Goal: Task Accomplishment & Management: Use online tool/utility

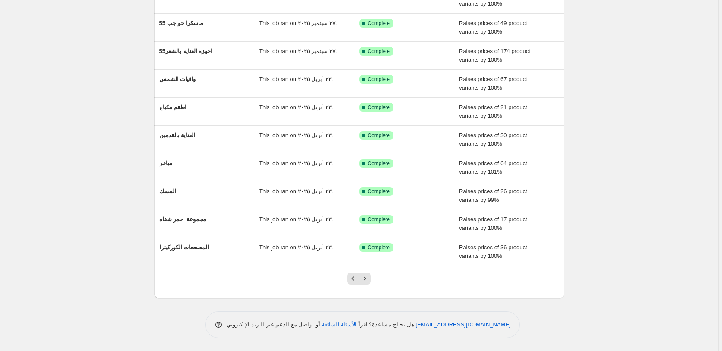
scroll to position [16, 0]
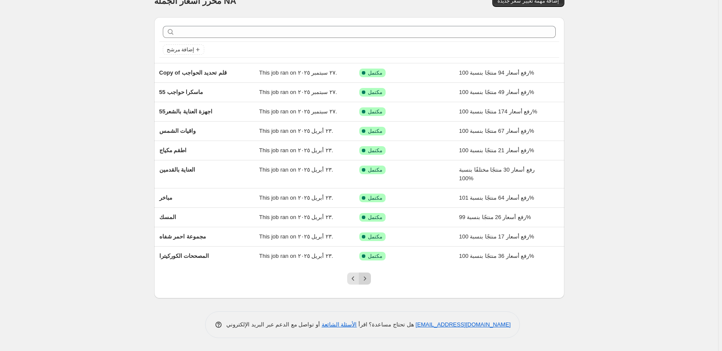
click at [367, 279] on icon "Next" at bounding box center [365, 279] width 9 height 9
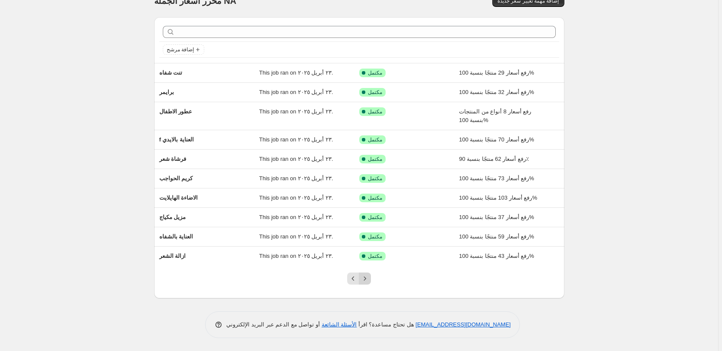
click at [368, 276] on icon "Next" at bounding box center [365, 279] width 9 height 9
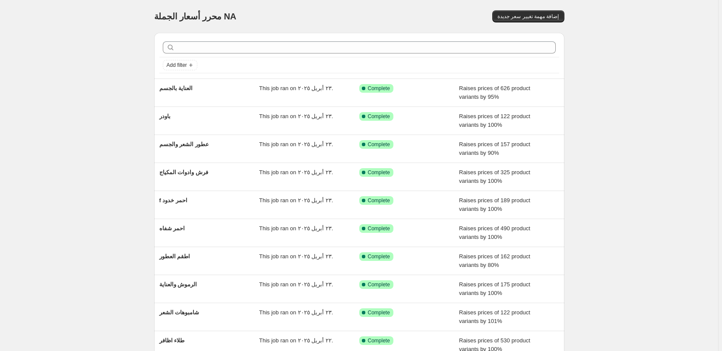
scroll to position [7, 0]
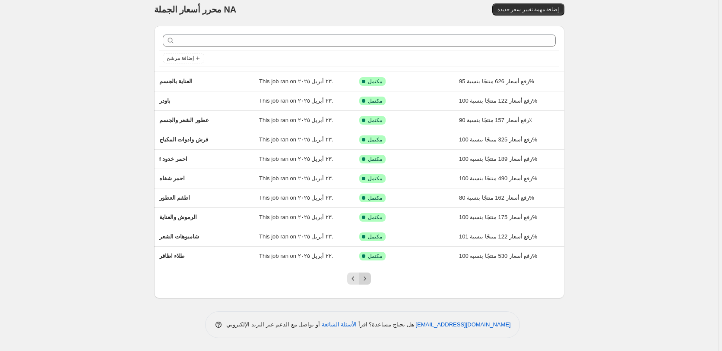
click at [367, 277] on icon "Next" at bounding box center [365, 279] width 9 height 9
click at [368, 276] on icon "Next" at bounding box center [365, 279] width 9 height 9
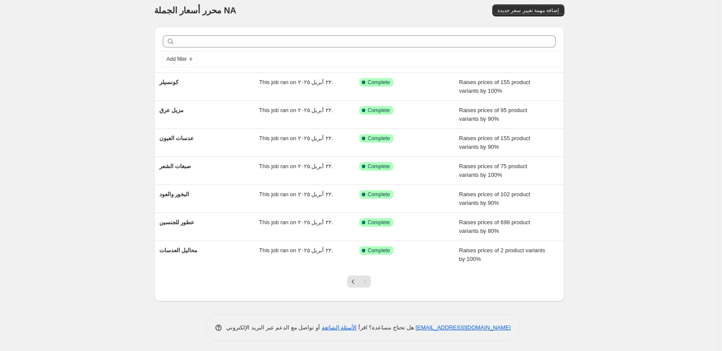
scroll to position [0, 0]
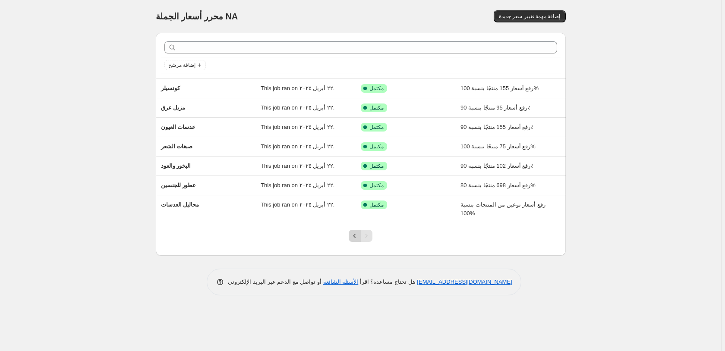
click at [354, 236] on icon "Previous" at bounding box center [355, 236] width 9 height 9
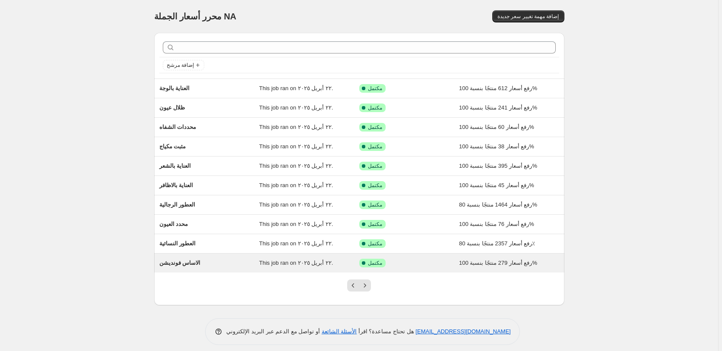
scroll to position [7, 0]
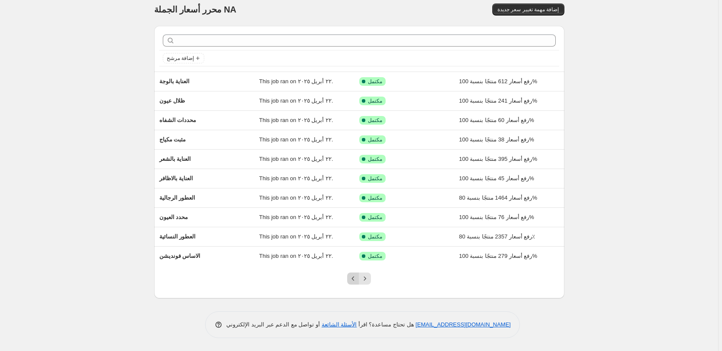
click at [353, 280] on icon "Previous" at bounding box center [353, 279] width 9 height 9
click at [351, 276] on icon "Previous" at bounding box center [353, 279] width 9 height 9
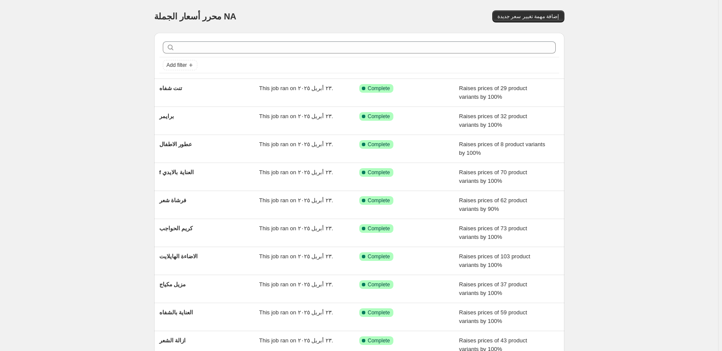
scroll to position [16, 0]
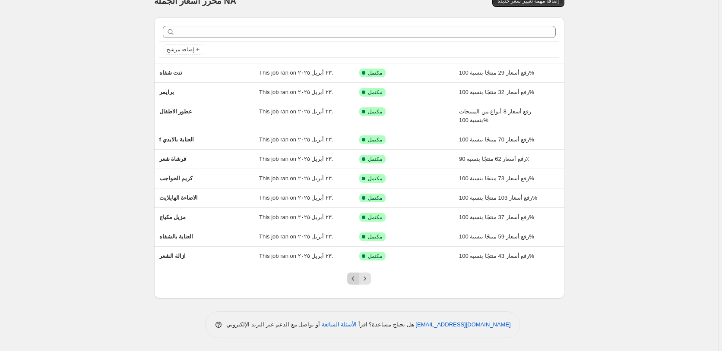
click at [355, 279] on icon "Previous" at bounding box center [353, 279] width 9 height 9
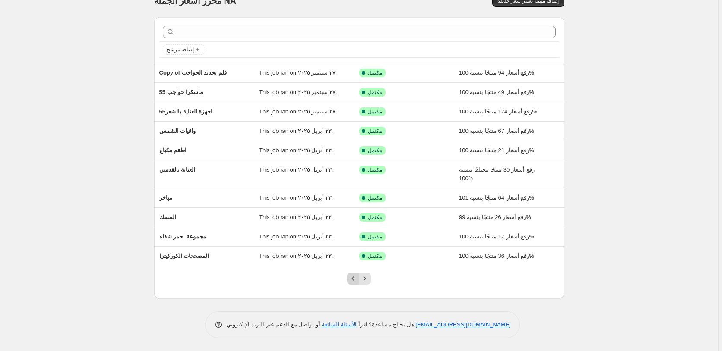
click at [353, 281] on icon "Previous" at bounding box center [353, 279] width 9 height 9
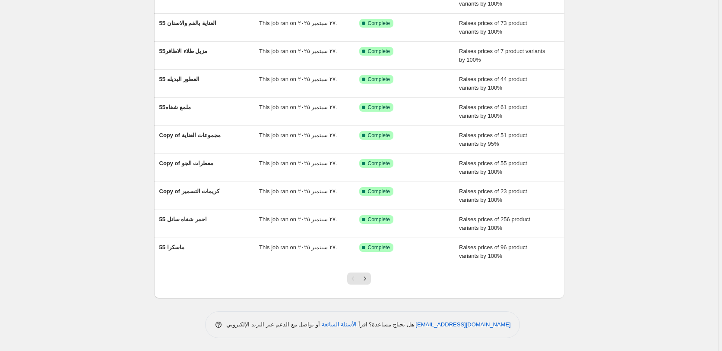
scroll to position [24, 0]
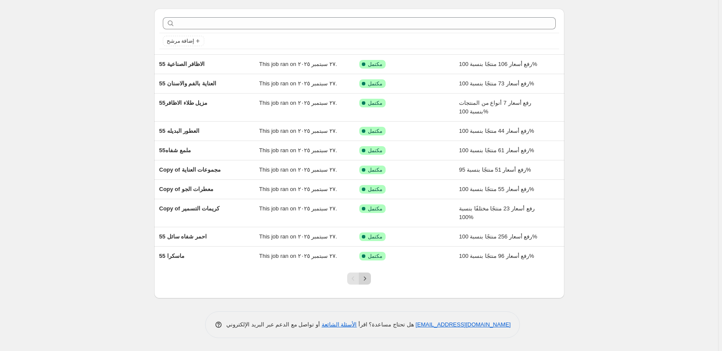
click at [366, 277] on icon "Next" at bounding box center [365, 279] width 9 height 9
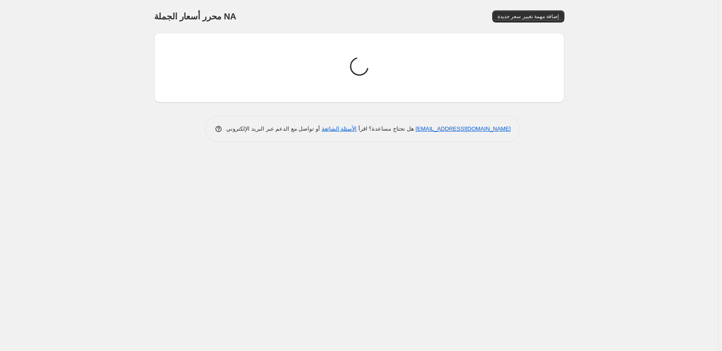
scroll to position [0, 0]
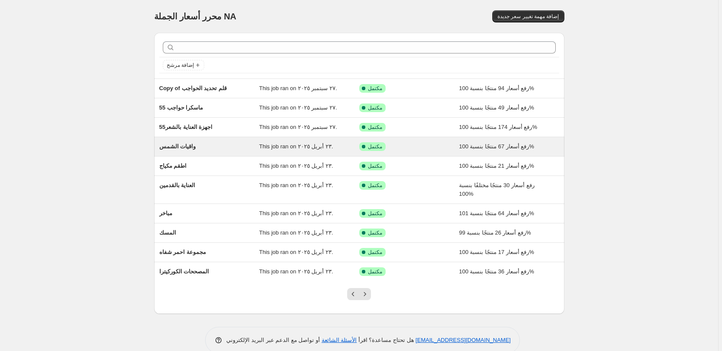
click at [438, 149] on div "تم النجاح مكتمل" at bounding box center [402, 146] width 87 height 9
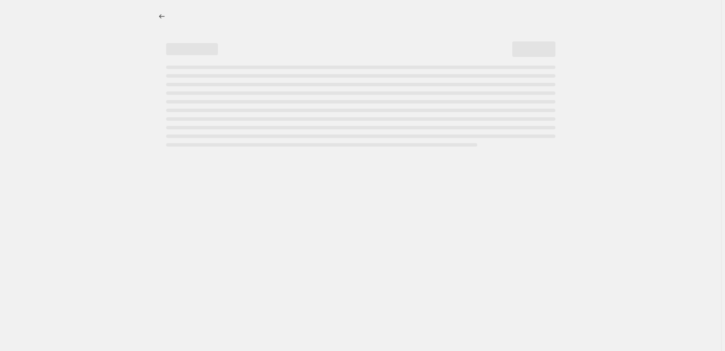
select select "percentage"
select select "pp"
select select "collection"
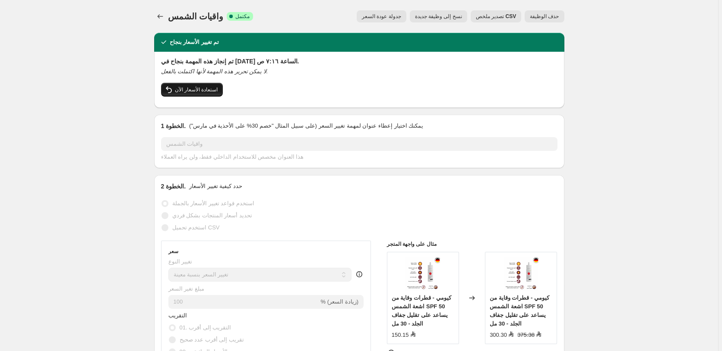
click at [196, 89] on span "استعادة الأسعار الآن" at bounding box center [196, 89] width 43 height 7
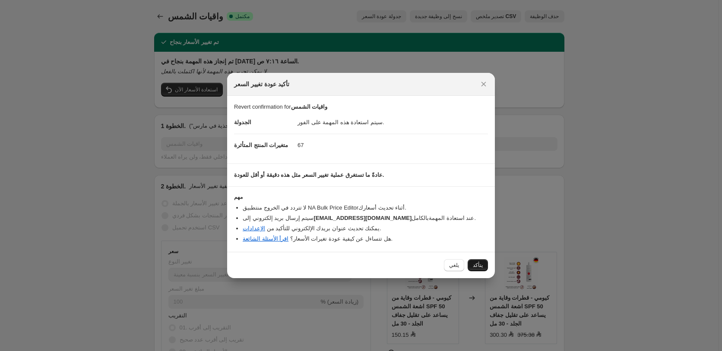
click at [479, 266] on span "يتأكد" at bounding box center [478, 265] width 10 height 7
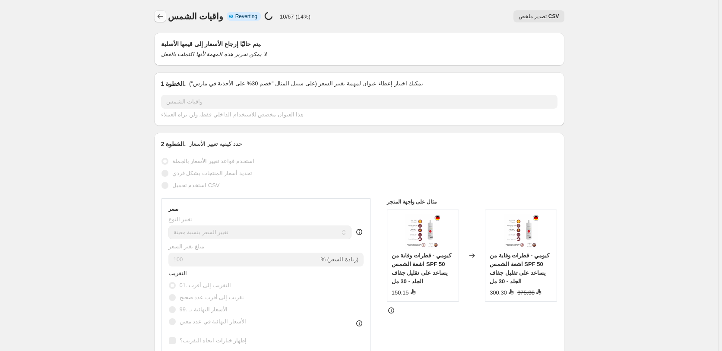
click at [160, 19] on icon "Price change jobs" at bounding box center [160, 16] width 9 height 9
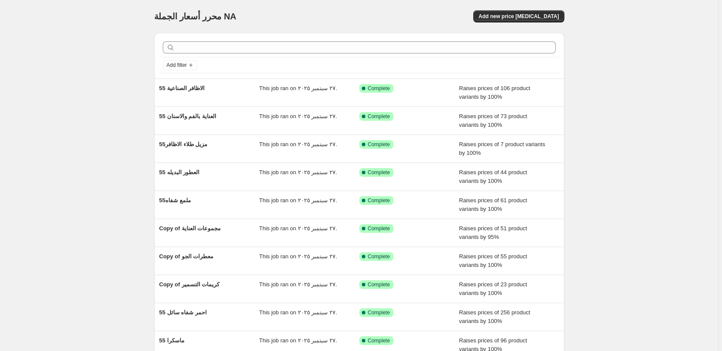
scroll to position [24, 0]
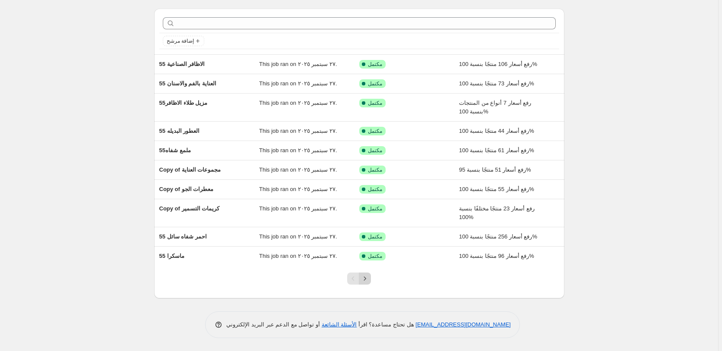
click at [367, 280] on icon "Next" at bounding box center [365, 279] width 9 height 9
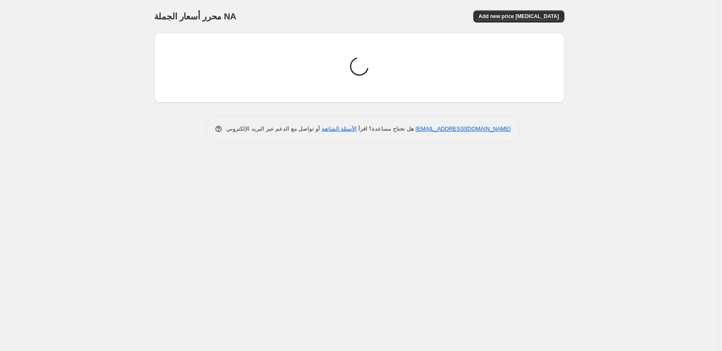
scroll to position [0, 0]
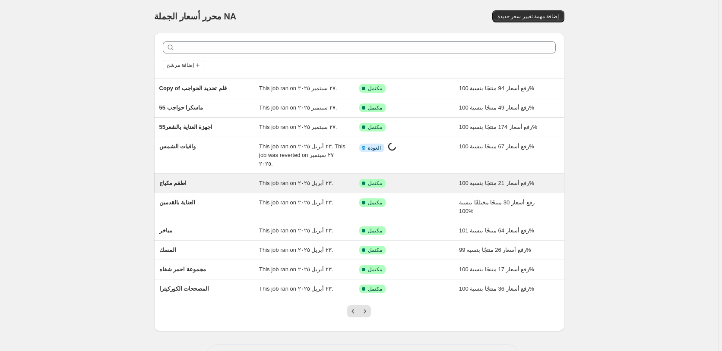
click at [428, 179] on div "تم النجاح مكتمل" at bounding box center [402, 183] width 87 height 9
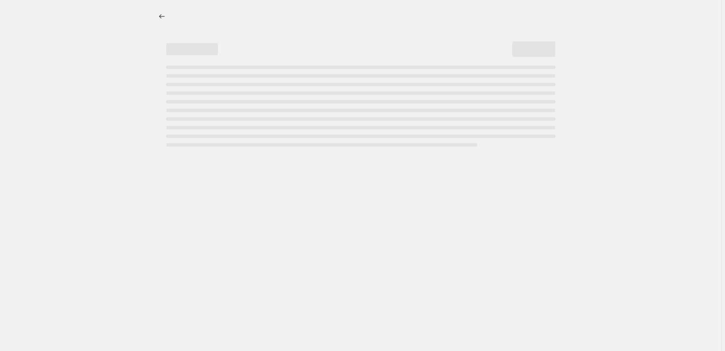
select select "percentage"
select select "pp"
select select "collection"
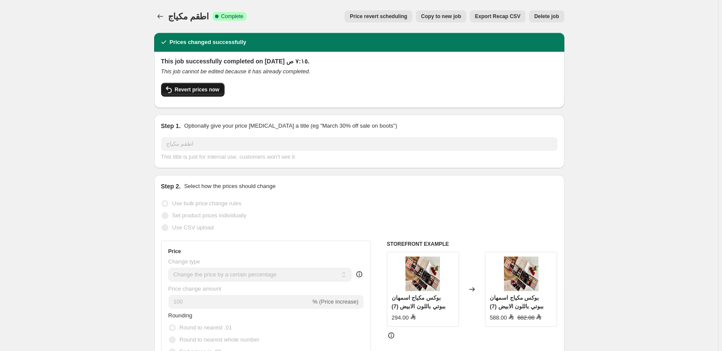
click at [205, 90] on span "Revert prices now" at bounding box center [197, 89] width 44 height 7
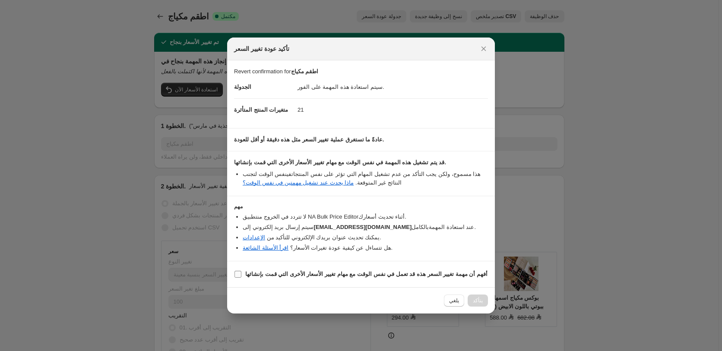
click at [370, 274] on b "أفهم أن مهمة تغيير السعر هذه قد تعمل في نفس الوقت مع مهام تغيير الأسعار الأخرى …" at bounding box center [366, 274] width 242 height 6
click at [241, 274] on input "أفهم أن مهمة تغيير السعر هذه قد تعمل في نفس الوقت مع مهام تغيير الأسعار الأخرى …" at bounding box center [237, 274] width 7 height 7
checkbox input "true"
click at [476, 303] on span "Confirm" at bounding box center [473, 300] width 20 height 7
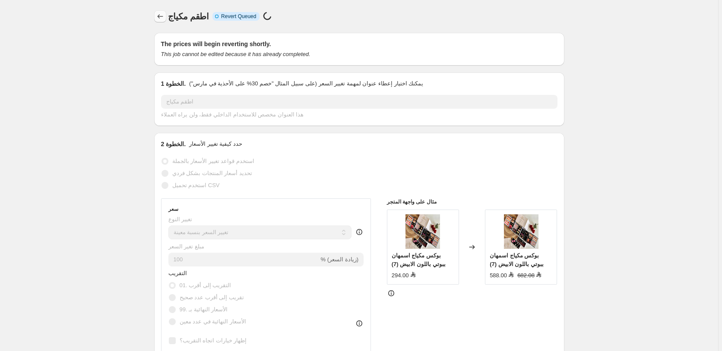
click at [161, 13] on icon "Price change jobs" at bounding box center [160, 16] width 9 height 9
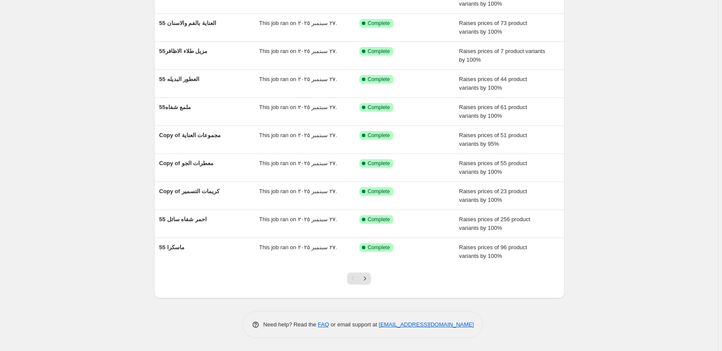
scroll to position [24, 0]
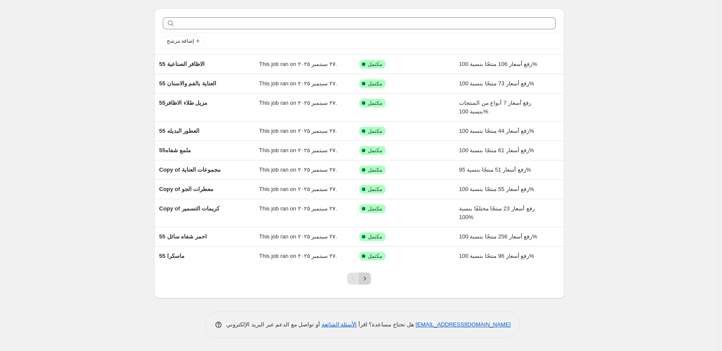
click at [367, 282] on icon "Next" at bounding box center [365, 279] width 9 height 9
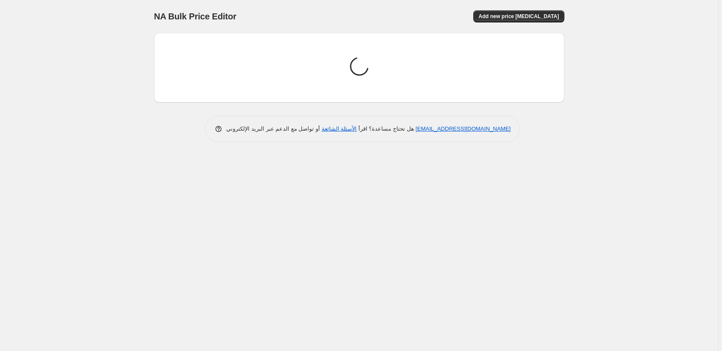
scroll to position [0, 0]
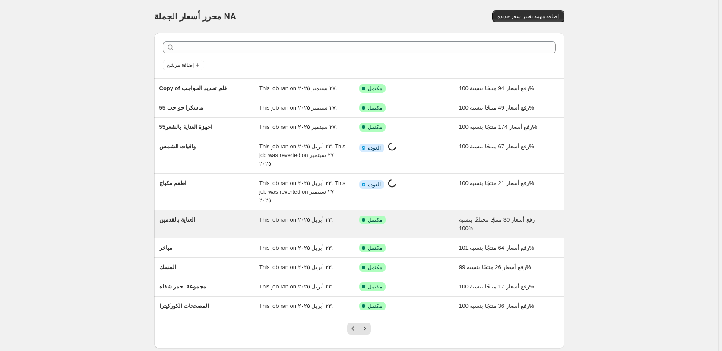
click at [418, 216] on div "تم النجاح مكتمل" at bounding box center [402, 220] width 87 height 9
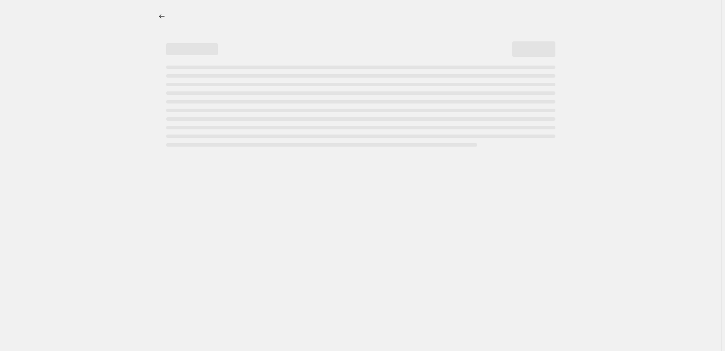
select select "percentage"
select select "pp"
select select "collection"
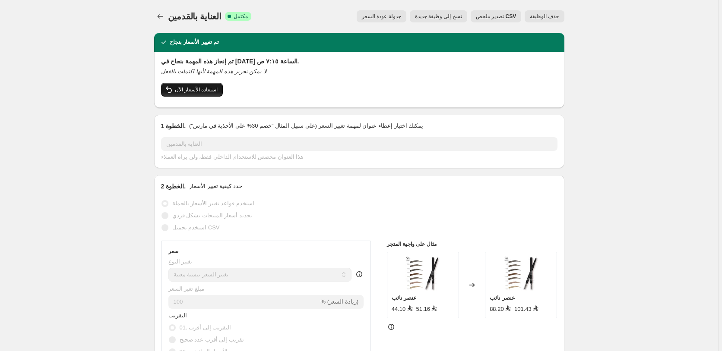
click at [202, 91] on span "استعادة الأسعار الآن" at bounding box center [196, 89] width 43 height 7
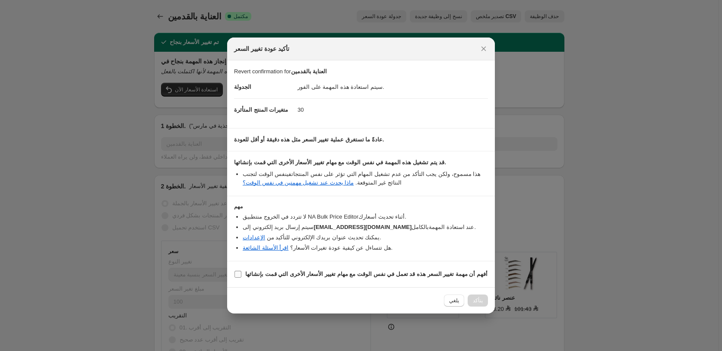
click at [342, 277] on b "أفهم أن مهمة تغيير السعر هذه قد تعمل في نفس الوقت مع مهام تغيير الأسعار الأخرى …" at bounding box center [366, 274] width 242 height 6
click at [241, 277] on input "أفهم أن مهمة تغيير السعر هذه قد تعمل في نفس الوقت مع مهام تغيير الأسعار الأخرى …" at bounding box center [237, 274] width 7 height 7
checkbox input "true"
click at [474, 302] on span "Confirm" at bounding box center [473, 300] width 20 height 7
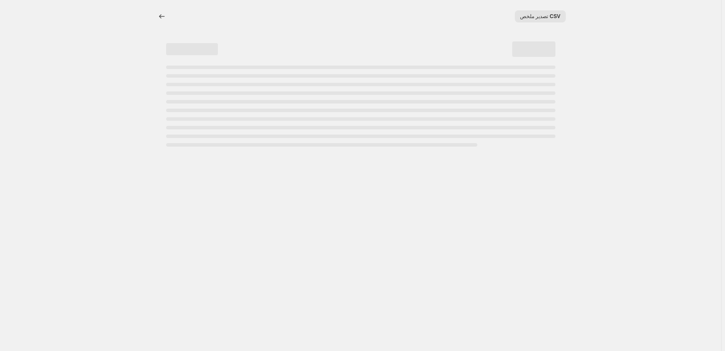
select select "percentage"
select select "pp"
select select "collection"
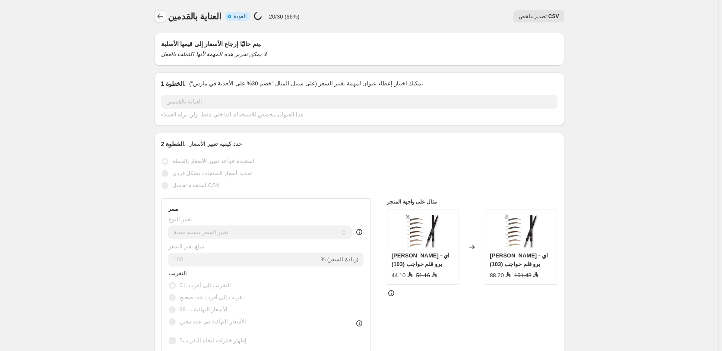
click at [161, 14] on icon "Price change jobs" at bounding box center [160, 16] width 9 height 9
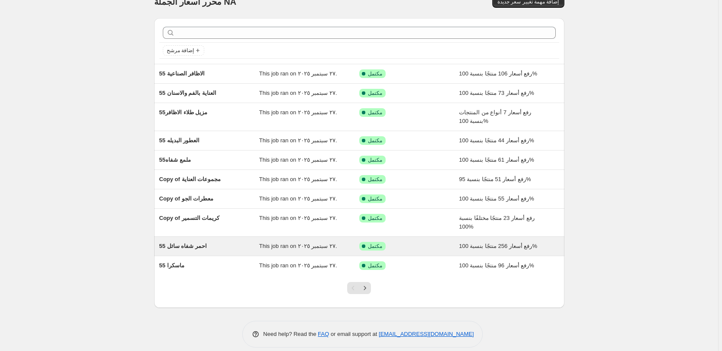
scroll to position [24, 0]
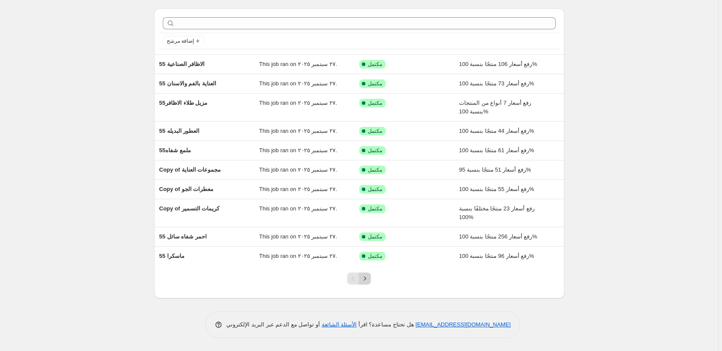
click at [365, 278] on icon "Next" at bounding box center [365, 279] width 9 height 9
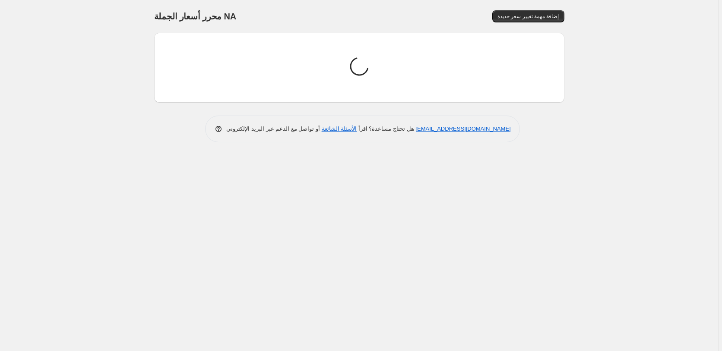
scroll to position [0, 0]
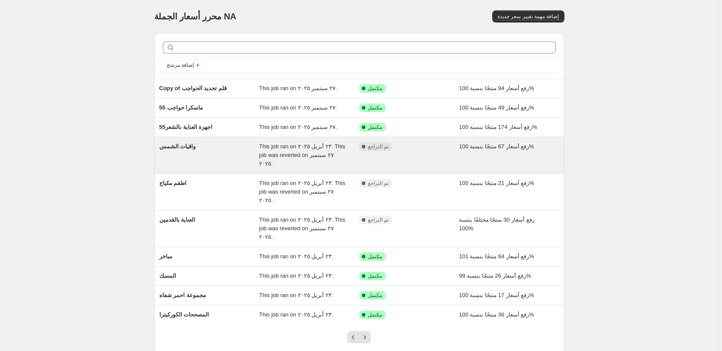
click at [427, 147] on div "مكتمل تم التراجع" at bounding box center [402, 146] width 87 height 9
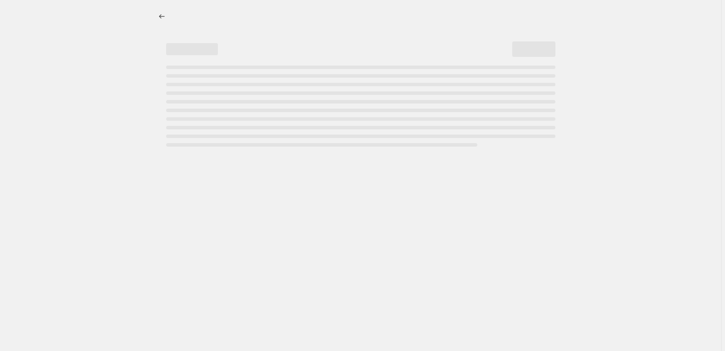
select select "percentage"
select select "pp"
select select "collection"
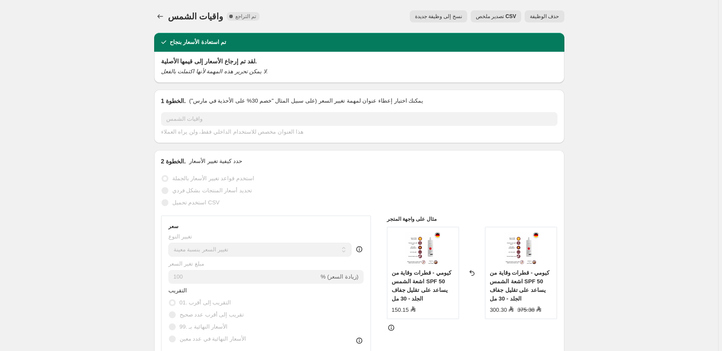
click at [447, 16] on span "نسخ إلى وظيفة جديدة" at bounding box center [438, 16] width 47 height 7
select select "percentage"
select select "pp"
select select "collection"
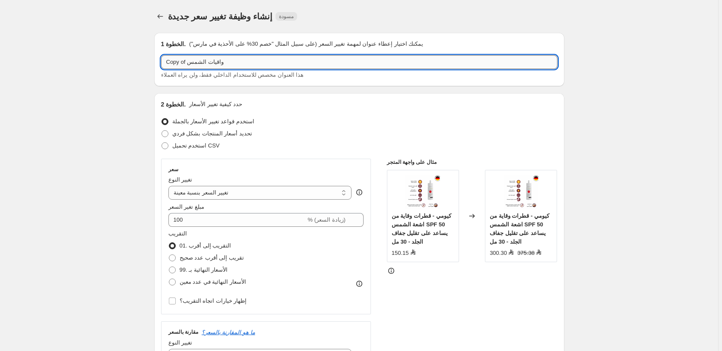
drag, startPoint x: 188, startPoint y: 63, endPoint x: 161, endPoint y: 62, distance: 26.4
click at [161, 62] on input "Copy of واقيات الشمس" at bounding box center [359, 62] width 396 height 14
paste input "مزيل مناكير اسيتون بنان 110مل"
drag, startPoint x: 173, startPoint y: 65, endPoint x: 162, endPoint y: 63, distance: 11.4
click at [162, 63] on input "55 واقيات الشمس" at bounding box center [359, 62] width 396 height 14
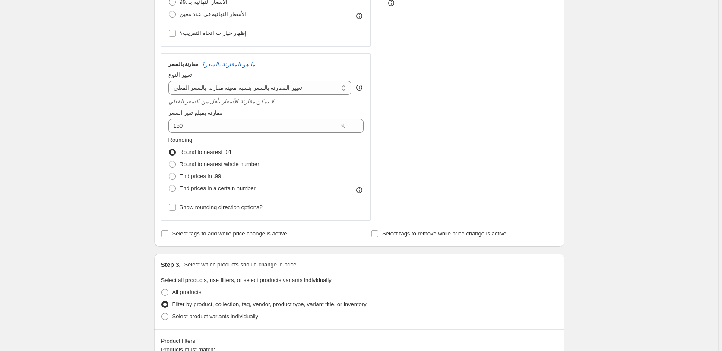
scroll to position [734, 0]
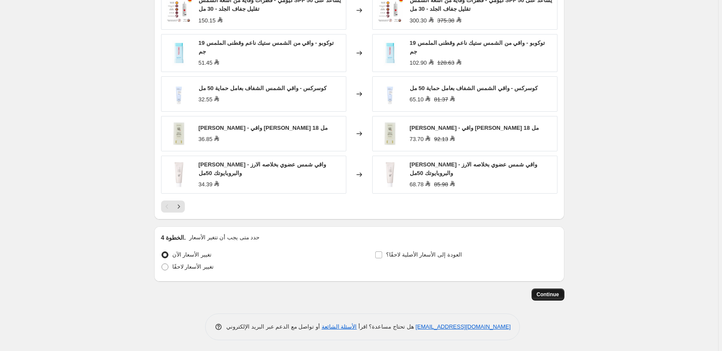
type input "55 واقيات الشمس"
click at [550, 293] on span "Continue" at bounding box center [548, 294] width 22 height 7
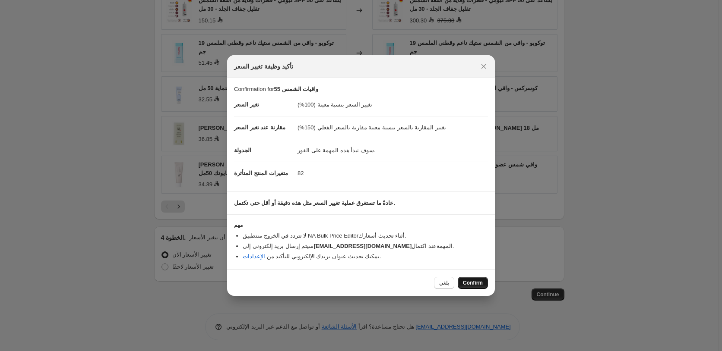
click at [475, 283] on span "Confirm" at bounding box center [473, 283] width 20 height 7
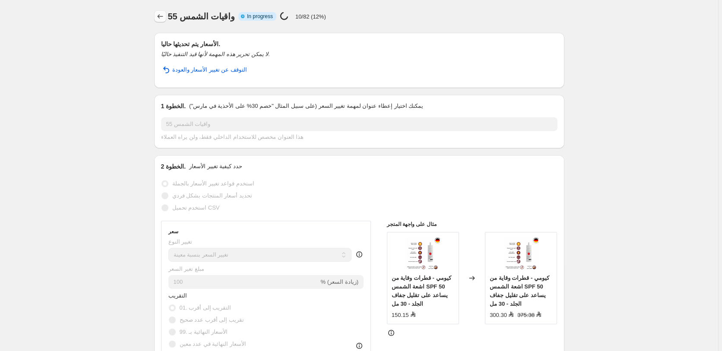
click at [163, 19] on icon "Price change jobs" at bounding box center [160, 16] width 9 height 9
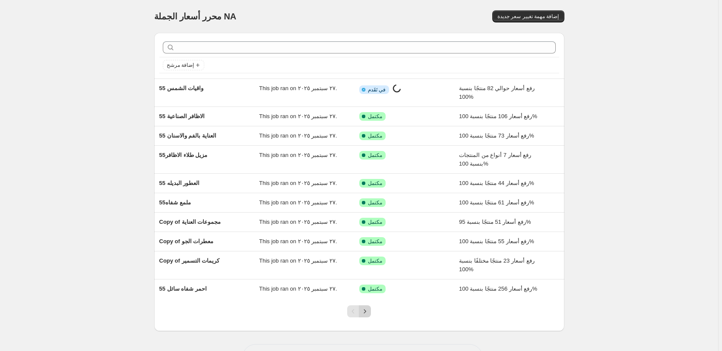
click at [369, 311] on icon "Next" at bounding box center [365, 311] width 9 height 9
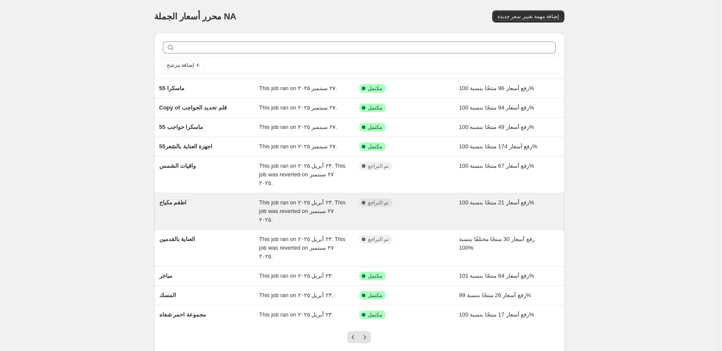
click at [436, 199] on div "مكتمل تم التراجع" at bounding box center [402, 203] width 87 height 9
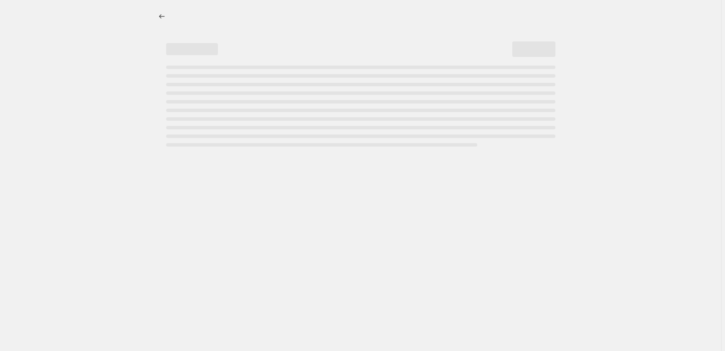
select select "percentage"
select select "pp"
select select "collection"
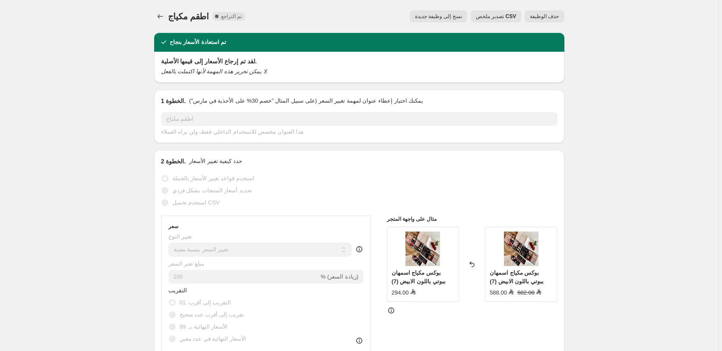
click at [435, 16] on span "نسخ إلى وظيفة جديدة" at bounding box center [438, 16] width 47 height 7
select select "percentage"
select select "pp"
select select "collection"
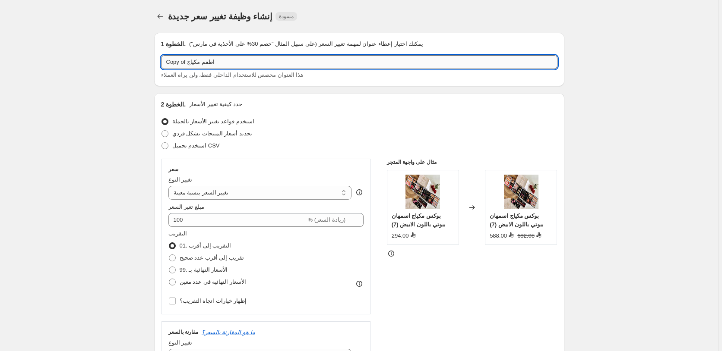
drag, startPoint x: 186, startPoint y: 61, endPoint x: 172, endPoint y: 65, distance: 14.8
click at [172, 65] on input "Copy of اطقم مكياج" at bounding box center [359, 62] width 396 height 14
drag, startPoint x: 187, startPoint y: 63, endPoint x: 150, endPoint y: 64, distance: 37.1
click at [161, 64] on input "Copy of اطقم مكياج" at bounding box center [359, 62] width 396 height 14
paste input "55"
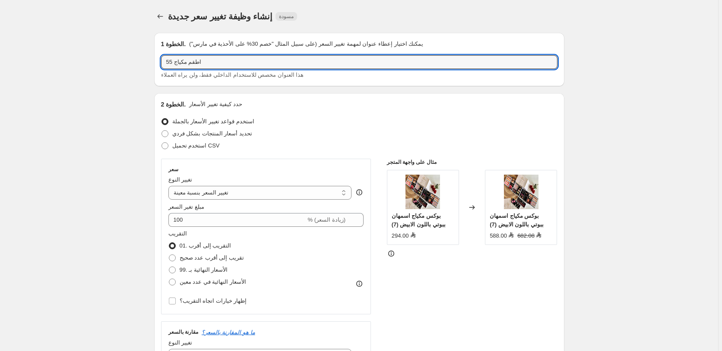
scroll to position [728, 0]
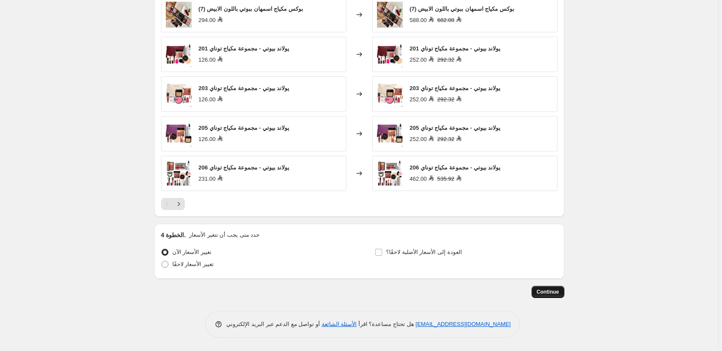
type input "55 اطقم مكياج"
click at [553, 292] on span "Continue" at bounding box center [548, 292] width 22 height 7
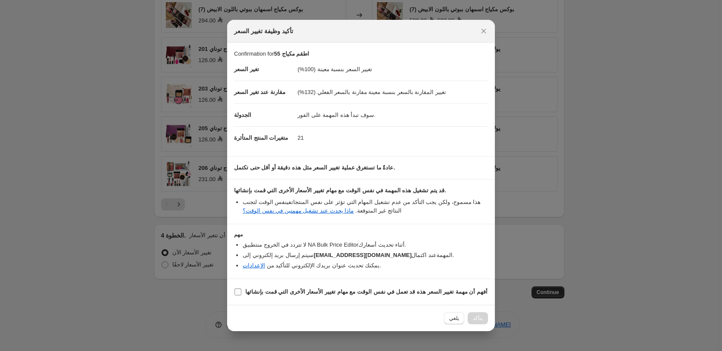
click at [402, 292] on b "أفهم أن مهمة تغيير السعر هذه قد تعمل في نفس الوقت مع مهام تغيير الأسعار الأخرى …" at bounding box center [366, 292] width 242 height 6
click at [241, 292] on input "أفهم أن مهمة تغيير السعر هذه قد تعمل في نفس الوقت مع مهام تغيير الأسعار الأخرى …" at bounding box center [237, 292] width 7 height 7
checkbox input "true"
click at [475, 320] on span "Confirm" at bounding box center [473, 318] width 20 height 7
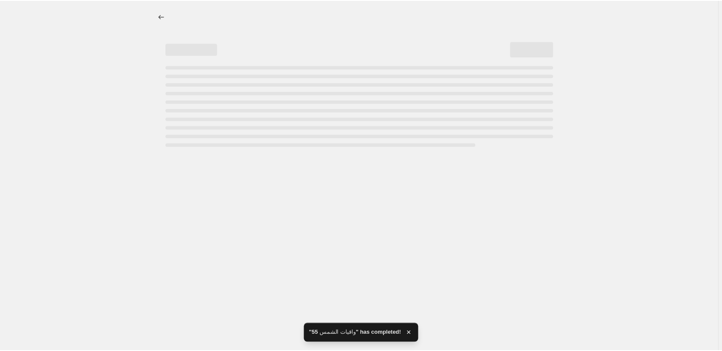
select select "percentage"
select select "pp"
select select "collection"
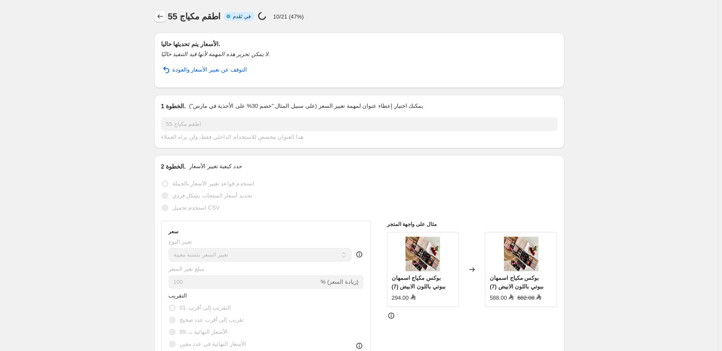
click at [161, 16] on icon "Price change jobs" at bounding box center [160, 16] width 9 height 9
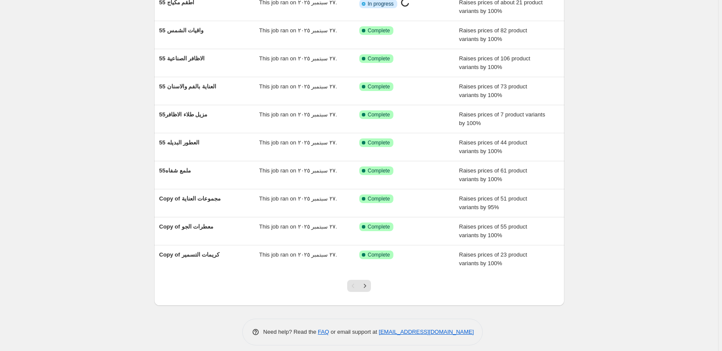
scroll to position [33, 0]
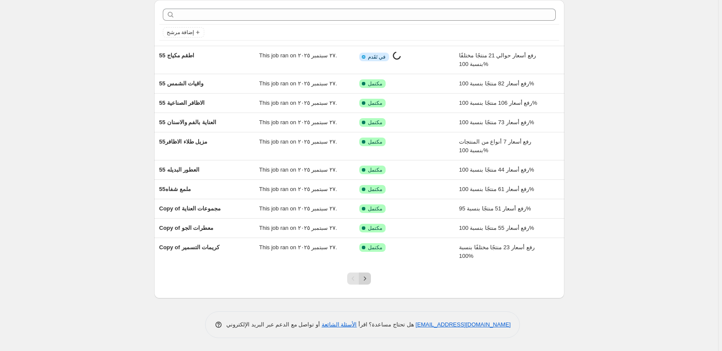
click at [368, 281] on icon "Next" at bounding box center [365, 279] width 9 height 9
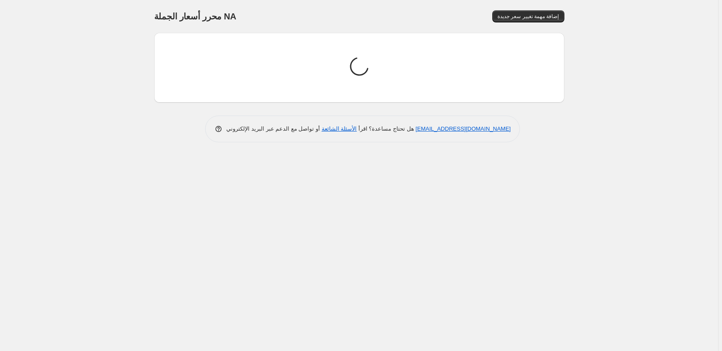
scroll to position [0, 0]
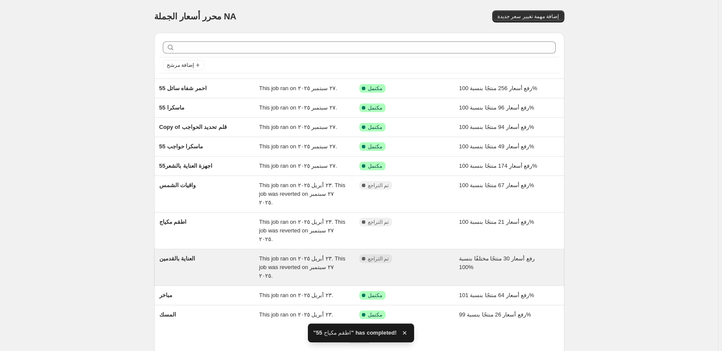
click at [426, 311] on div "تم النجاح مكتمل" at bounding box center [402, 315] width 87 height 9
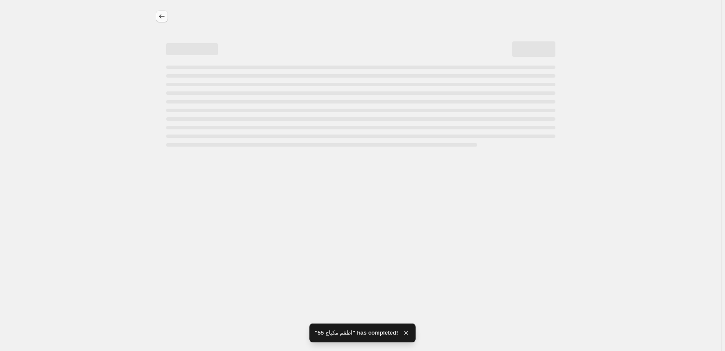
click at [161, 13] on icon "Price change jobs" at bounding box center [162, 16] width 9 height 9
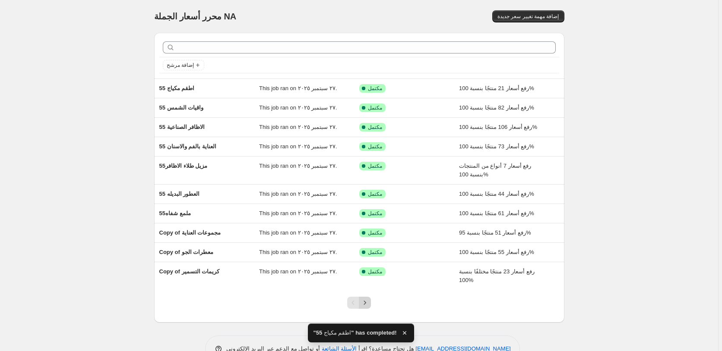
click at [368, 305] on icon "Next" at bounding box center [365, 303] width 9 height 9
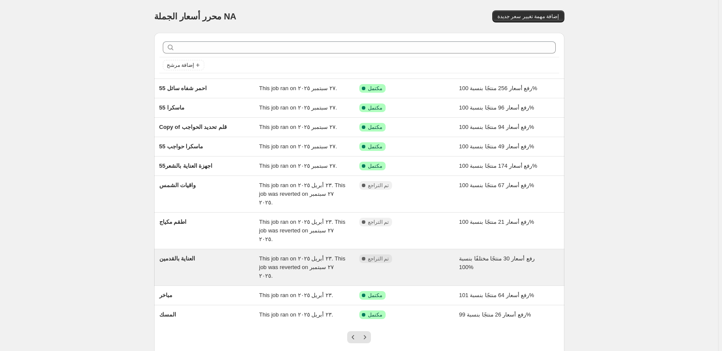
click at [426, 255] on div "مكتمل تم التراجع" at bounding box center [402, 259] width 87 height 9
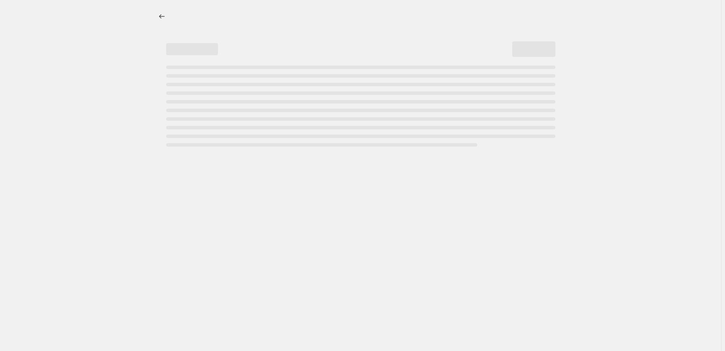
select select "percentage"
select select "pp"
select select "collection"
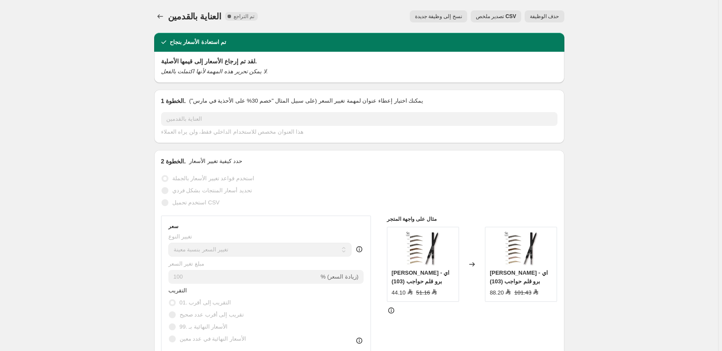
click at [437, 16] on span "نسخ إلى وظيفة جديدة" at bounding box center [438, 16] width 47 height 7
select select "percentage"
select select "pp"
select select "collection"
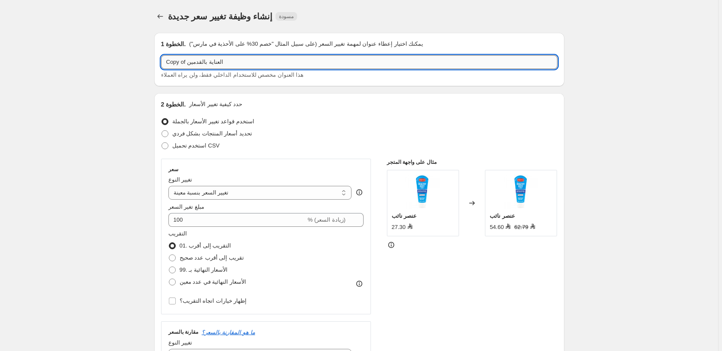
drag, startPoint x: 187, startPoint y: 63, endPoint x: 161, endPoint y: 62, distance: 26.3
click at [161, 62] on input "Copy of العناية بالقدمين" at bounding box center [359, 62] width 396 height 14
paste input "55"
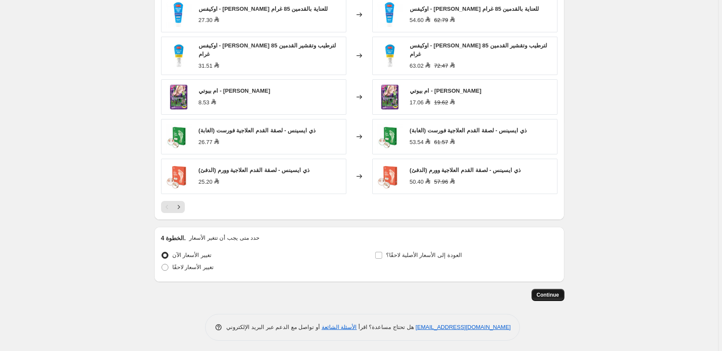
type input "55 العناية بالقدمين"
click at [548, 292] on span "Continue" at bounding box center [548, 295] width 22 height 7
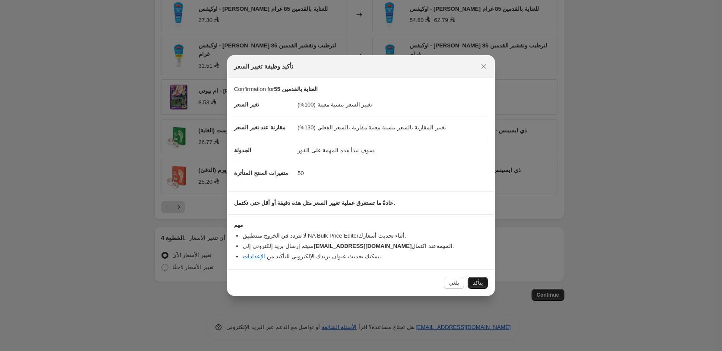
click at [481, 283] on span "يتأكد" at bounding box center [478, 283] width 10 height 7
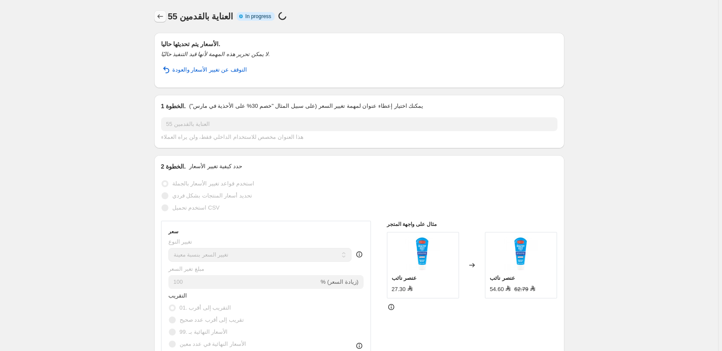
click at [160, 16] on icon "Price change jobs" at bounding box center [160, 16] width 6 height 4
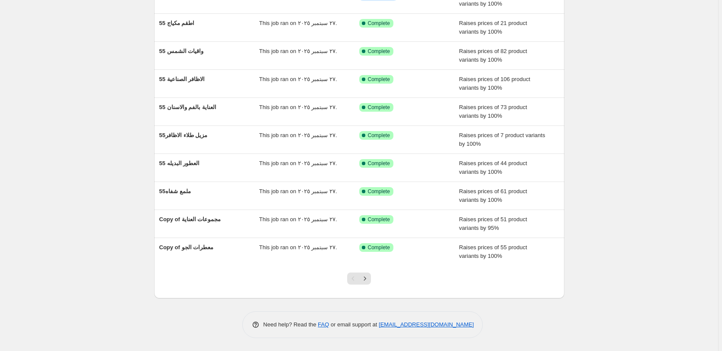
scroll to position [24, 0]
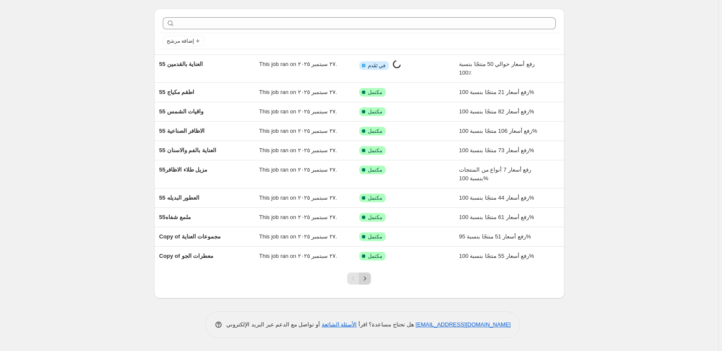
click at [367, 279] on icon "Next" at bounding box center [365, 279] width 9 height 9
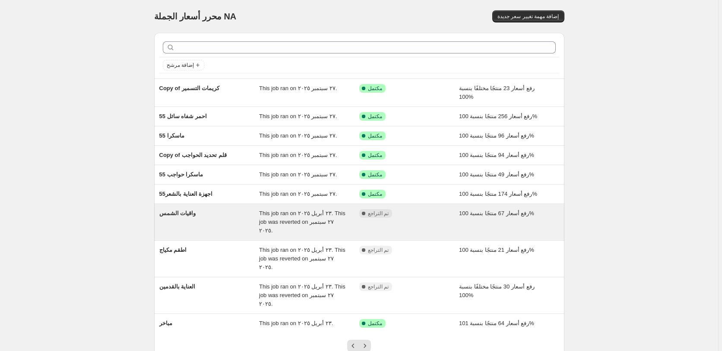
click at [553, 217] on div "رفع أسعار 67 منتجًا بنسبة 100%" at bounding box center [509, 222] width 100 height 26
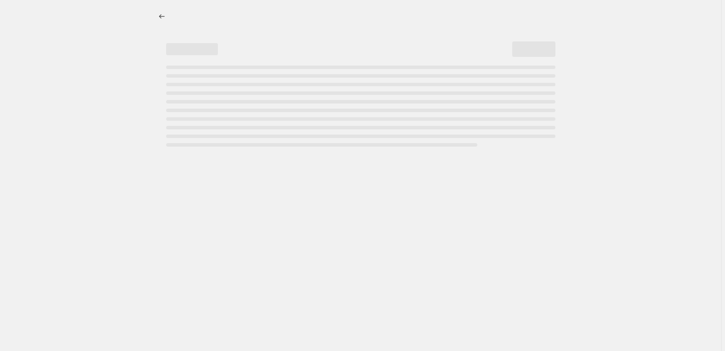
select select "percentage"
select select "pp"
select select "collection"
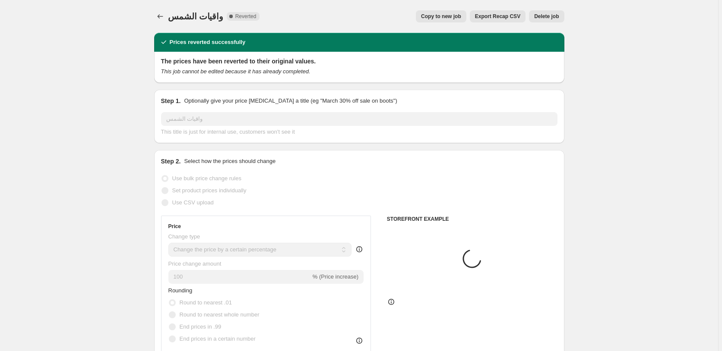
click at [551, 16] on span "Delete job" at bounding box center [546, 16] width 25 height 7
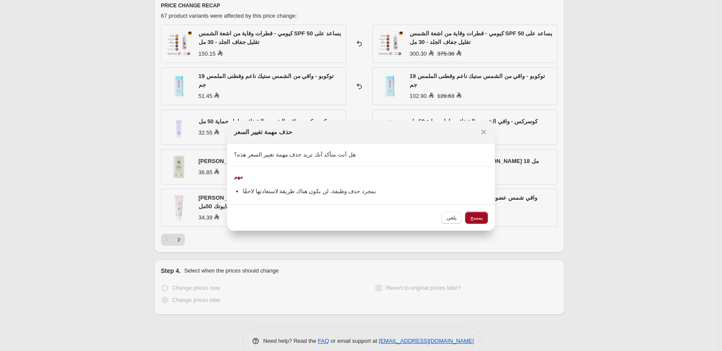
click at [480, 221] on span "يمسح" at bounding box center [476, 218] width 13 height 7
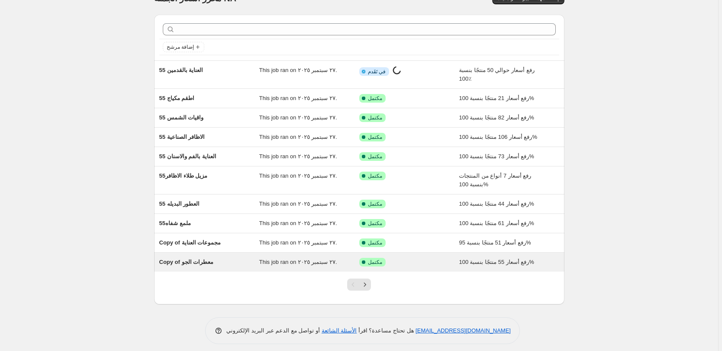
scroll to position [24, 0]
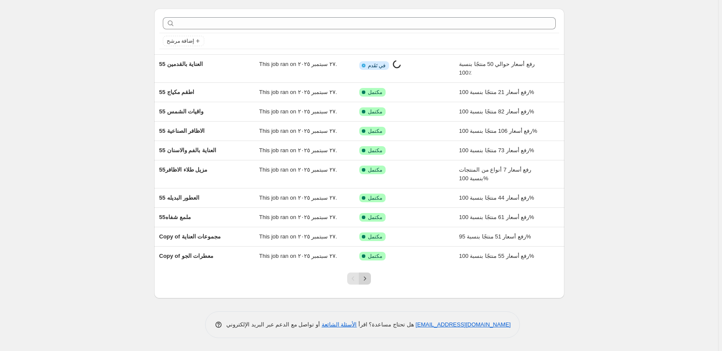
click at [368, 281] on icon "Next" at bounding box center [365, 279] width 9 height 9
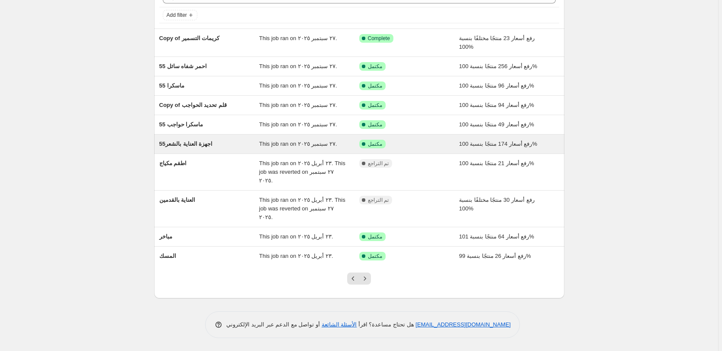
scroll to position [33, 0]
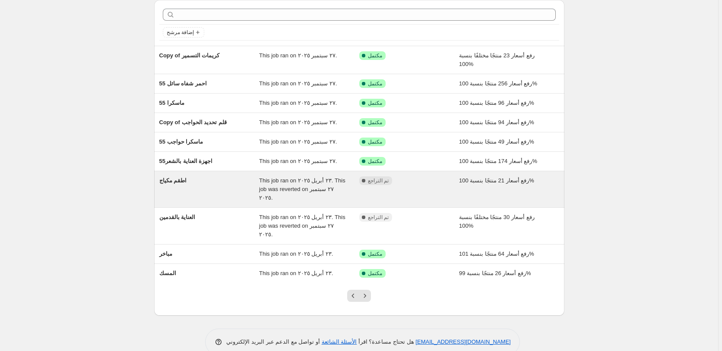
click at [548, 186] on div "رفع أسعار 21 منتجًا بنسبة 100%" at bounding box center [509, 190] width 100 height 26
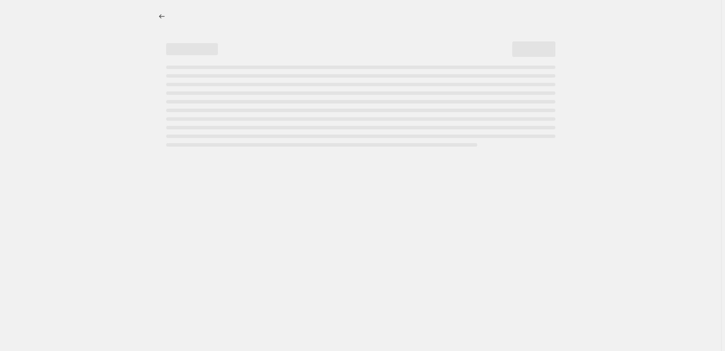
select select "percentage"
select select "pp"
select select "collection"
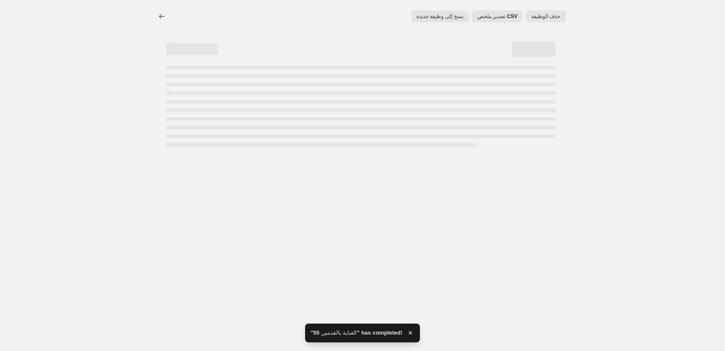
select select "percentage"
select select "pp"
select select "collection"
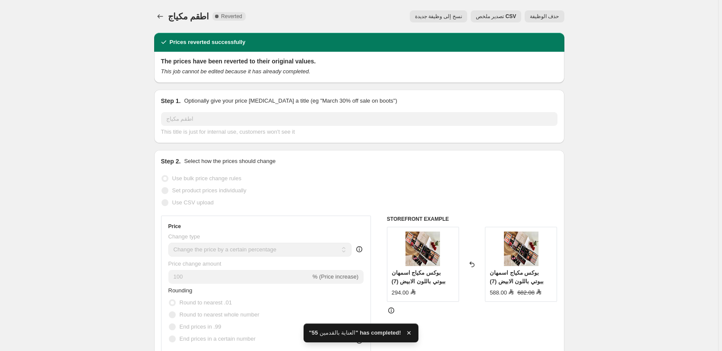
click at [544, 16] on span "حذف الوظيفة" at bounding box center [544, 16] width 29 height 7
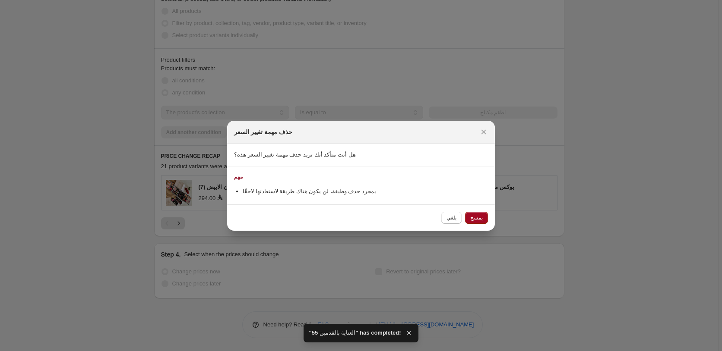
click at [480, 218] on span "يمسح" at bounding box center [476, 218] width 13 height 7
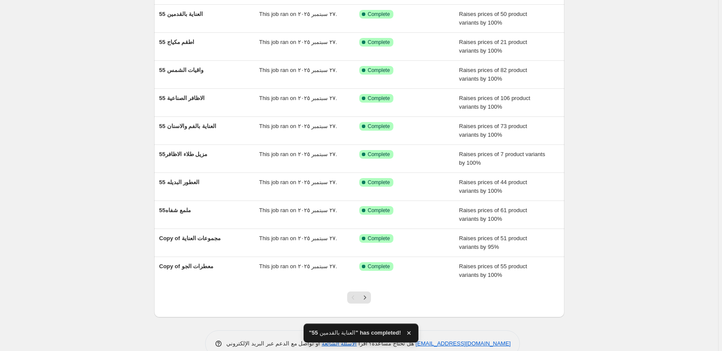
scroll to position [93, 0]
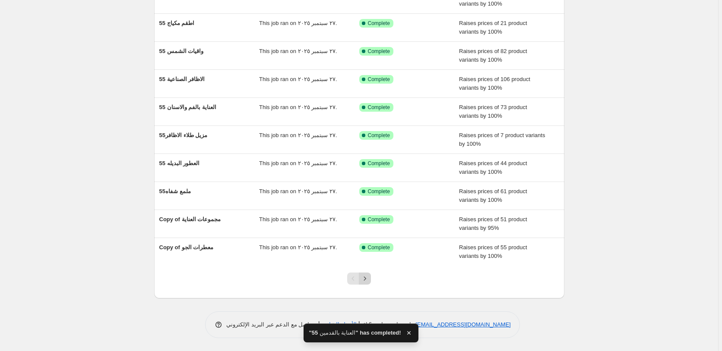
click at [369, 279] on icon "Next" at bounding box center [365, 279] width 9 height 9
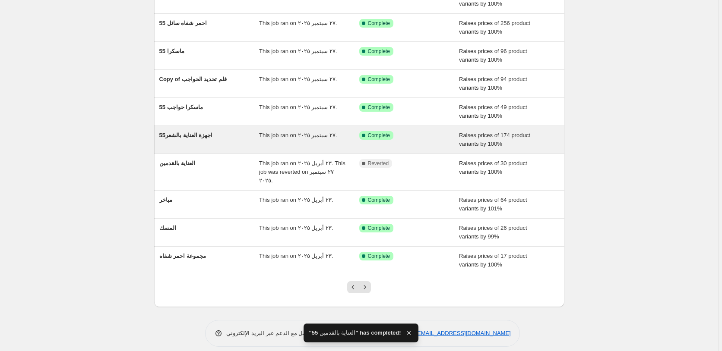
scroll to position [24, 0]
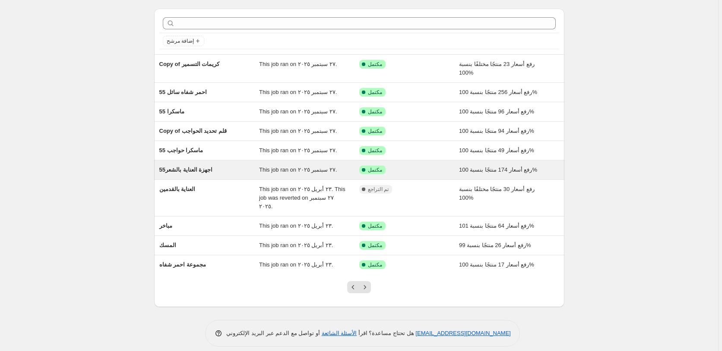
click at [434, 169] on div "تم النجاح مكتمل" at bounding box center [402, 170] width 87 height 9
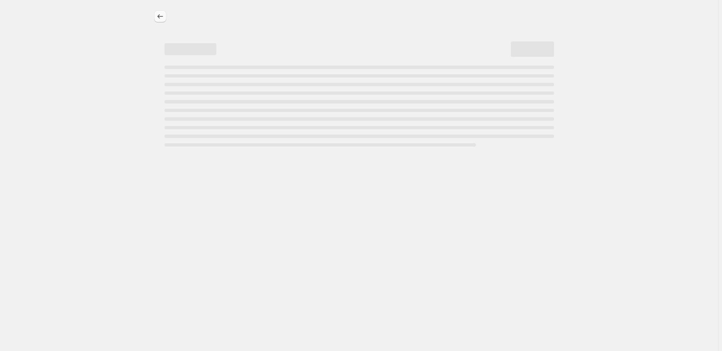
select select "percentage"
select select "pp"
select select "collection"
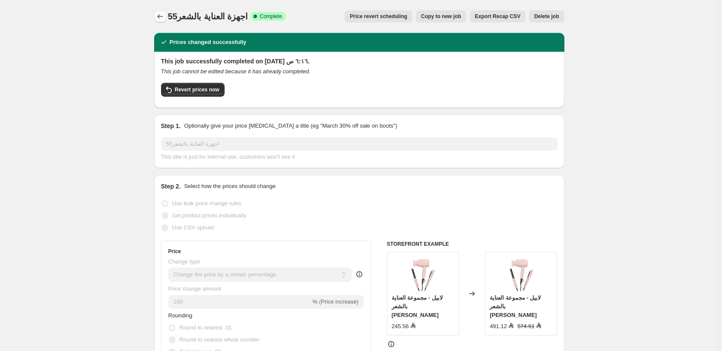
click at [160, 16] on icon "Price change jobs" at bounding box center [160, 16] width 6 height 4
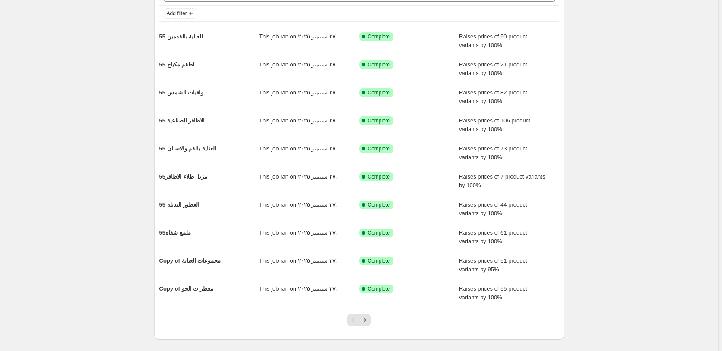
scroll to position [93, 0]
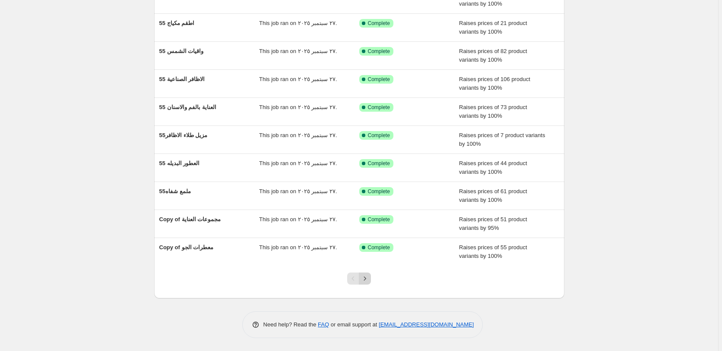
click at [368, 280] on icon "Next" at bounding box center [365, 279] width 9 height 9
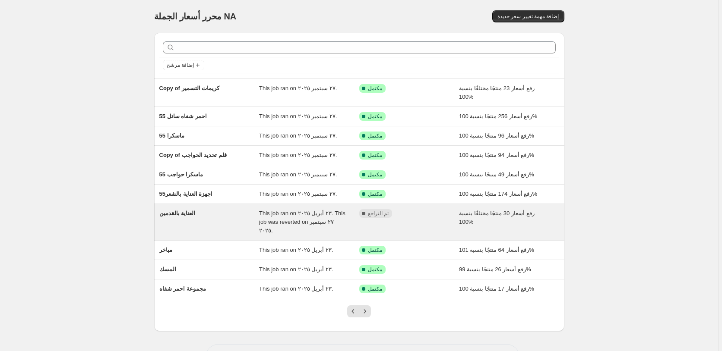
click at [439, 218] on div "مكتمل تم التراجع" at bounding box center [409, 222] width 100 height 26
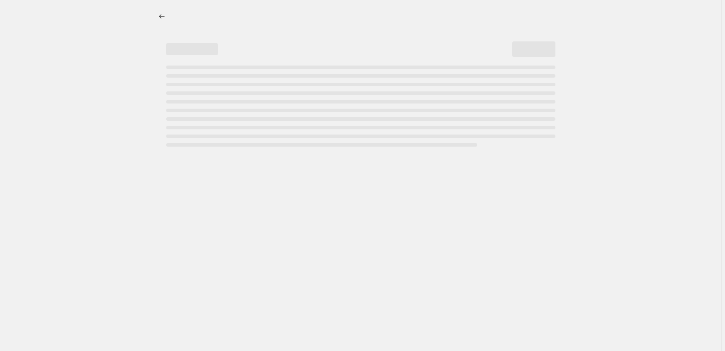
select select "percentage"
select select "pp"
select select "collection"
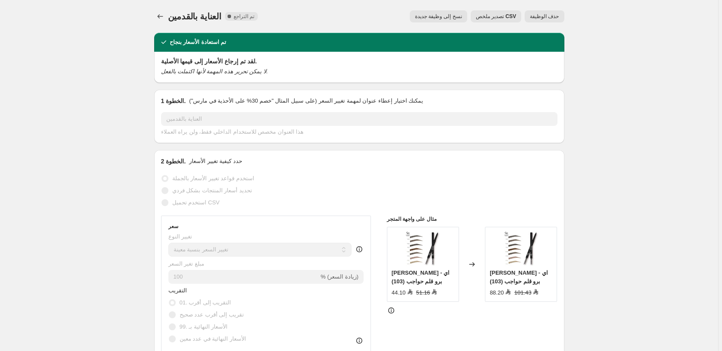
click at [546, 16] on span "حذف الوظيفة" at bounding box center [544, 16] width 29 height 7
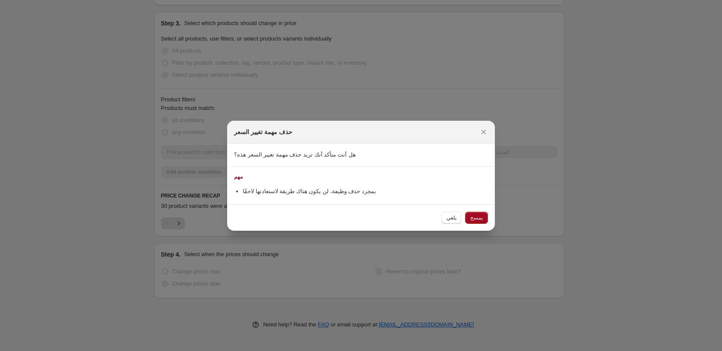
click at [478, 217] on span "يمسح" at bounding box center [476, 218] width 13 height 7
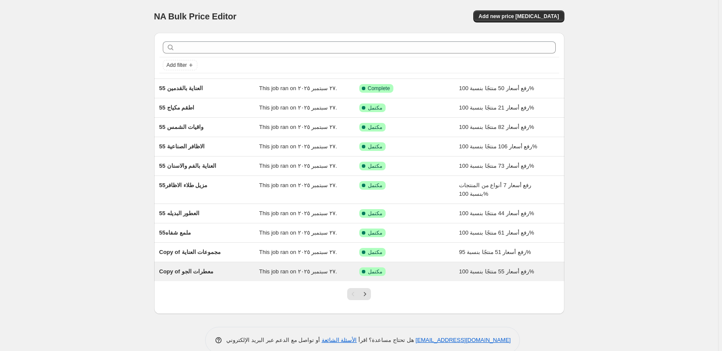
scroll to position [16, 0]
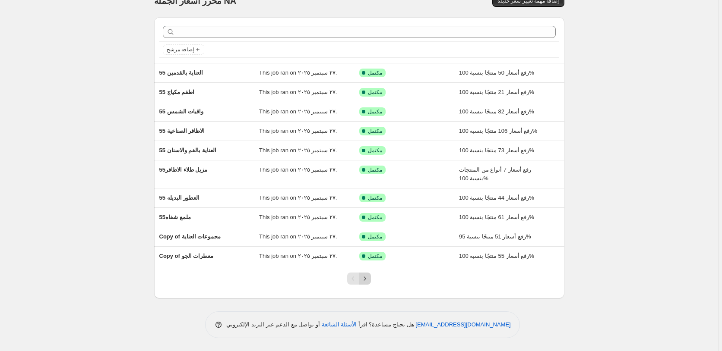
click at [366, 279] on icon "Next" at bounding box center [365, 279] width 2 height 4
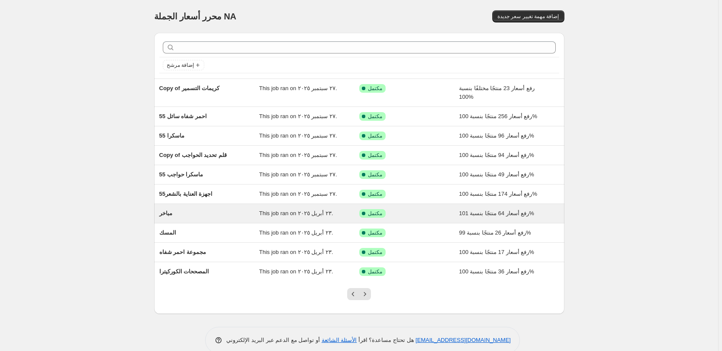
click at [420, 217] on div "تم النجاح مكتمل" at bounding box center [402, 213] width 87 height 9
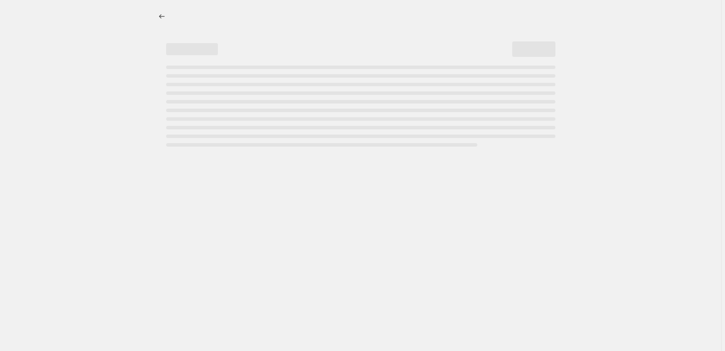
select select "percentage"
select select "pp"
select select "collection"
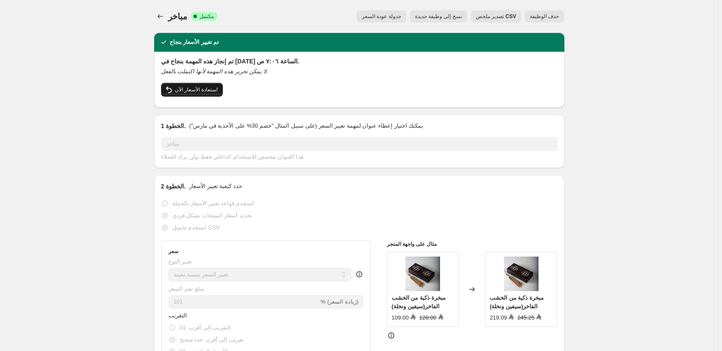
click at [198, 89] on span "استعادة الأسعار الآن" at bounding box center [196, 89] width 43 height 7
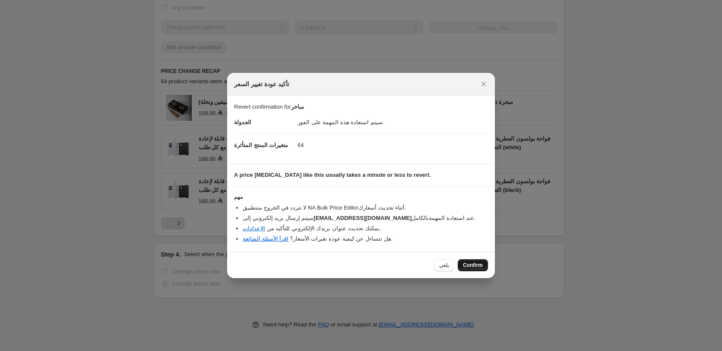
click at [475, 266] on span "Confirm" at bounding box center [473, 265] width 20 height 7
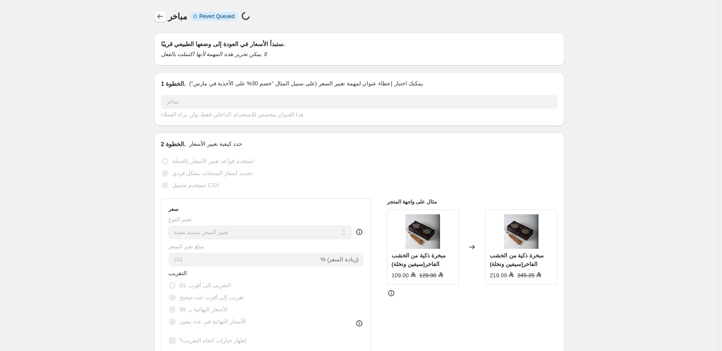
click at [160, 17] on icon "Price change jobs" at bounding box center [160, 16] width 9 height 9
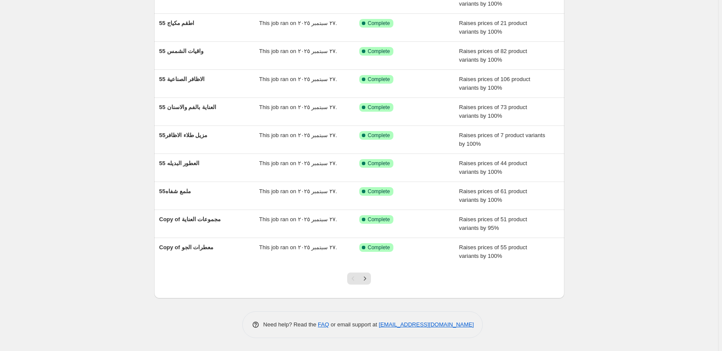
scroll to position [16, 0]
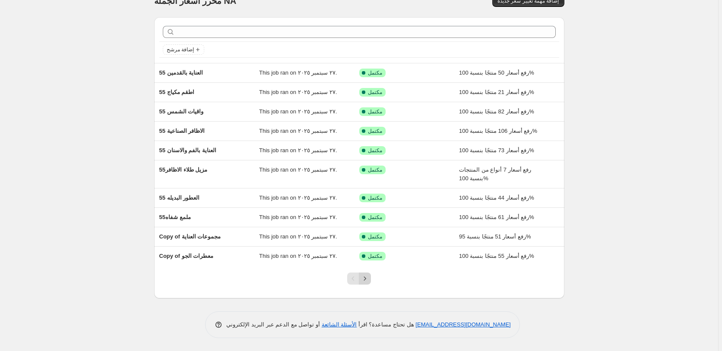
click at [366, 280] on icon "Next" at bounding box center [365, 279] width 9 height 9
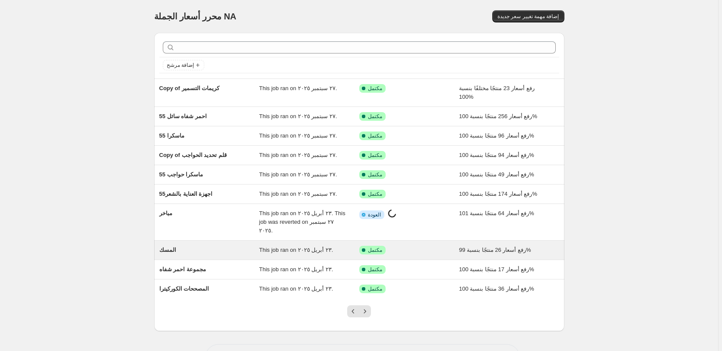
click at [431, 246] on div "تم النجاح مكتمل" at bounding box center [402, 250] width 87 height 9
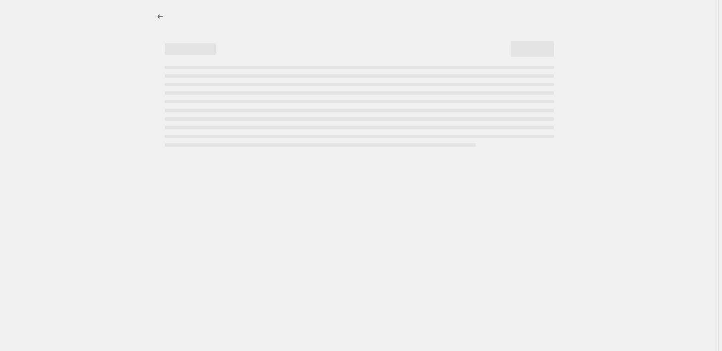
select select "percentage"
select select "pp"
select select "collection"
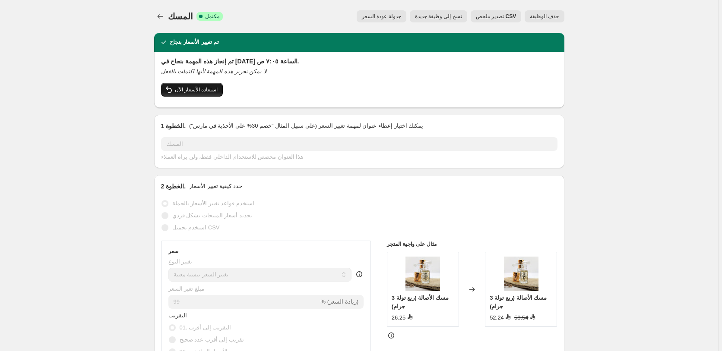
click at [197, 88] on span "استعادة الأسعار الآن" at bounding box center [196, 89] width 43 height 7
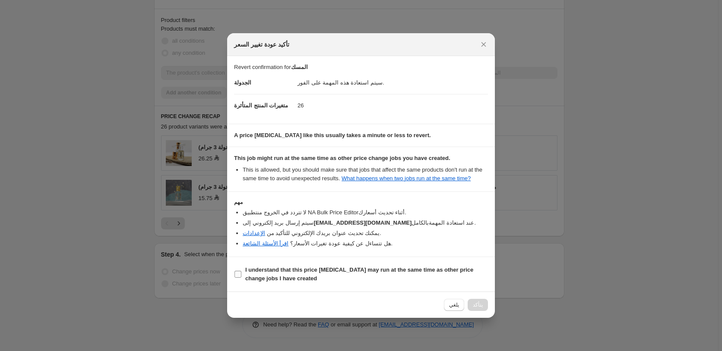
click at [330, 273] on b "I understand that this price [MEDICAL_DATA] may run at the same time as other p…" at bounding box center [359, 274] width 228 height 15
click at [241, 273] on input "I understand that this price [MEDICAL_DATA] may run at the same time as other p…" at bounding box center [237, 274] width 7 height 7
click at [330, 273] on b "I understand that this price [MEDICAL_DATA] may run at the same time as other p…" at bounding box center [359, 274] width 228 height 15
click at [241, 273] on input "I understand that this price [MEDICAL_DATA] may run at the same time as other p…" at bounding box center [237, 274] width 7 height 7
click at [391, 272] on b "I understand that this price [MEDICAL_DATA] may run at the same time as other p…" at bounding box center [359, 274] width 228 height 15
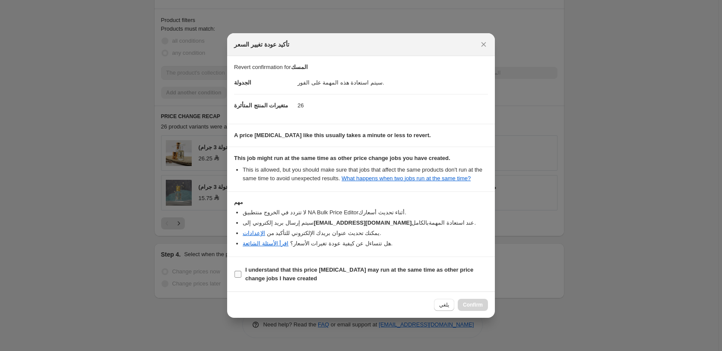
click at [241, 272] on input "I understand that this price [MEDICAL_DATA] may run at the same time as other p…" at bounding box center [237, 274] width 7 height 7
checkbox input "true"
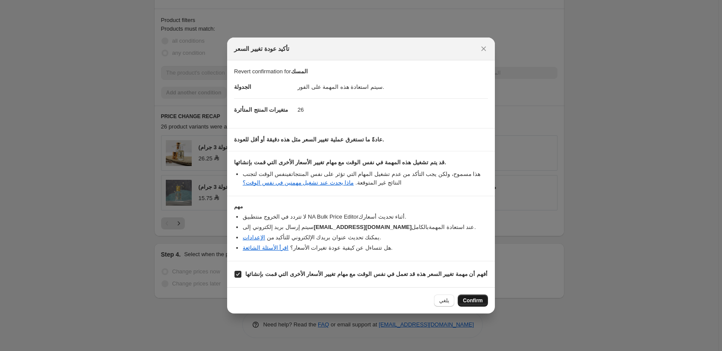
click at [473, 299] on span "Confirm" at bounding box center [473, 300] width 20 height 7
click at [473, 299] on div "يلغي Confirm" at bounding box center [461, 301] width 54 height 12
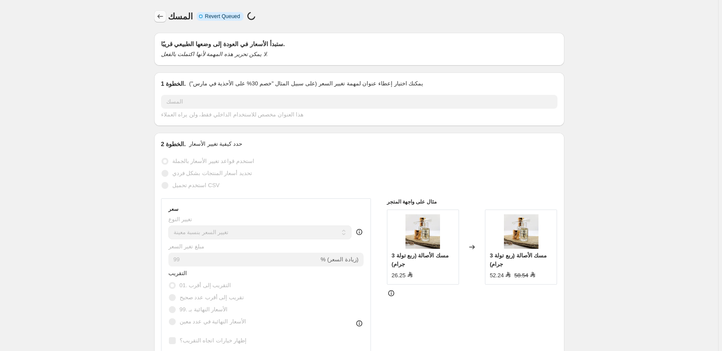
click at [164, 18] on icon "Price change jobs" at bounding box center [160, 16] width 9 height 9
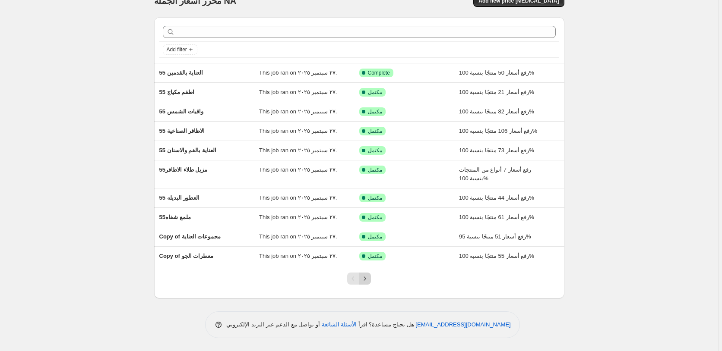
scroll to position [16, 0]
click at [368, 279] on icon "Next" at bounding box center [365, 279] width 9 height 9
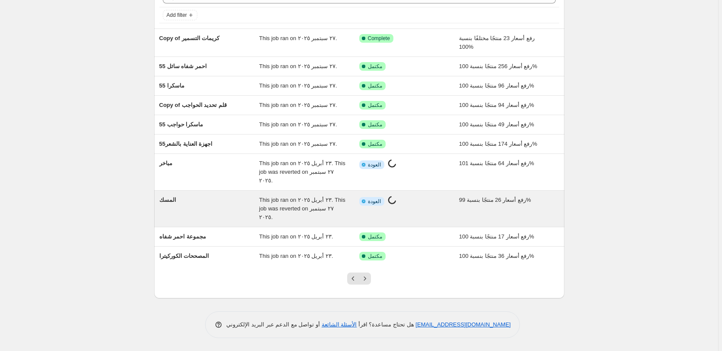
scroll to position [33, 0]
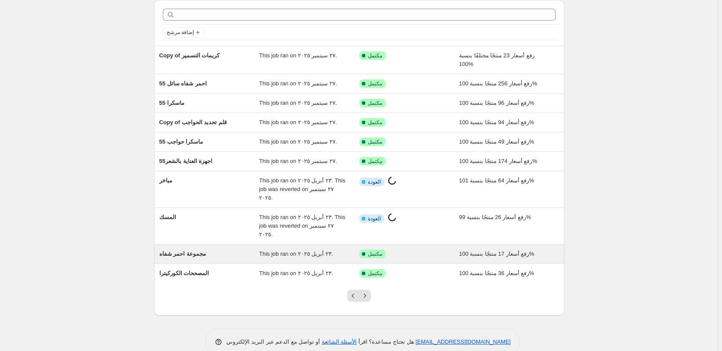
click at [428, 250] on div "تم النجاح مكتمل" at bounding box center [402, 254] width 87 height 9
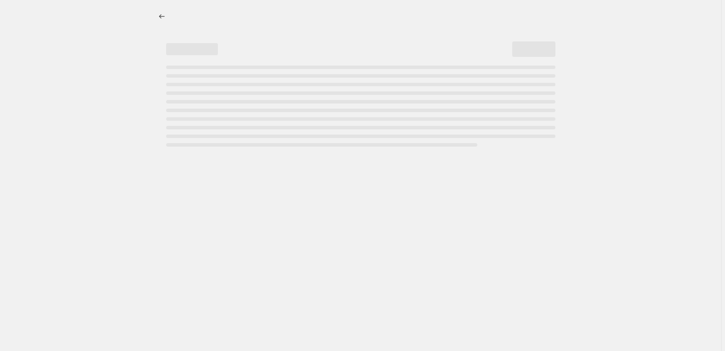
select select "percentage"
select select "pp"
select select "collection"
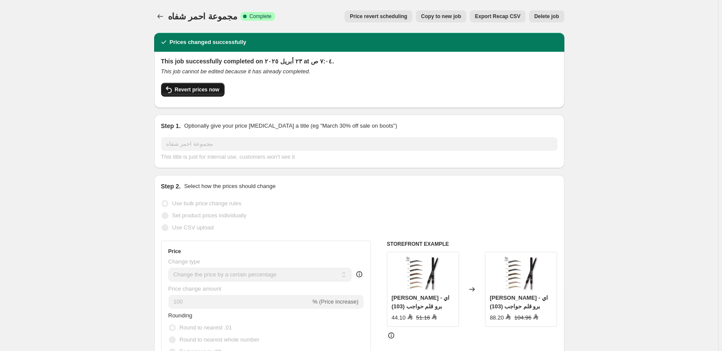
click at [200, 89] on span "Revert prices now" at bounding box center [197, 89] width 44 height 7
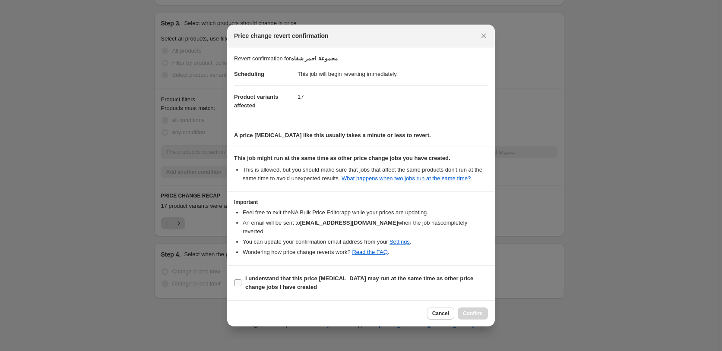
click at [400, 277] on b "I understand that this price [MEDICAL_DATA] may run at the same time as other p…" at bounding box center [359, 282] width 228 height 15
click at [241, 280] on input "I understand that this price [MEDICAL_DATA] may run at the same time as other p…" at bounding box center [237, 283] width 7 height 7
checkbox input "true"
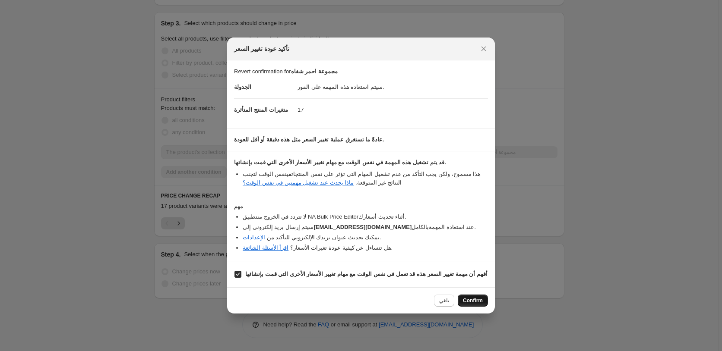
click at [480, 301] on span "Confirm" at bounding box center [473, 300] width 20 height 7
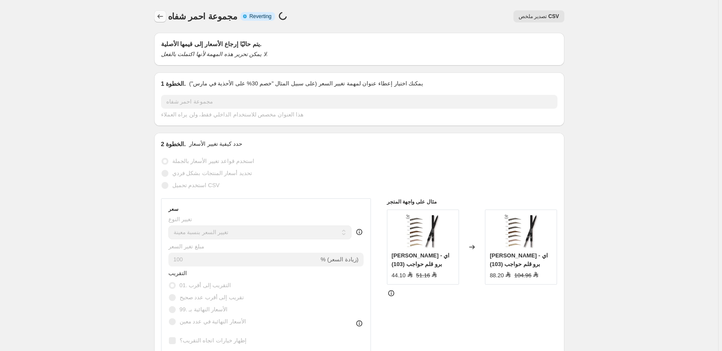
click at [163, 18] on icon "Price change jobs" at bounding box center [160, 16] width 9 height 9
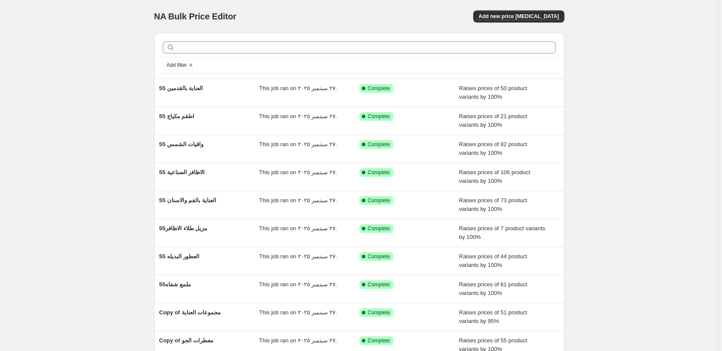
scroll to position [16, 0]
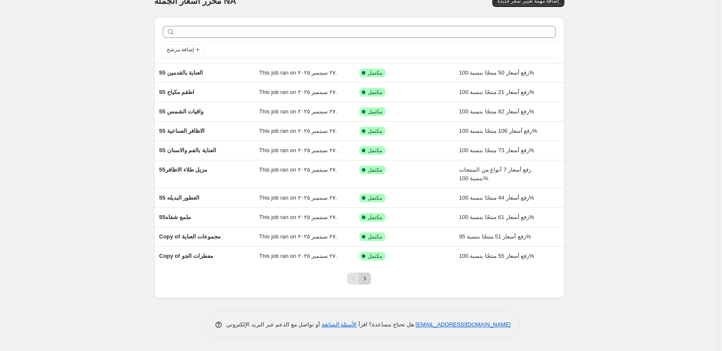
click at [366, 279] on icon "Next" at bounding box center [365, 279] width 9 height 9
click at [368, 277] on icon "Next" at bounding box center [365, 279] width 9 height 9
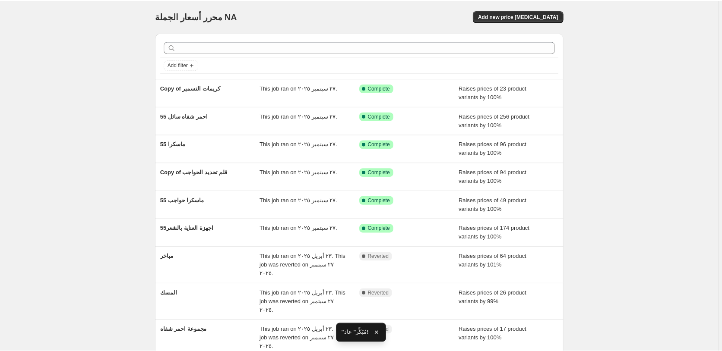
scroll to position [41, 0]
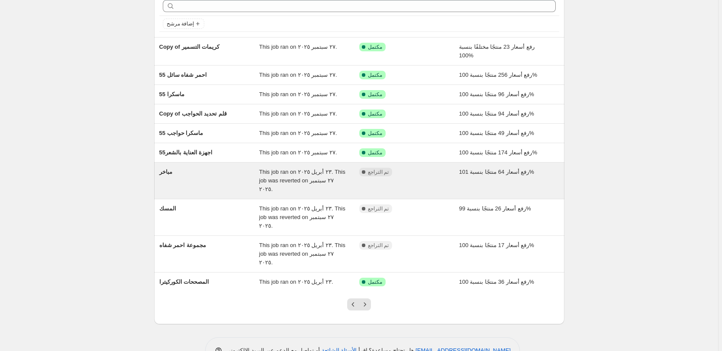
click at [420, 173] on div "مكتمل تم التراجع" at bounding box center [402, 172] width 87 height 9
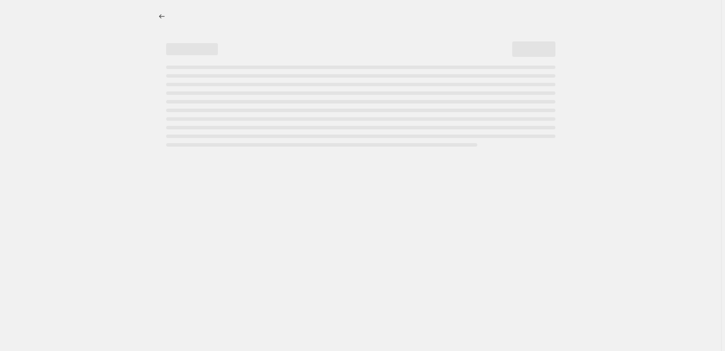
select select "percentage"
select select "pp"
select select "collection"
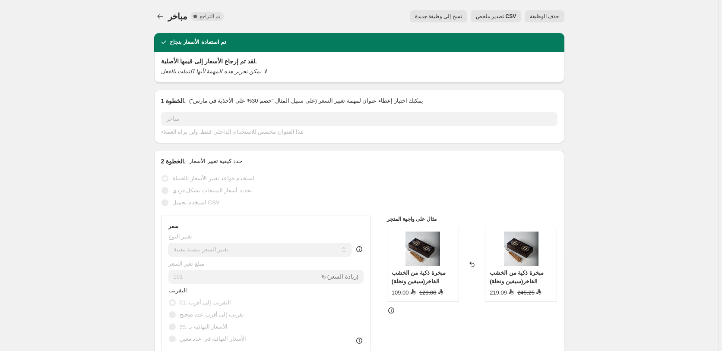
click at [442, 18] on span "نسخ إلى وظيفة جديدة" at bounding box center [438, 16] width 47 height 7
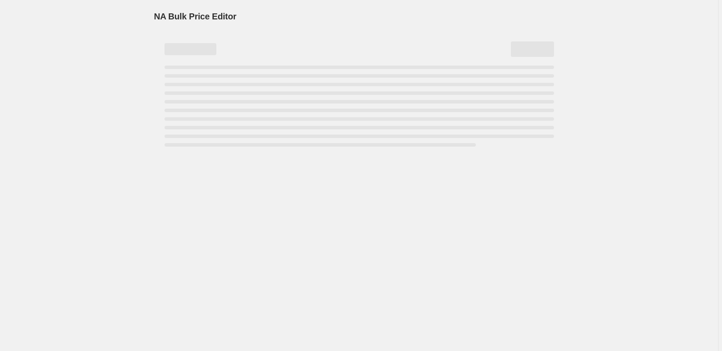
select select "percentage"
select select "pp"
select select "collection"
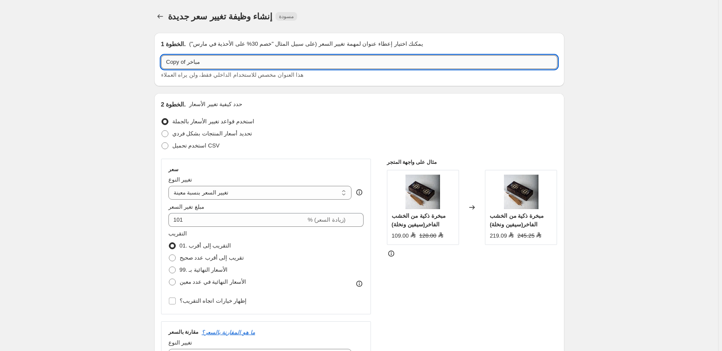
click at [179, 62] on input "Copy of مباخر" at bounding box center [359, 62] width 396 height 14
click at [389, 62] on input "Copy of مباخر" at bounding box center [359, 62] width 396 height 14
drag, startPoint x: 188, startPoint y: 62, endPoint x: 152, endPoint y: 65, distance: 36.4
click at [161, 65] on input "Copy of مباخر" at bounding box center [359, 62] width 396 height 14
drag, startPoint x: 208, startPoint y: 63, endPoint x: 124, endPoint y: 71, distance: 84.6
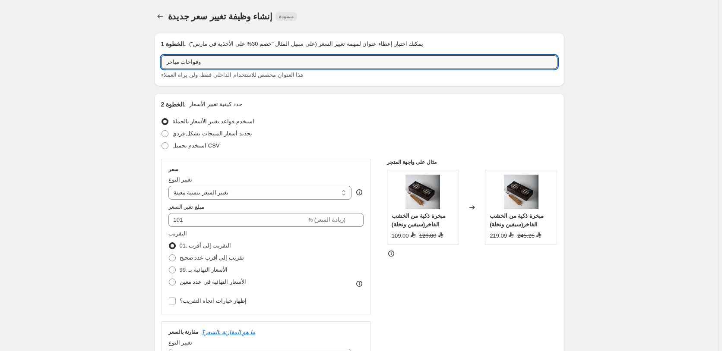
click at [161, 65] on input "وفواحات مباخر" at bounding box center [359, 62] width 396 height 14
paste input "ذارافلو جهاز تدليك القدم الخشبي المزدوج - الوخز بالابر شياتسو الاصلي"
drag, startPoint x: 173, startPoint y: 60, endPoint x: 162, endPoint y: 61, distance: 11.4
click at [162, 61] on input "مباخر وفواحات 55" at bounding box center [359, 62] width 396 height 14
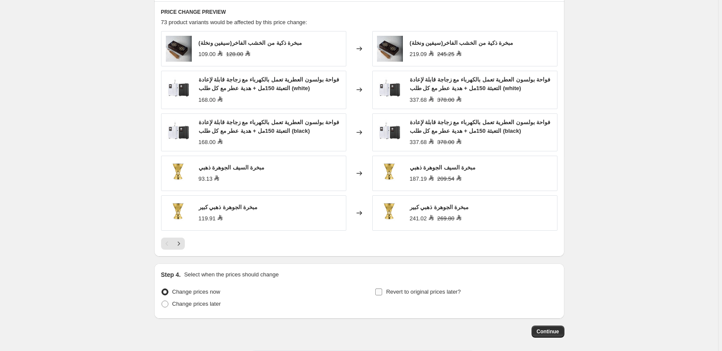
scroll to position [734, 0]
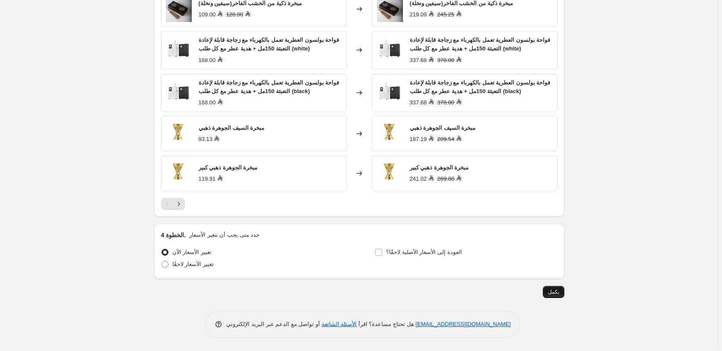
type input "مباخر وفواحات 55"
click at [556, 293] on span "يكمل" at bounding box center [553, 292] width 11 height 7
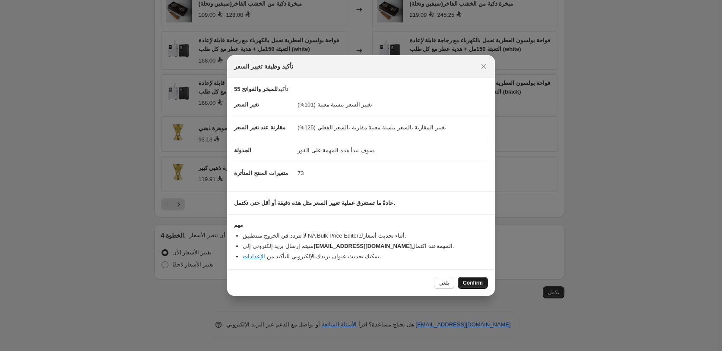
click at [478, 285] on span "Confirm" at bounding box center [473, 283] width 20 height 7
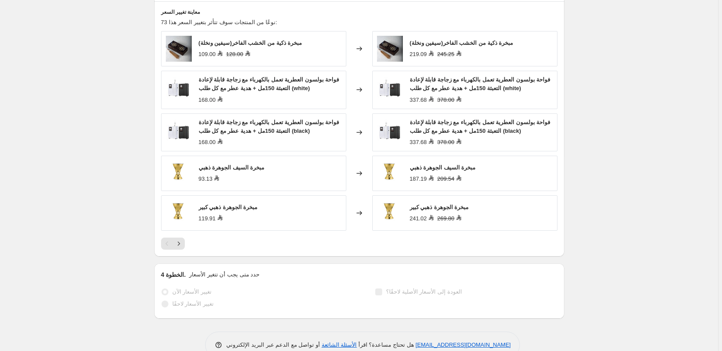
scroll to position [756, 0]
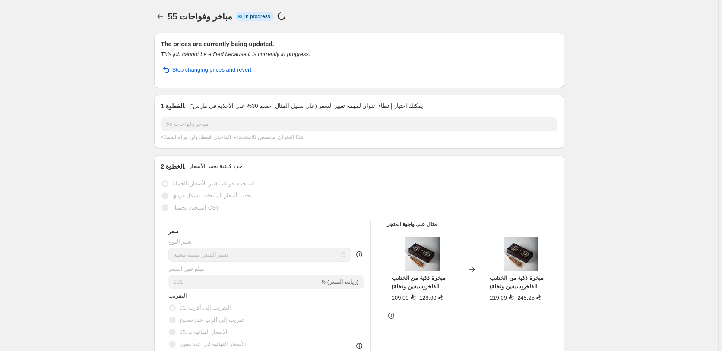
select select "percentage"
select select "pp"
select select "collection"
click at [162, 14] on icon "Price change jobs" at bounding box center [160, 16] width 9 height 9
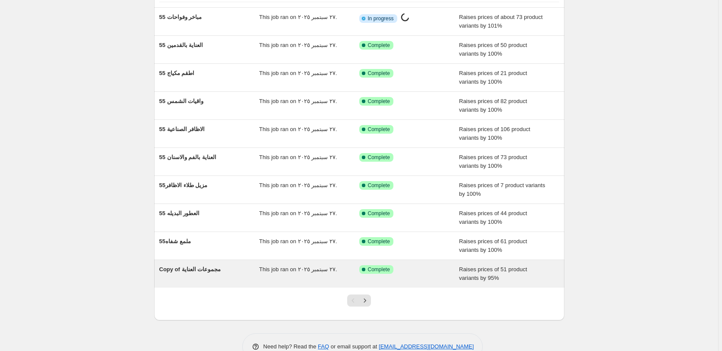
scroll to position [93, 0]
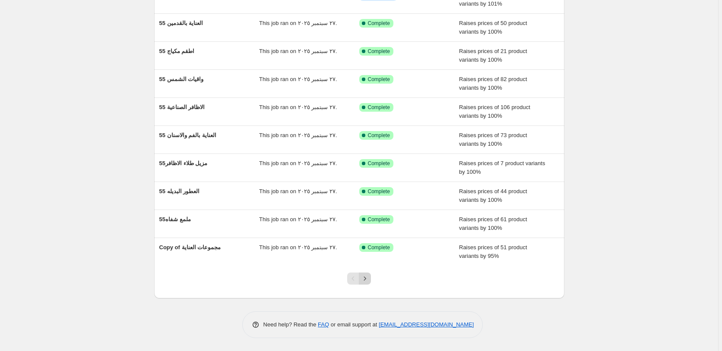
click at [367, 279] on icon "Next" at bounding box center [365, 279] width 9 height 9
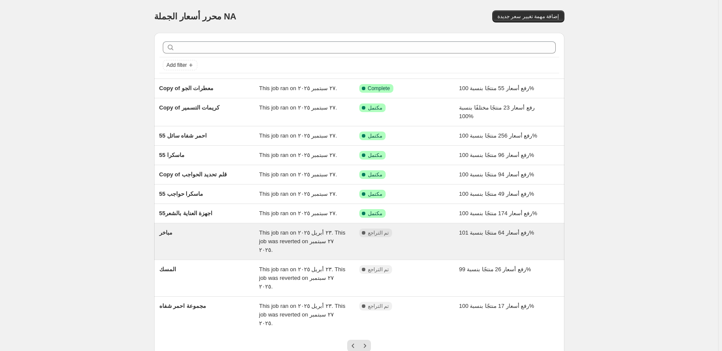
scroll to position [41, 0]
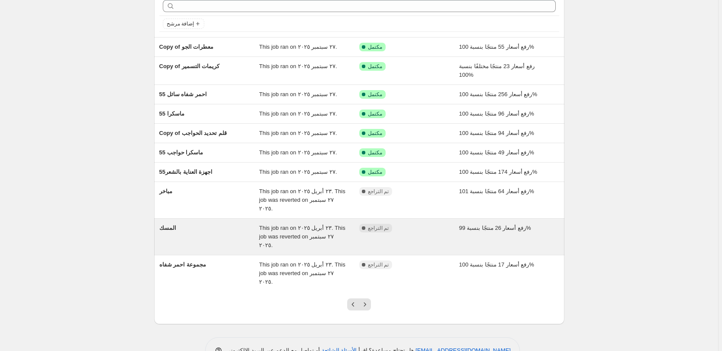
click at [426, 225] on div "مكتمل تم التراجع" at bounding box center [409, 237] width 100 height 26
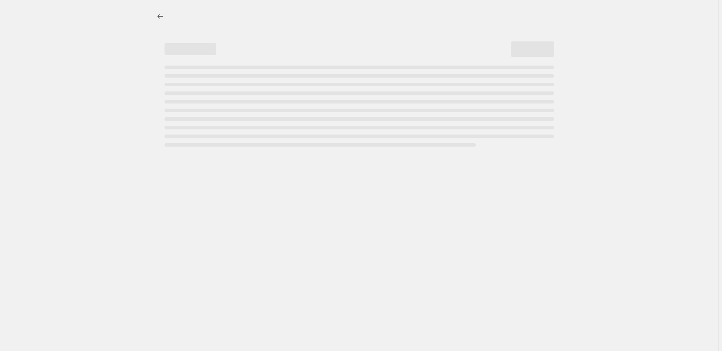
select select "percentage"
select select "pp"
select select "collection"
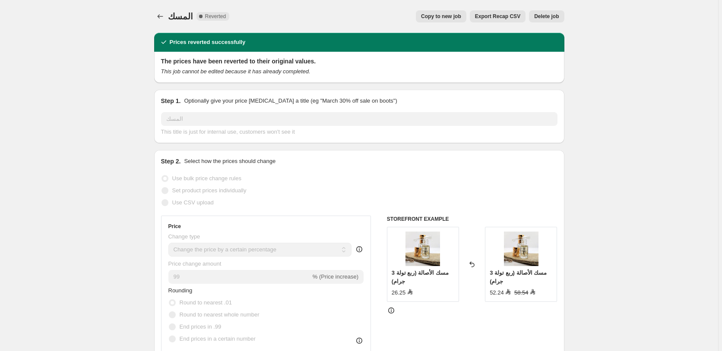
click at [448, 16] on span "Copy to new job" at bounding box center [441, 16] width 40 height 7
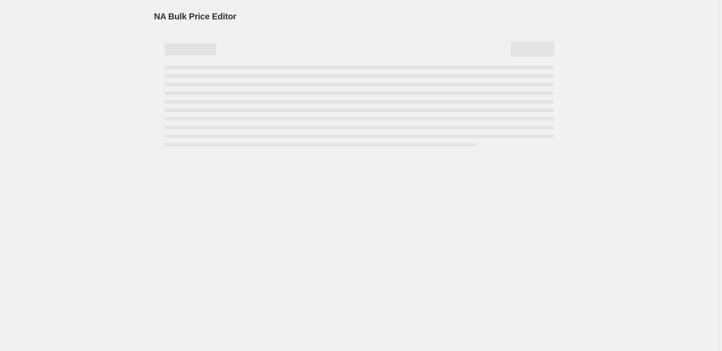
select select "percentage"
select select "pp"
select select "collection"
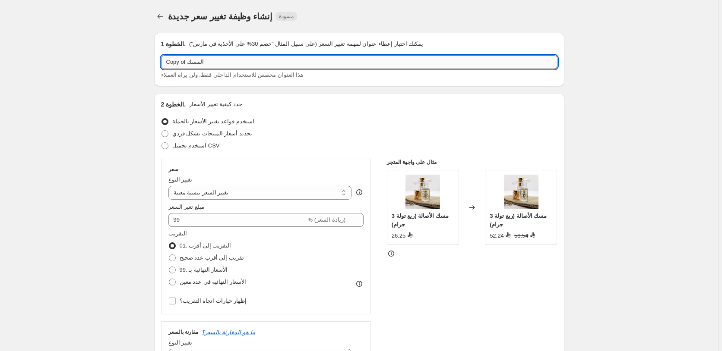
drag, startPoint x: 188, startPoint y: 61, endPoint x: 156, endPoint y: 62, distance: 32.0
click at [161, 62] on input "Copy of المسك" at bounding box center [359, 62] width 396 height 14
paste input "55"
type input "55 المسك"
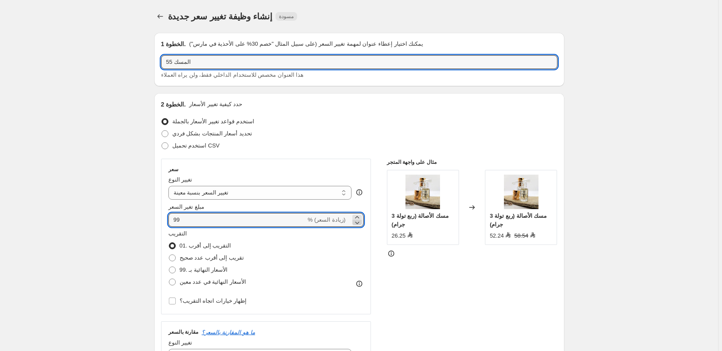
click at [360, 218] on icon at bounding box center [357, 222] width 9 height 9
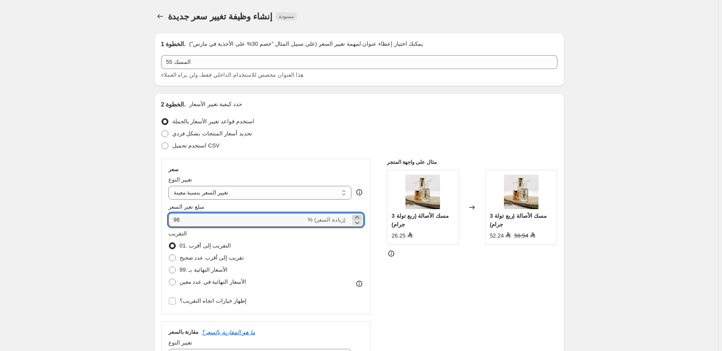
click at [359, 217] on icon at bounding box center [357, 217] width 4 height 2
type input "100"
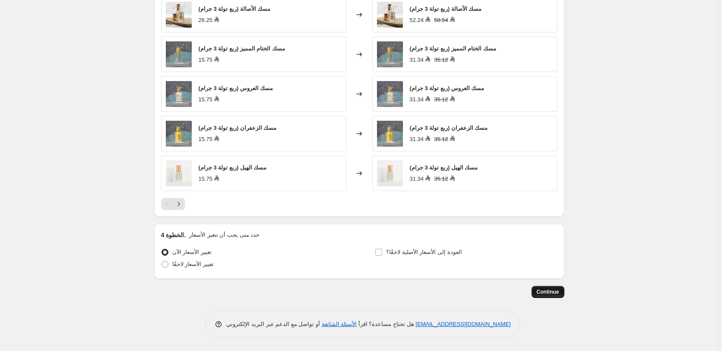
click at [552, 294] on span "Continue" at bounding box center [548, 292] width 22 height 7
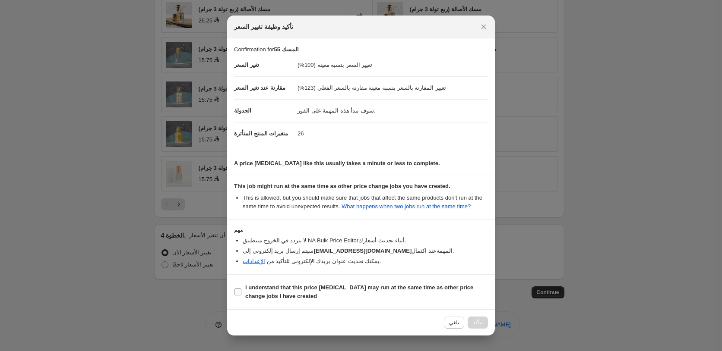
click at [450, 291] on b "I understand that this price [MEDICAL_DATA] may run at the same time as other p…" at bounding box center [359, 292] width 228 height 15
click at [241, 291] on input "I understand that this price [MEDICAL_DATA] may run at the same time as other p…" at bounding box center [237, 292] width 7 height 7
checkbox input "true"
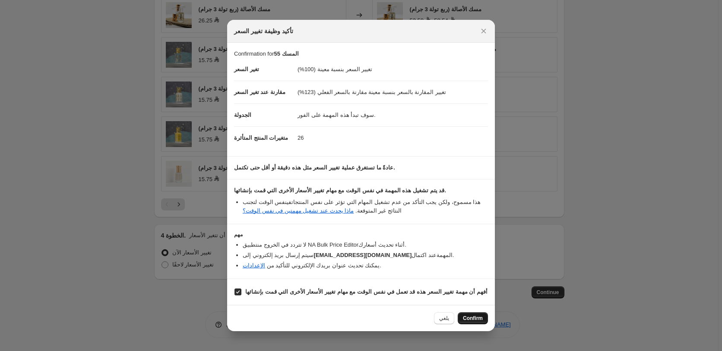
click at [471, 322] on span "Confirm" at bounding box center [473, 318] width 20 height 7
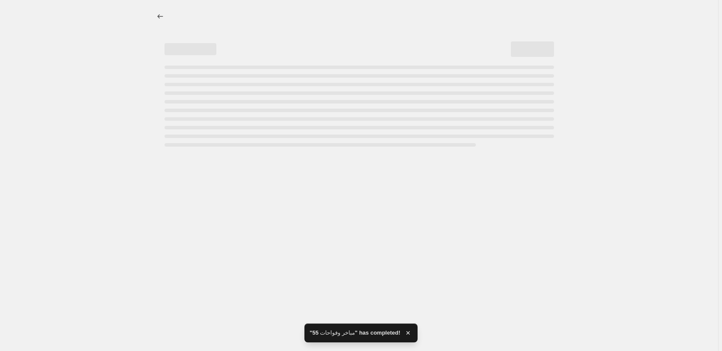
select select "percentage"
select select "pp"
select select "collection"
click at [160, 16] on icon "Price change jobs" at bounding box center [160, 16] width 6 height 4
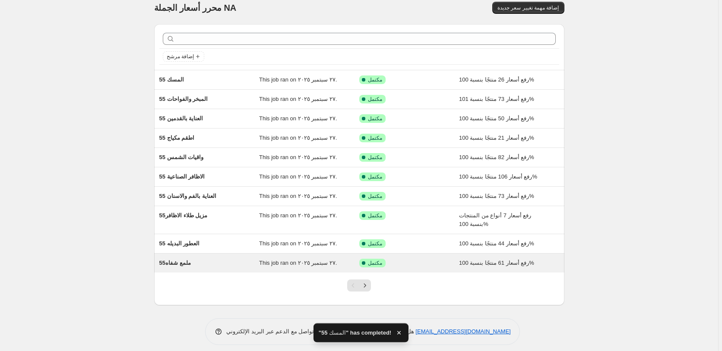
scroll to position [16, 0]
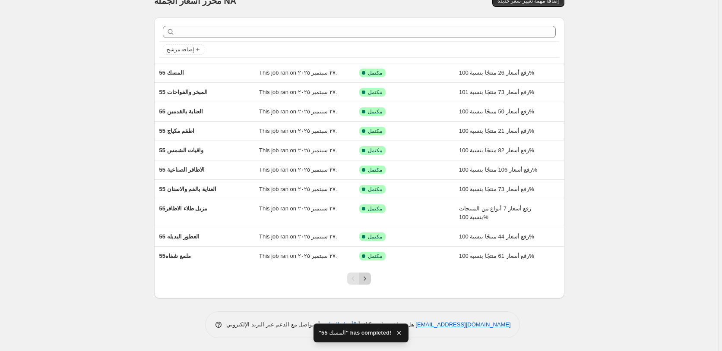
click at [367, 281] on icon "Next" at bounding box center [365, 279] width 9 height 9
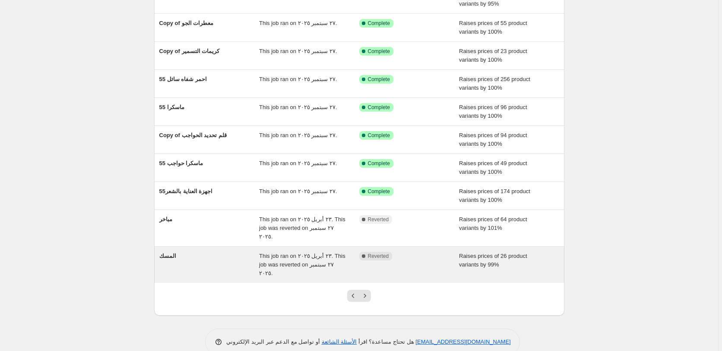
scroll to position [33, 0]
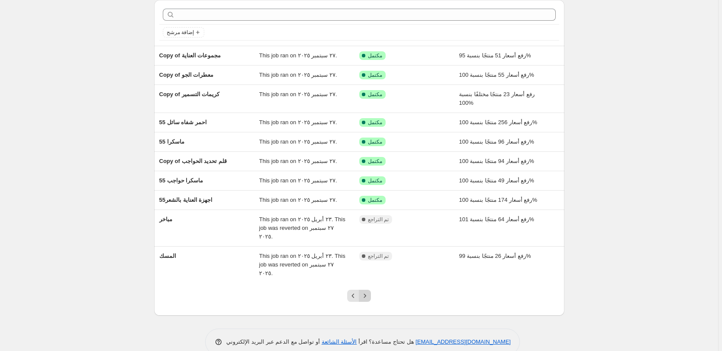
click at [366, 292] on icon "Next" at bounding box center [365, 296] width 9 height 9
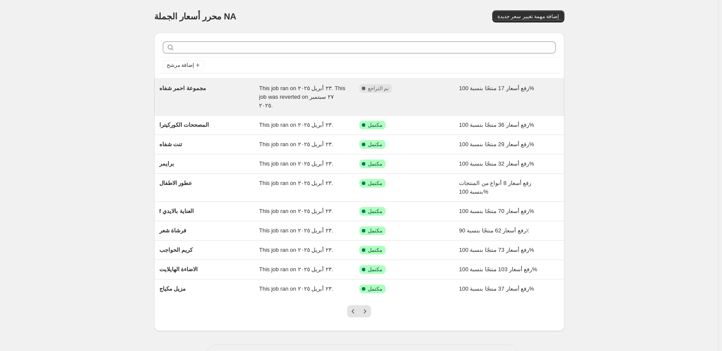
click at [420, 91] on div "مكتمل تم التراجع" at bounding box center [402, 88] width 87 height 9
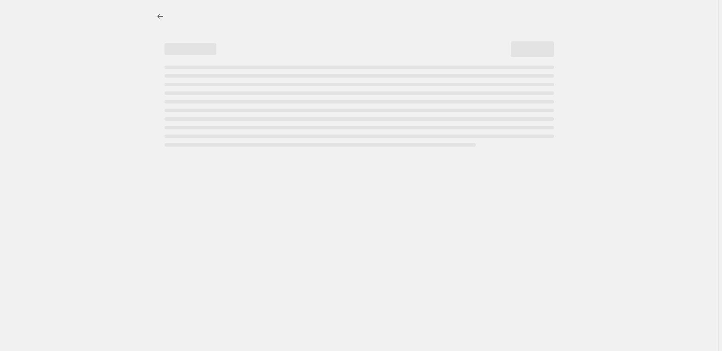
select select "percentage"
select select "pp"
select select "collection"
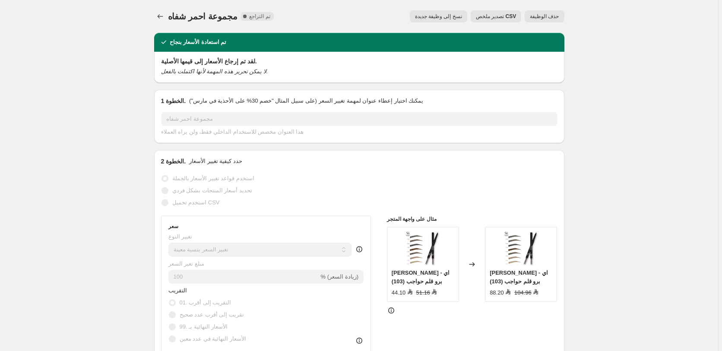
click at [450, 17] on span "نسخ إلى وظيفة جديدة" at bounding box center [438, 16] width 47 height 7
select select "percentage"
select select "pp"
select select "collection"
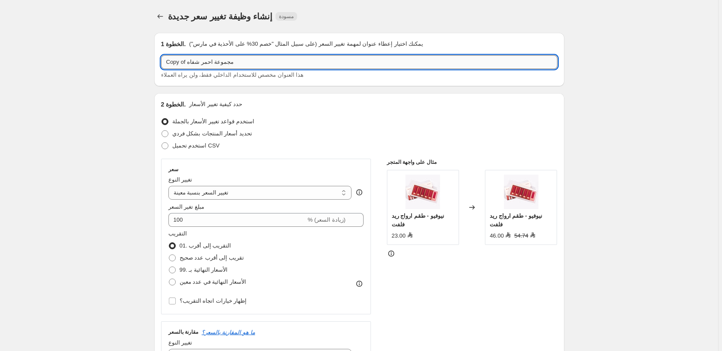
drag, startPoint x: 188, startPoint y: 63, endPoint x: 157, endPoint y: 67, distance: 30.9
click at [161, 67] on input "Copy of مجموعة احمر شفاه" at bounding box center [359, 62] width 396 height 14
paste input "55"
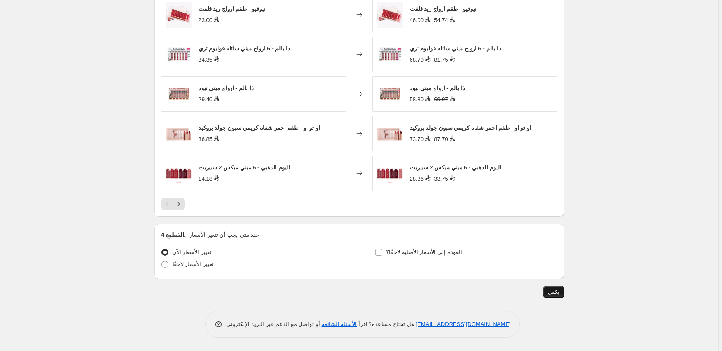
type input "55 مجموعة احمر شفاه"
click at [553, 294] on span "يكمل" at bounding box center [553, 292] width 11 height 7
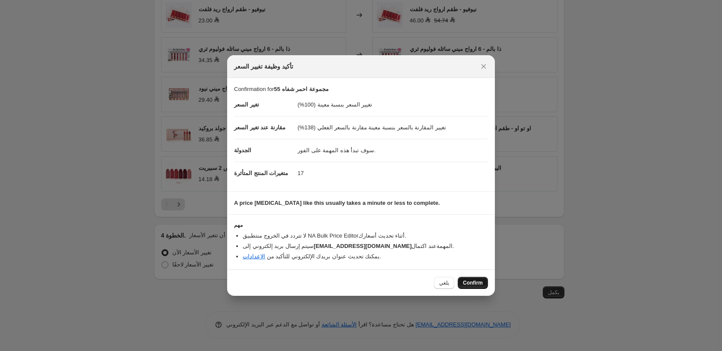
click at [473, 283] on span "Confirm" at bounding box center [473, 283] width 20 height 7
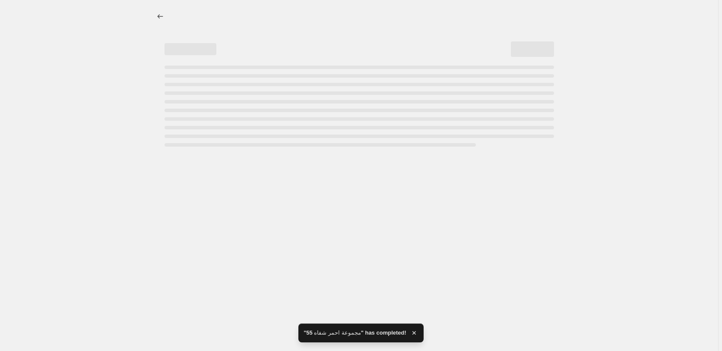
select select "percentage"
select select "pp"
select select "collection"
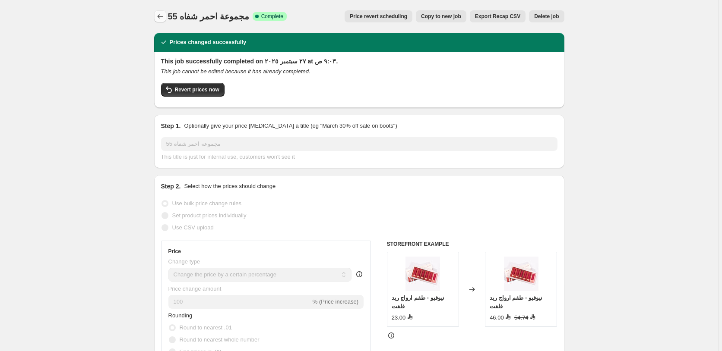
click at [163, 16] on icon "Price change jobs" at bounding box center [160, 16] width 9 height 9
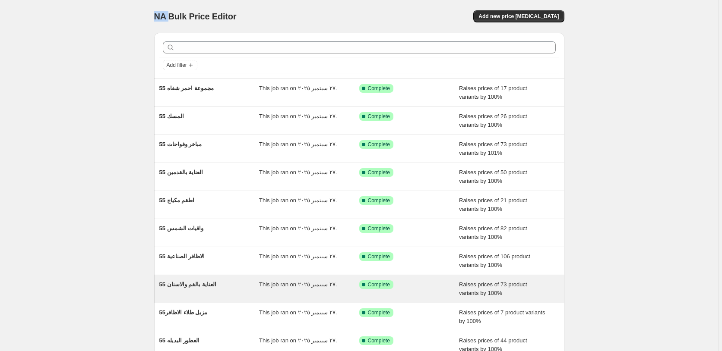
click at [369, 278] on div "55 العناية بالفم والاسنان This job ran on ٢٧ سبتمبر ٢٠٢٥. Success Complete Comp…" at bounding box center [359, 289] width 410 height 28
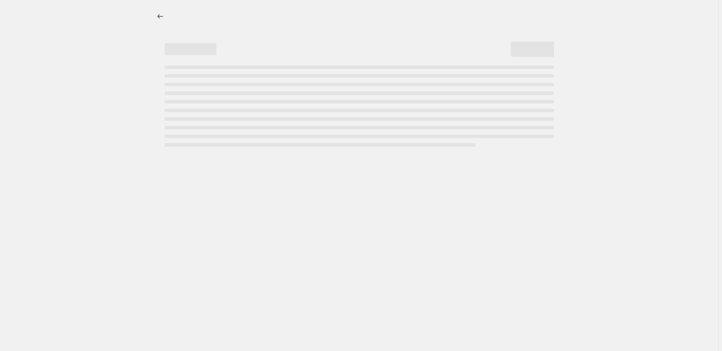
select select "percentage"
select select "pp"
select select "collection"
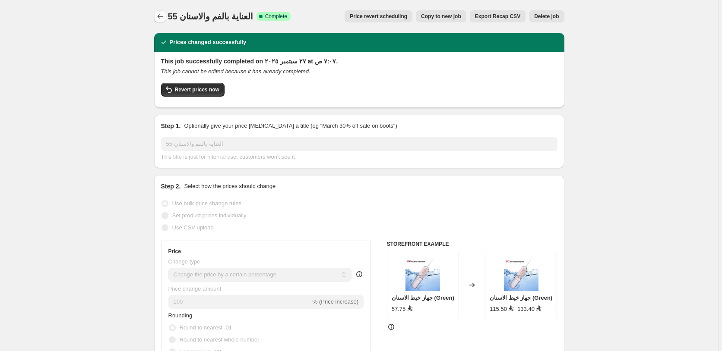
click at [163, 13] on icon "Price change jobs" at bounding box center [160, 16] width 9 height 9
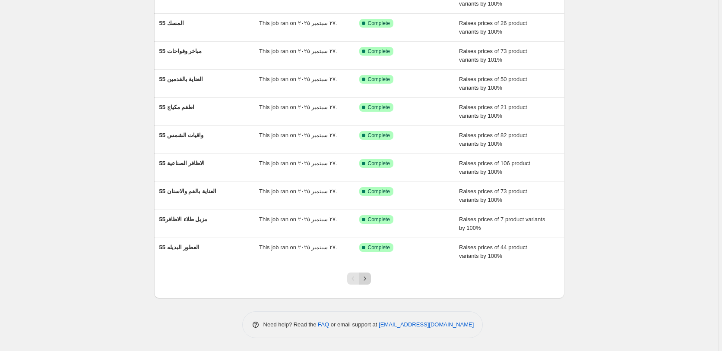
scroll to position [16, 0]
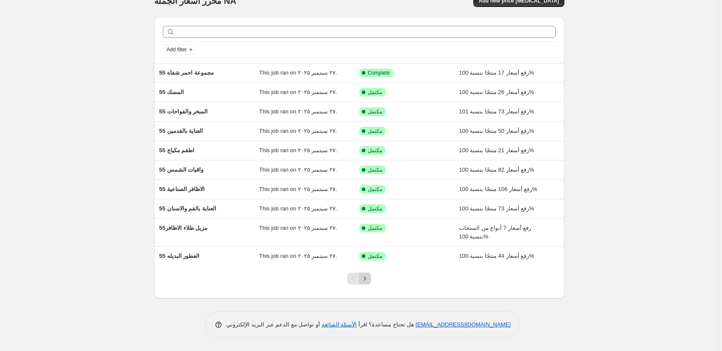
click at [367, 280] on icon "Next" at bounding box center [365, 279] width 9 height 9
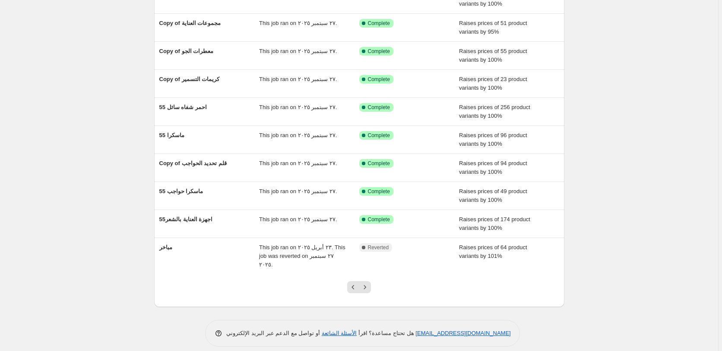
scroll to position [24, 0]
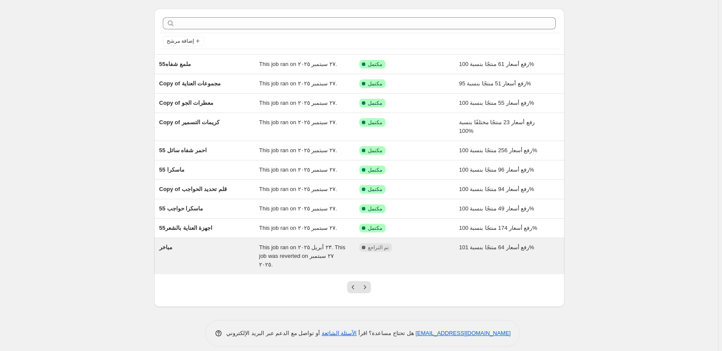
click at [436, 249] on div "مكتمل تم التراجع" at bounding box center [402, 248] width 87 height 9
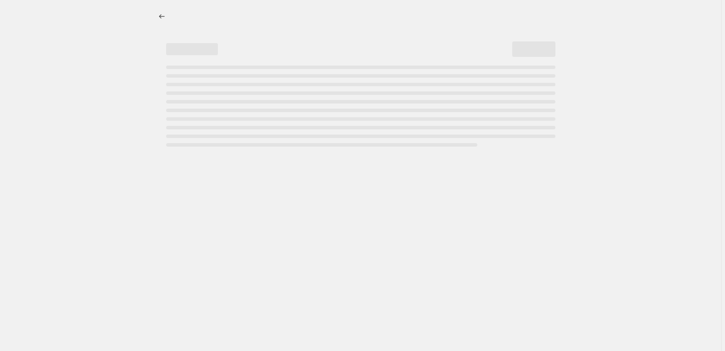
select select "percentage"
select select "pp"
select select "collection"
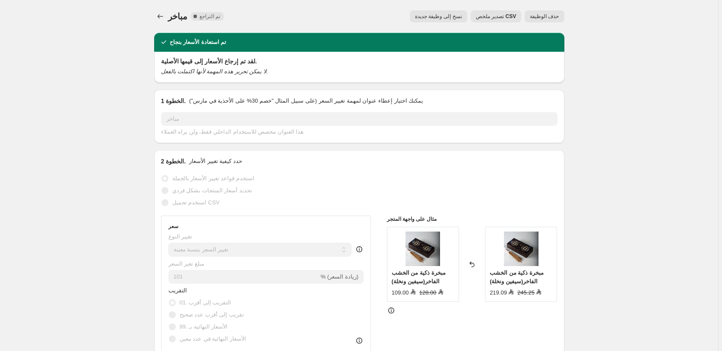
click at [551, 16] on span "حذف الوظيفة" at bounding box center [544, 16] width 29 height 7
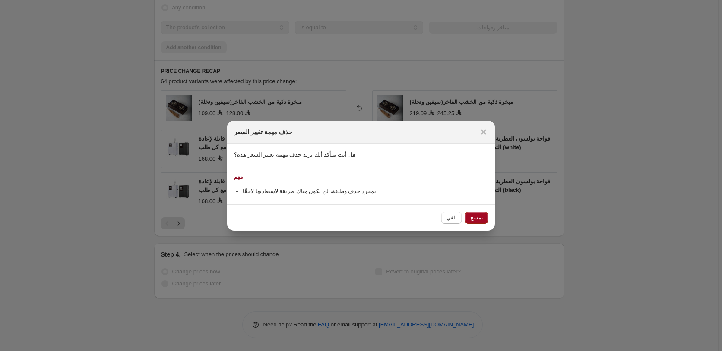
click at [474, 218] on span "يمسح" at bounding box center [476, 218] width 13 height 7
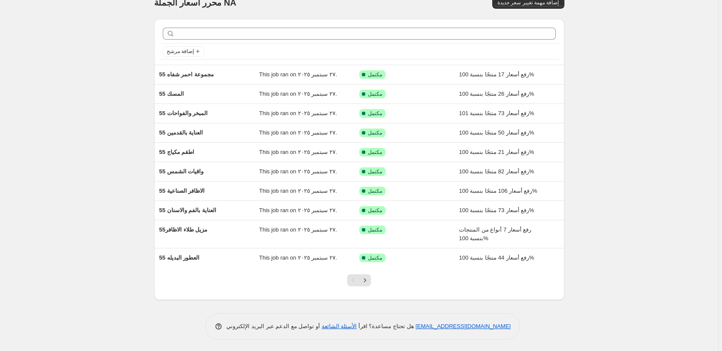
scroll to position [16, 0]
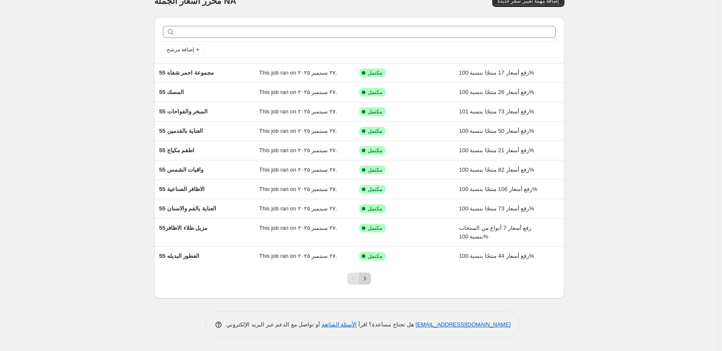
click at [368, 279] on icon "Next" at bounding box center [365, 279] width 9 height 9
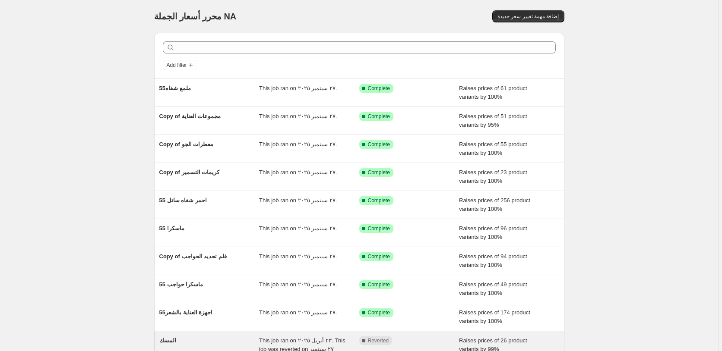
scroll to position [24, 0]
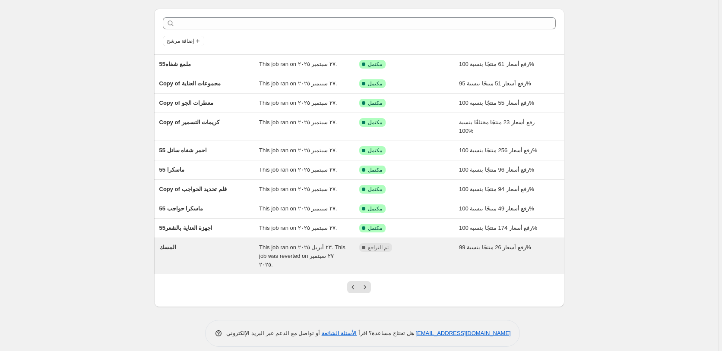
click at [434, 250] on div "مكتمل تم التراجع" at bounding box center [402, 248] width 87 height 9
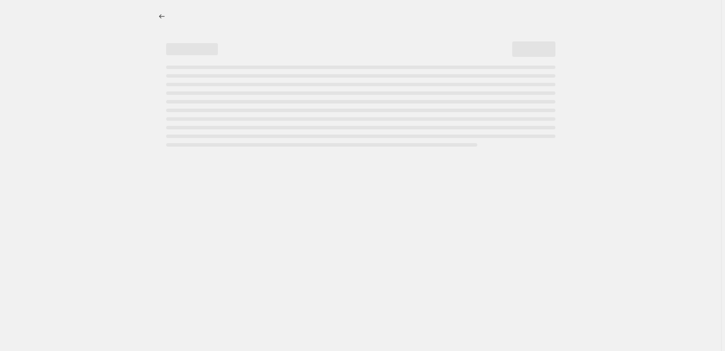
select select "percentage"
select select "pp"
select select "collection"
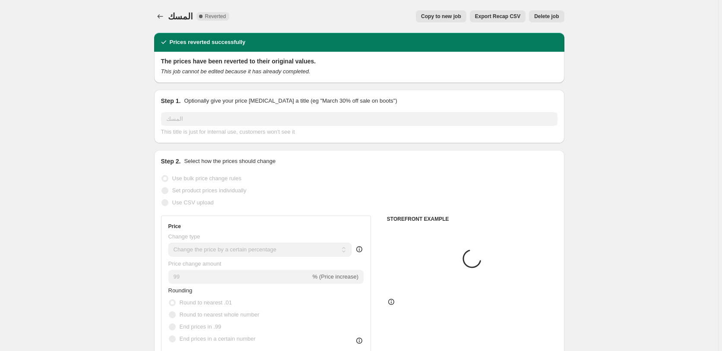
click at [549, 15] on span "Delete job" at bounding box center [546, 16] width 25 height 7
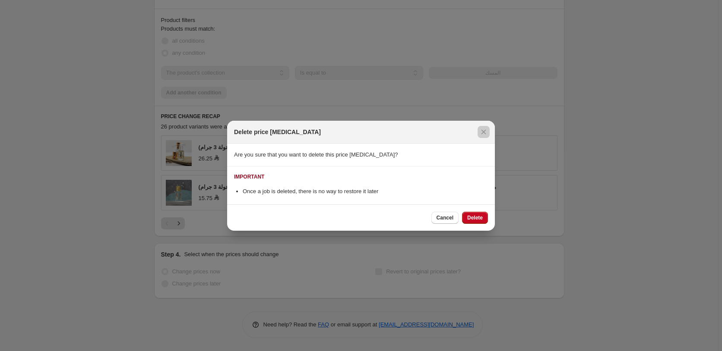
click at [549, 15] on div at bounding box center [361, 175] width 722 height 351
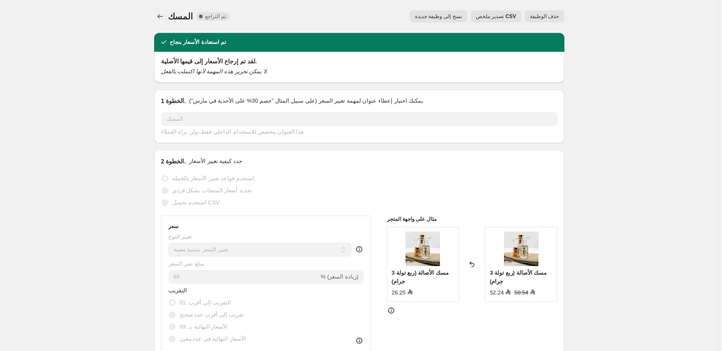
click at [549, 17] on span "حذف الوظيفة" at bounding box center [544, 16] width 29 height 7
click at [548, 15] on span "حذف الوظيفة" at bounding box center [544, 16] width 29 height 7
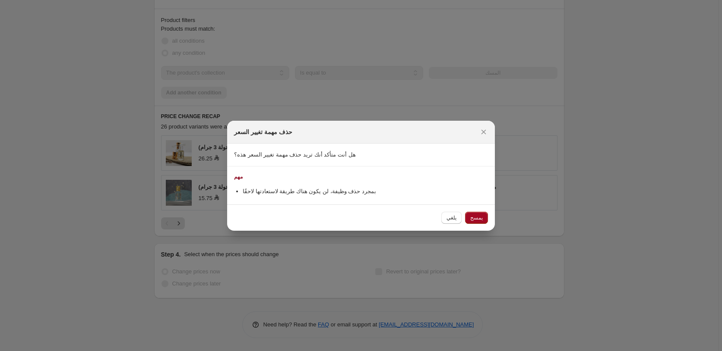
click at [472, 216] on span "يمسح" at bounding box center [476, 218] width 13 height 7
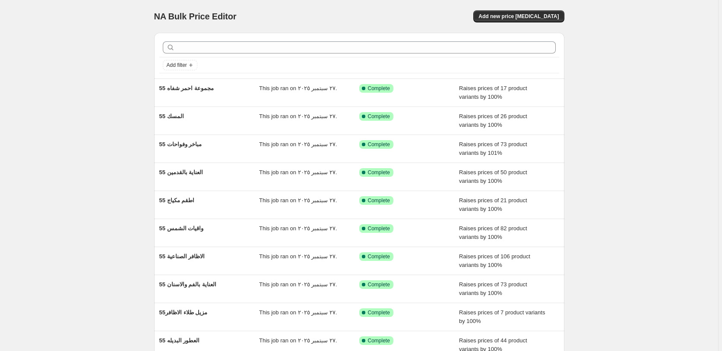
scroll to position [16, 0]
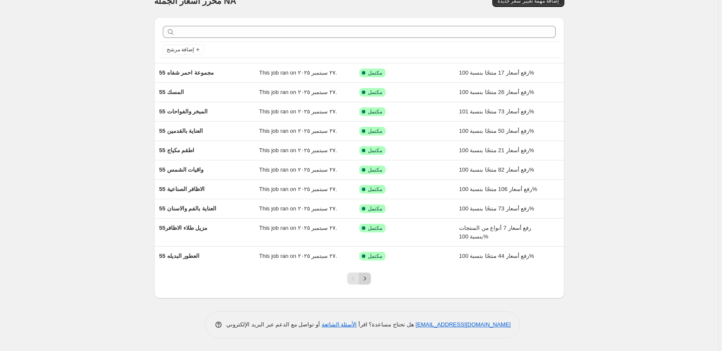
click at [369, 280] on icon "Next" at bounding box center [365, 279] width 9 height 9
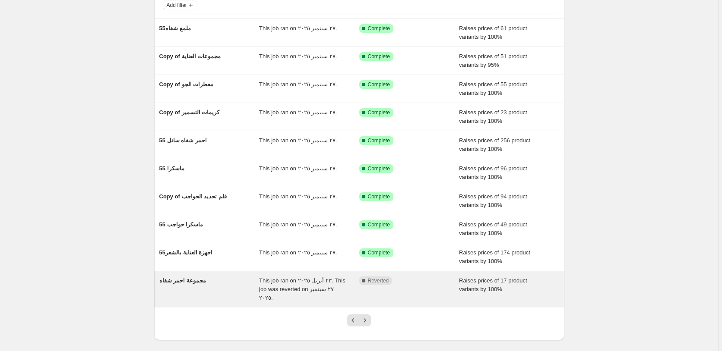
scroll to position [93, 0]
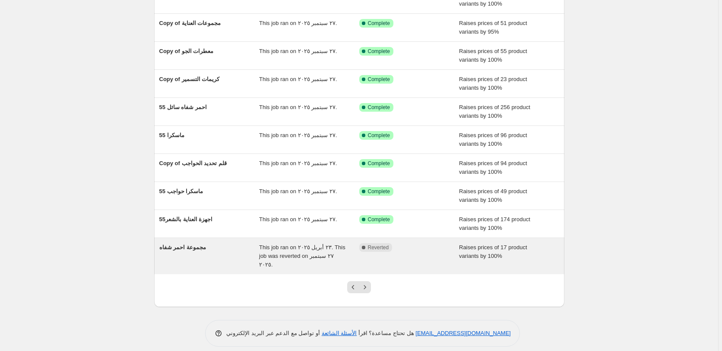
click at [430, 249] on div "Complete Reverted" at bounding box center [402, 248] width 87 height 9
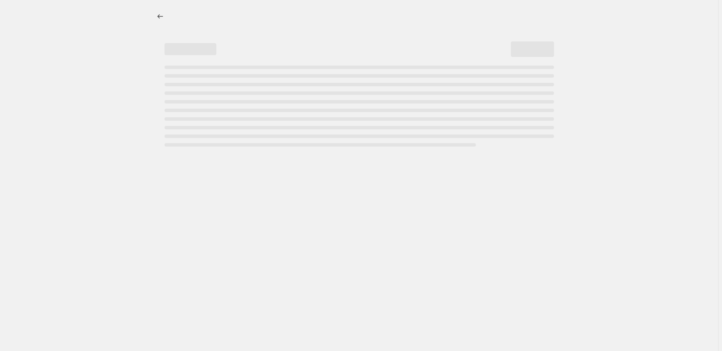
select select "percentage"
select select "pp"
select select "collection"
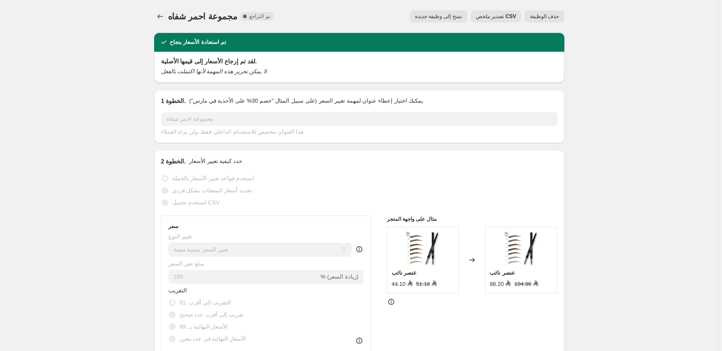
click at [552, 13] on span "حذف الوظيفة" at bounding box center [544, 16] width 29 height 7
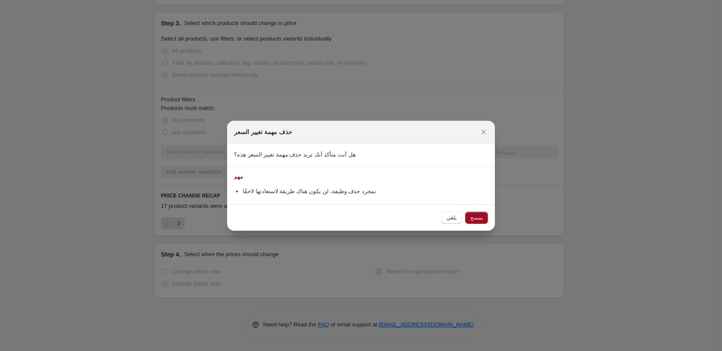
click at [478, 216] on span "يمسح" at bounding box center [476, 218] width 13 height 7
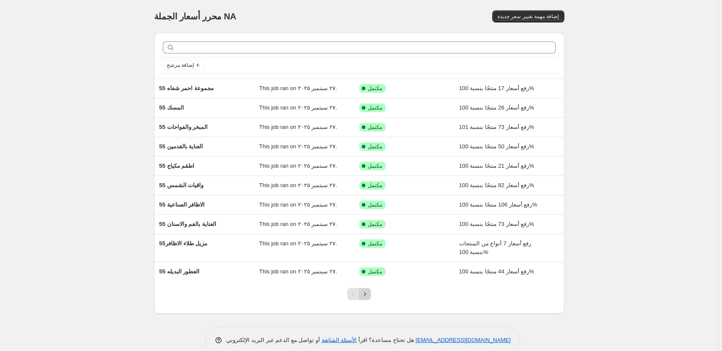
click at [369, 292] on icon "Next" at bounding box center [365, 294] width 9 height 9
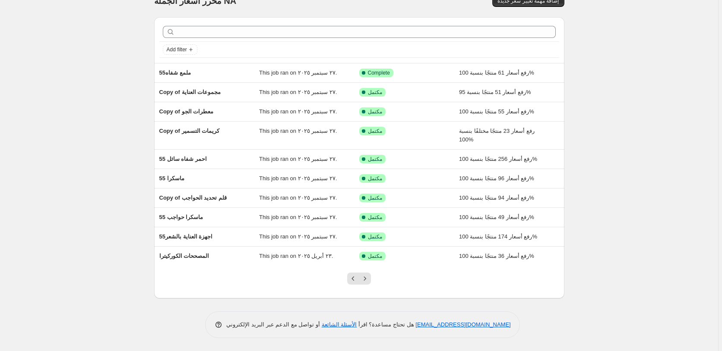
scroll to position [16, 0]
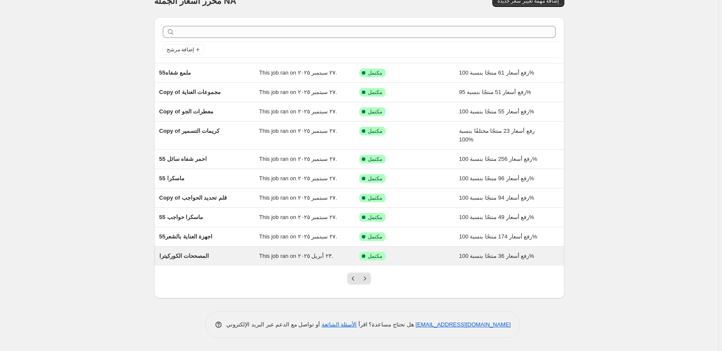
click at [433, 256] on div "تم النجاح مكتمل" at bounding box center [402, 256] width 87 height 9
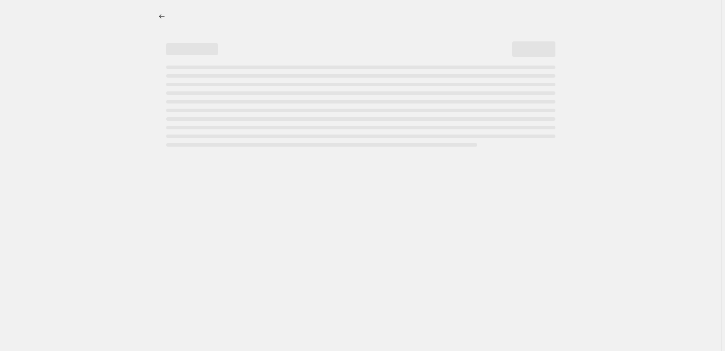
select select "percentage"
select select "pp"
select select "collection"
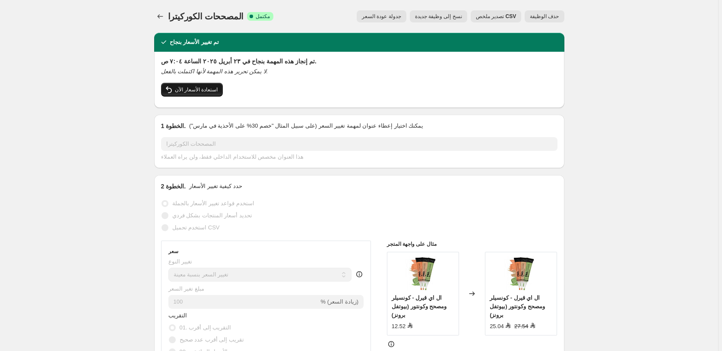
click at [202, 90] on span "استعادة الأسعار الآن" at bounding box center [196, 89] width 43 height 7
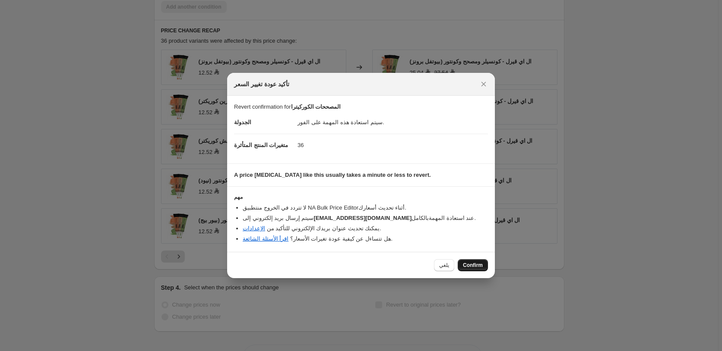
click at [475, 266] on span "Confirm" at bounding box center [473, 265] width 20 height 7
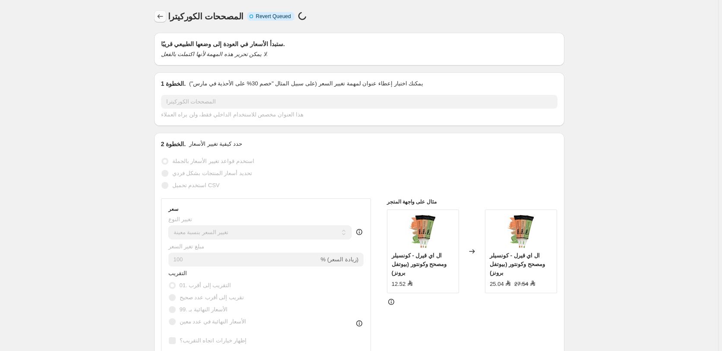
click at [162, 15] on icon "Price change jobs" at bounding box center [160, 16] width 9 height 9
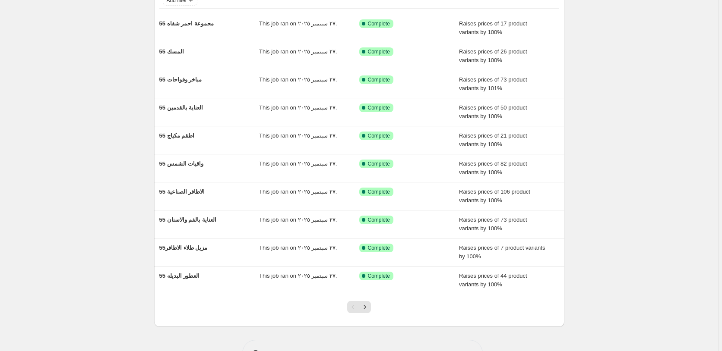
scroll to position [93, 0]
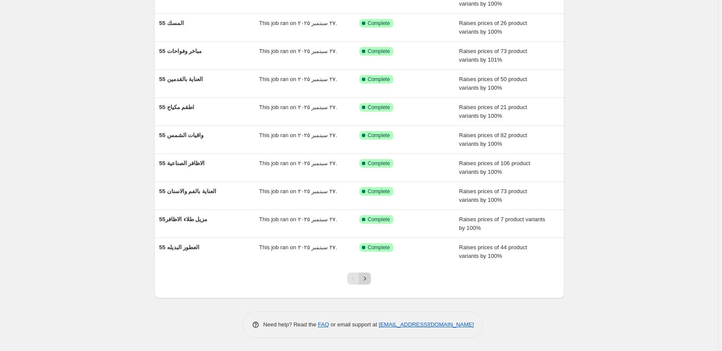
click at [365, 279] on icon "Next" at bounding box center [365, 279] width 9 height 9
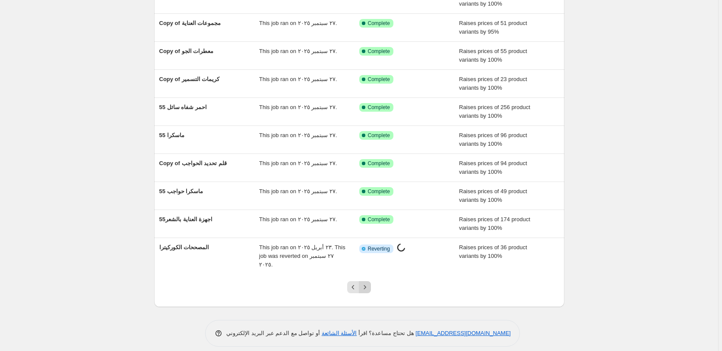
scroll to position [24, 0]
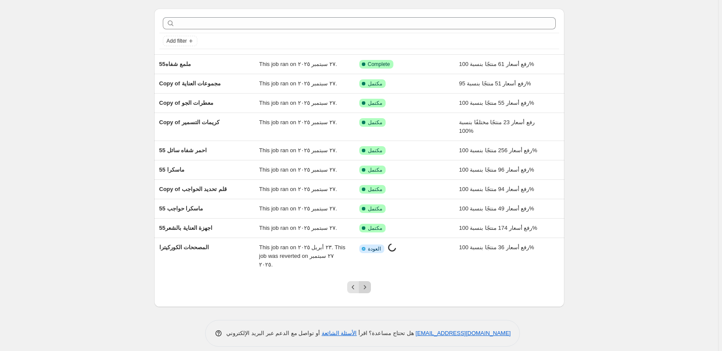
click at [366, 283] on icon "Next" at bounding box center [365, 287] width 9 height 9
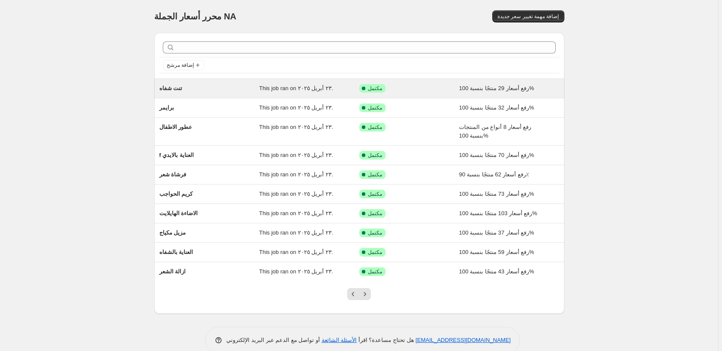
click at [430, 88] on div "تم النجاح مكتمل" at bounding box center [402, 88] width 87 height 9
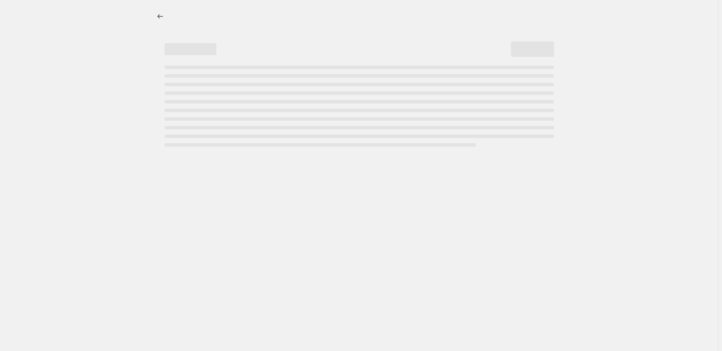
click at [430, 88] on div "Page loading" at bounding box center [359, 106] width 389 height 81
select select "percentage"
select select "pp"
select select "collection"
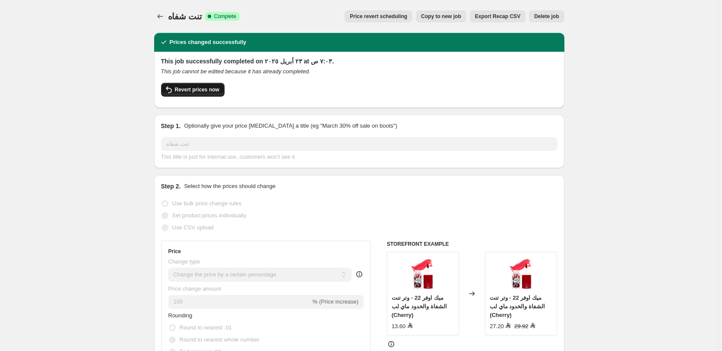
click at [199, 89] on span "Revert prices now" at bounding box center [197, 89] width 44 height 7
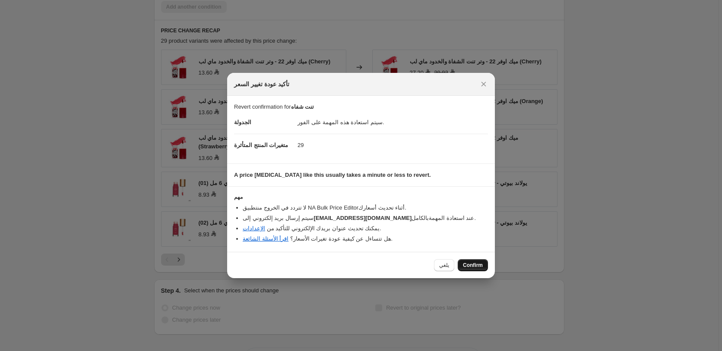
click at [473, 266] on span "Confirm" at bounding box center [473, 265] width 20 height 7
click at [473, 266] on div "يلغي Confirm" at bounding box center [461, 266] width 54 height 12
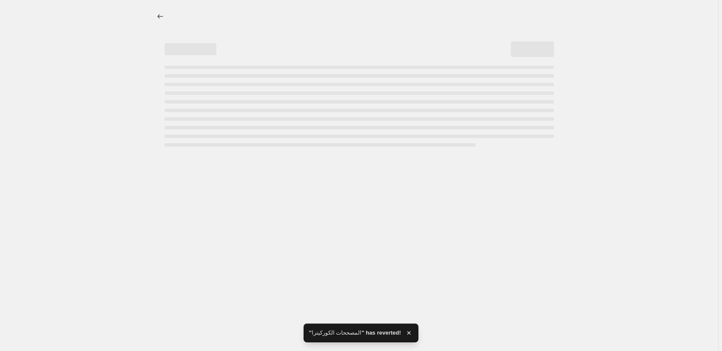
select select "percentage"
select select "pp"
select select "collection"
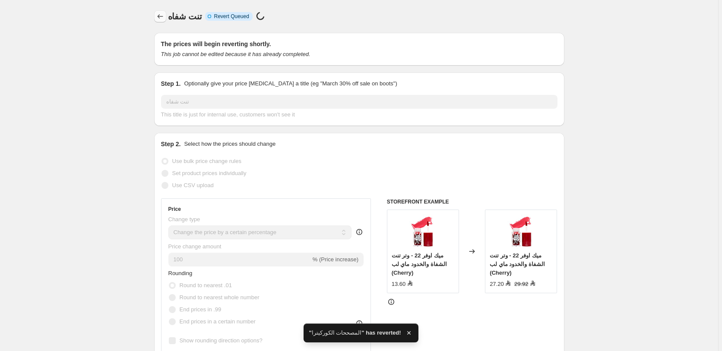
click at [161, 16] on icon "Price change jobs" at bounding box center [160, 16] width 9 height 9
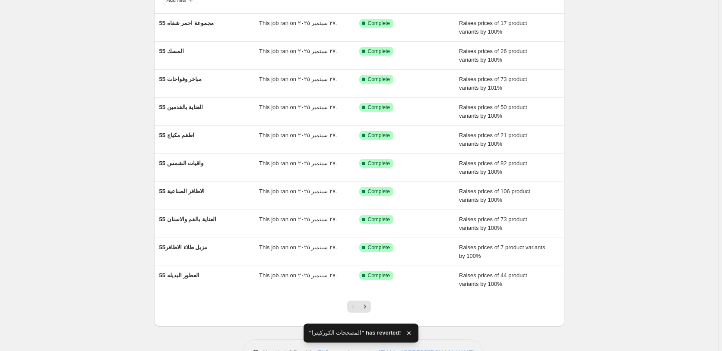
scroll to position [93, 0]
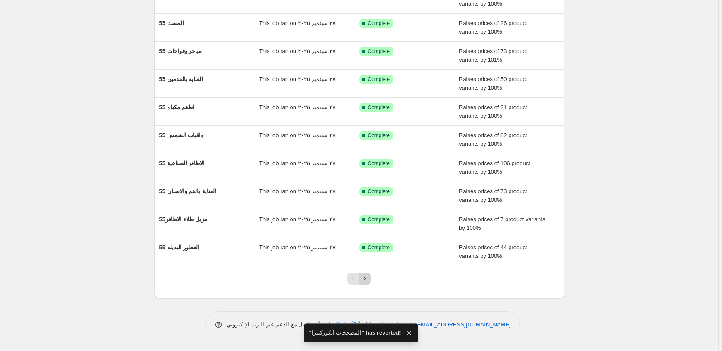
click at [369, 278] on icon "Next" at bounding box center [365, 279] width 9 height 9
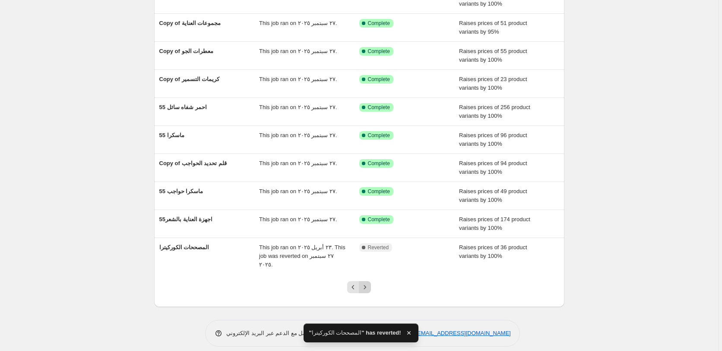
click at [369, 283] on icon "Next" at bounding box center [365, 287] width 9 height 9
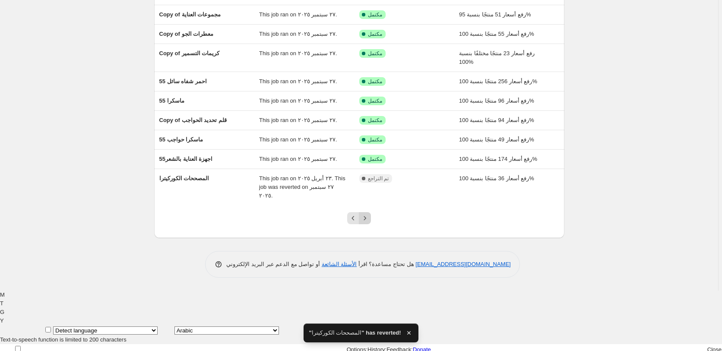
scroll to position [0, 0]
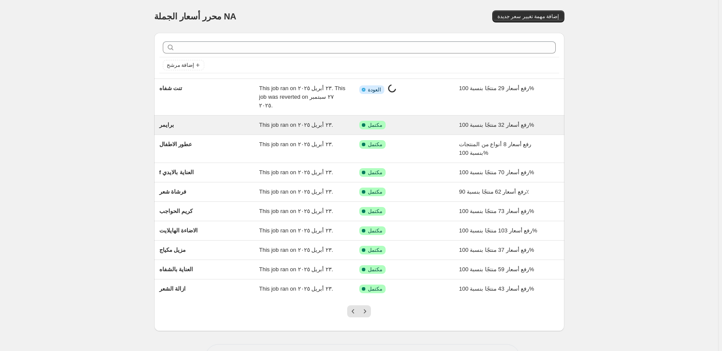
click at [429, 121] on div "تم النجاح مكتمل" at bounding box center [402, 125] width 87 height 9
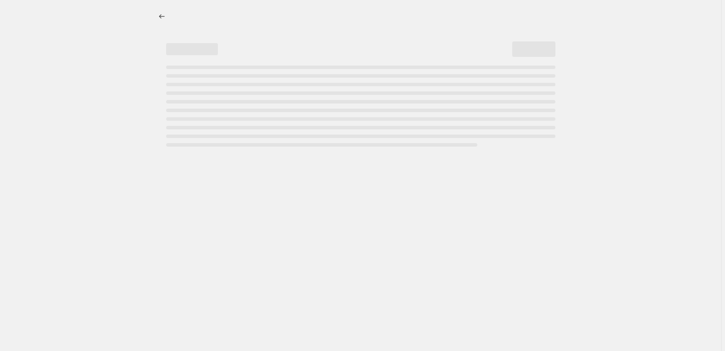
select select "percentage"
select select "pp"
select select "collection"
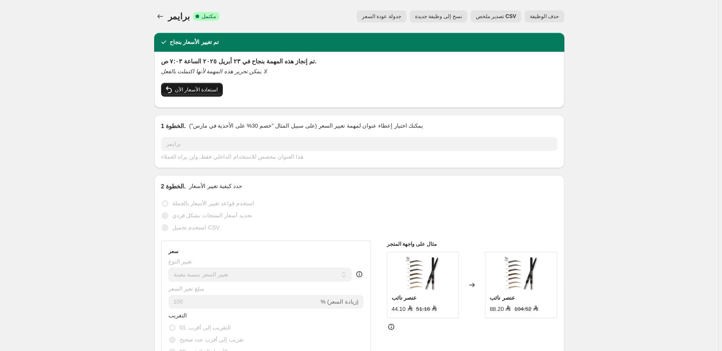
click at [196, 89] on span "استعادة الأسعار الآن" at bounding box center [196, 89] width 43 height 7
click at [197, 91] on span "استعادة الأسعار الآن" at bounding box center [196, 89] width 43 height 7
click at [195, 88] on span "استعادة الأسعار الآن" at bounding box center [196, 89] width 43 height 7
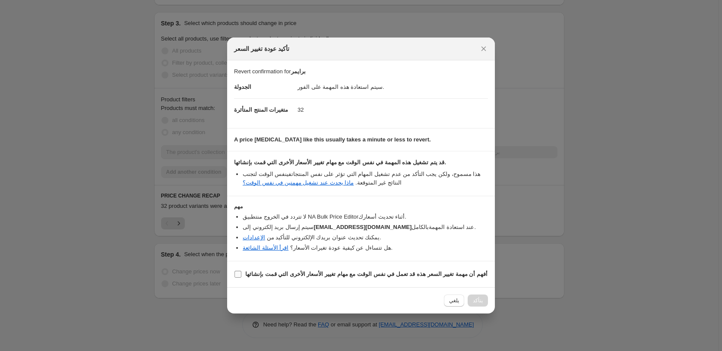
click at [386, 276] on b "أفهم أن مهمة تغيير السعر هذه قد تعمل في نفس الوقت مع مهام تغيير الأسعار الأخرى …" at bounding box center [366, 274] width 242 height 6
click at [241, 276] on input "أفهم أن مهمة تغيير السعر هذه قد تعمل في نفس الوقت مع مهام تغيير الأسعار الأخرى …" at bounding box center [237, 274] width 7 height 7
checkbox input "true"
click at [474, 302] on span "Confirm" at bounding box center [473, 300] width 20 height 7
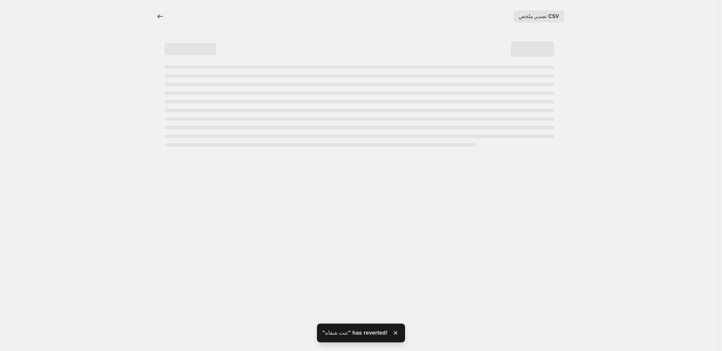
select select "percentage"
select select "pp"
select select "collection"
select select "percentage"
select select "pp"
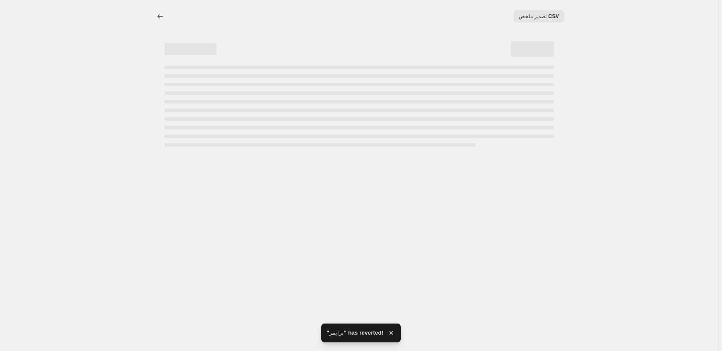
select select "collection"
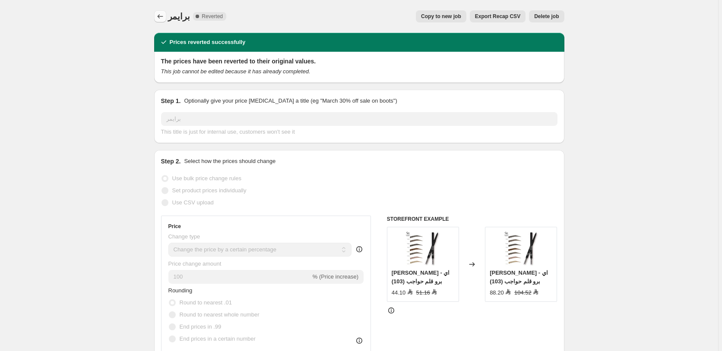
click at [164, 14] on icon "Price change jobs" at bounding box center [160, 16] width 9 height 9
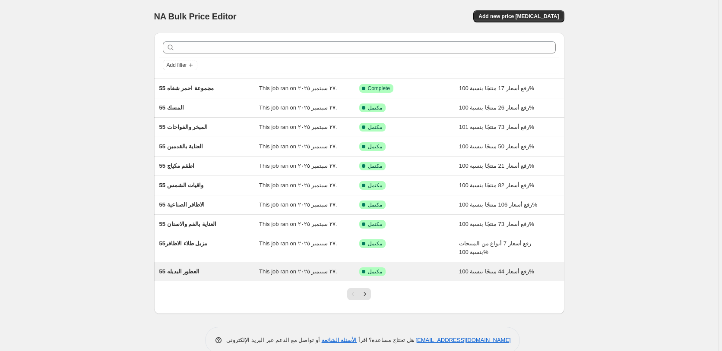
scroll to position [16, 0]
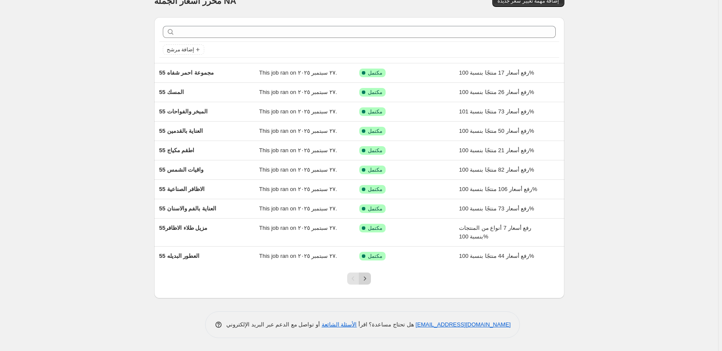
click at [368, 279] on icon "Next" at bounding box center [365, 279] width 9 height 9
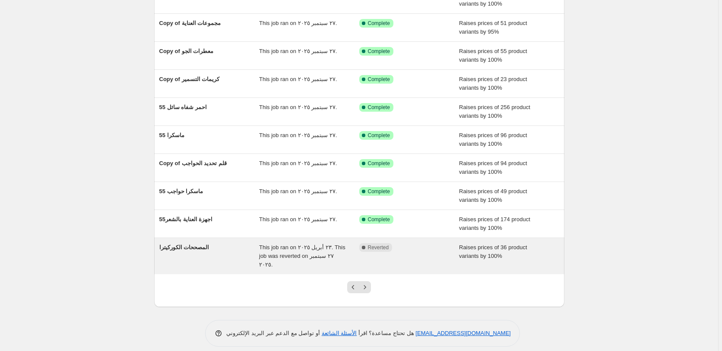
scroll to position [24, 0]
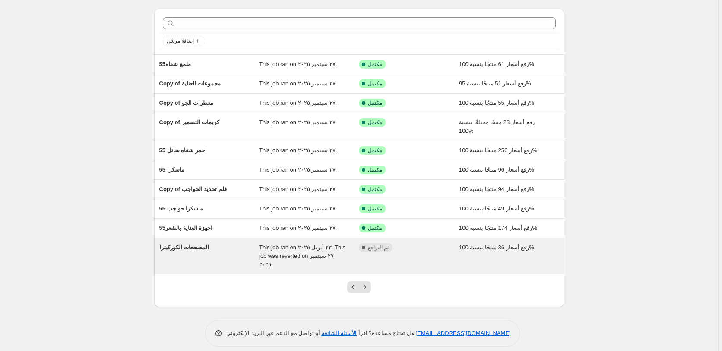
click at [428, 247] on div "مكتمل تم التراجع" at bounding box center [402, 248] width 87 height 9
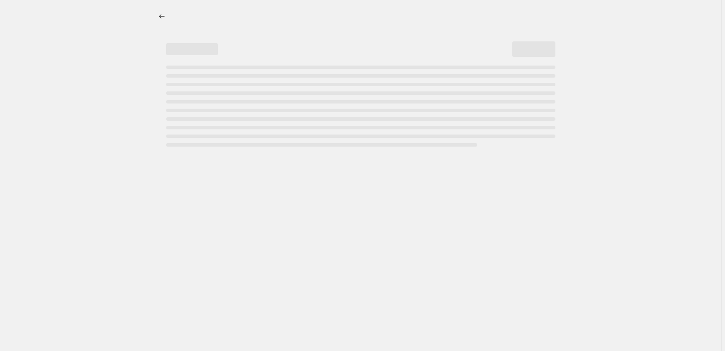
select select "percentage"
select select "pp"
select select "collection"
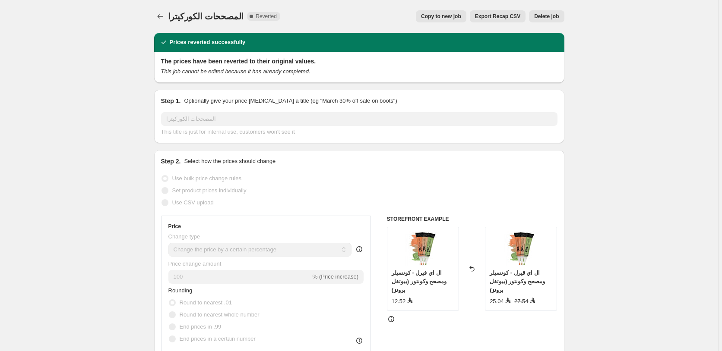
click at [446, 17] on span "Copy to new job" at bounding box center [441, 16] width 40 height 7
select select "percentage"
select select "pp"
select select "collection"
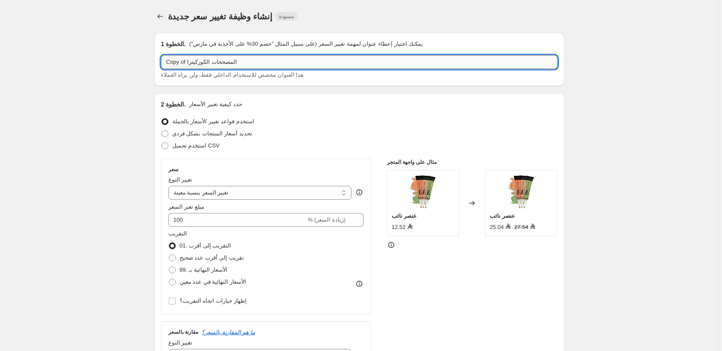
drag, startPoint x: 187, startPoint y: 63, endPoint x: 162, endPoint y: 62, distance: 24.6
click at [162, 62] on input "Copy of المصححات الكوركيترا" at bounding box center [359, 62] width 396 height 14
paste input "مبخرة 2*1 الكترونية قابلة للشحن لون ور"
drag, startPoint x: 175, startPoint y: 63, endPoint x: 162, endPoint y: 63, distance: 13.0
click at [162, 63] on input "55 المصححات الكوركيترا" at bounding box center [359, 62] width 396 height 14
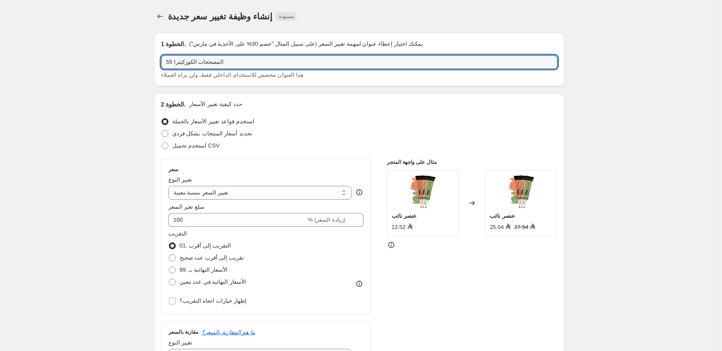
scroll to position [728, 0]
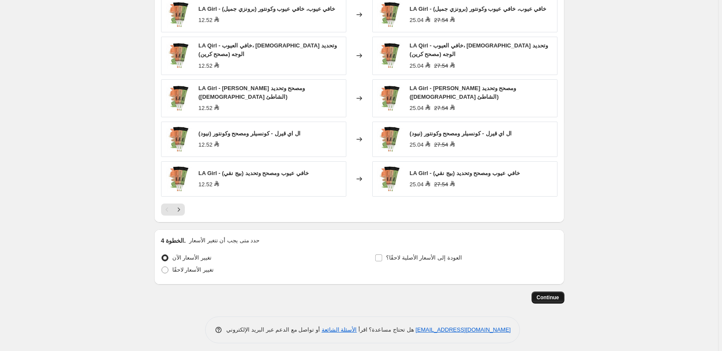
type input "55 المصححات الكوركيترا"
click at [550, 294] on span "Continue" at bounding box center [548, 297] width 22 height 7
click at [548, 294] on span "Continue" at bounding box center [548, 297] width 22 height 7
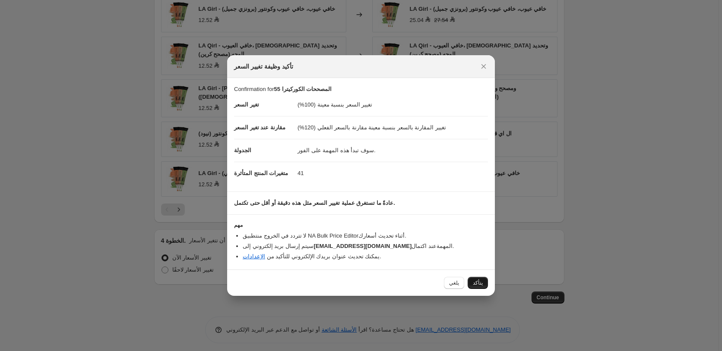
click at [479, 283] on span "يتأكد" at bounding box center [478, 283] width 10 height 7
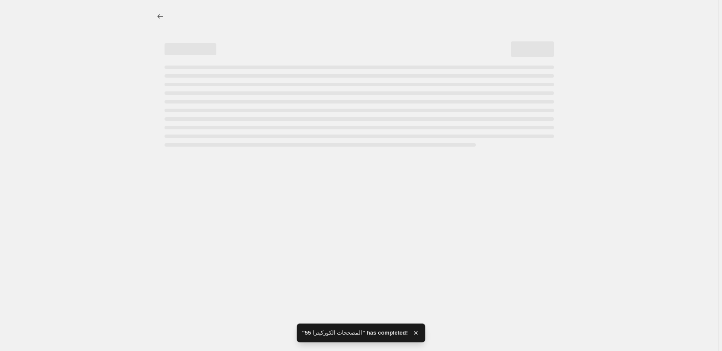
select select "percentage"
select select "pp"
select select "collection"
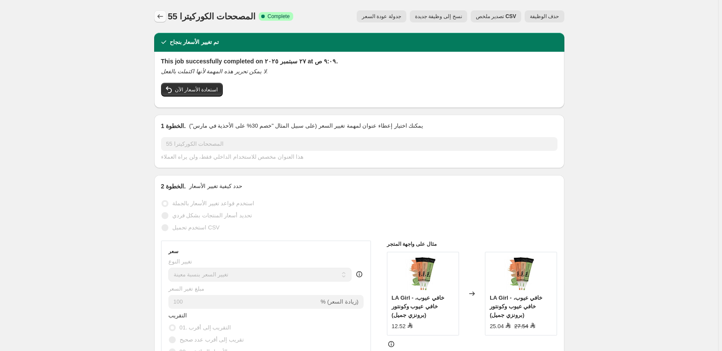
click at [163, 16] on icon "Price change jobs" at bounding box center [160, 16] width 9 height 9
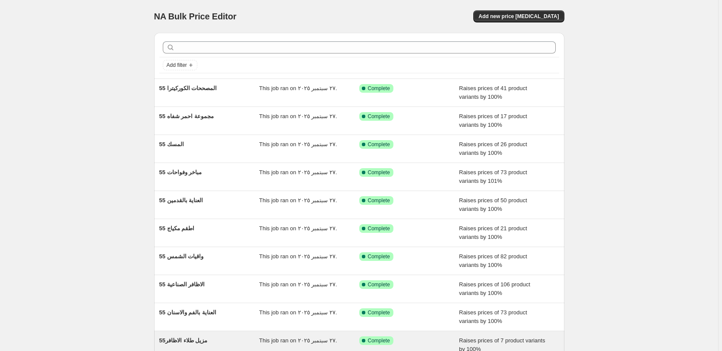
scroll to position [16, 0]
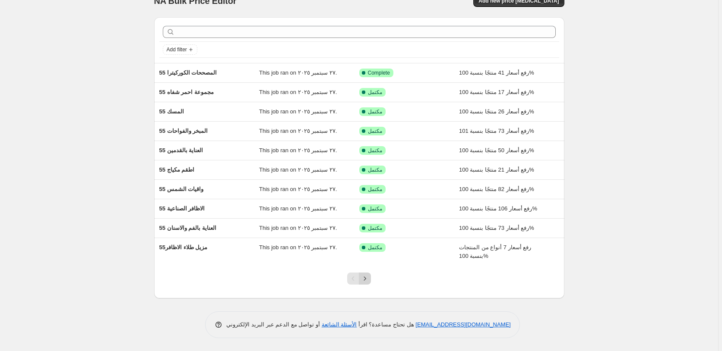
click at [367, 278] on icon "Next" at bounding box center [365, 279] width 9 height 9
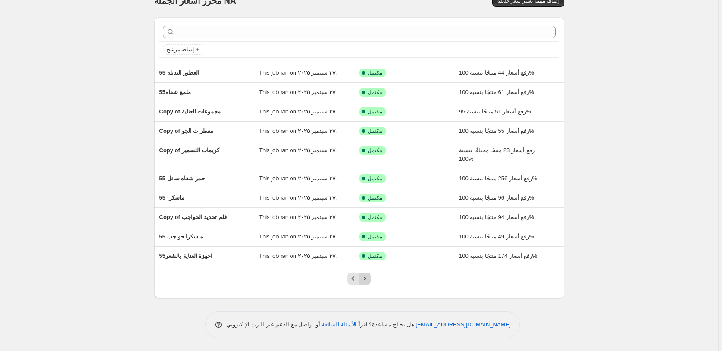
click at [366, 278] on icon "Next" at bounding box center [365, 279] width 9 height 9
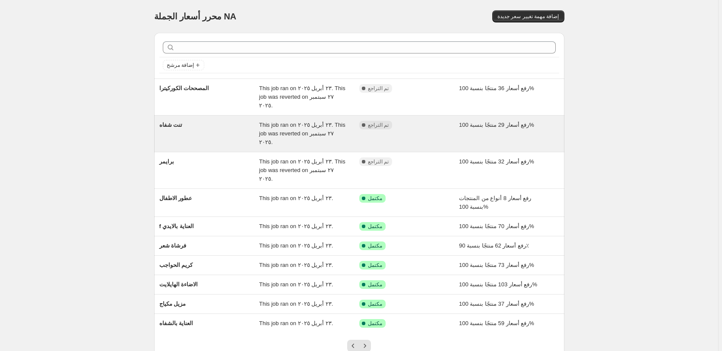
click at [432, 121] on div "مكتمل تم التراجع" at bounding box center [402, 125] width 87 height 9
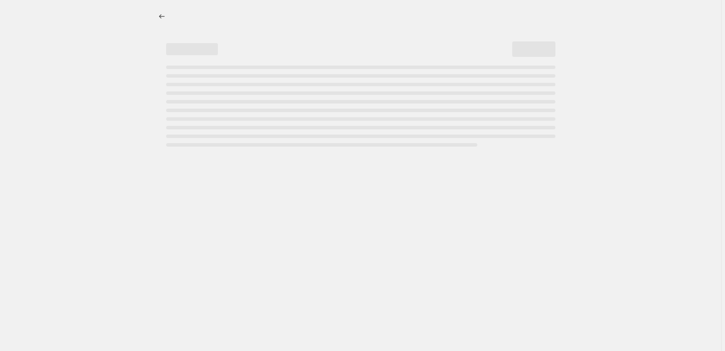
select select "percentage"
select select "pp"
select select "collection"
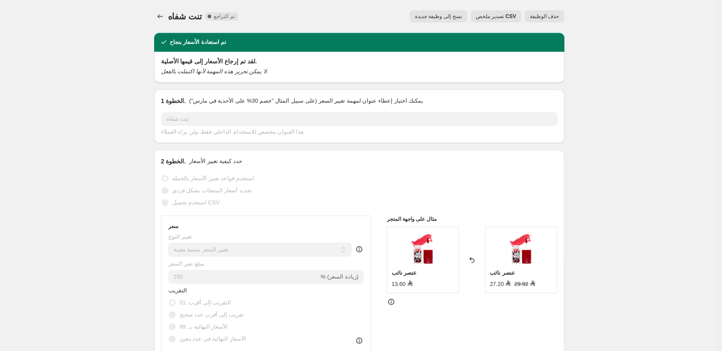
click at [448, 16] on span "نسخ إلى وظيفة جديدة" at bounding box center [438, 16] width 47 height 7
select select "percentage"
select select "pp"
select select "collection"
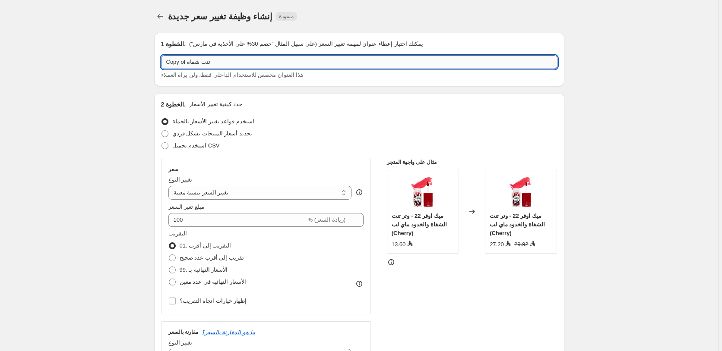
drag, startPoint x: 187, startPoint y: 62, endPoint x: 155, endPoint y: 64, distance: 32.4
click at [161, 64] on input "Copy of تنت شفاه" at bounding box center [359, 62] width 396 height 14
paste input "55"
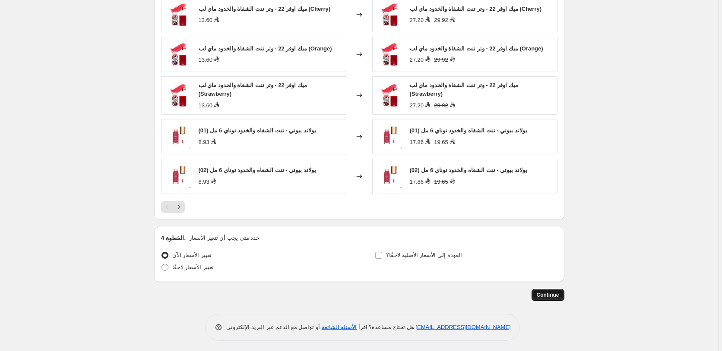
type input "55 تنت شفاه"
click at [550, 292] on span "Continue" at bounding box center [548, 295] width 22 height 7
click at [548, 293] on span "Continue" at bounding box center [548, 295] width 22 height 7
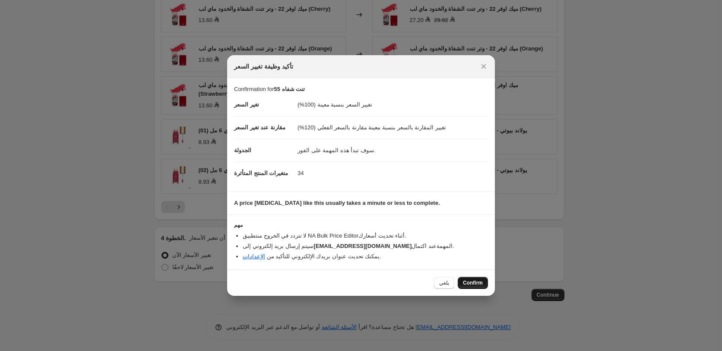
click at [476, 284] on span "Confirm" at bounding box center [473, 283] width 20 height 7
click at [476, 284] on div "يلغي Confirm" at bounding box center [461, 283] width 54 height 12
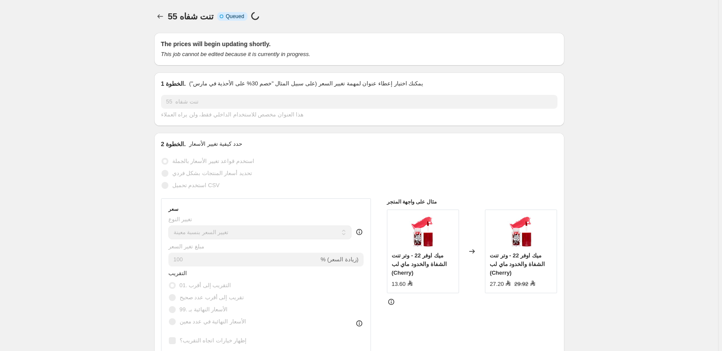
scroll to position [728, 0]
select select "percentage"
select select "pp"
select select "collection"
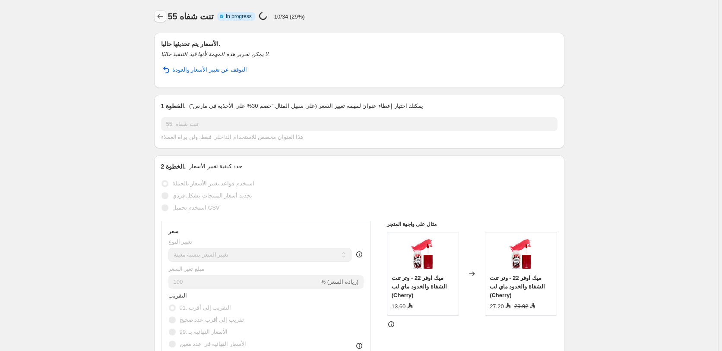
click at [161, 16] on icon "Price change jobs" at bounding box center [160, 16] width 6 height 4
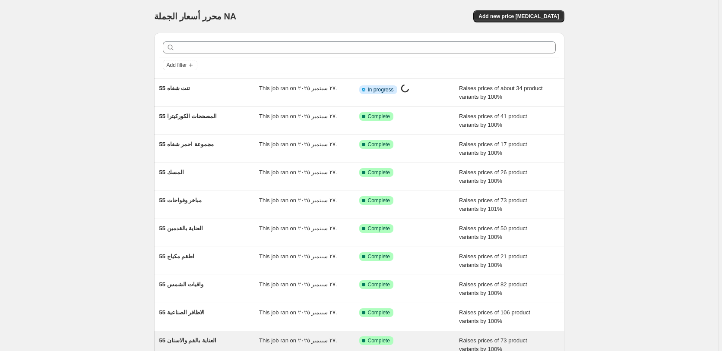
scroll to position [93, 0]
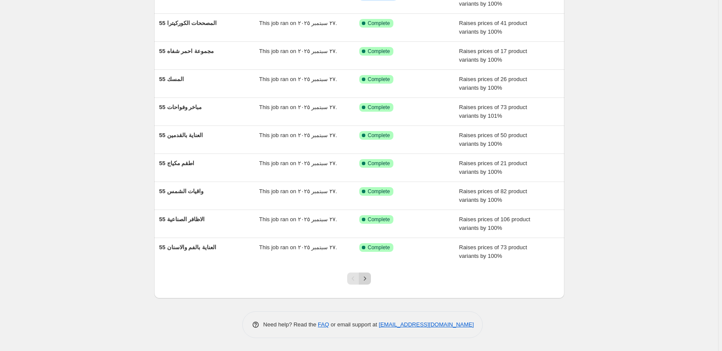
click at [368, 281] on icon "Next" at bounding box center [365, 279] width 9 height 9
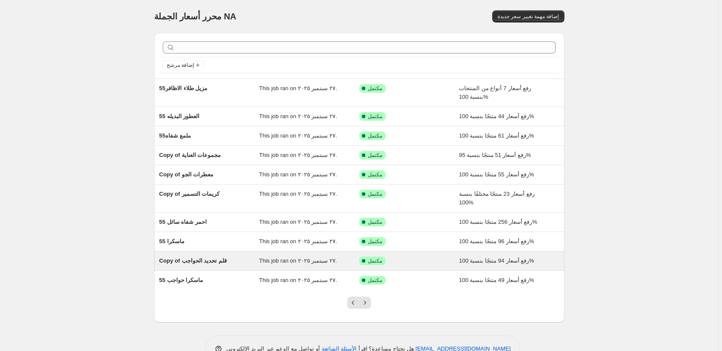
scroll to position [24, 0]
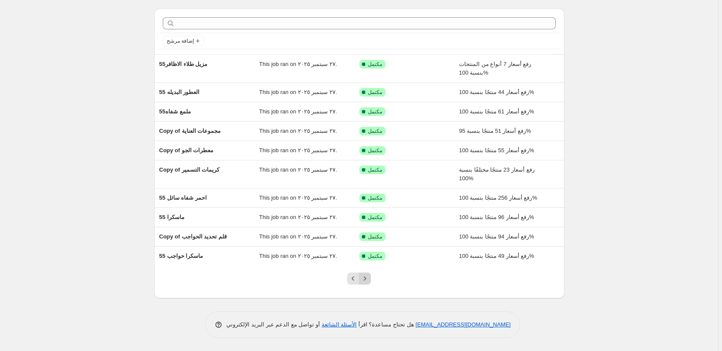
click at [368, 279] on icon "Next" at bounding box center [365, 279] width 9 height 9
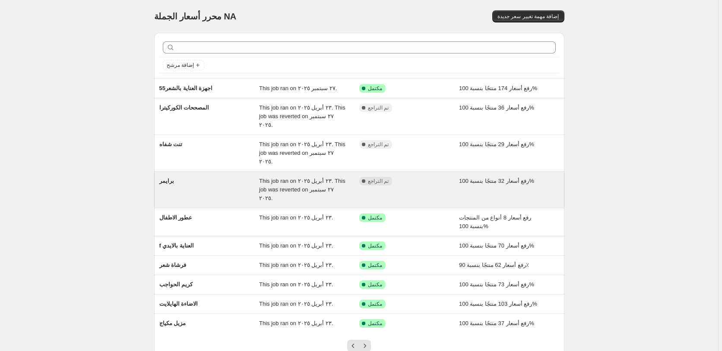
click at [435, 177] on div "مكتمل تم التراجع" at bounding box center [402, 181] width 87 height 9
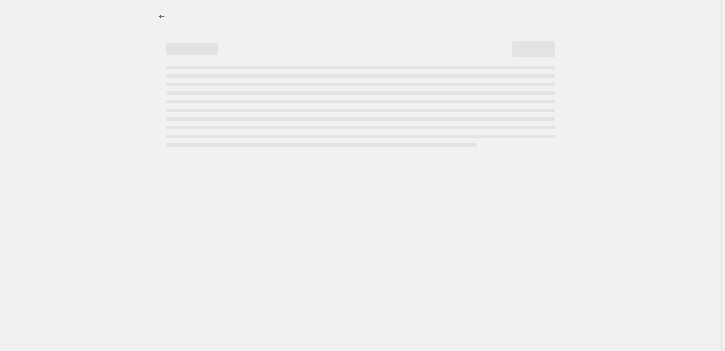
select select "percentage"
select select "pp"
select select "collection"
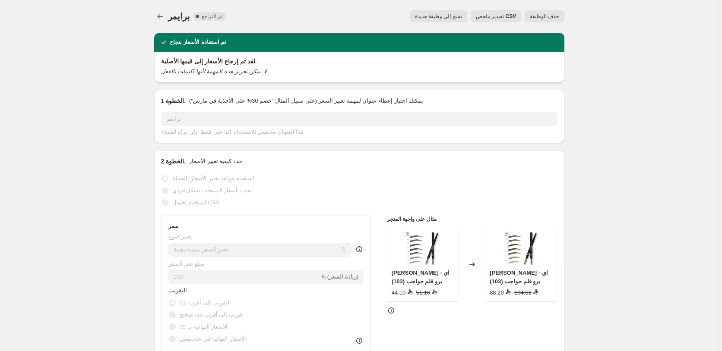
click at [438, 18] on span "نسخ إلى وظيفة جديدة" at bounding box center [438, 16] width 47 height 7
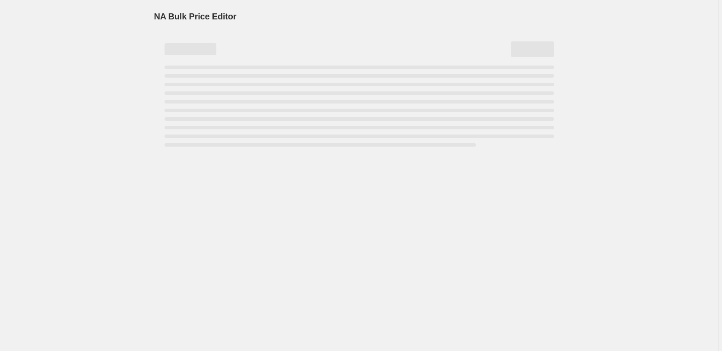
select select "percentage"
select select "pp"
select select "collection"
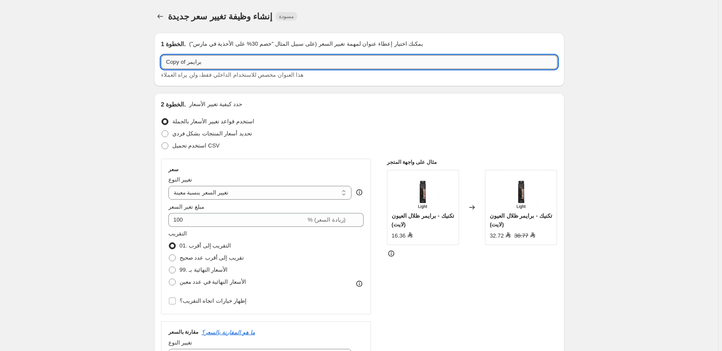
drag, startPoint x: 189, startPoint y: 66, endPoint x: 154, endPoint y: 65, distance: 35.0
click at [161, 65] on input "Copy of برايمر" at bounding box center [359, 62] width 396 height 14
click at [188, 63] on input "Copy of برايمر" at bounding box center [359, 62] width 396 height 14
drag, startPoint x: 189, startPoint y: 63, endPoint x: 169, endPoint y: 63, distance: 19.4
click at [169, 63] on input "Copy of برايمر" at bounding box center [359, 62] width 396 height 14
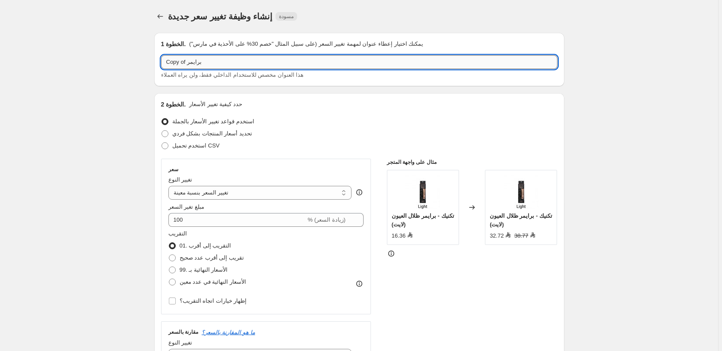
click at [187, 60] on input "Copy of برايمر" at bounding box center [359, 62] width 396 height 14
drag, startPoint x: 187, startPoint y: 63, endPoint x: 159, endPoint y: 64, distance: 28.5
click at [161, 64] on input "Copy of برايمر" at bounding box center [359, 62] width 396 height 14
paste input "55"
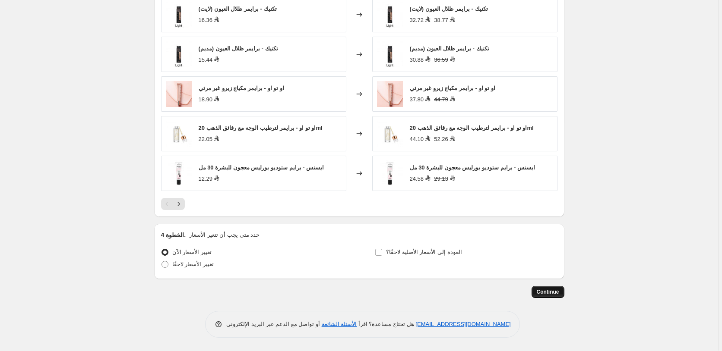
type input "55 برايمر"
click at [552, 292] on span "Continue" at bounding box center [548, 292] width 22 height 7
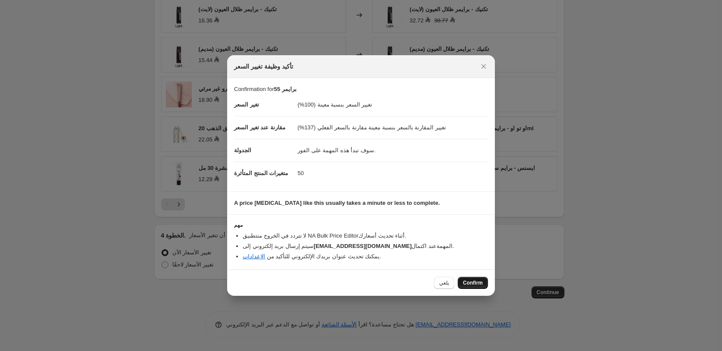
click at [474, 282] on span "Confirm" at bounding box center [473, 283] width 20 height 7
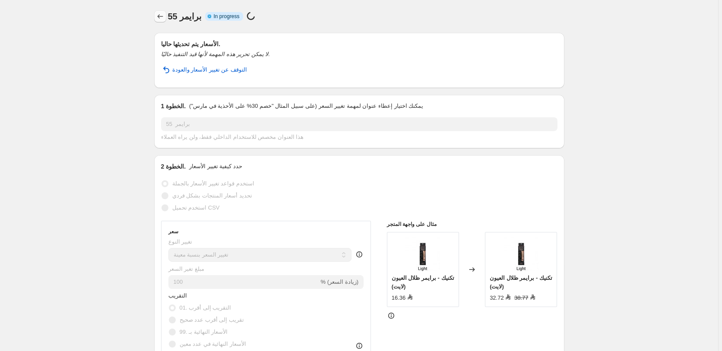
click at [161, 15] on icon "Price change jobs" at bounding box center [160, 16] width 9 height 9
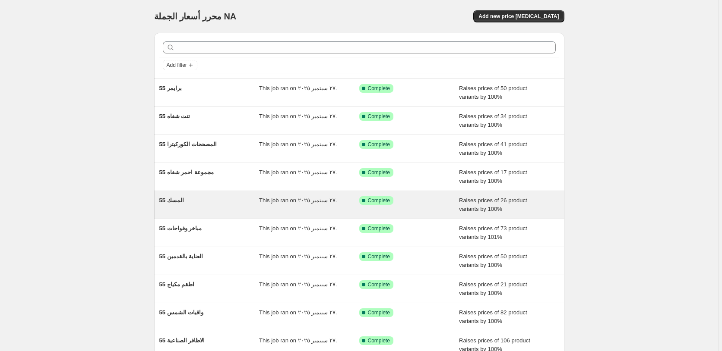
scroll to position [93, 0]
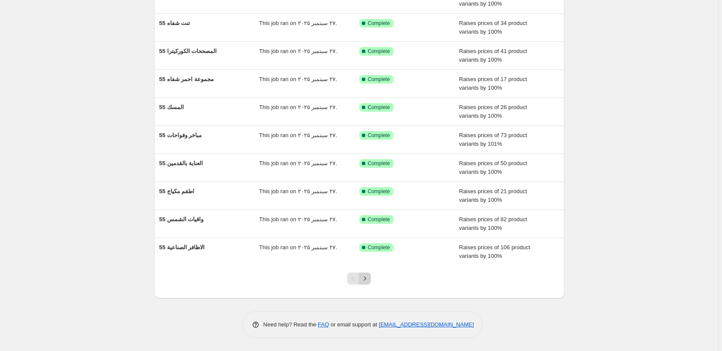
click at [367, 279] on icon "Next" at bounding box center [365, 279] width 9 height 9
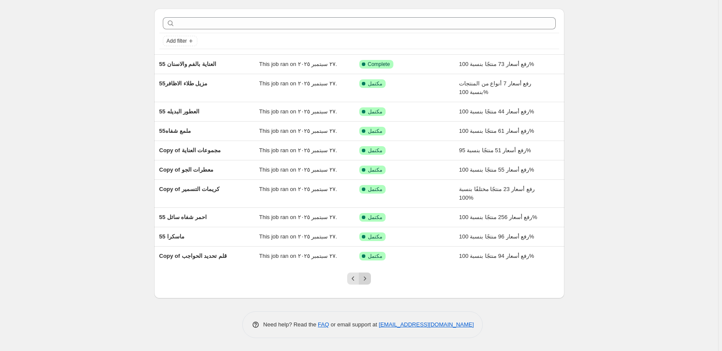
click at [369, 279] on icon "Next" at bounding box center [365, 279] width 9 height 9
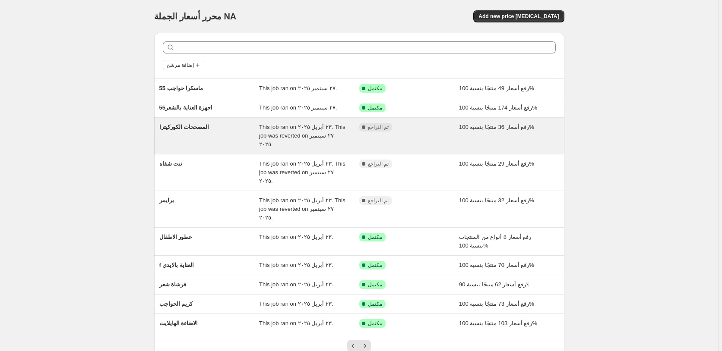
click at [430, 134] on div "مكتمل تم التراجع" at bounding box center [409, 136] width 100 height 26
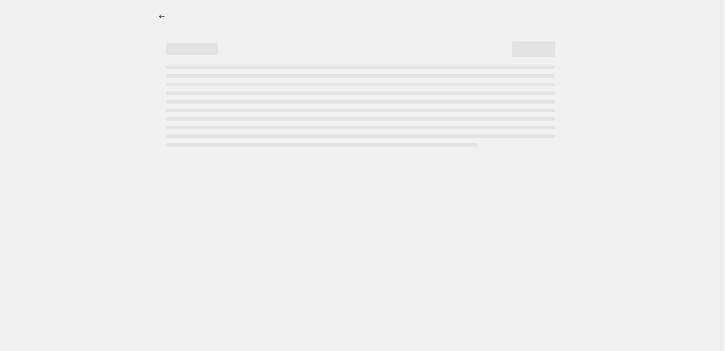
select select "percentage"
select select "pp"
select select "collection"
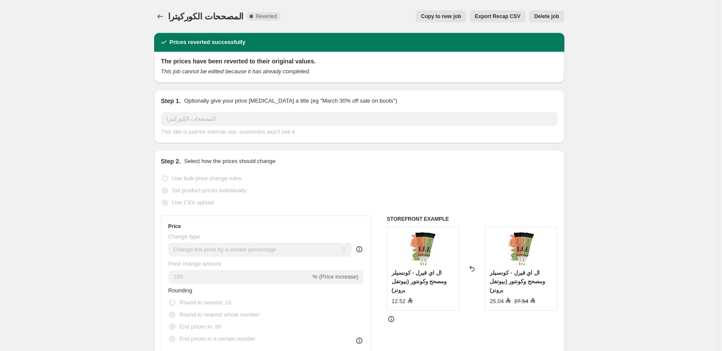
click at [553, 17] on span "Delete job" at bounding box center [546, 16] width 25 height 7
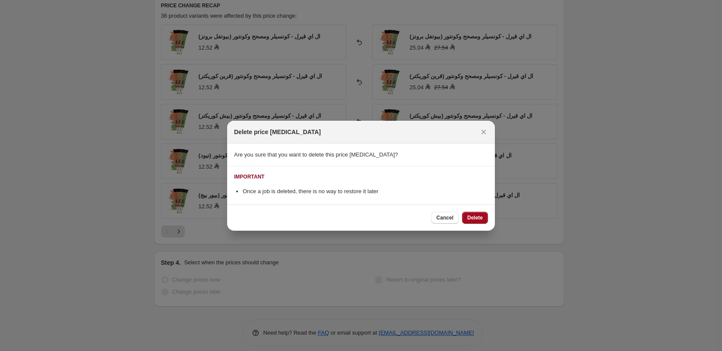
click at [476, 215] on span "Delete" at bounding box center [475, 218] width 16 height 7
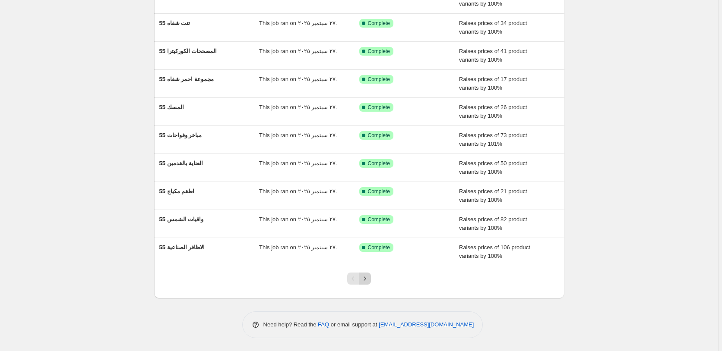
scroll to position [7, 0]
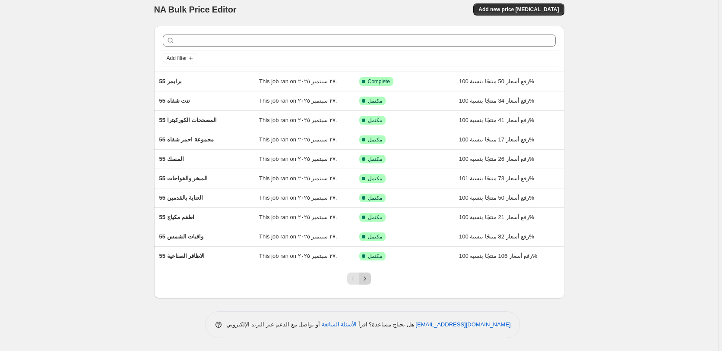
click at [369, 279] on icon "Next" at bounding box center [365, 279] width 9 height 9
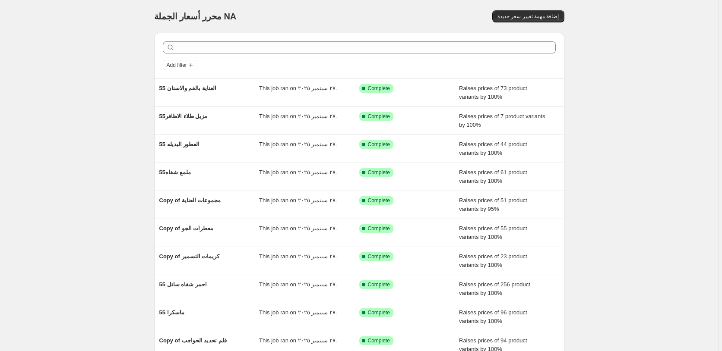
scroll to position [24, 0]
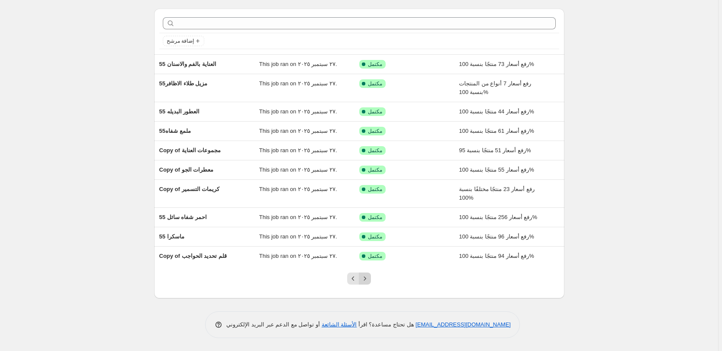
click at [368, 279] on icon "Next" at bounding box center [365, 279] width 9 height 9
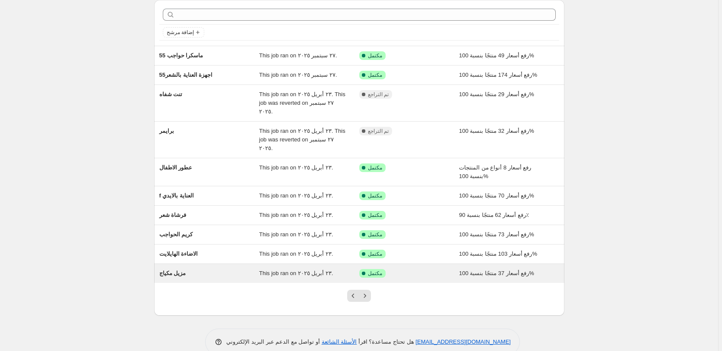
scroll to position [0, 0]
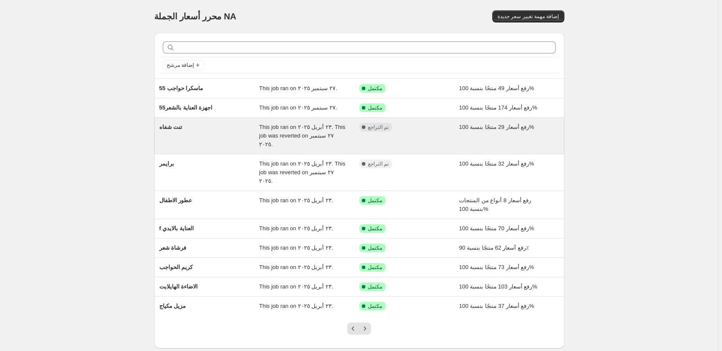
click at [432, 129] on div "مكتمل تم التراجع" at bounding box center [402, 127] width 87 height 9
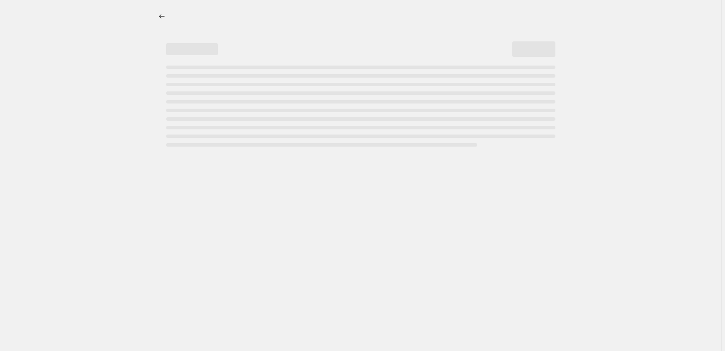
select select "percentage"
select select "pp"
select select "collection"
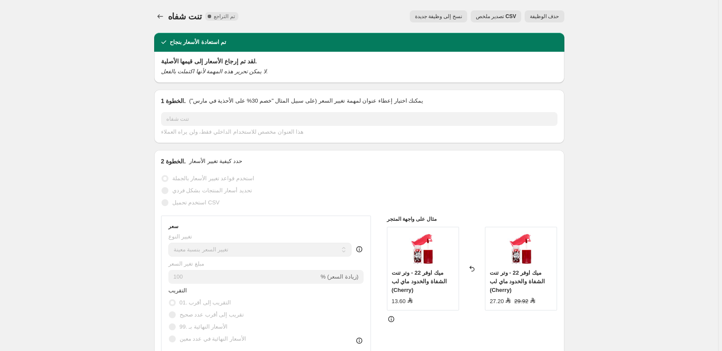
click at [556, 15] on span "حذف الوظيفة" at bounding box center [544, 16] width 29 height 7
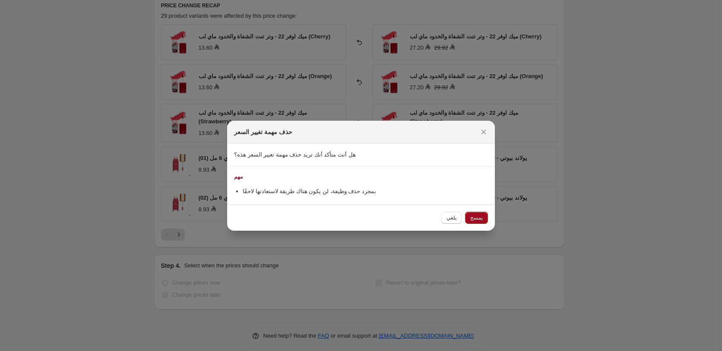
click at [478, 218] on span "يمسح" at bounding box center [476, 218] width 13 height 7
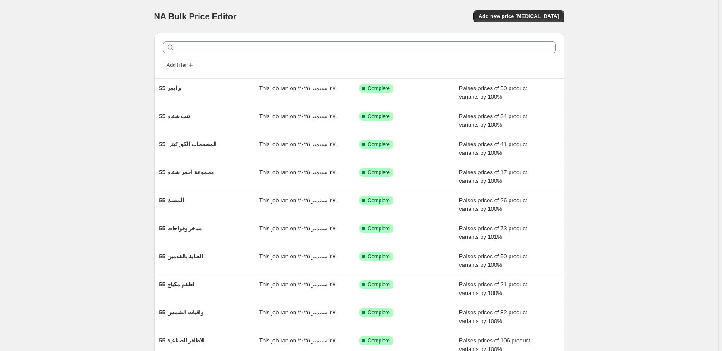
scroll to position [7, 0]
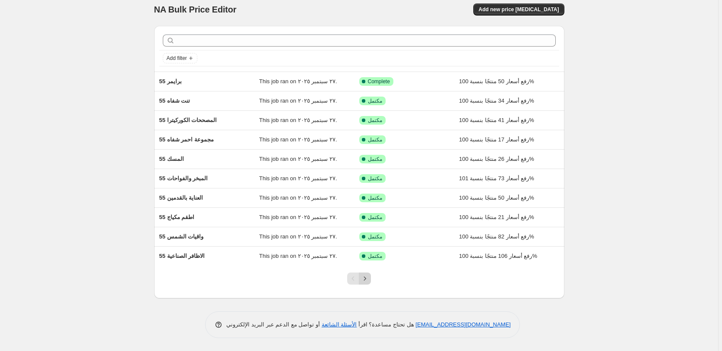
click at [368, 278] on icon "Next" at bounding box center [365, 279] width 9 height 9
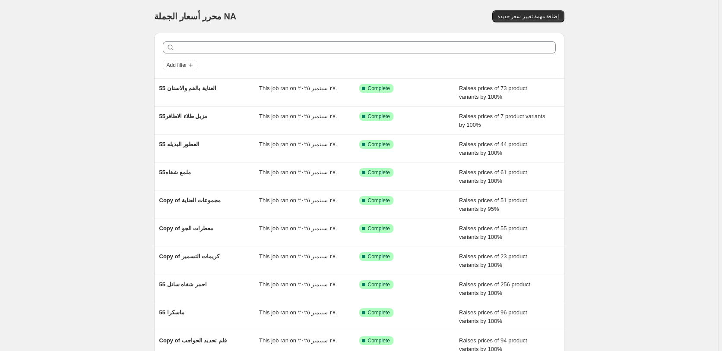
scroll to position [24, 0]
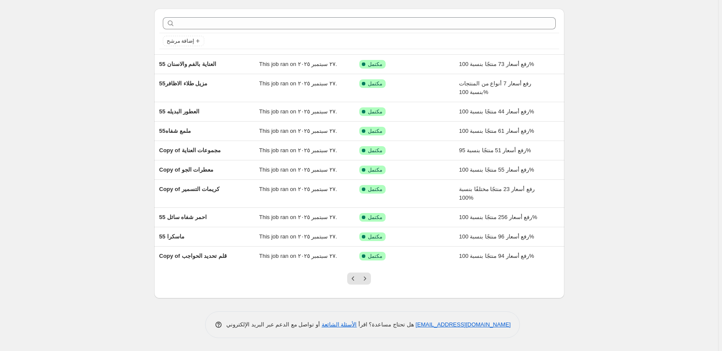
click at [368, 278] on icon "Next" at bounding box center [365, 279] width 9 height 9
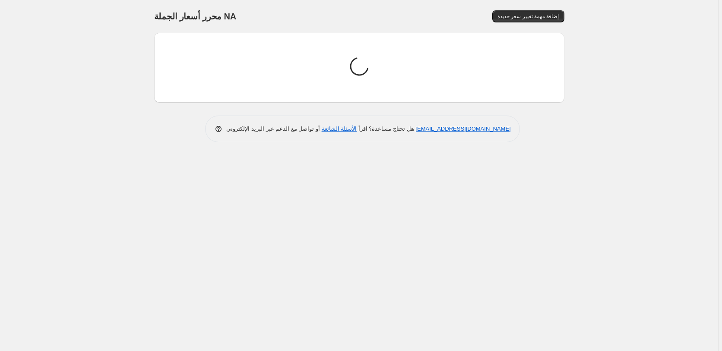
scroll to position [0, 0]
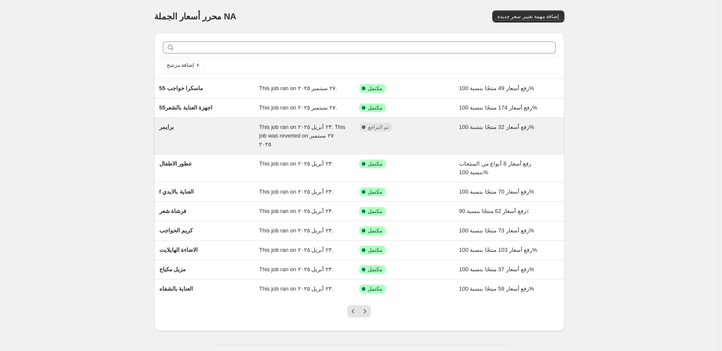
click at [437, 132] on div "مكتمل تم التراجع" at bounding box center [409, 136] width 100 height 26
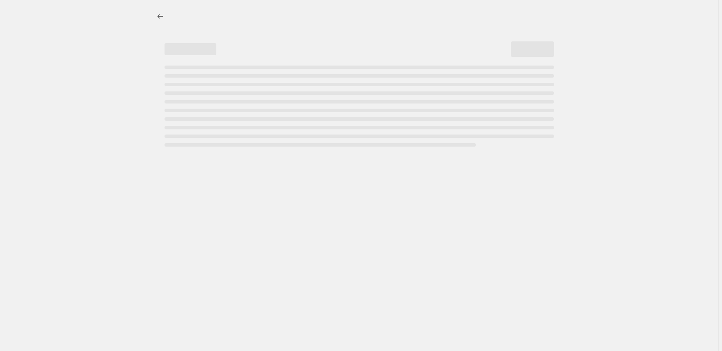
select select "percentage"
select select "pp"
select select "collection"
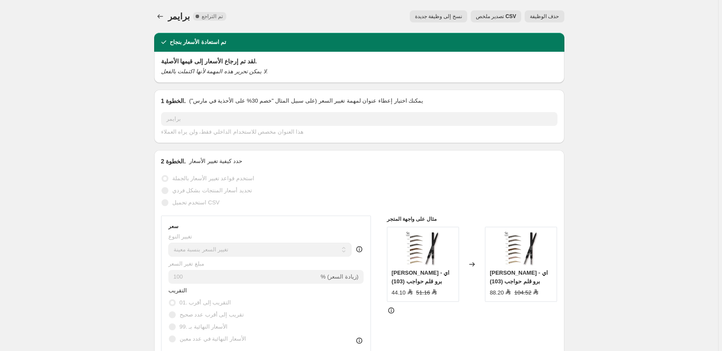
click at [551, 17] on span "حذف الوظيفة" at bounding box center [544, 16] width 29 height 7
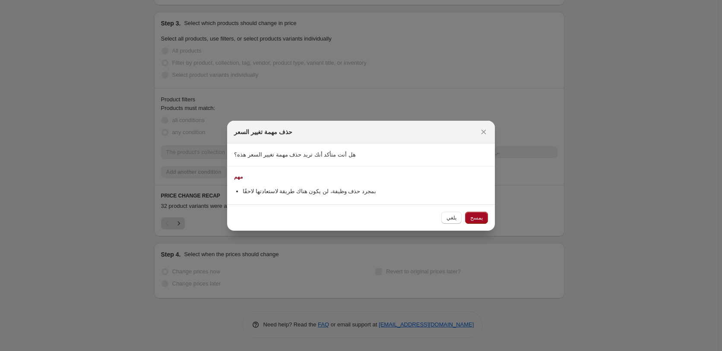
click at [476, 217] on span "يمسح" at bounding box center [476, 218] width 13 height 7
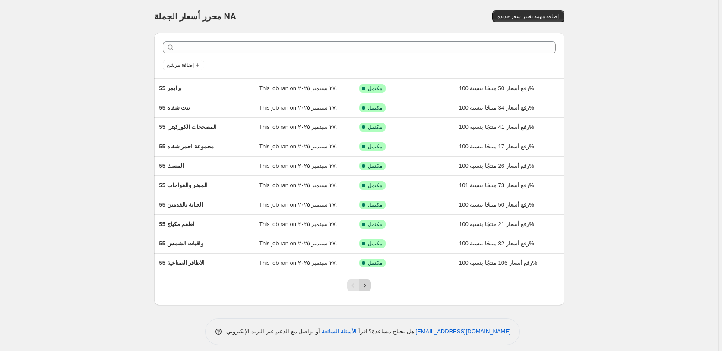
click at [368, 283] on icon "Next" at bounding box center [365, 286] width 9 height 9
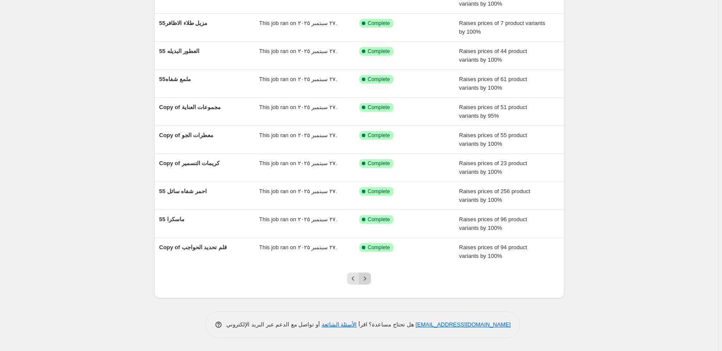
scroll to position [24, 0]
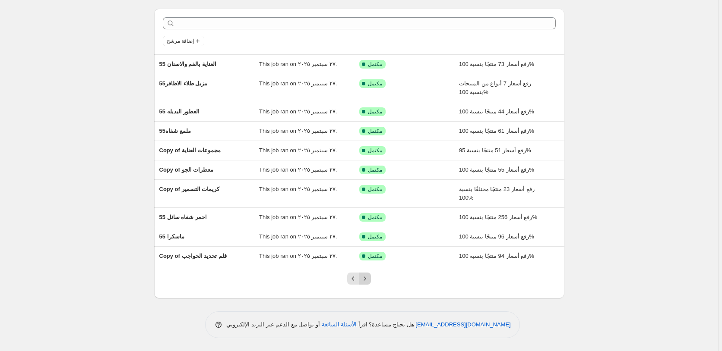
click at [366, 279] on icon "Next" at bounding box center [365, 279] width 2 height 4
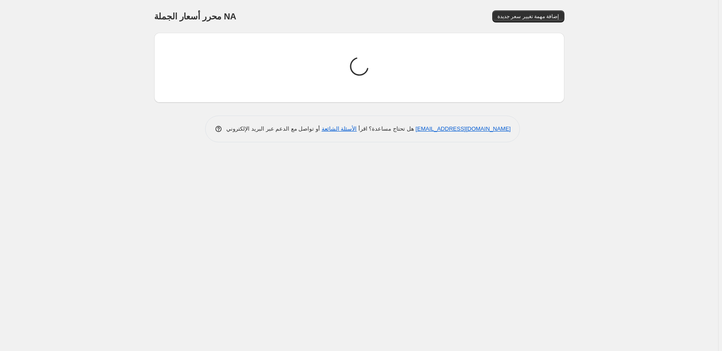
scroll to position [0, 0]
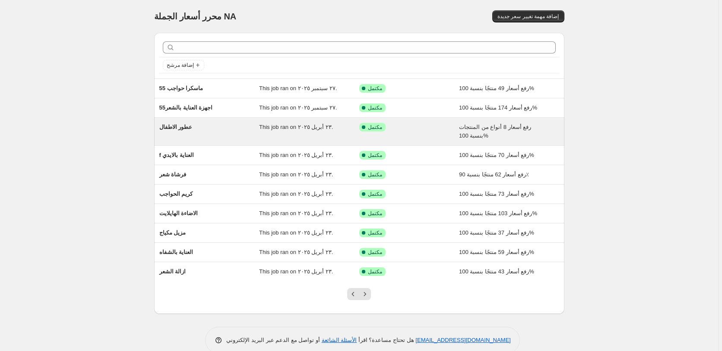
click at [439, 132] on div "تم النجاح مكتمل" at bounding box center [409, 131] width 100 height 17
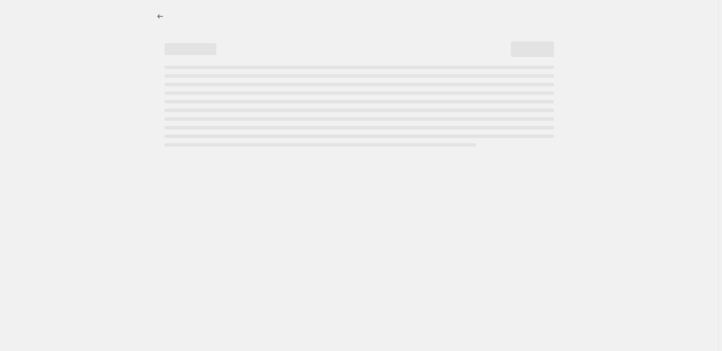
click at [439, 132] on div "Page loading" at bounding box center [359, 106] width 389 height 81
select select "percentage"
select select "pp"
select select "collection"
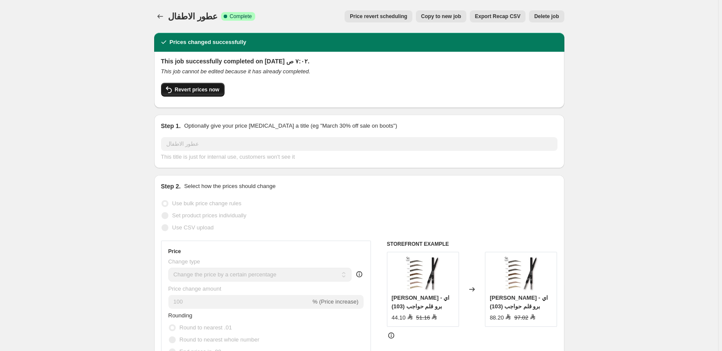
click at [201, 92] on span "Revert prices now" at bounding box center [197, 89] width 44 height 7
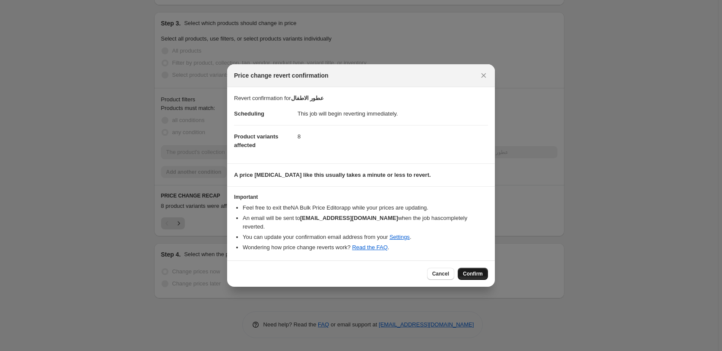
click at [478, 271] on span "Confirm" at bounding box center [473, 274] width 20 height 7
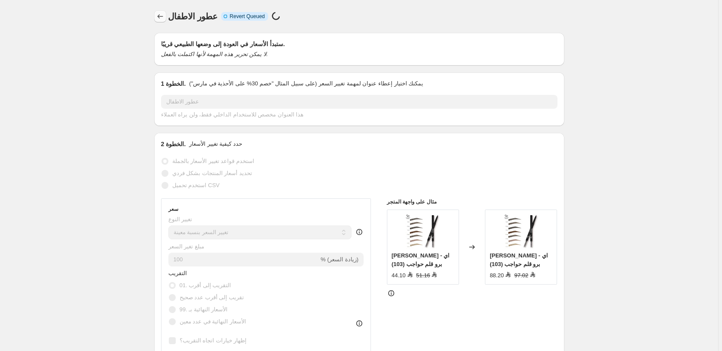
click at [163, 16] on icon "Price change jobs" at bounding box center [160, 16] width 9 height 9
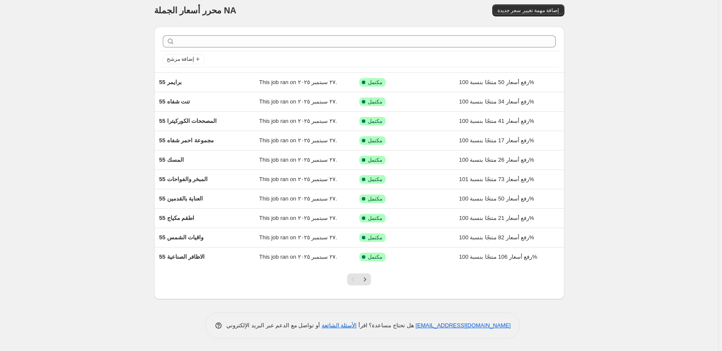
scroll to position [7, 0]
click at [367, 280] on icon "Next" at bounding box center [365, 279] width 9 height 9
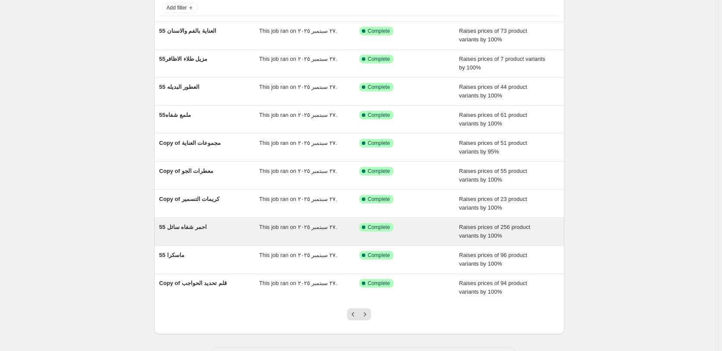
scroll to position [93, 0]
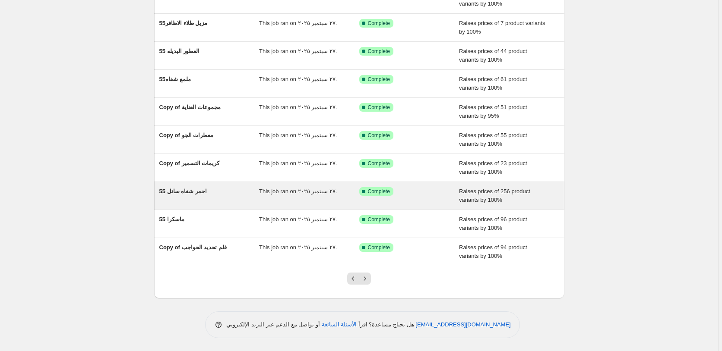
click at [368, 281] on icon "Next" at bounding box center [365, 279] width 9 height 9
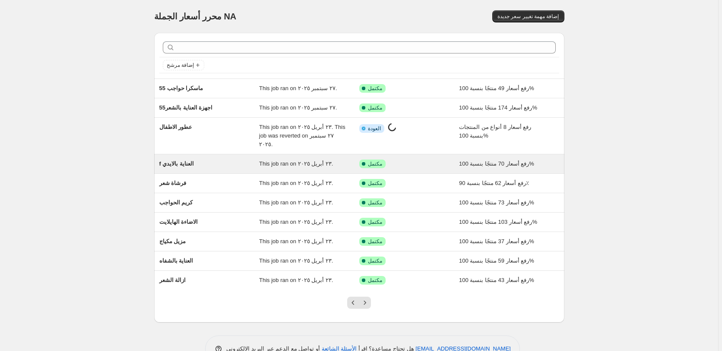
click at [427, 160] on div "تم النجاح مكتمل" at bounding box center [402, 164] width 87 height 9
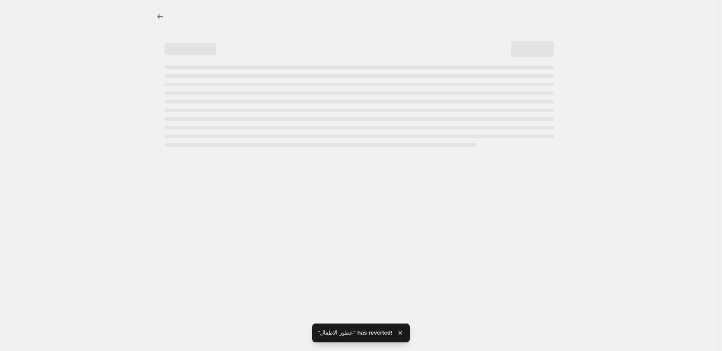
select select "percentage"
select select "pp"
select select "collection"
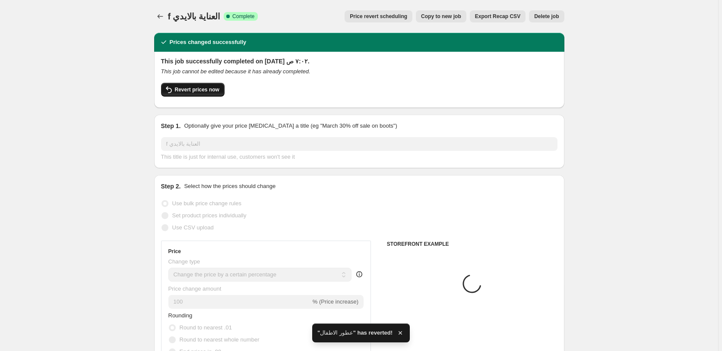
click at [198, 89] on span "Revert prices now" at bounding box center [197, 89] width 44 height 7
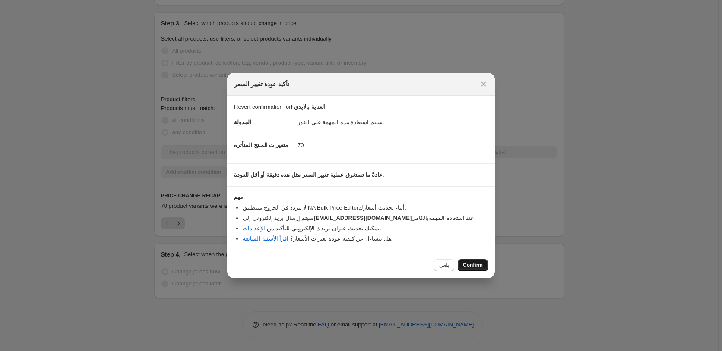
click at [473, 266] on span "Confirm" at bounding box center [473, 265] width 20 height 7
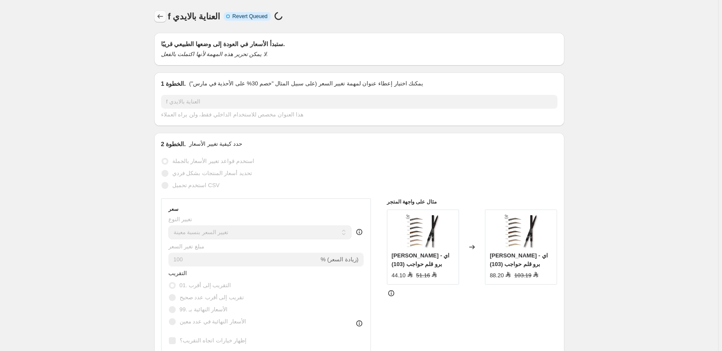
click at [163, 15] on icon "Price change jobs" at bounding box center [160, 16] width 9 height 9
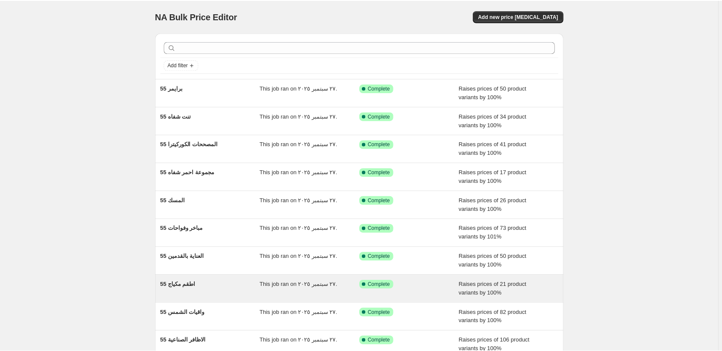
scroll to position [7, 0]
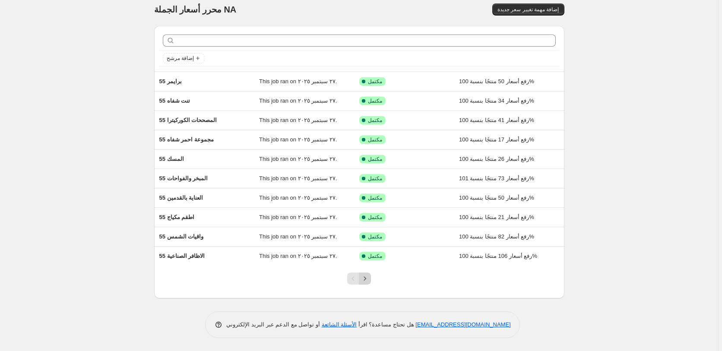
click at [369, 278] on icon "Next" at bounding box center [365, 279] width 9 height 9
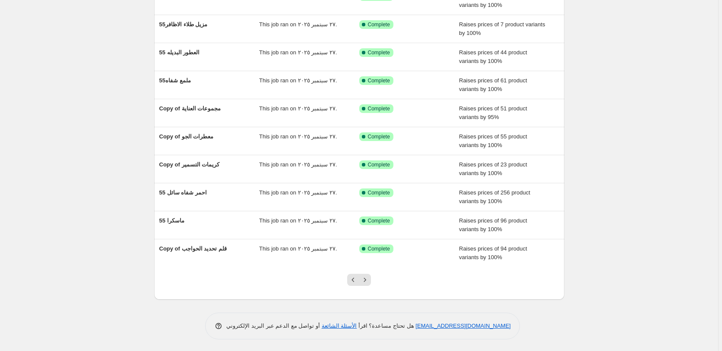
scroll to position [93, 0]
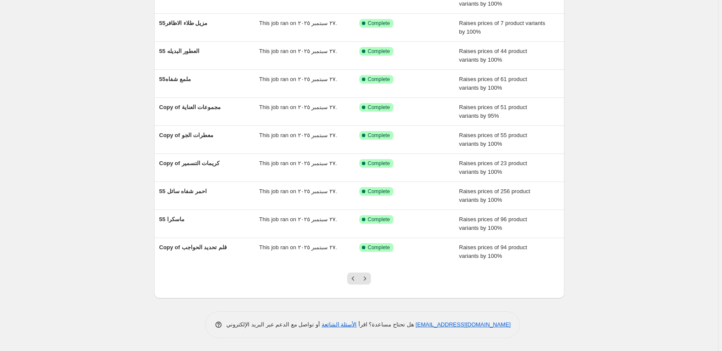
click at [369, 278] on icon "Next" at bounding box center [365, 279] width 9 height 9
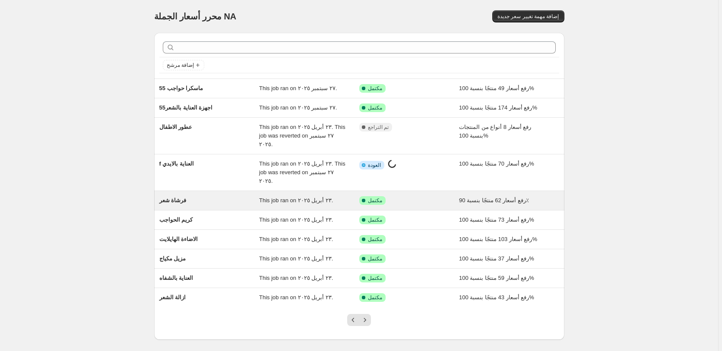
click at [427, 196] on div "تم النجاح مكتمل" at bounding box center [402, 200] width 87 height 9
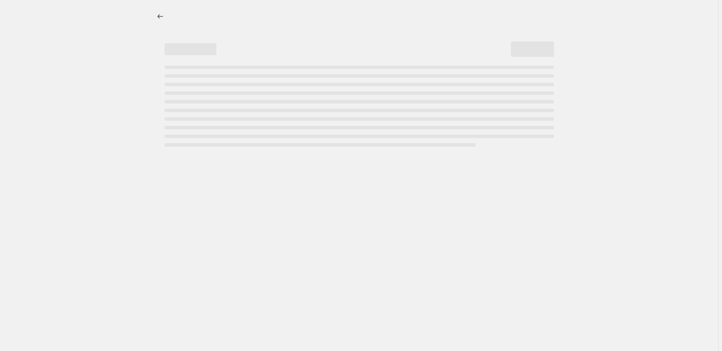
select select "percentage"
select select "pp"
select select "collection"
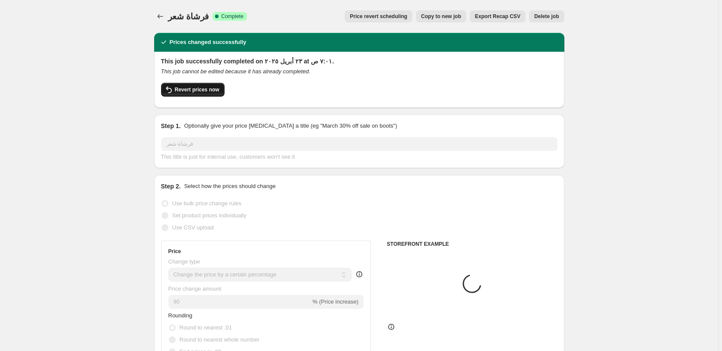
click at [199, 89] on span "Revert prices now" at bounding box center [197, 89] width 44 height 7
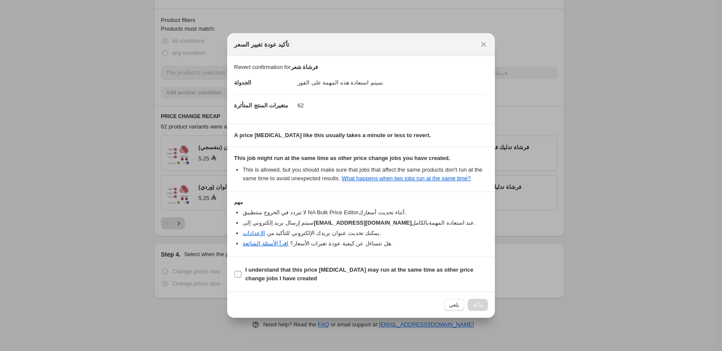
click at [392, 271] on b "I understand that this price [MEDICAL_DATA] may run at the same time as other p…" at bounding box center [359, 274] width 228 height 15
click at [241, 271] on input "I understand that this price [MEDICAL_DATA] may run at the same time as other p…" at bounding box center [237, 274] width 7 height 7
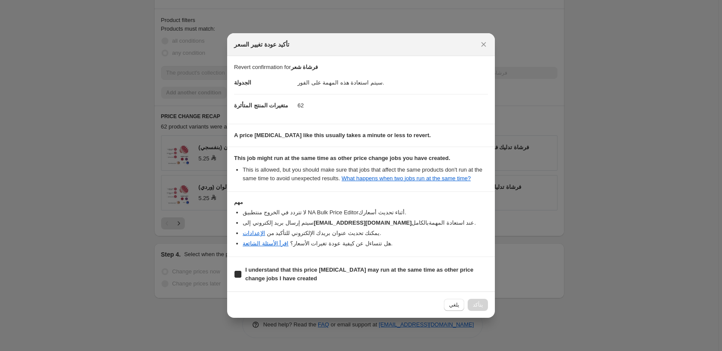
checkbox input "true"
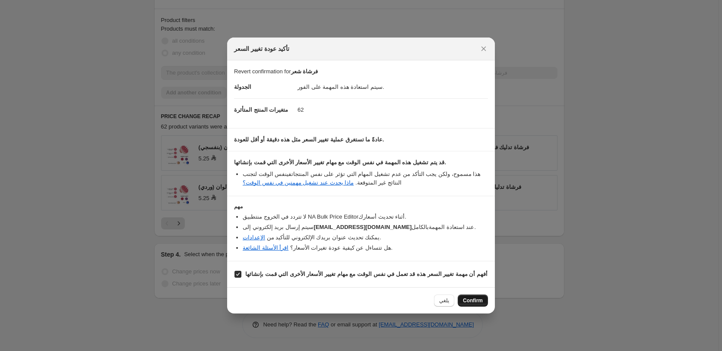
click at [472, 304] on span "Confirm" at bounding box center [473, 300] width 20 height 7
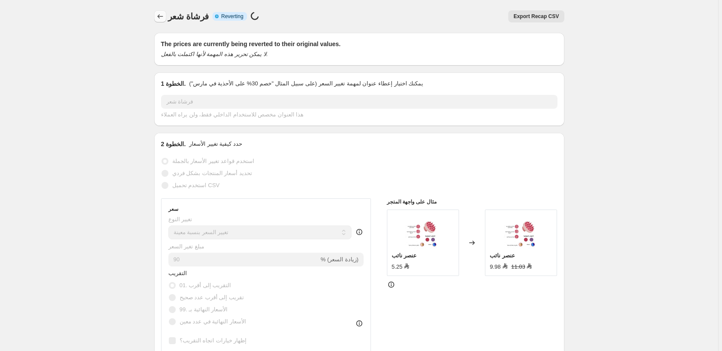
click at [161, 16] on icon "Price change jobs" at bounding box center [160, 16] width 9 height 9
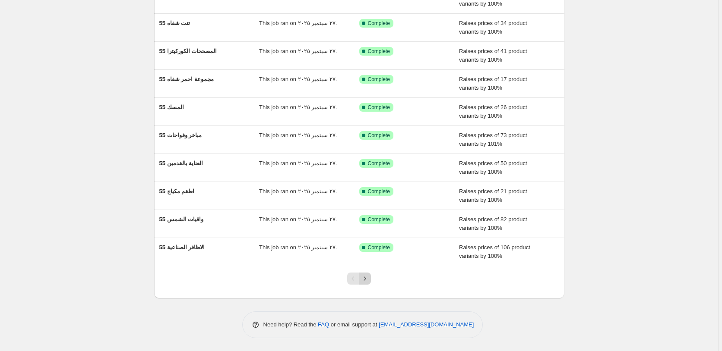
scroll to position [7, 0]
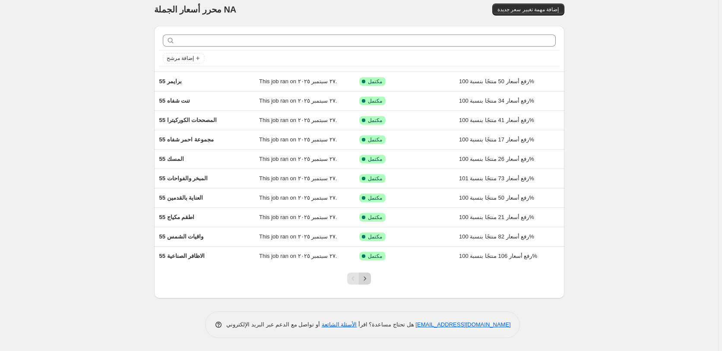
click at [369, 279] on icon "Next" at bounding box center [365, 279] width 9 height 9
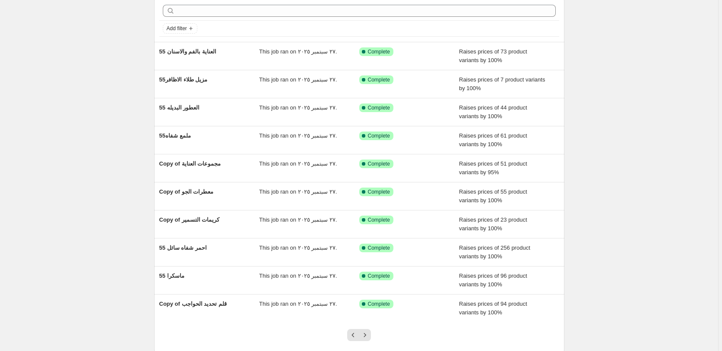
scroll to position [24, 0]
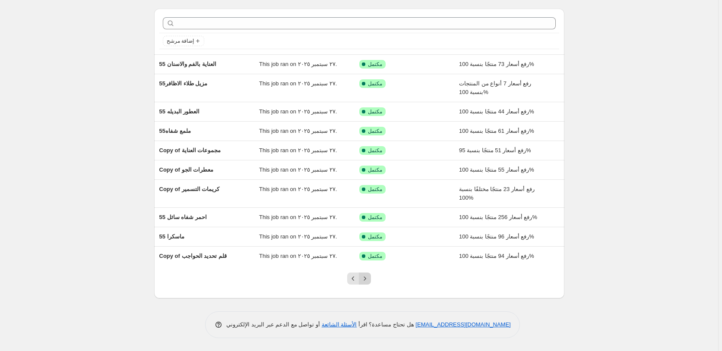
click at [369, 279] on icon "Next" at bounding box center [365, 279] width 9 height 9
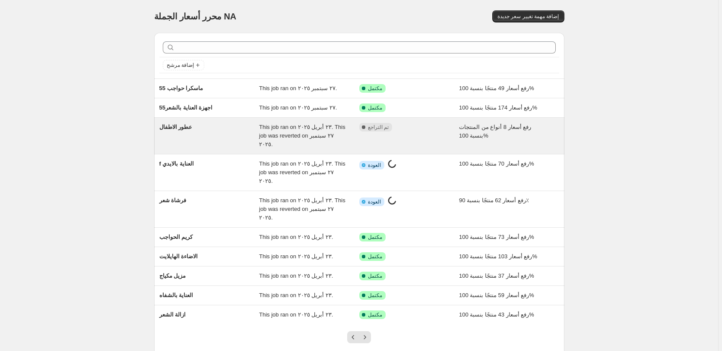
click at [430, 130] on div "مكتمل تم التراجع" at bounding box center [402, 127] width 87 height 9
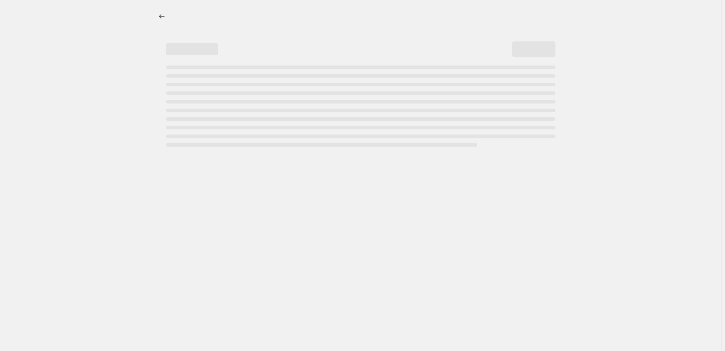
select select "percentage"
select select "pp"
select select "collection"
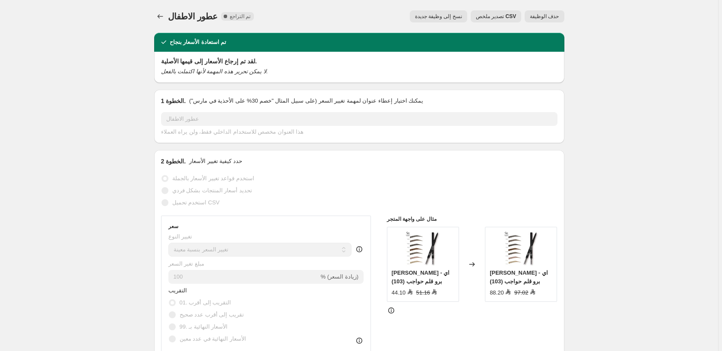
click at [446, 16] on span "نسخ إلى وظيفة جديدة" at bounding box center [438, 16] width 47 height 7
select select "percentage"
select select "pp"
select select "collection"
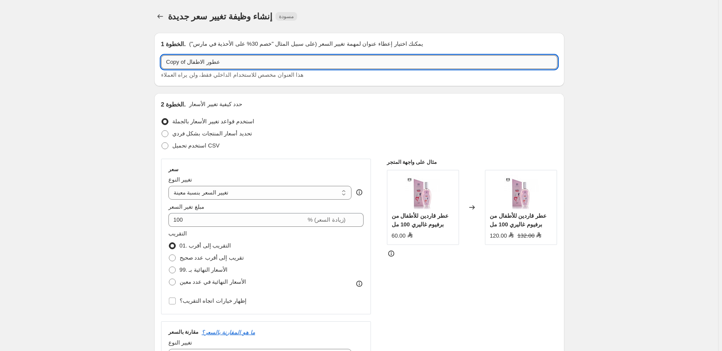
drag, startPoint x: 188, startPoint y: 64, endPoint x: 151, endPoint y: 63, distance: 36.7
click at [161, 63] on input "Copy of عطور الاطفال" at bounding box center [359, 62] width 396 height 14
paste input "ال اي قيرل - كونسيلر ومصحح وكونتور"
drag, startPoint x: 173, startPoint y: 61, endPoint x: 161, endPoint y: 61, distance: 12.1
click at [161, 61] on input "55 عطور الاطفال" at bounding box center [359, 62] width 396 height 14
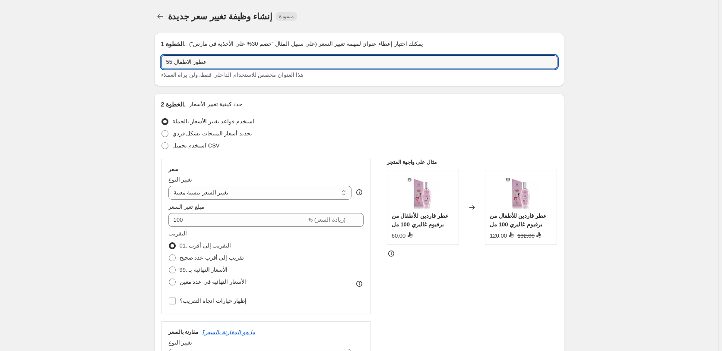
scroll to position [731, 0]
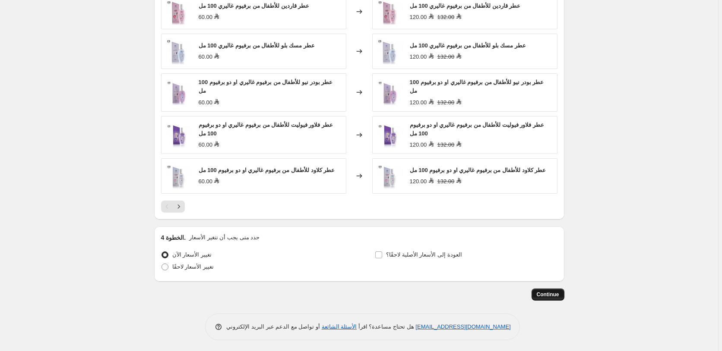
type input "55 عطور الاطفال"
click at [549, 293] on span "Continue" at bounding box center [548, 294] width 22 height 7
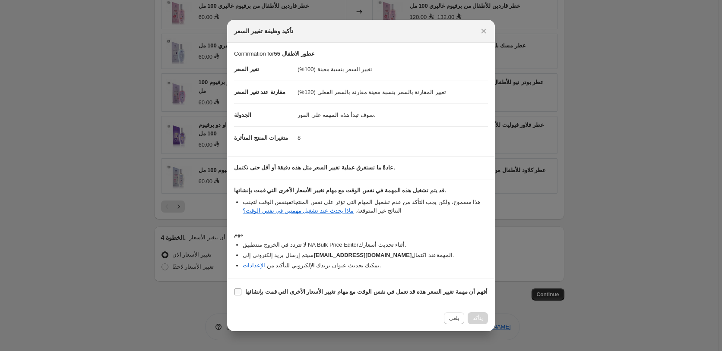
click at [307, 294] on b "أفهم أن مهمة تغيير السعر هذه قد تعمل في نفس الوقت مع مهام تغيير الأسعار الأخرى …" at bounding box center [366, 292] width 242 height 6
click at [241, 294] on input "أفهم أن مهمة تغيير السعر هذه قد تعمل في نفس الوقت مع مهام تغيير الأسعار الأخرى …" at bounding box center [237, 292] width 7 height 7
checkbox input "true"
click at [474, 320] on span "Confirm" at bounding box center [473, 318] width 20 height 7
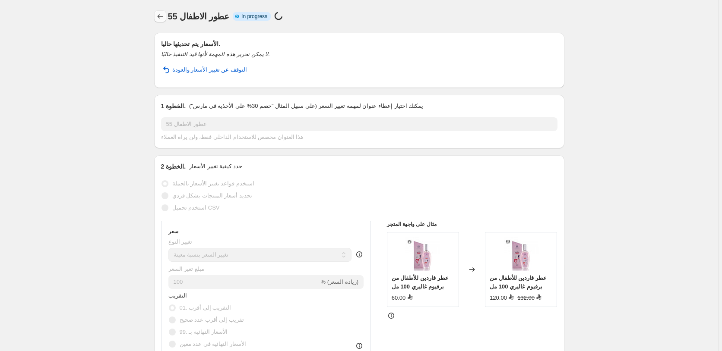
click at [162, 16] on icon "Price change jobs" at bounding box center [160, 16] width 9 height 9
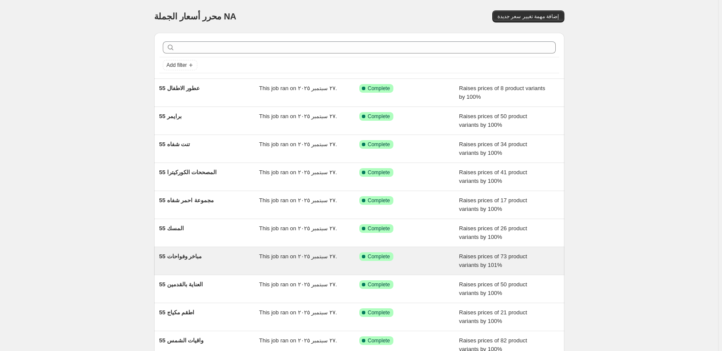
scroll to position [16, 0]
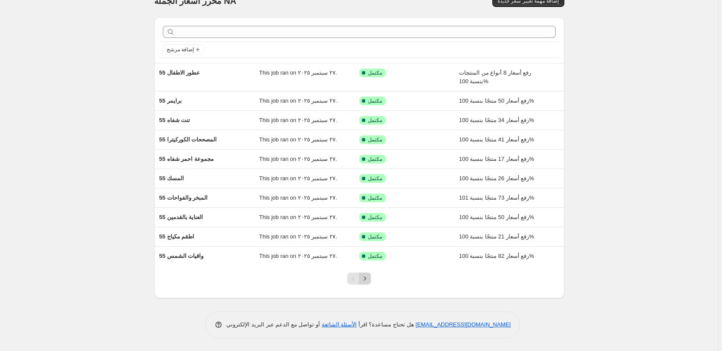
click at [367, 279] on icon "Next" at bounding box center [365, 279] width 9 height 9
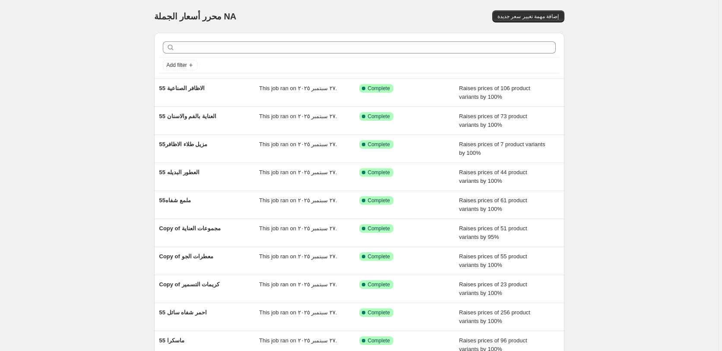
scroll to position [93, 0]
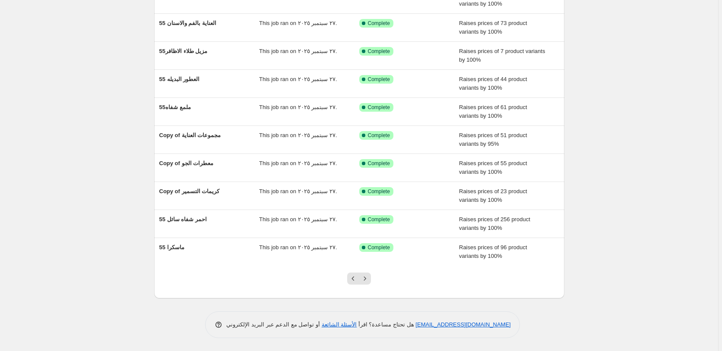
click at [367, 279] on icon "Next" at bounding box center [365, 279] width 9 height 9
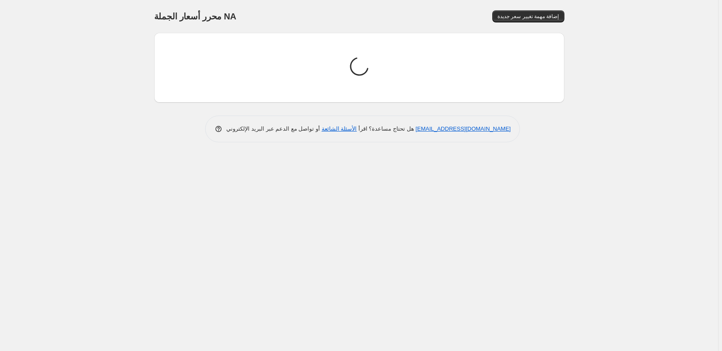
scroll to position [0, 0]
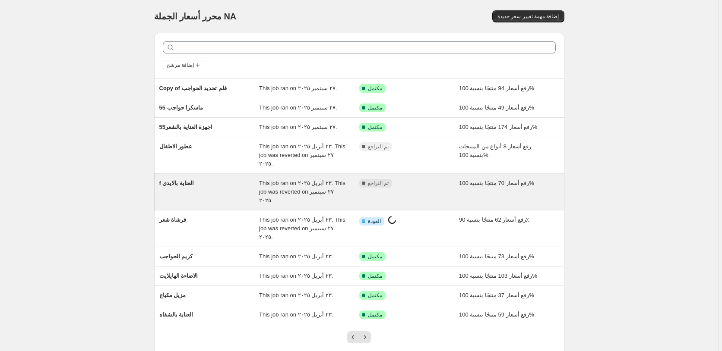
click at [429, 179] on div "مكتمل تم التراجع" at bounding box center [402, 183] width 87 height 9
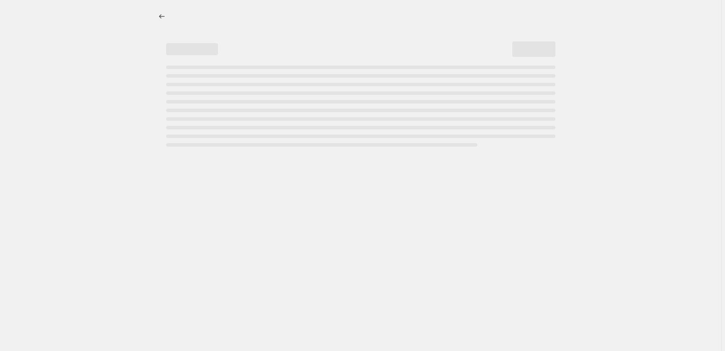
select select "percentage"
select select "pp"
select select "collection"
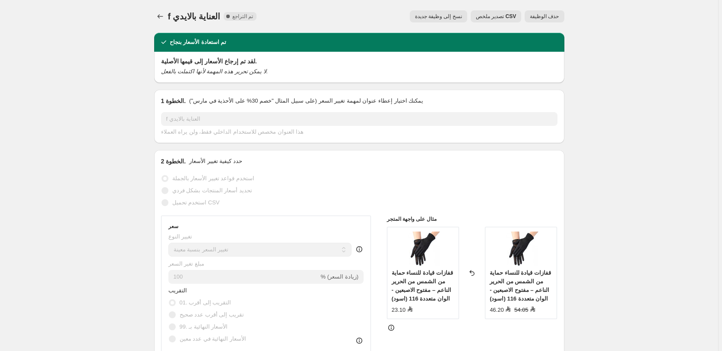
click at [440, 16] on span "نسخ إلى وظيفة جديدة" at bounding box center [438, 16] width 47 height 7
select select "percentage"
select select "pp"
select select "collection"
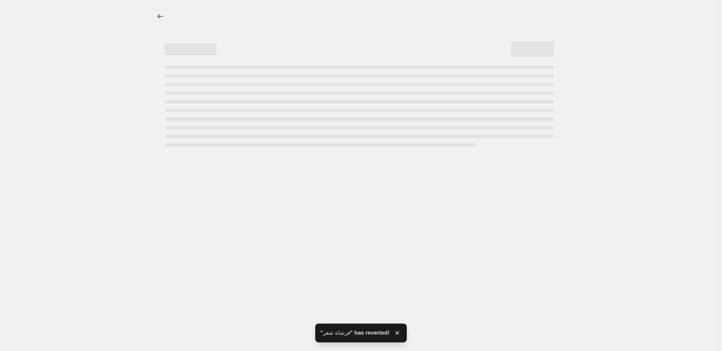
select select "percentage"
select select "pp"
select select "collection"
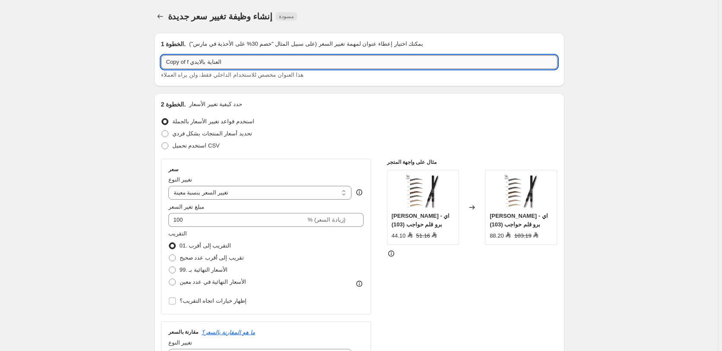
drag, startPoint x: 190, startPoint y: 63, endPoint x: 151, endPoint y: 59, distance: 39.5
click at [161, 59] on input "Copy of f العناية بالايدي" at bounding box center [359, 62] width 396 height 14
paste input "55"
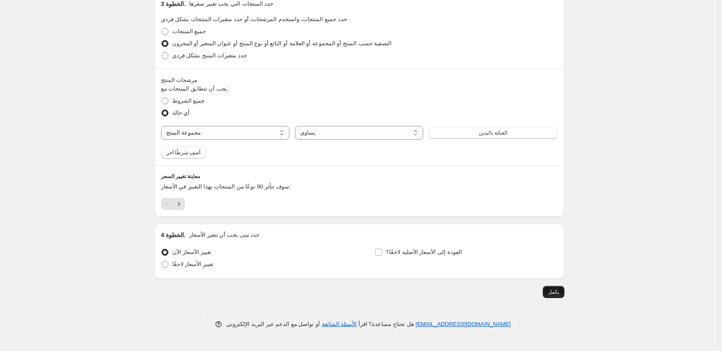
type input "55 العناية بالايدي"
click at [556, 294] on span "يكمل" at bounding box center [553, 292] width 11 height 7
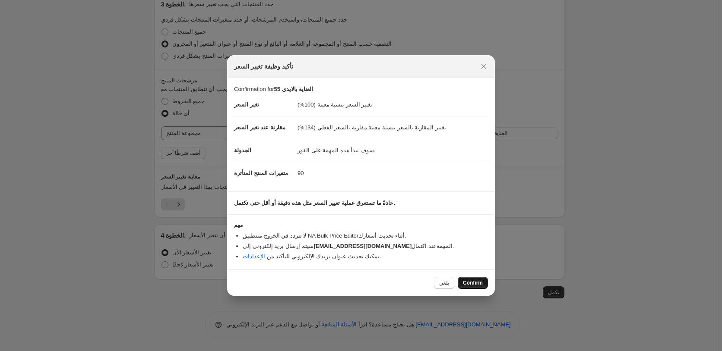
click at [477, 285] on span "Confirm" at bounding box center [473, 283] width 20 height 7
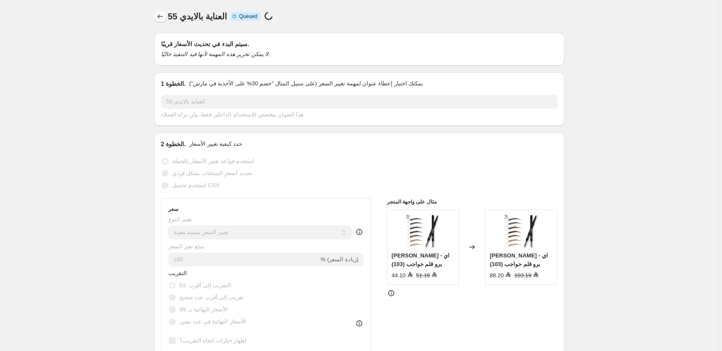
click at [163, 16] on icon "Price change jobs" at bounding box center [160, 16] width 9 height 9
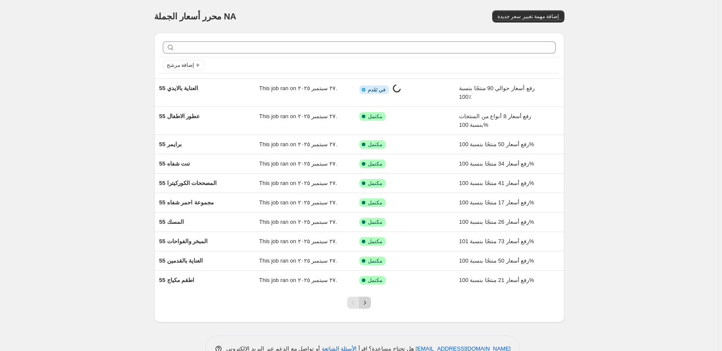
click at [368, 303] on icon "Next" at bounding box center [365, 303] width 9 height 9
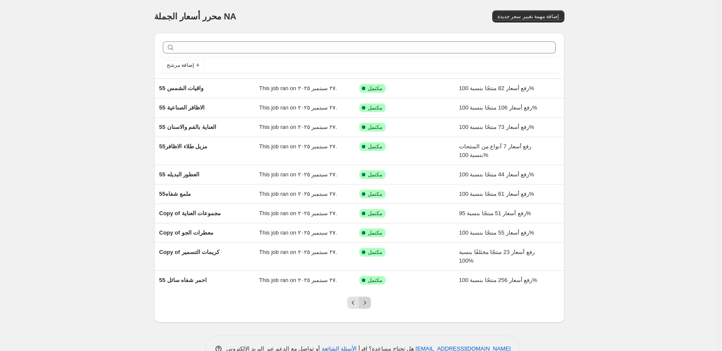
click at [366, 304] on icon "Next" at bounding box center [365, 303] width 2 height 4
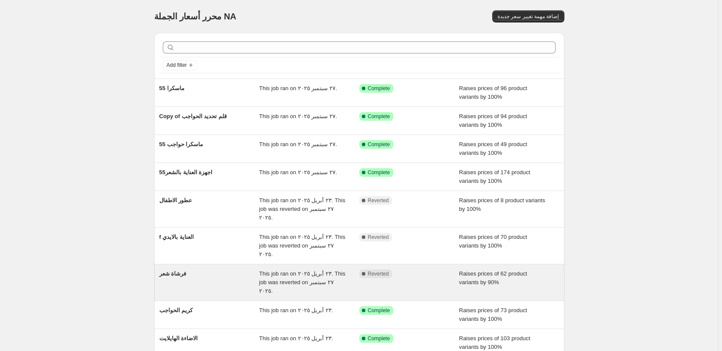
click at [434, 301] on div "كريم الحواجب This job ran on ٢٣ أبريل ٢٠٢٥. Success Complete Complete Raises pr…" at bounding box center [359, 315] width 410 height 28
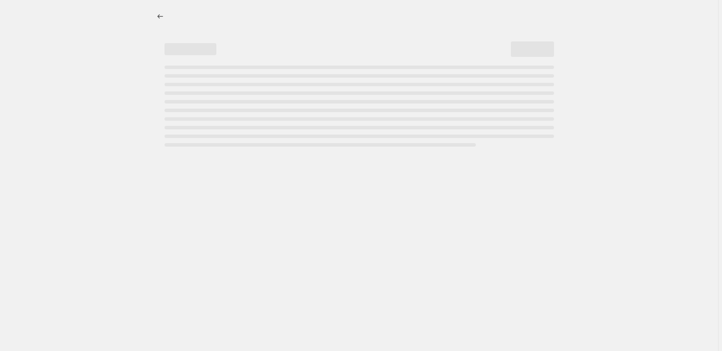
select select "percentage"
select select "pp"
select select "collection"
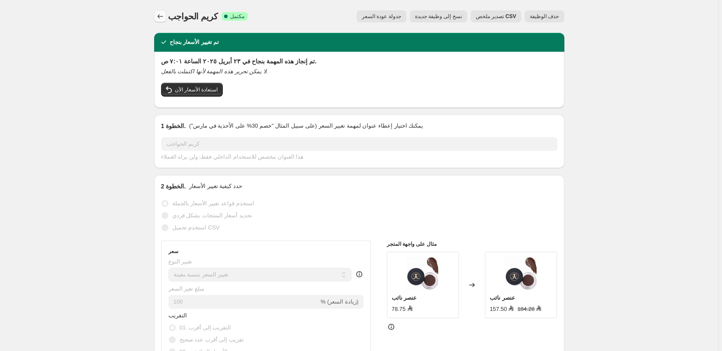
click at [161, 18] on icon "Price change jobs" at bounding box center [160, 16] width 9 height 9
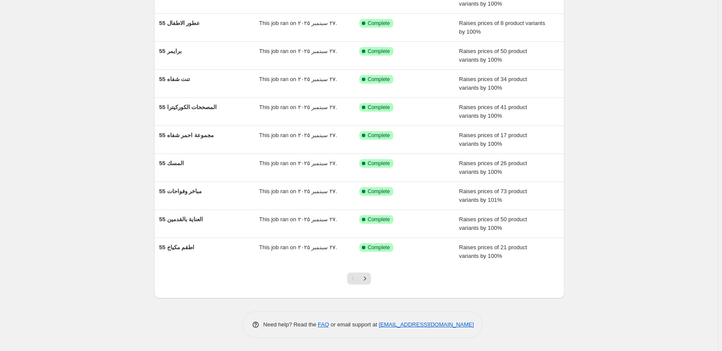
scroll to position [16, 0]
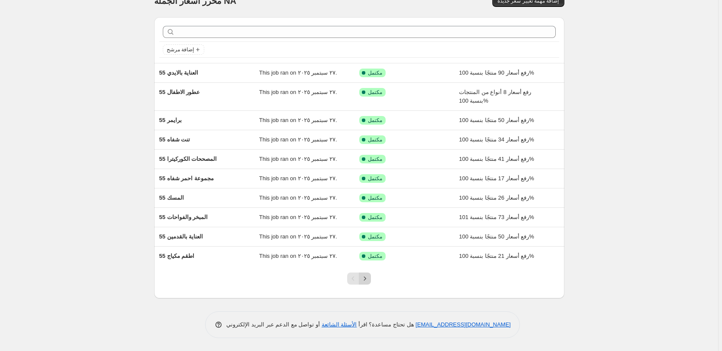
click at [366, 278] on icon "Next" at bounding box center [365, 279] width 2 height 4
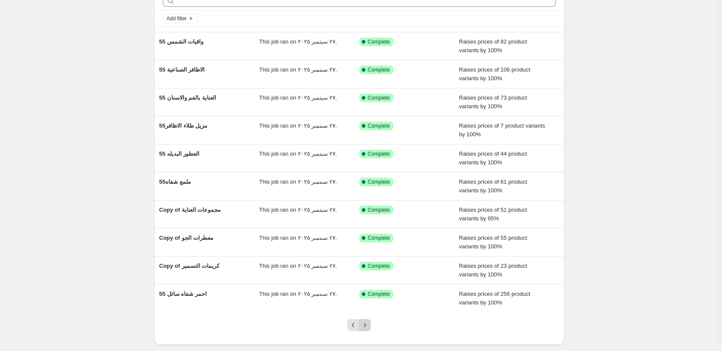
scroll to position [93, 0]
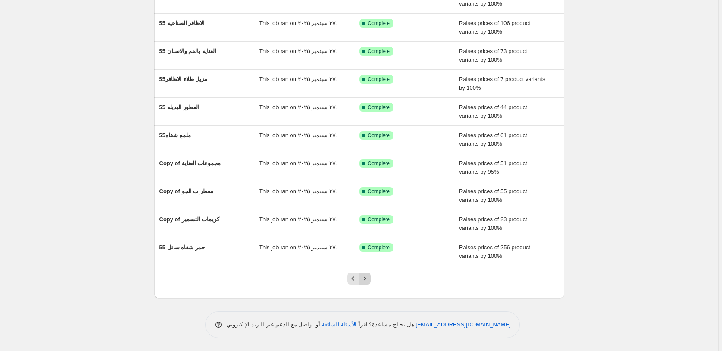
click at [368, 276] on icon "Next" at bounding box center [365, 279] width 9 height 9
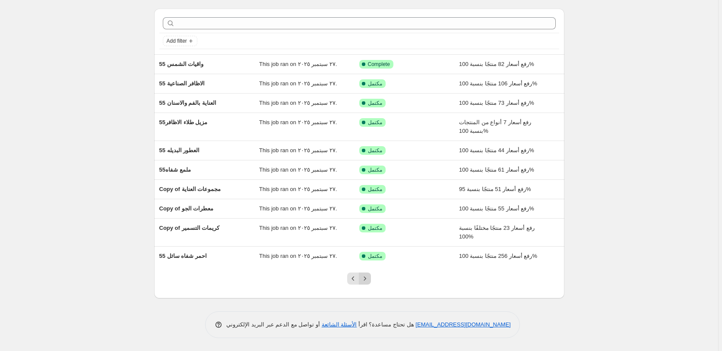
scroll to position [0, 0]
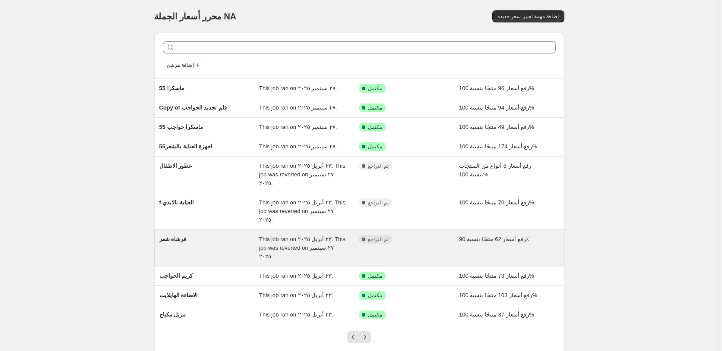
click at [432, 235] on div "مكتمل تم التراجع" at bounding box center [402, 239] width 87 height 9
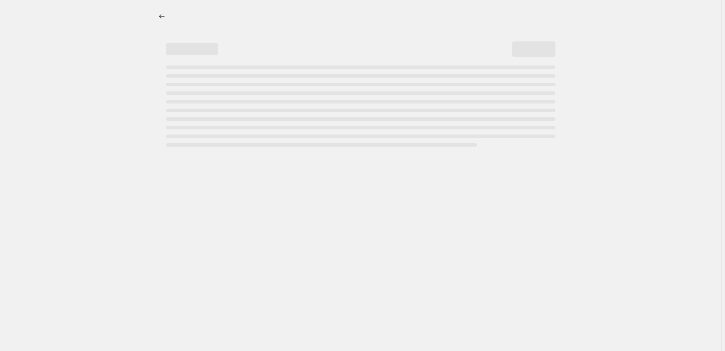
select select "percentage"
select select "pp"
select select "collection"
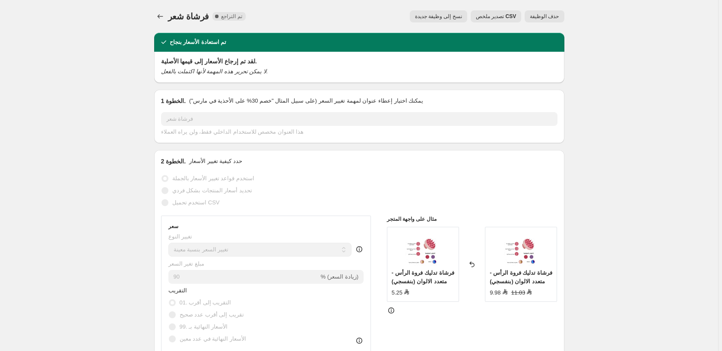
click at [442, 16] on span "نسخ إلى وظيفة جديدة" at bounding box center [438, 16] width 47 height 7
select select "percentage"
select select "pp"
select select "collection"
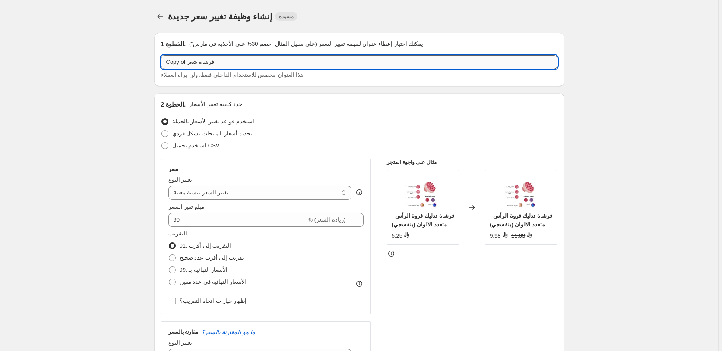
drag, startPoint x: 187, startPoint y: 62, endPoint x: 157, endPoint y: 62, distance: 29.8
click at [161, 62] on input "Copy of فرشاة شعر" at bounding box center [359, 62] width 396 height 14
paste input "55"
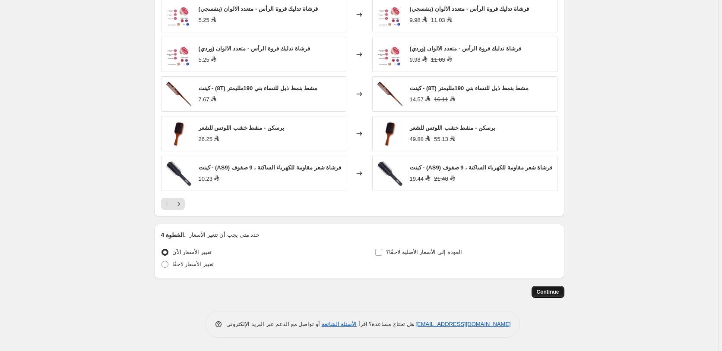
type input "55 فرشاة شعر"
click at [552, 294] on span "Continue" at bounding box center [548, 292] width 22 height 7
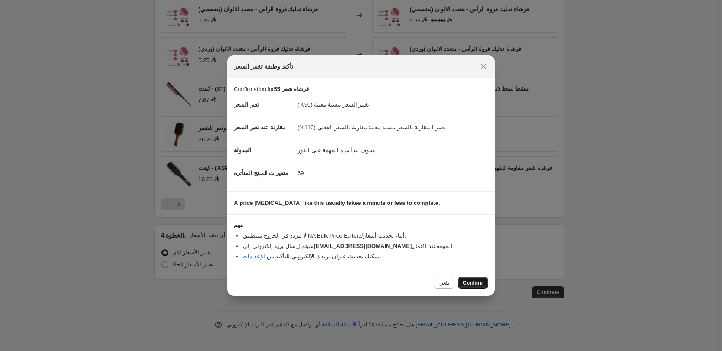
click at [475, 283] on span "Confirm" at bounding box center [473, 283] width 20 height 7
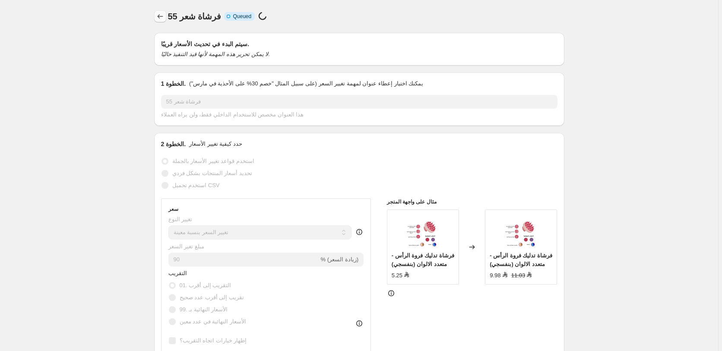
click at [161, 15] on icon "Price change jobs" at bounding box center [160, 16] width 9 height 9
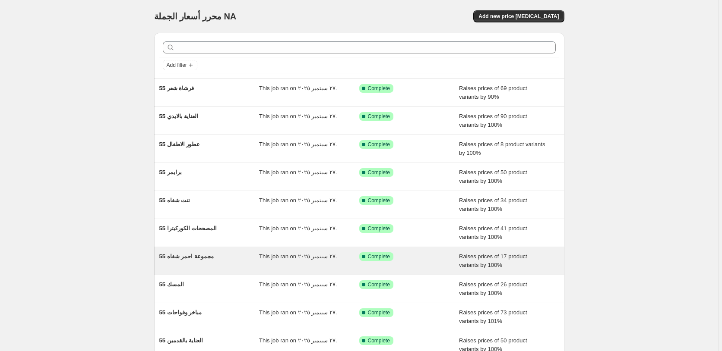
scroll to position [93, 0]
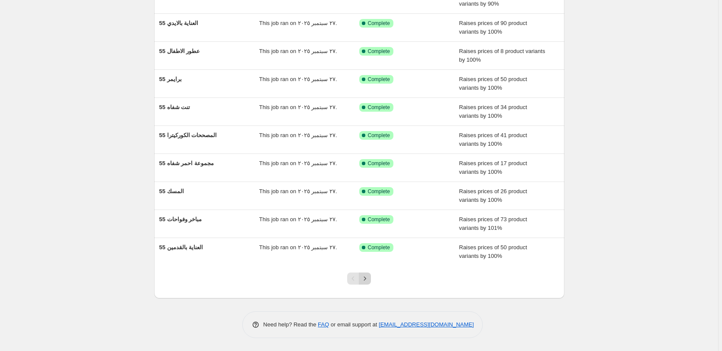
click at [368, 280] on icon "Next" at bounding box center [365, 279] width 9 height 9
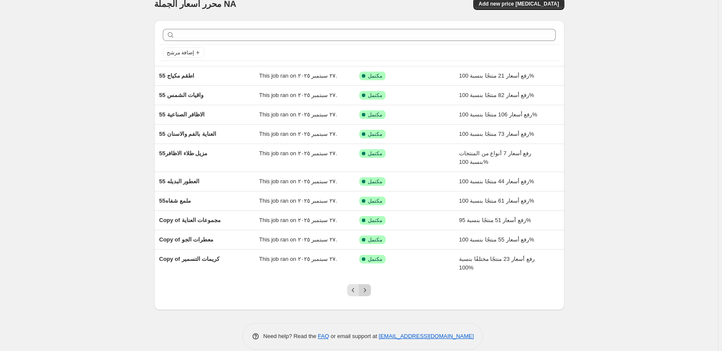
scroll to position [24, 0]
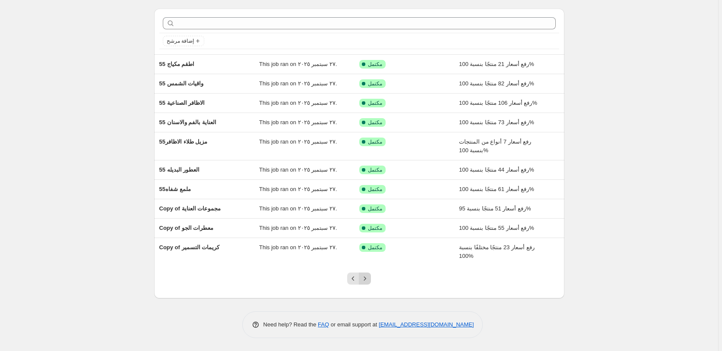
click at [369, 279] on icon "Next" at bounding box center [365, 279] width 9 height 9
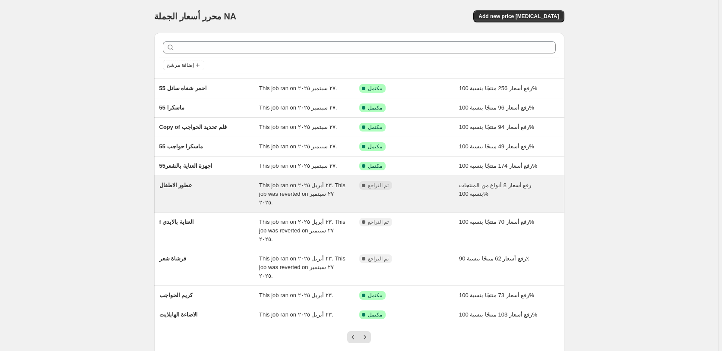
click at [433, 191] on div "مكتمل تم التراجع" at bounding box center [409, 194] width 100 height 26
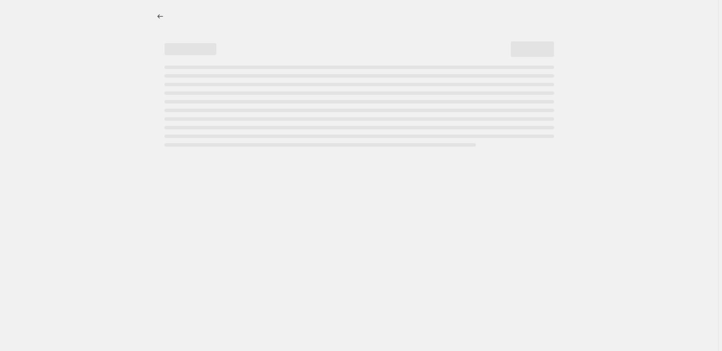
select select "percentage"
select select "pp"
select select "collection"
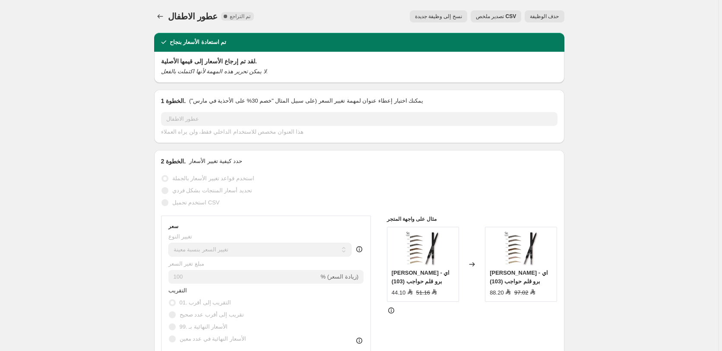
click at [553, 16] on span "حذف الوظيفة" at bounding box center [544, 16] width 29 height 7
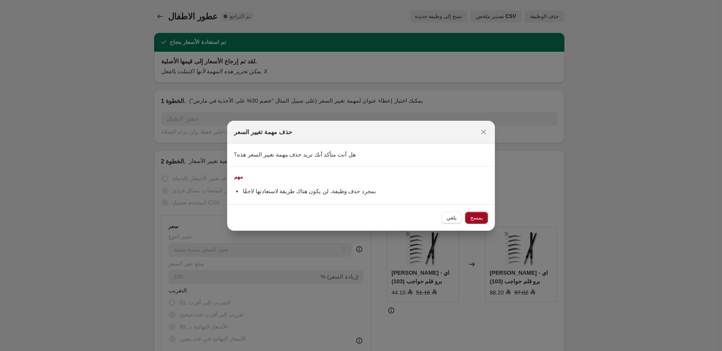
click at [478, 218] on span "يمسح" at bounding box center [476, 218] width 13 height 7
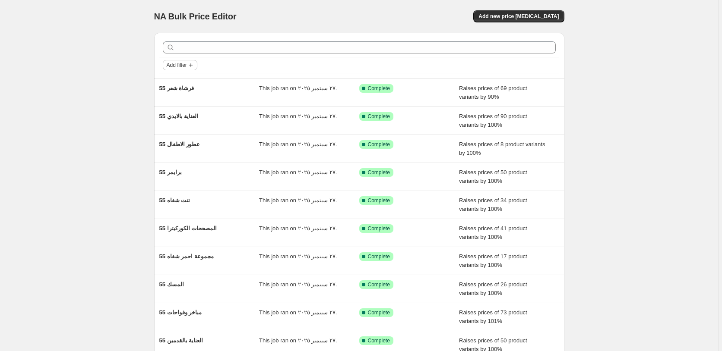
click at [187, 67] on span "Add filter" at bounding box center [177, 65] width 20 height 7
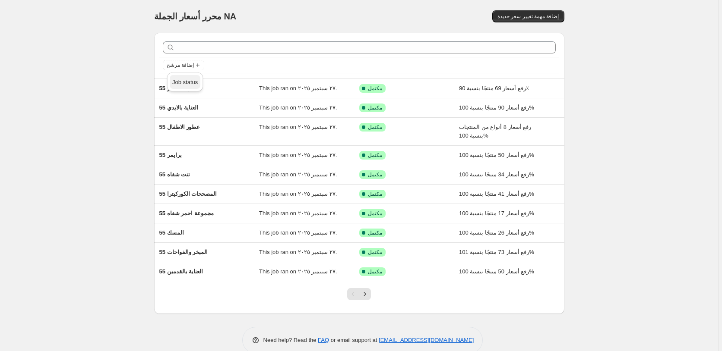
click at [184, 87] on button "Job status" at bounding box center [185, 82] width 31 height 14
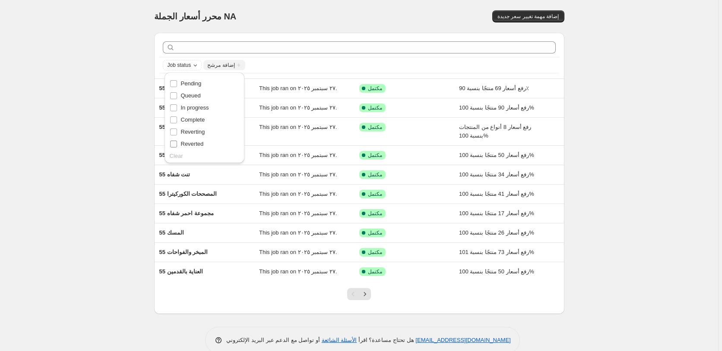
click at [197, 145] on span "Reverted" at bounding box center [192, 144] width 23 height 6
click at [177, 145] on input "Reverted" at bounding box center [173, 144] width 7 height 7
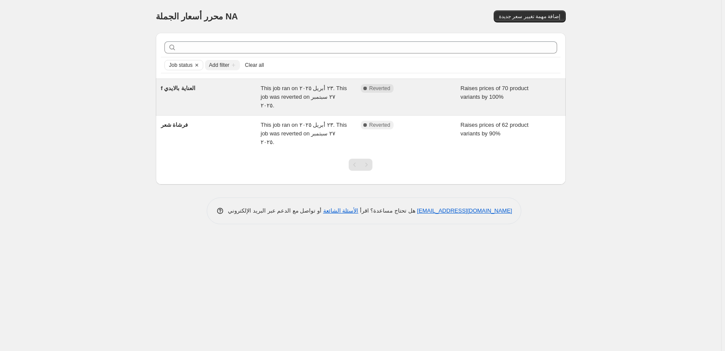
click at [548, 91] on div "Raises prices of 70 product variants by 100%" at bounding box center [511, 97] width 100 height 26
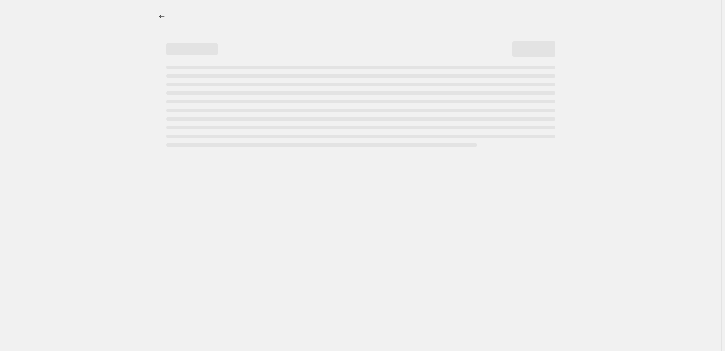
select select "percentage"
select select "pp"
select select "collection"
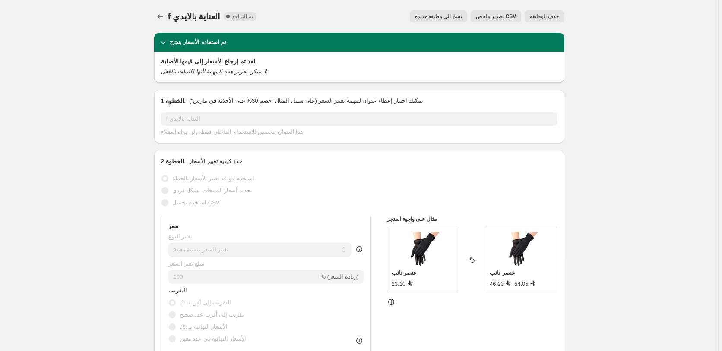
click at [550, 16] on span "حذف الوظيفة" at bounding box center [544, 16] width 29 height 7
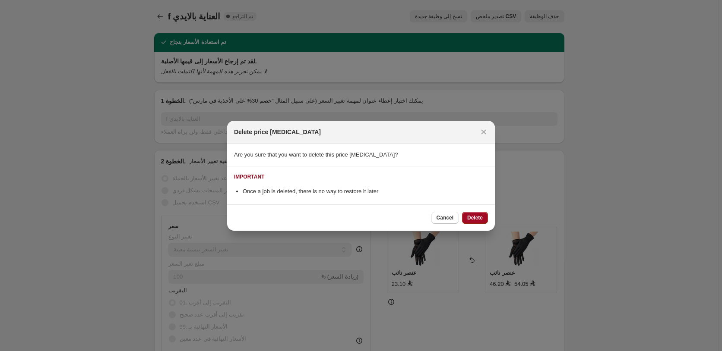
click at [475, 217] on span "Delete" at bounding box center [475, 218] width 16 height 7
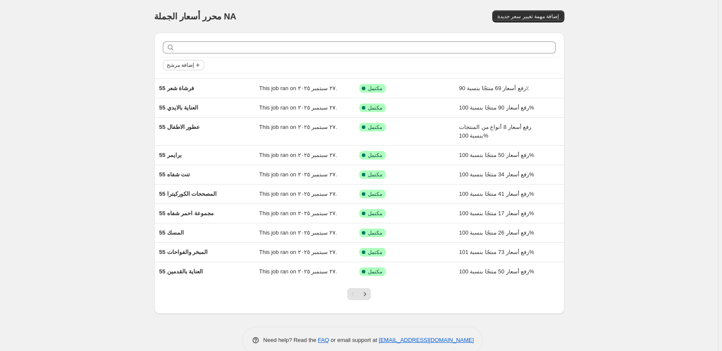
click at [188, 64] on span "إضافة مرشح" at bounding box center [180, 65] width 27 height 7
click at [193, 83] on span "Job status" at bounding box center [184, 82] width 25 height 6
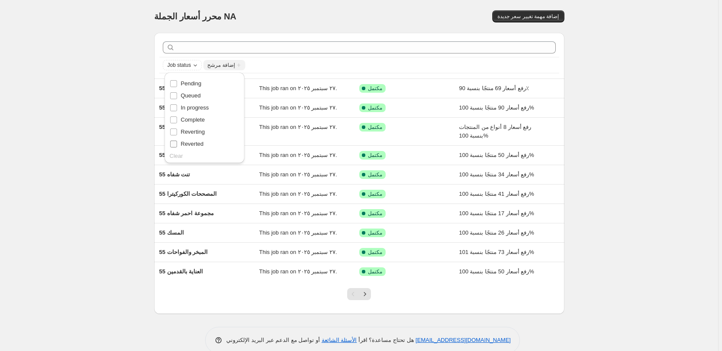
click at [200, 142] on span "Reverted" at bounding box center [192, 144] width 23 height 6
click at [177, 142] on input "Reverted" at bounding box center [173, 144] width 7 height 7
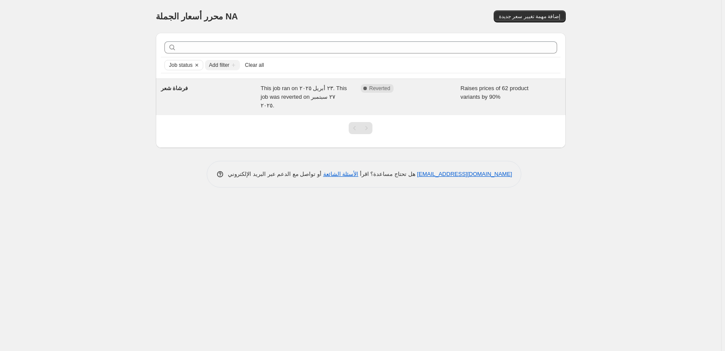
click at [548, 92] on div "Raises prices of 62 product variants by 90%" at bounding box center [511, 97] width 100 height 26
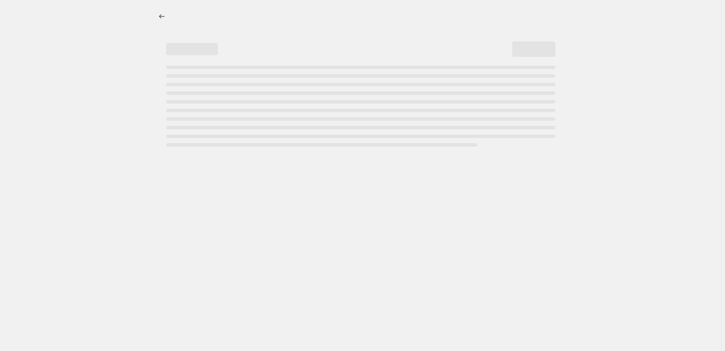
select select "percentage"
select select "pp"
select select "collection"
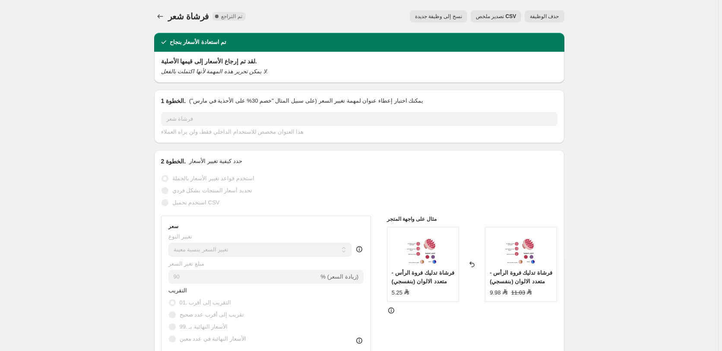
click at [550, 15] on span "حذف الوظيفة" at bounding box center [544, 16] width 29 height 7
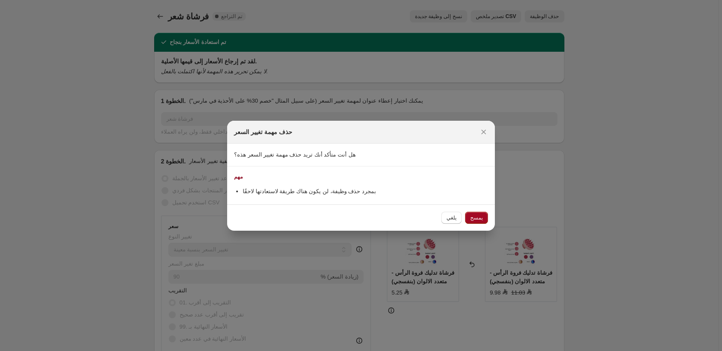
click at [479, 219] on span "يمسح" at bounding box center [476, 218] width 13 height 7
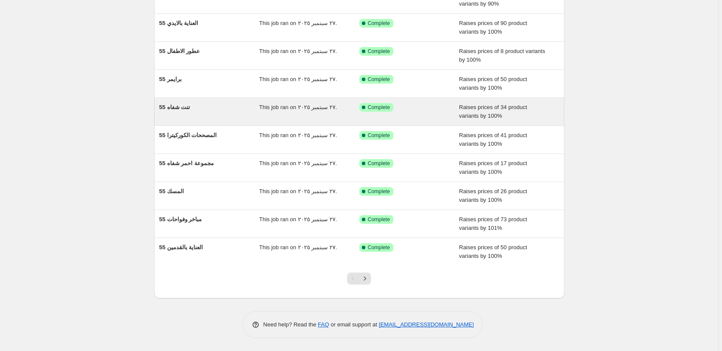
scroll to position [16, 0]
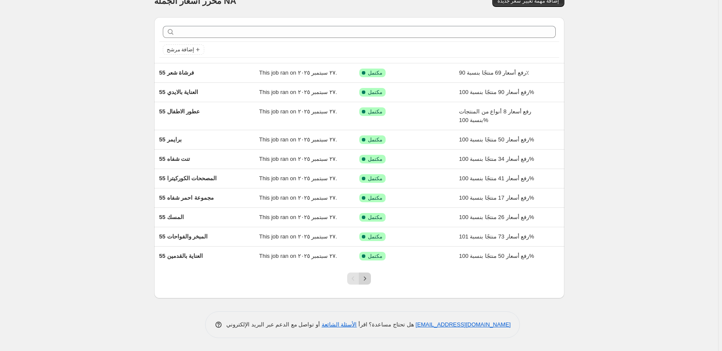
click at [368, 281] on icon "Next" at bounding box center [365, 279] width 9 height 9
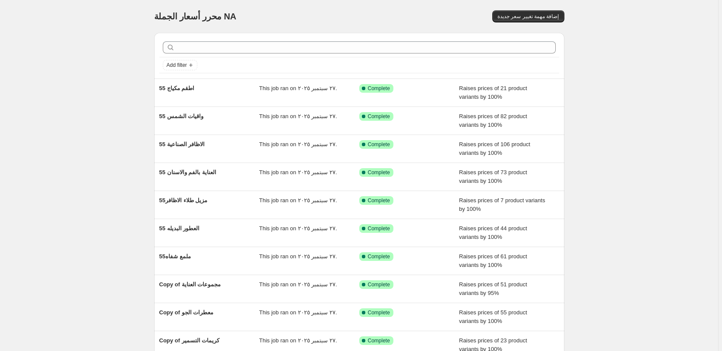
scroll to position [24, 0]
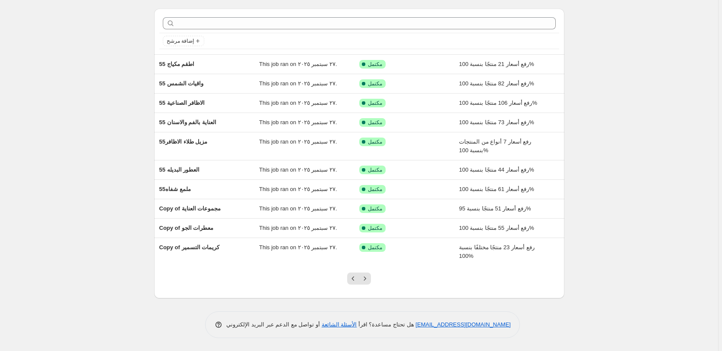
click at [368, 281] on icon "Next" at bounding box center [365, 279] width 9 height 9
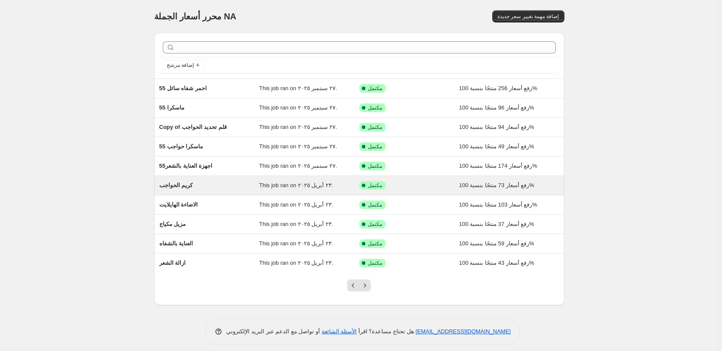
click at [431, 184] on div "تم النجاح مكتمل" at bounding box center [402, 185] width 87 height 9
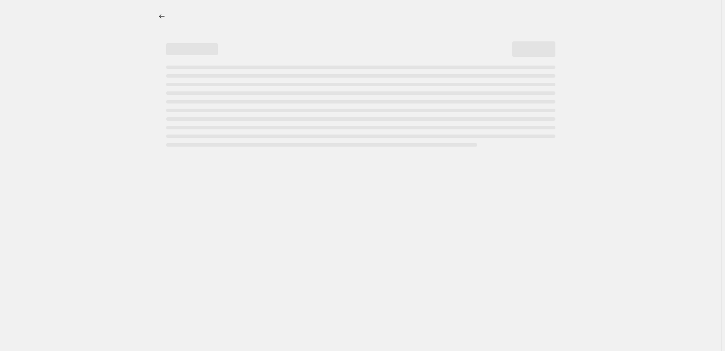
select select "percentage"
select select "pp"
select select "collection"
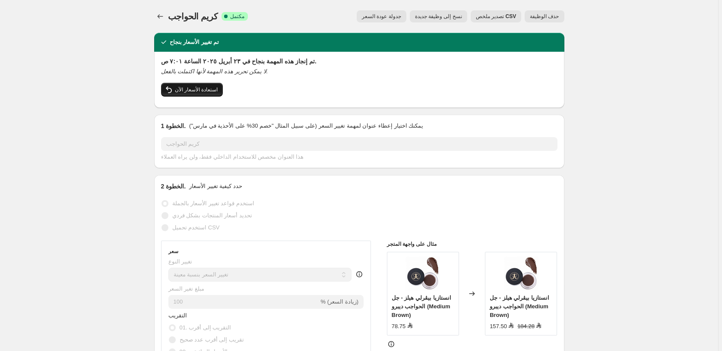
click at [199, 90] on span "استعادة الأسعار الآن" at bounding box center [196, 89] width 43 height 7
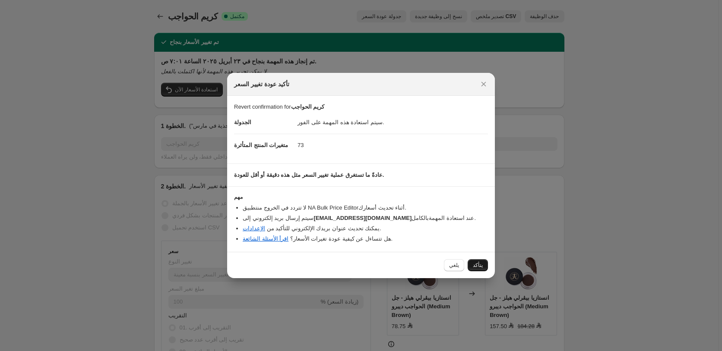
click at [479, 265] on span "يتأكد" at bounding box center [478, 265] width 10 height 7
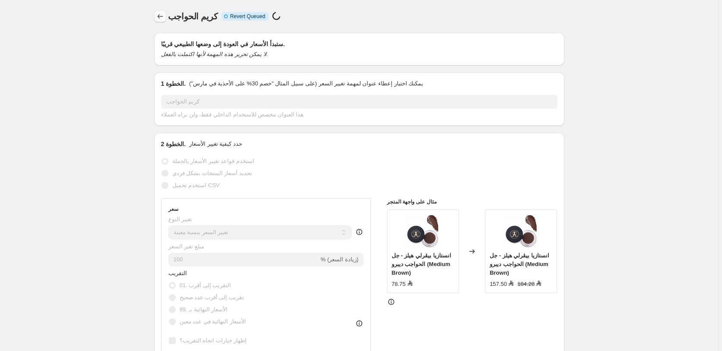
click at [161, 17] on icon "Price change jobs" at bounding box center [160, 16] width 9 height 9
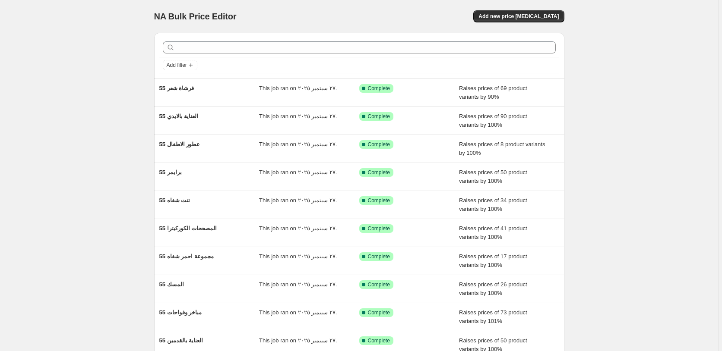
scroll to position [93, 0]
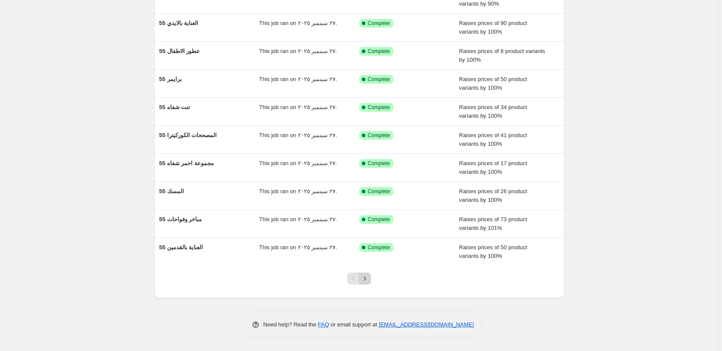
click at [367, 277] on icon "Next" at bounding box center [365, 279] width 9 height 9
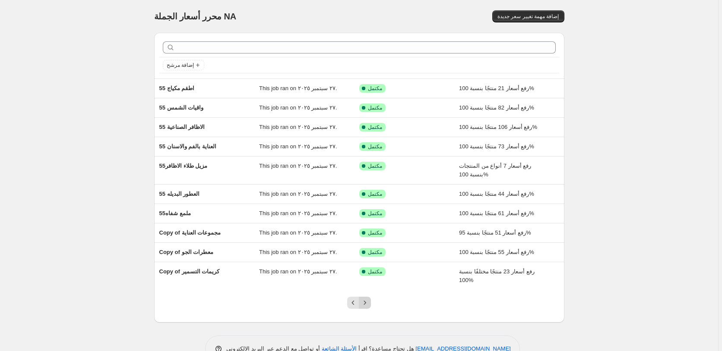
click at [367, 301] on icon "Next" at bounding box center [365, 303] width 9 height 9
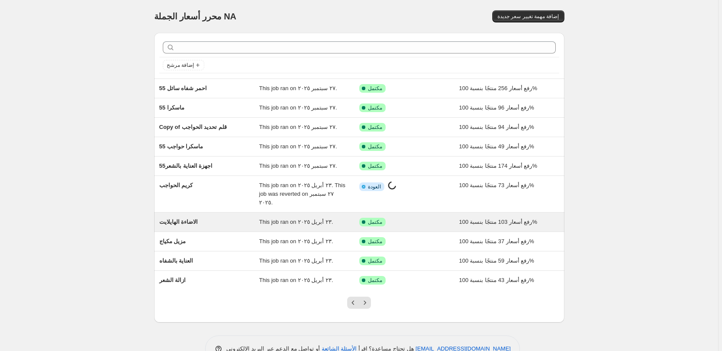
click at [425, 218] on div "تم النجاح مكتمل" at bounding box center [402, 222] width 87 height 9
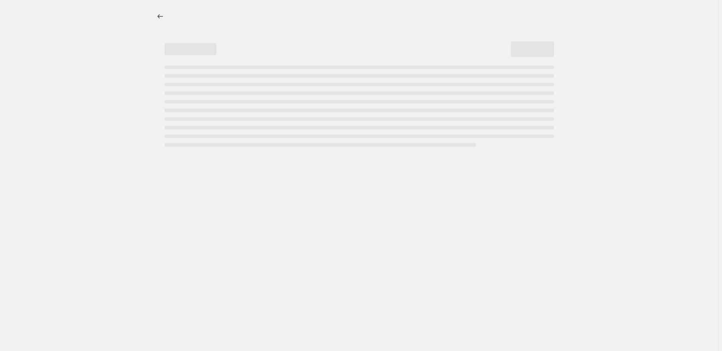
select select "percentage"
select select "pp"
select select "collection"
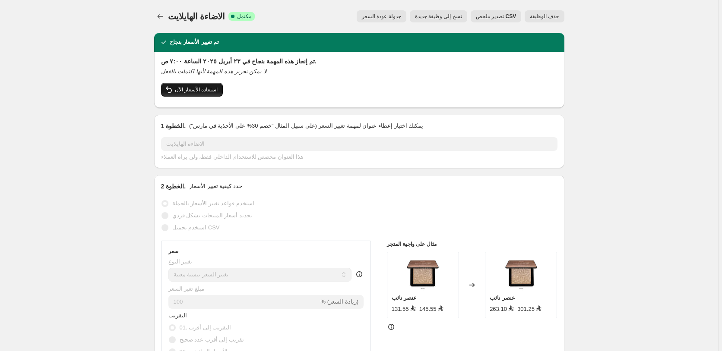
click at [195, 90] on span "استعادة الأسعار الآن" at bounding box center [196, 89] width 43 height 7
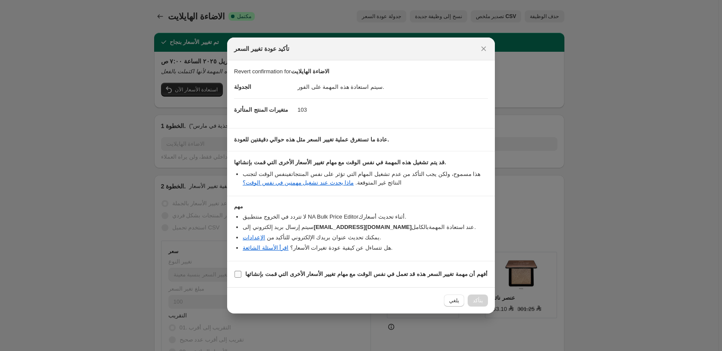
click at [450, 275] on b "أفهم أن مهمة تغيير السعر هذه قد تعمل في نفس الوقت مع مهام تغيير الأسعار الأخرى …" at bounding box center [366, 274] width 242 height 6
click at [241, 275] on input "أفهم أن مهمة تغيير السعر هذه قد تعمل في نفس الوقت مع مهام تغيير الأسعار الأخرى …" at bounding box center [237, 274] width 7 height 7
checkbox input "true"
click at [473, 300] on span "Confirm" at bounding box center [473, 300] width 20 height 7
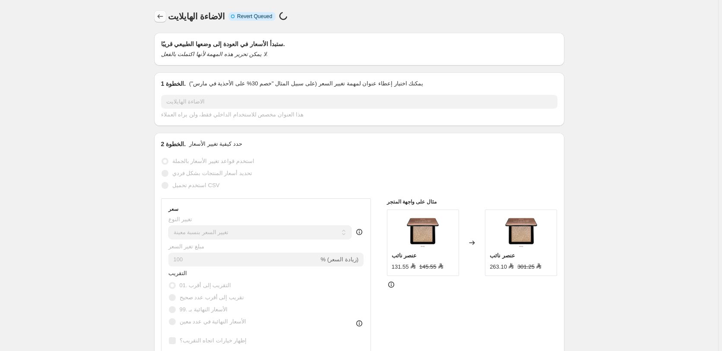
click at [161, 17] on icon "Price change jobs" at bounding box center [160, 16] width 9 height 9
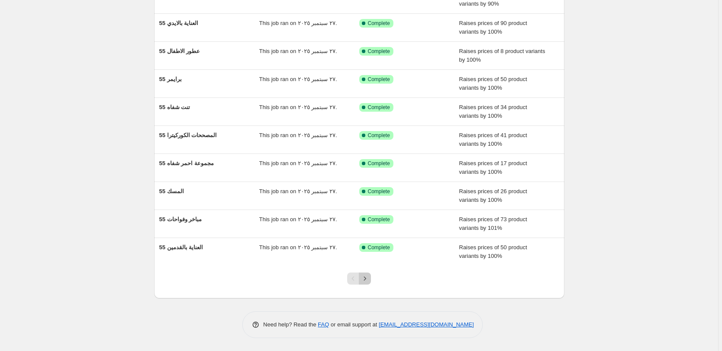
scroll to position [16, 0]
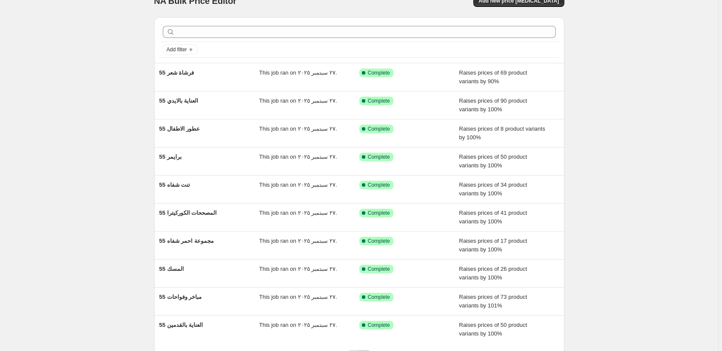
click at [367, 351] on icon "Next" at bounding box center [365, 356] width 9 height 9
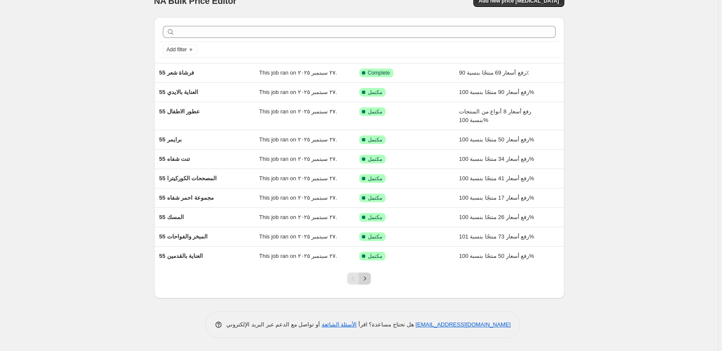
scroll to position [0, 0]
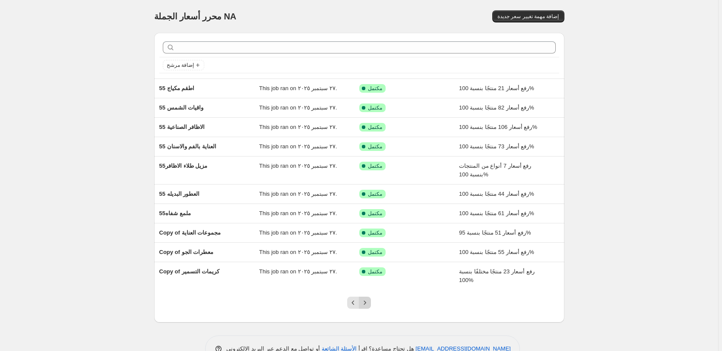
click at [369, 303] on icon "Next" at bounding box center [365, 303] width 9 height 9
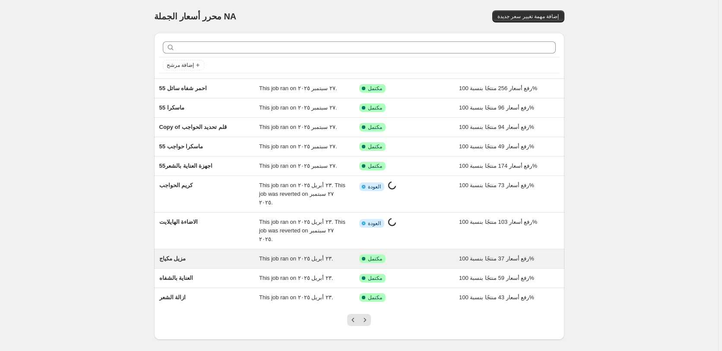
click at [422, 255] on div "تم النجاح مكتمل" at bounding box center [402, 259] width 87 height 9
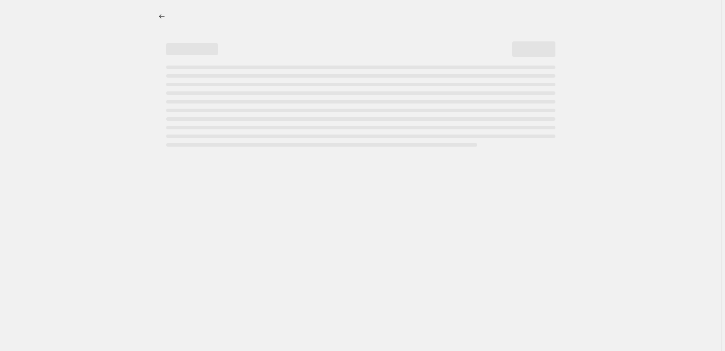
select select "percentage"
select select "pp"
select select "collection"
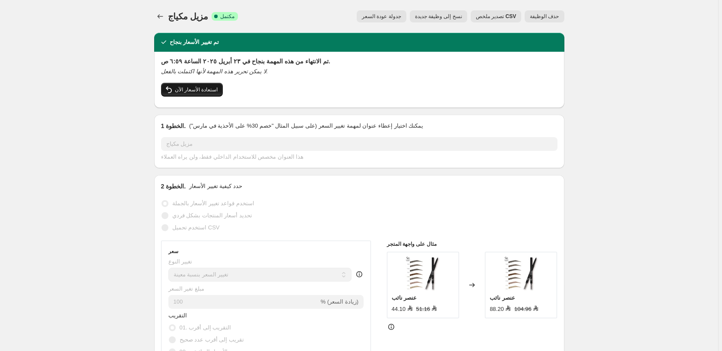
click at [197, 89] on span "استعادة الأسعار الآن" at bounding box center [196, 89] width 43 height 7
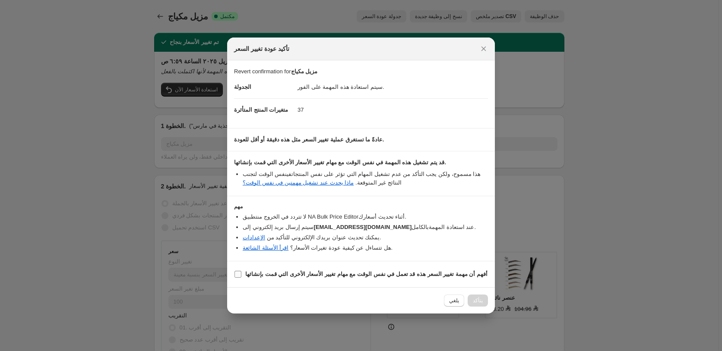
click at [420, 275] on b "أفهم أن مهمة تغيير السعر هذه قد تعمل في نفس الوقت مع مهام تغيير الأسعار الأخرى …" at bounding box center [366, 274] width 242 height 6
click at [241, 275] on input "أفهم أن مهمة تغيير السعر هذه قد تعمل في نفس الوقت مع مهام تغيير الأسعار الأخرى …" at bounding box center [237, 274] width 7 height 7
checkbox input "true"
click at [475, 302] on span "Confirm" at bounding box center [473, 300] width 20 height 7
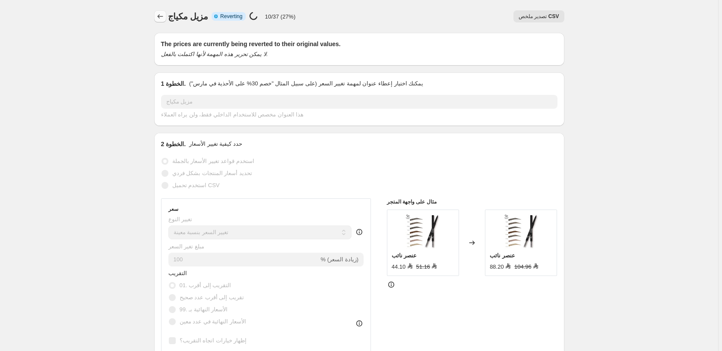
click at [163, 16] on icon "Price change jobs" at bounding box center [160, 16] width 9 height 9
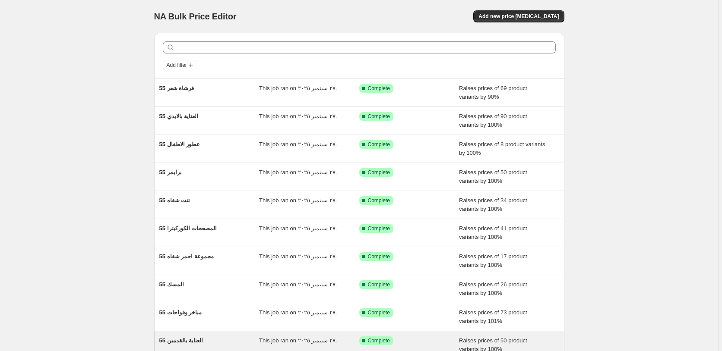
scroll to position [16, 0]
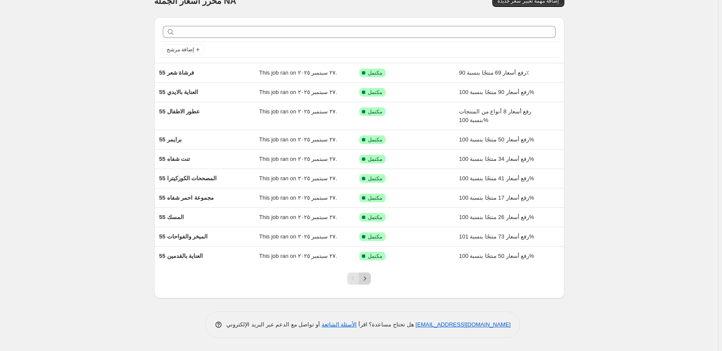
click at [367, 280] on icon "Next" at bounding box center [365, 279] width 9 height 9
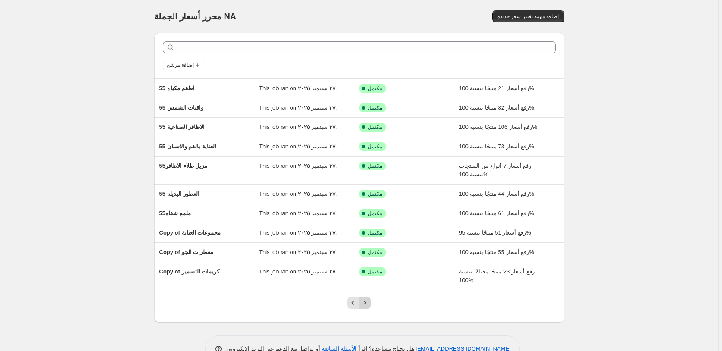
click at [365, 303] on icon "Next" at bounding box center [365, 303] width 9 height 9
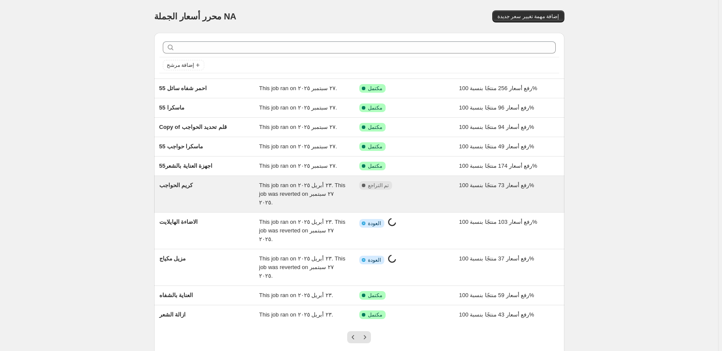
click at [434, 186] on div "مكتمل تم التراجع" at bounding box center [402, 185] width 87 height 9
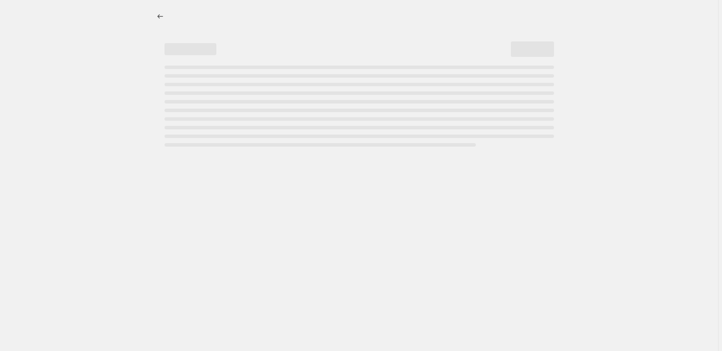
select select "percentage"
select select "pp"
select select "collection"
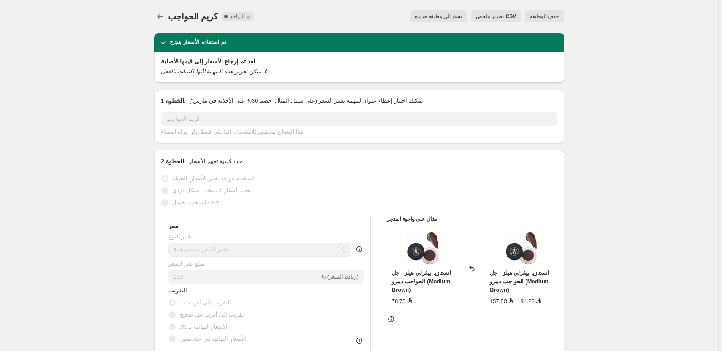
click at [441, 16] on span "نسخ إلى وظيفة جديدة" at bounding box center [438, 16] width 47 height 7
select select "percentage"
select select "pp"
select select "collection"
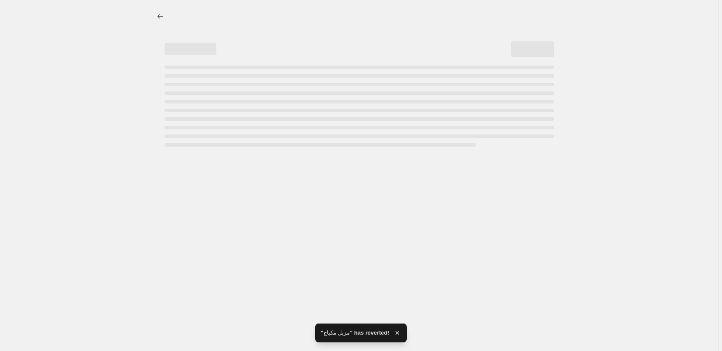
select select "percentage"
select select "pp"
select select "collection"
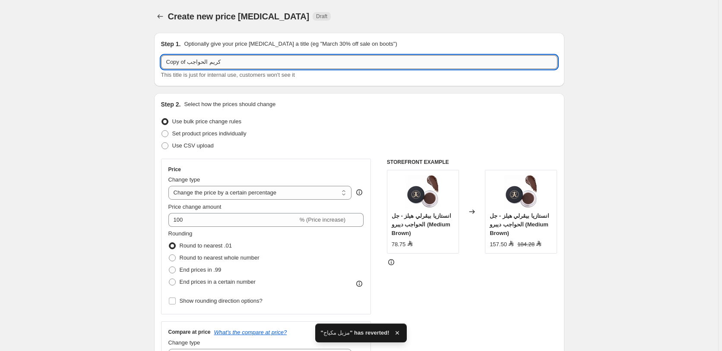
drag, startPoint x: 187, startPoint y: 63, endPoint x: 155, endPoint y: 63, distance: 32.0
click at [161, 63] on input "Copy of كريم الحواجب" at bounding box center [359, 62] width 396 height 14
paste input "55"
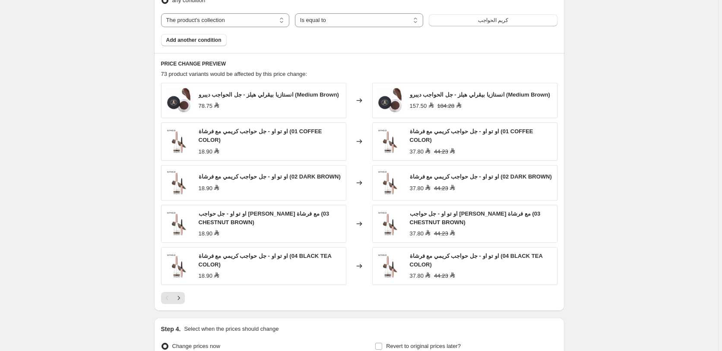
scroll to position [734, 0]
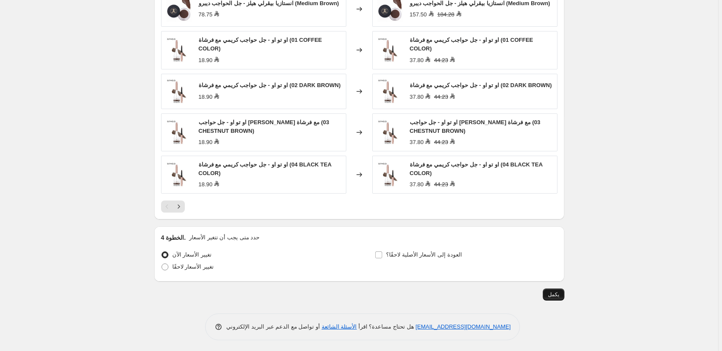
type input "55 كريم الحواجب"
click at [557, 294] on span "يكمل" at bounding box center [553, 294] width 11 height 7
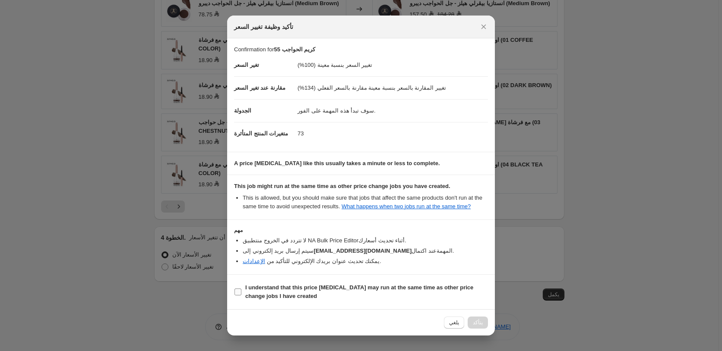
click at [389, 287] on b "I understand that this price [MEDICAL_DATA] may run at the same time as other p…" at bounding box center [359, 292] width 228 height 15
click at [241, 289] on input "I understand that this price [MEDICAL_DATA] may run at the same time as other p…" at bounding box center [237, 292] width 7 height 7
checkbox input "true"
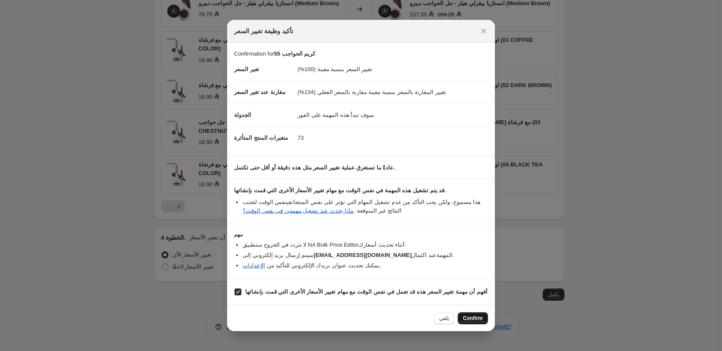
click at [474, 320] on span "Confirm" at bounding box center [473, 318] width 20 height 7
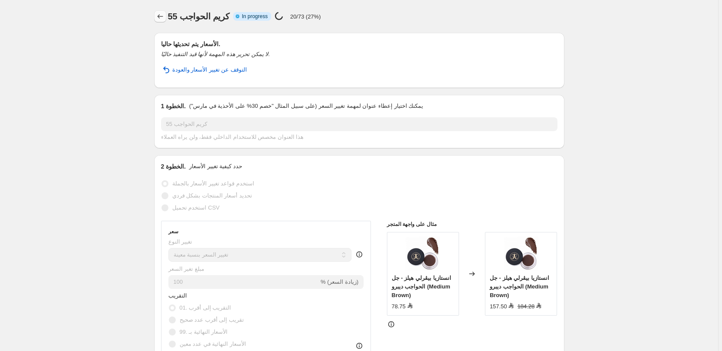
click at [161, 16] on icon "Price change jobs" at bounding box center [160, 16] width 9 height 9
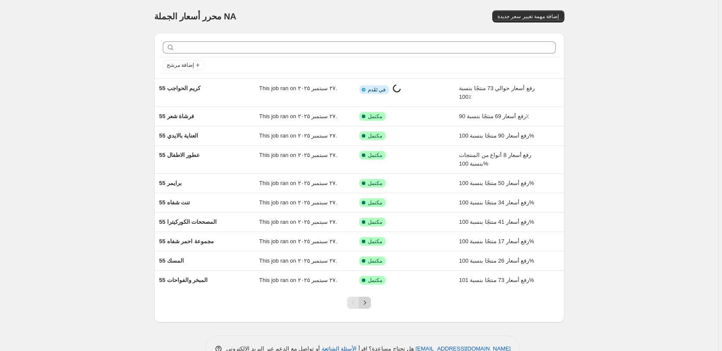
click at [367, 304] on icon "Next" at bounding box center [365, 303] width 9 height 9
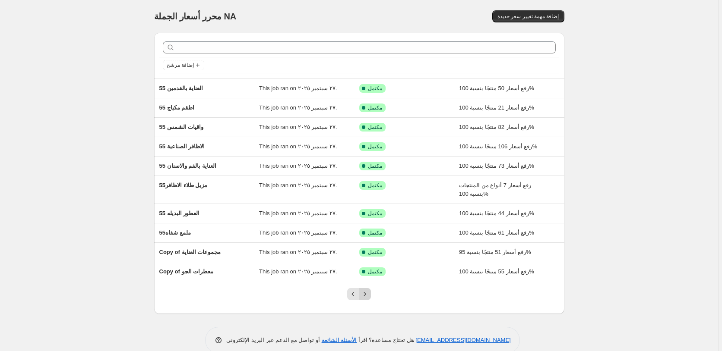
click at [365, 294] on icon "Next" at bounding box center [365, 294] width 9 height 9
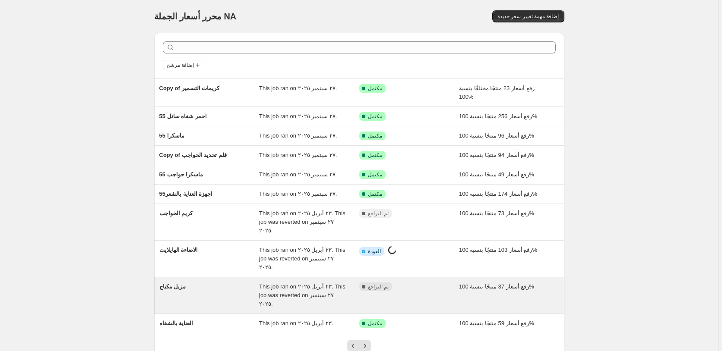
click at [431, 283] on div "مكتمل تم التراجع" at bounding box center [402, 287] width 87 height 9
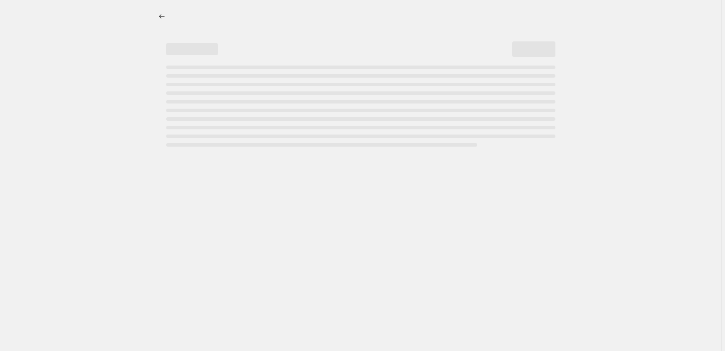
select select "percentage"
select select "pp"
select select "collection"
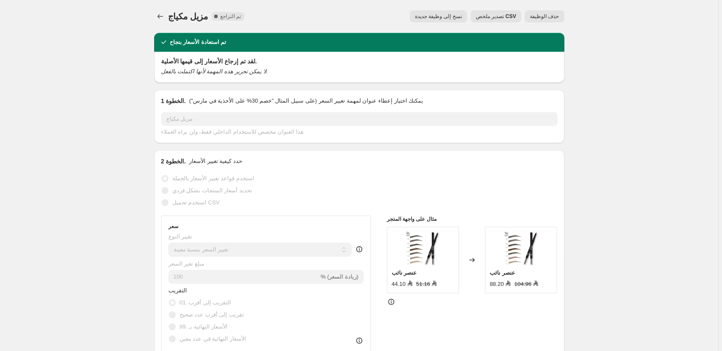
click at [451, 16] on span "نسخ إلى وظيفة جديدة" at bounding box center [438, 16] width 47 height 7
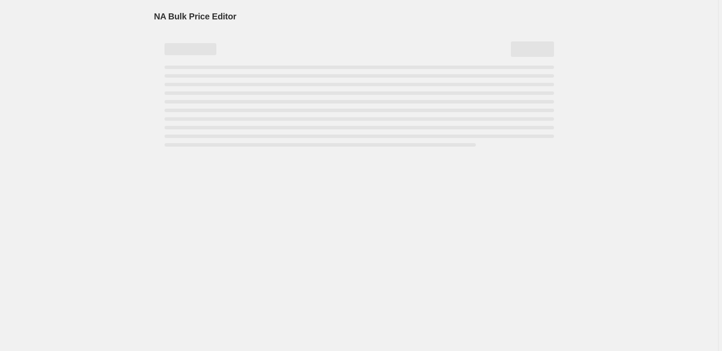
select select "percentage"
select select "pp"
select select "collection"
drag, startPoint x: 187, startPoint y: 64, endPoint x: 161, endPoint y: 63, distance: 26.4
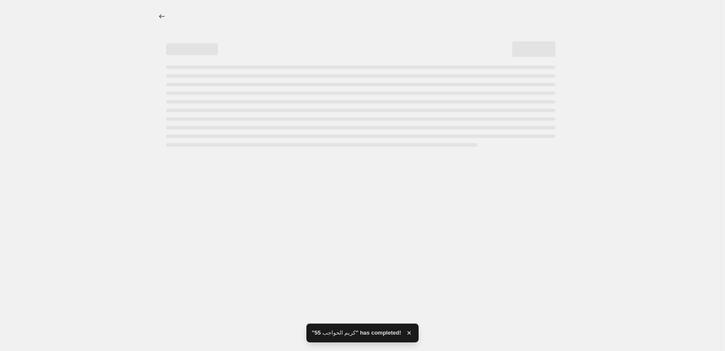
select select "percentage"
select select "pp"
select select "collection"
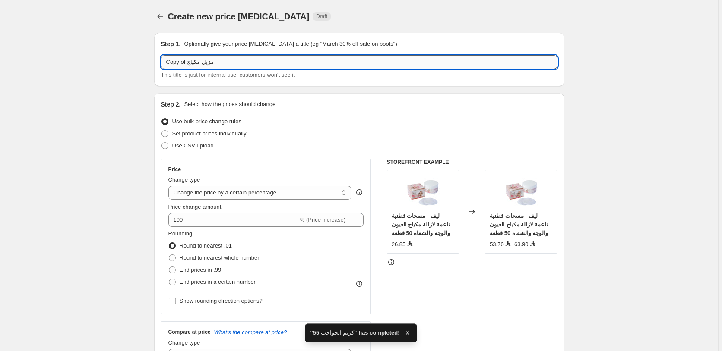
drag, startPoint x: 187, startPoint y: 63, endPoint x: 158, endPoint y: 62, distance: 29.4
click at [161, 62] on input "Copy of مزيل مكياج" at bounding box center [359, 62] width 396 height 14
paste input "55"
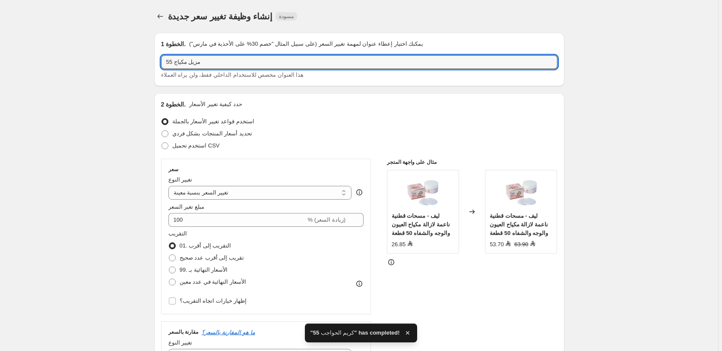
type input "55 مزيل مكياج"
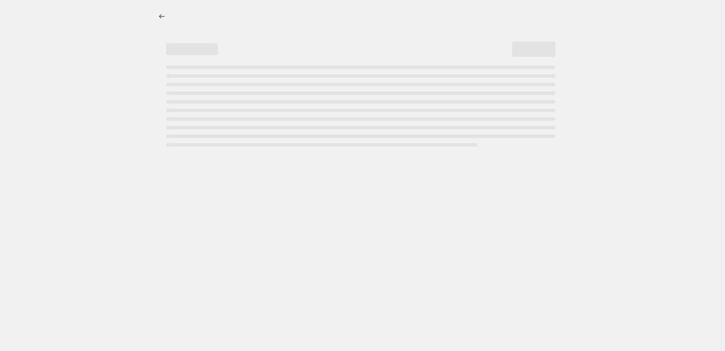
click at [549, 293] on div at bounding box center [361, 175] width 722 height 351
select select "percentage"
select select "pp"
select select "collection"
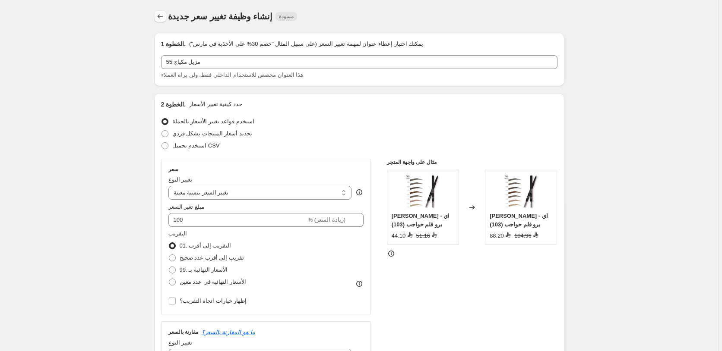
click at [161, 18] on icon "Price change jobs" at bounding box center [160, 16] width 9 height 9
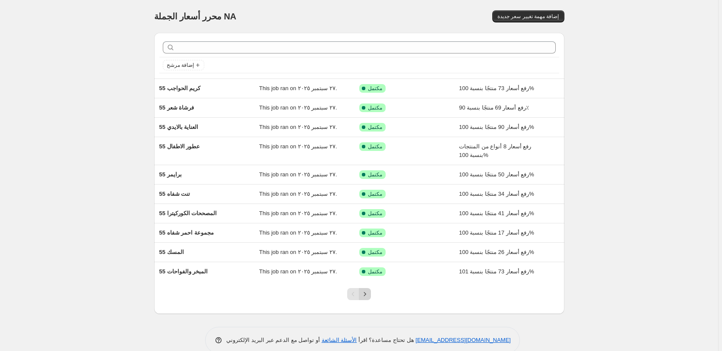
click at [369, 294] on icon "Next" at bounding box center [365, 294] width 9 height 9
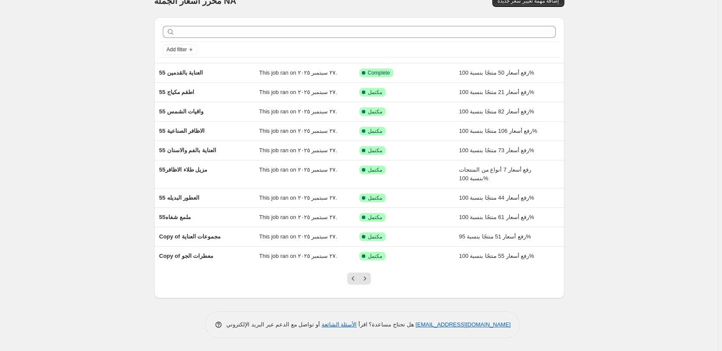
scroll to position [16, 0]
click at [366, 279] on icon "Next" at bounding box center [365, 279] width 2 height 4
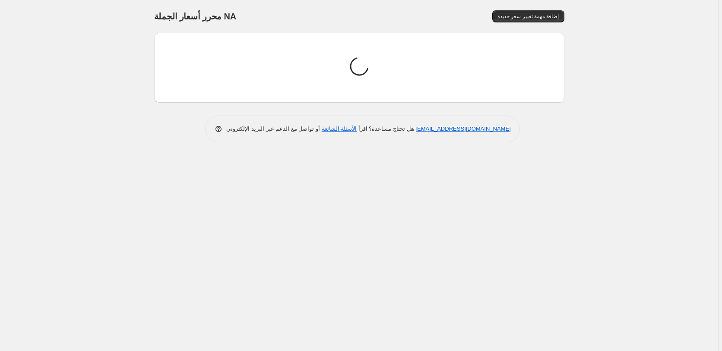
scroll to position [0, 0]
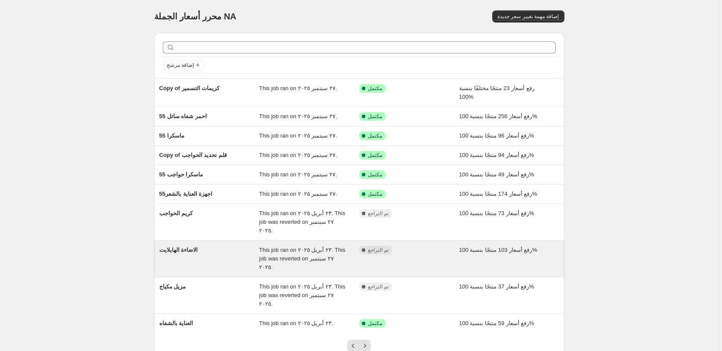
click at [431, 246] on div "مكتمل تم التراجع" at bounding box center [402, 250] width 87 height 9
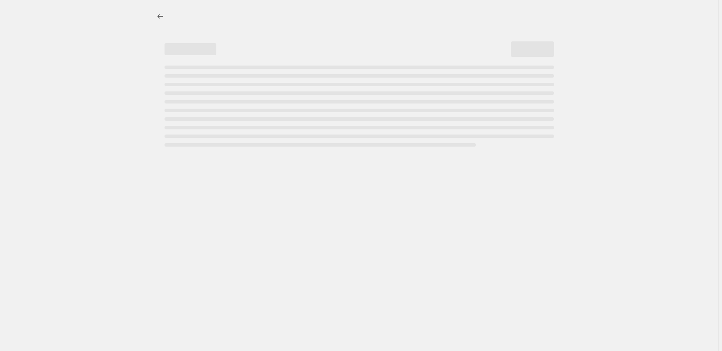
select select "percentage"
select select "pp"
select select "collection"
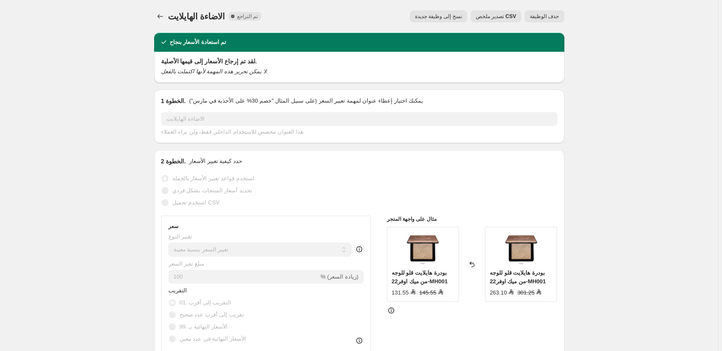
click at [442, 15] on span "نسخ إلى وظيفة جديدة" at bounding box center [438, 16] width 47 height 7
select select "percentage"
select select "pp"
select select "collection"
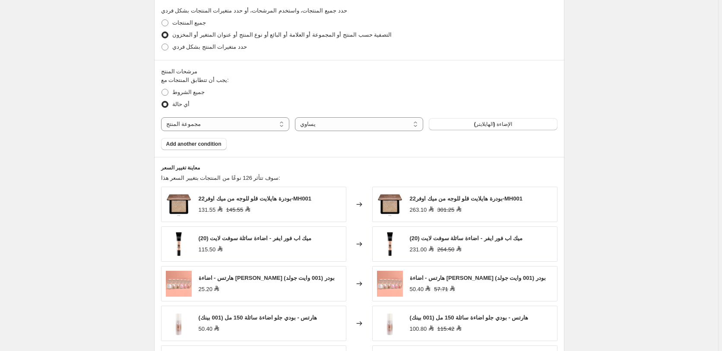
scroll to position [728, 0]
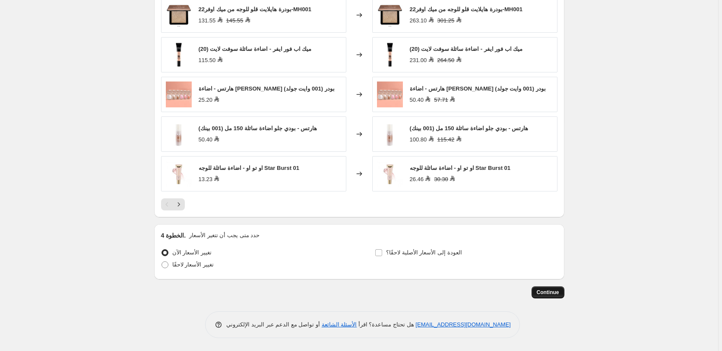
click at [548, 293] on span "Continue" at bounding box center [548, 292] width 22 height 7
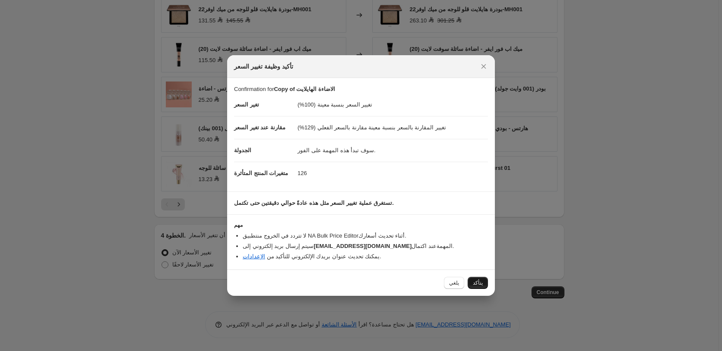
click at [479, 284] on span "يتأكد" at bounding box center [478, 283] width 10 height 7
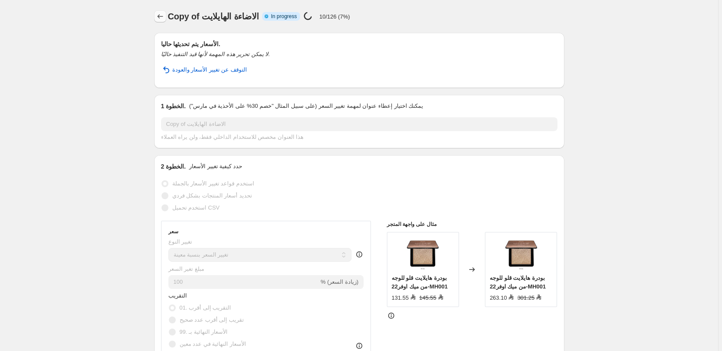
click at [161, 13] on icon "Price change jobs" at bounding box center [160, 16] width 9 height 9
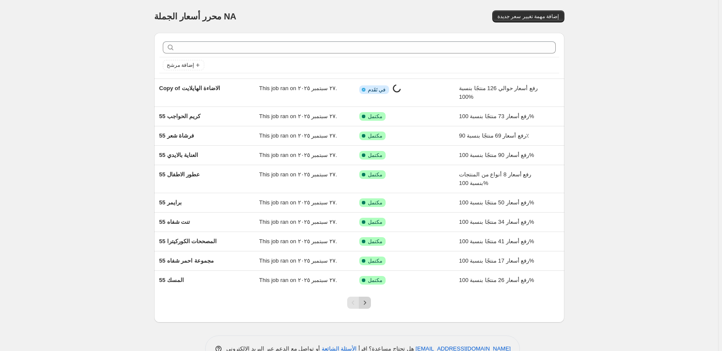
click at [369, 305] on icon "Next" at bounding box center [365, 303] width 9 height 9
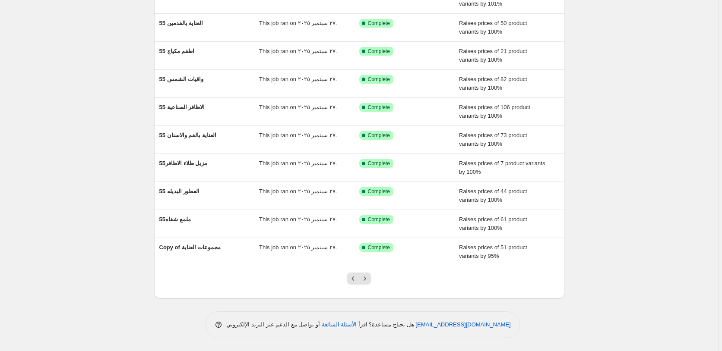
scroll to position [16, 0]
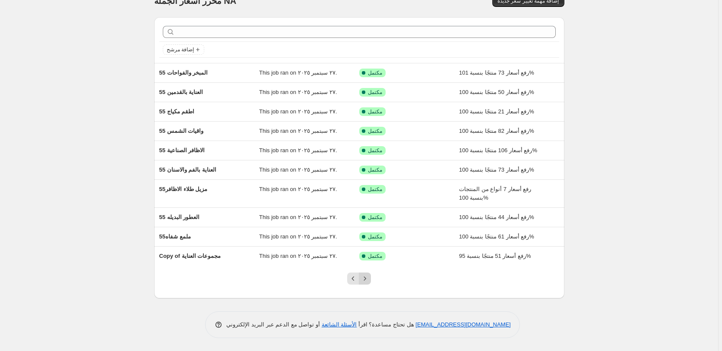
click at [369, 279] on icon "Next" at bounding box center [365, 279] width 9 height 9
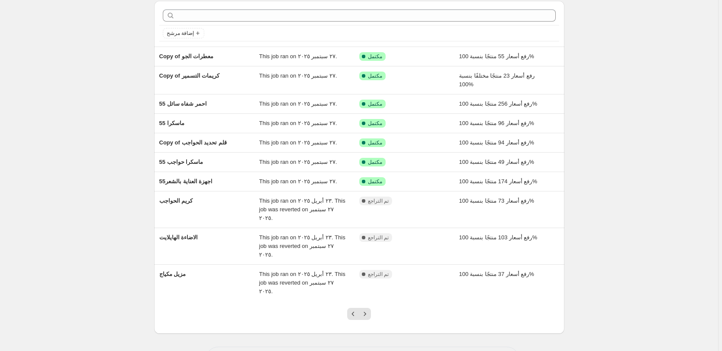
scroll to position [41, 0]
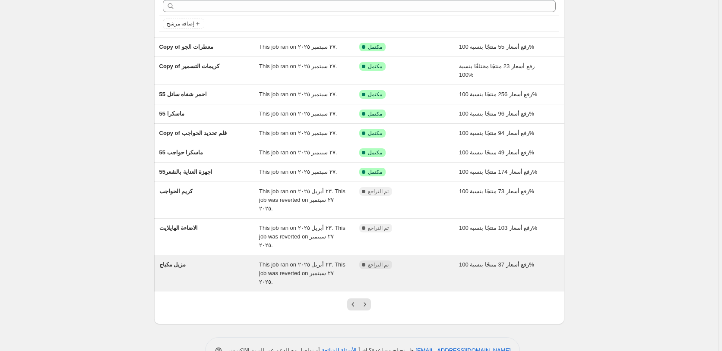
click at [424, 261] on div "مكتمل تم التراجع" at bounding box center [402, 265] width 87 height 9
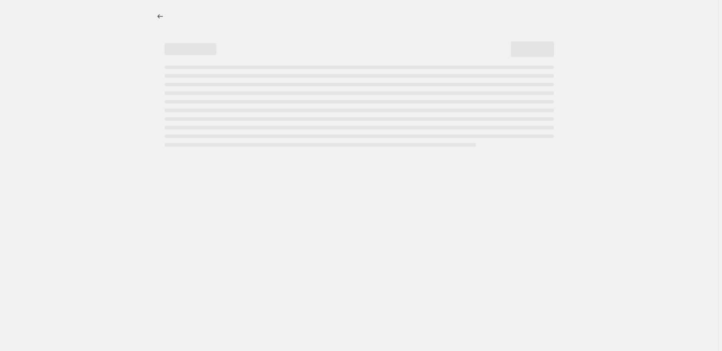
select select "percentage"
select select "pp"
select select "collection"
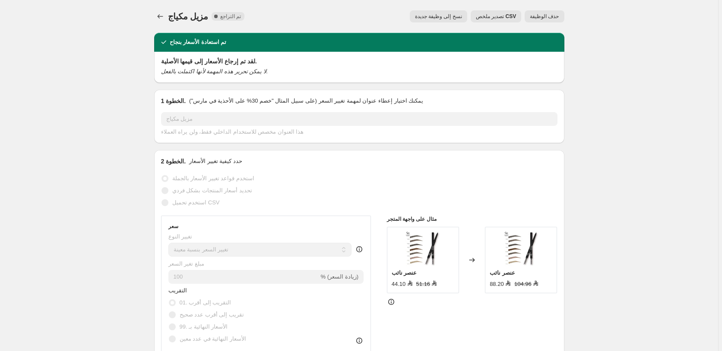
click at [440, 16] on span "نسخ إلى وظيفة جديدة" at bounding box center [438, 16] width 47 height 7
select select "percentage"
select select "pp"
select select "collection"
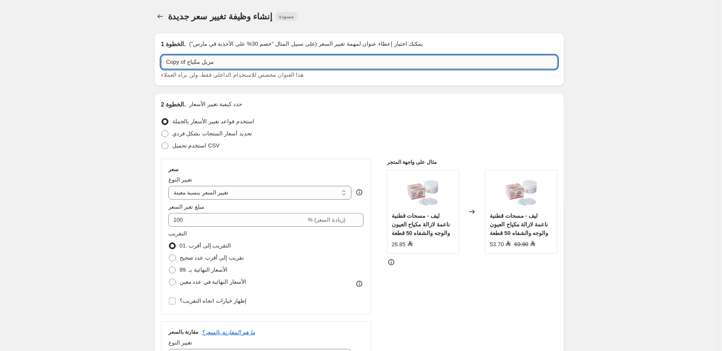
drag, startPoint x: 188, startPoint y: 63, endPoint x: 152, endPoint y: 61, distance: 36.3
click at [161, 61] on input "Copy of مزيل مكياج" at bounding box center [359, 62] width 396 height 14
paste input "55"
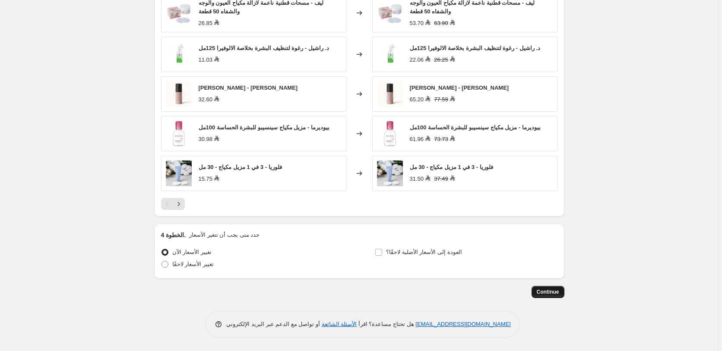
type input "55 مزيل مكياج"
click at [553, 291] on span "Continue" at bounding box center [548, 292] width 22 height 7
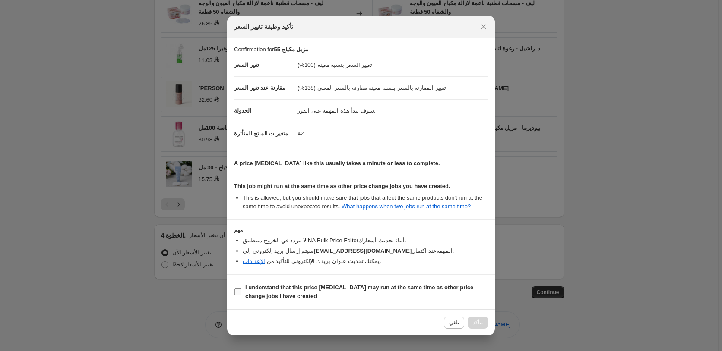
click at [361, 287] on b "I understand that this price [MEDICAL_DATA] may run at the same time as other p…" at bounding box center [359, 292] width 228 height 15
click at [241, 289] on input "I understand that this price [MEDICAL_DATA] may run at the same time as other p…" at bounding box center [237, 292] width 7 height 7
checkbox input "true"
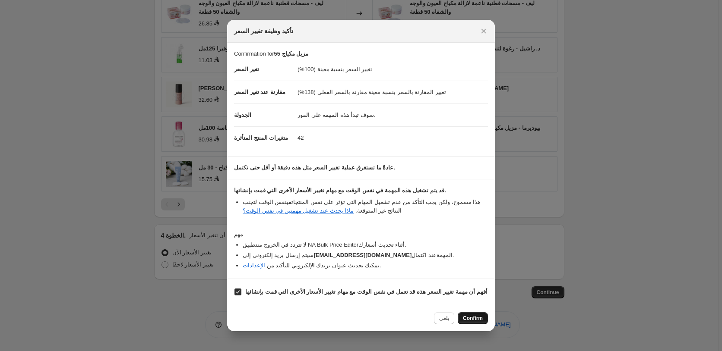
click at [476, 320] on span "Confirm" at bounding box center [473, 318] width 20 height 7
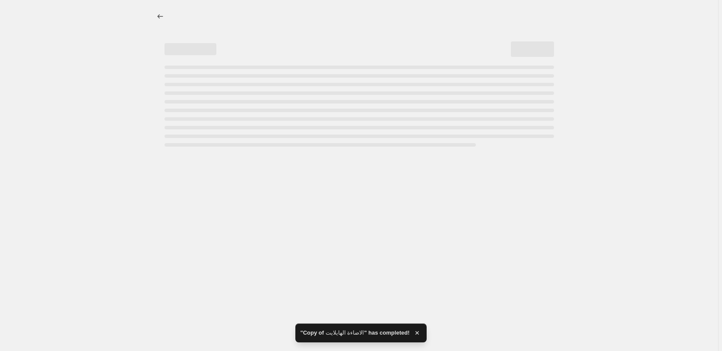
select select "percentage"
select select "pp"
select select "collection"
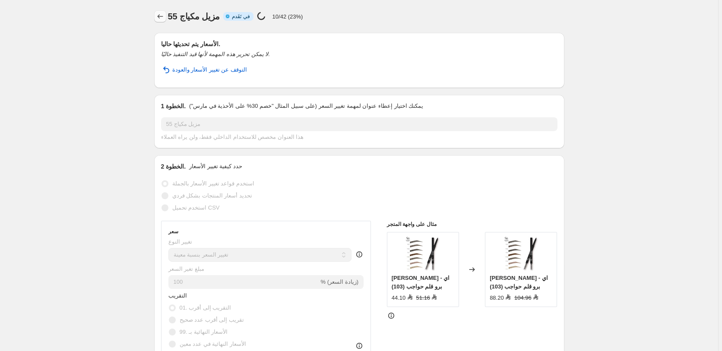
click at [161, 14] on icon "Price change jobs" at bounding box center [160, 16] width 9 height 9
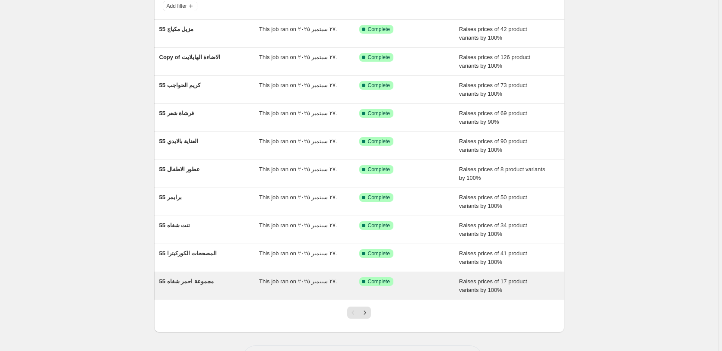
scroll to position [93, 0]
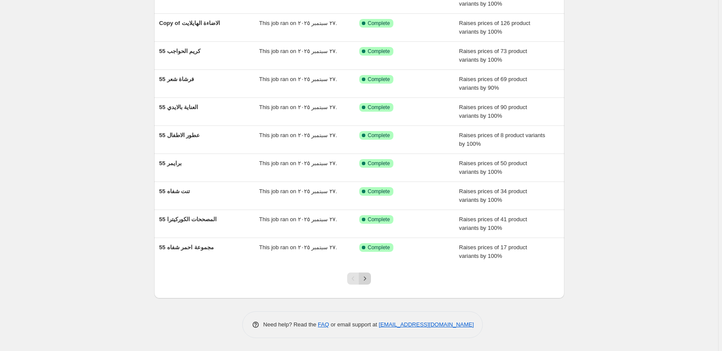
click at [369, 279] on icon "Next" at bounding box center [365, 279] width 9 height 9
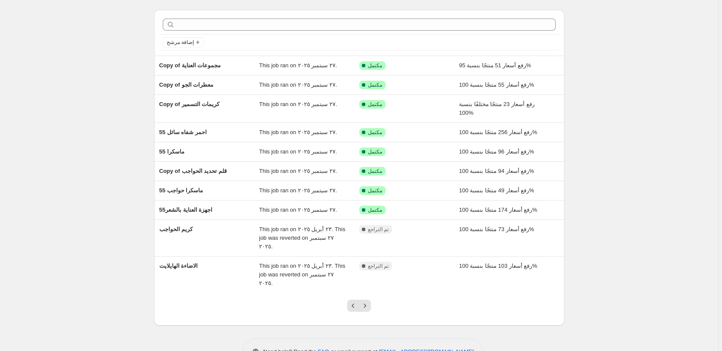
scroll to position [33, 0]
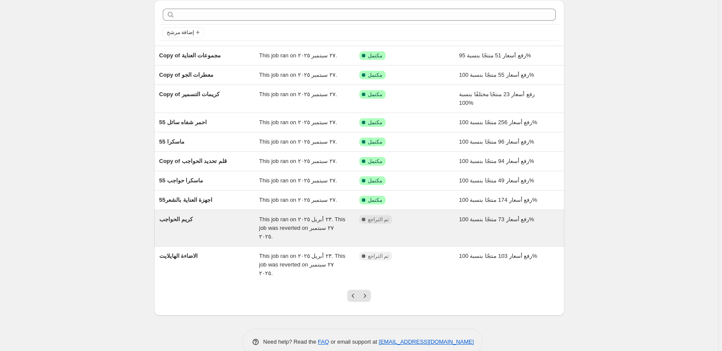
click at [430, 224] on div "مكتمل تم التراجع" at bounding box center [402, 219] width 87 height 9
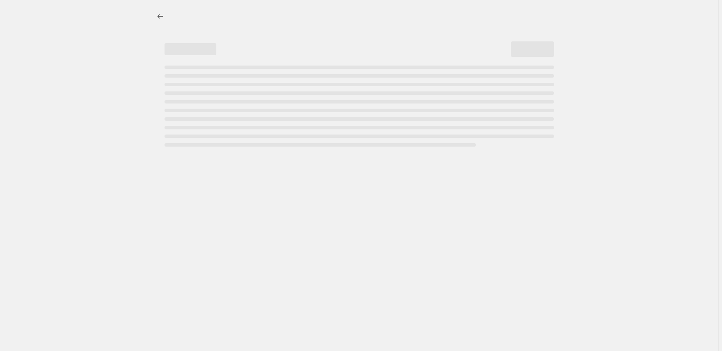
select select "percentage"
select select "pp"
select select "collection"
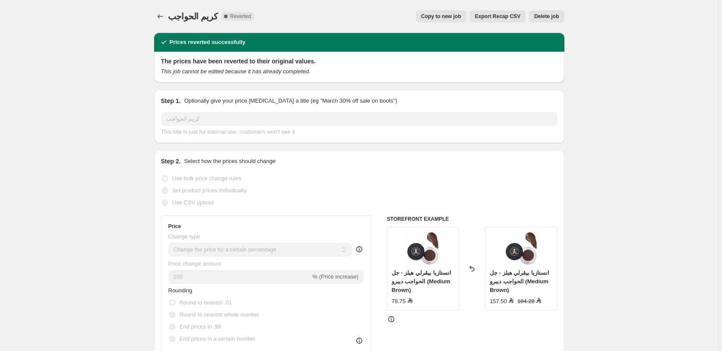
click at [557, 18] on span "Delete job" at bounding box center [546, 16] width 25 height 7
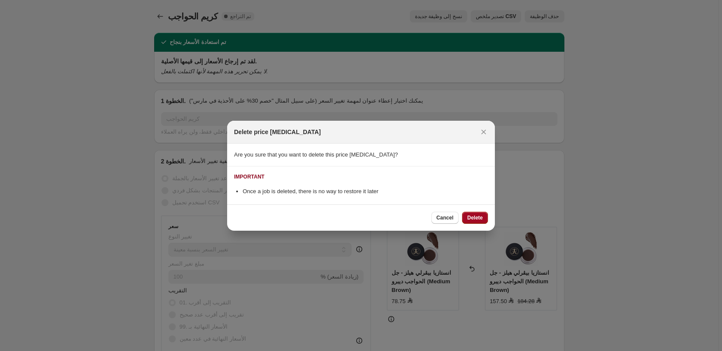
click at [474, 216] on span "Delete" at bounding box center [475, 218] width 16 height 7
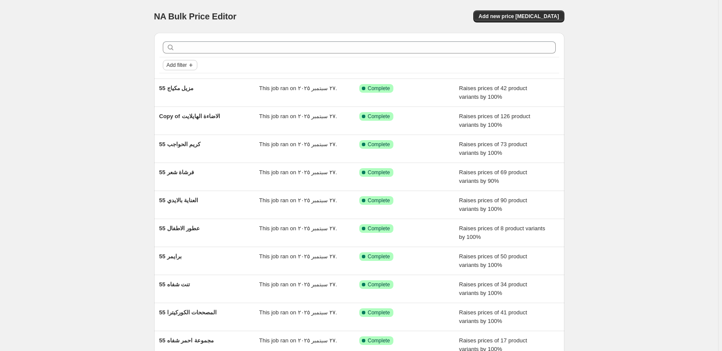
click at [179, 63] on span "Add filter" at bounding box center [177, 65] width 20 height 7
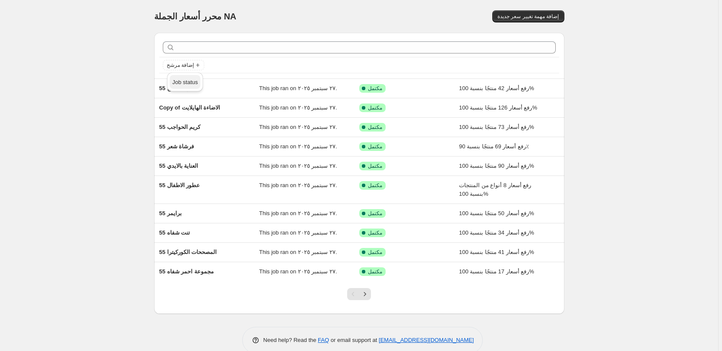
click at [185, 83] on span "Job status" at bounding box center [184, 82] width 25 height 6
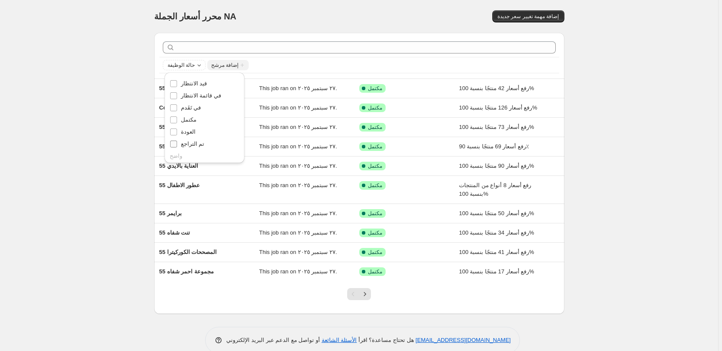
click at [198, 146] on span "تم التراجع" at bounding box center [193, 144] width 24 height 6
click at [177, 146] on input "تم التراجع" at bounding box center [173, 144] width 7 height 7
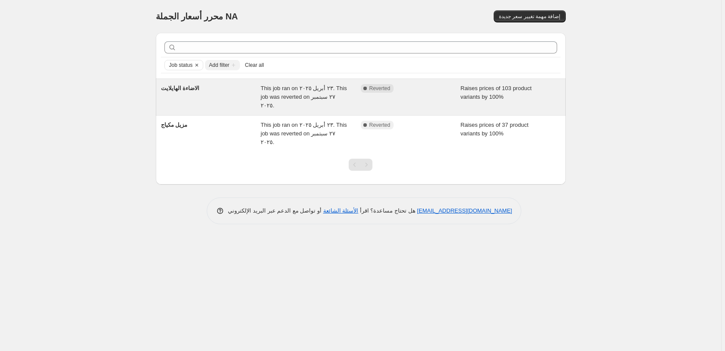
click at [440, 92] on div "Complete Reverted" at bounding box center [404, 88] width 87 height 9
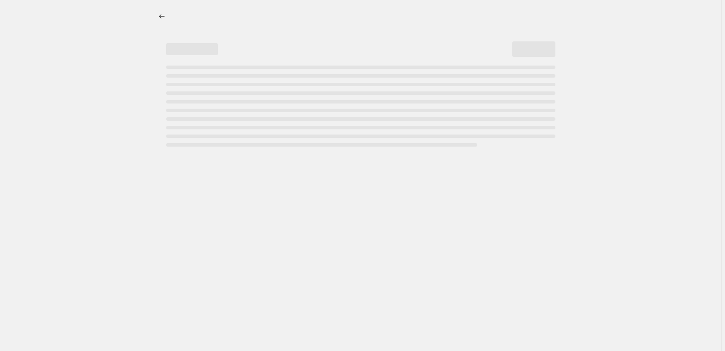
select select "percentage"
select select "pp"
select select "collection"
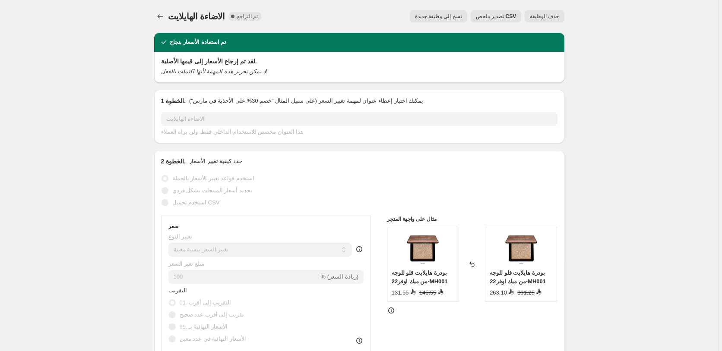
click at [549, 16] on span "حذف الوظيفة" at bounding box center [544, 16] width 29 height 7
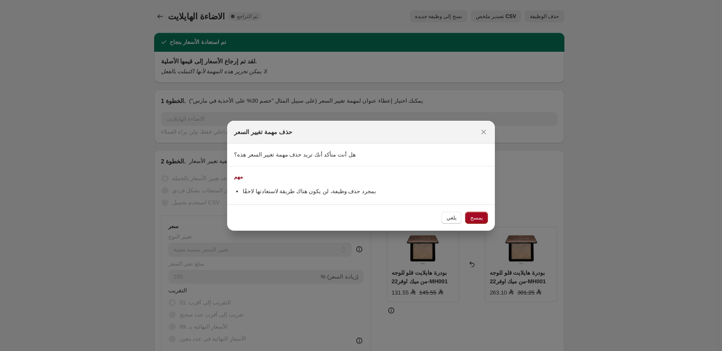
click at [475, 218] on span "يمسح" at bounding box center [476, 218] width 13 height 7
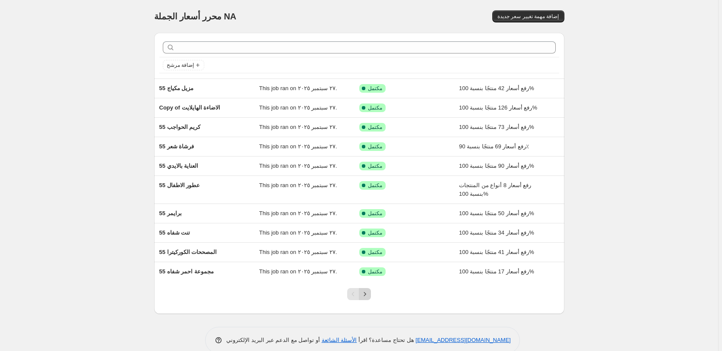
click at [367, 293] on icon "Next" at bounding box center [365, 294] width 9 height 9
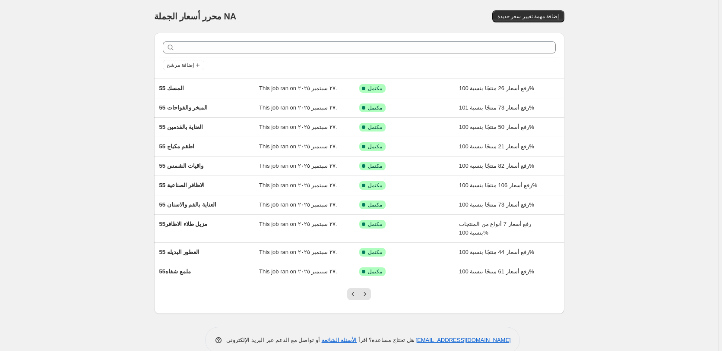
scroll to position [16, 0]
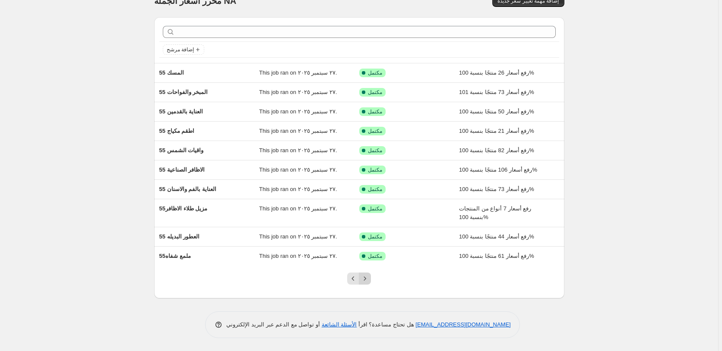
click at [368, 279] on icon "Next" at bounding box center [365, 279] width 9 height 9
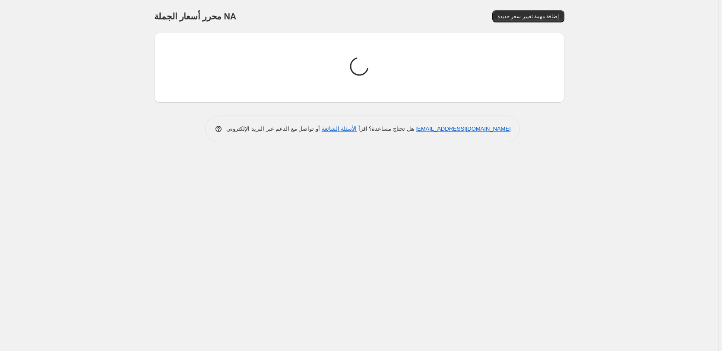
scroll to position [0, 0]
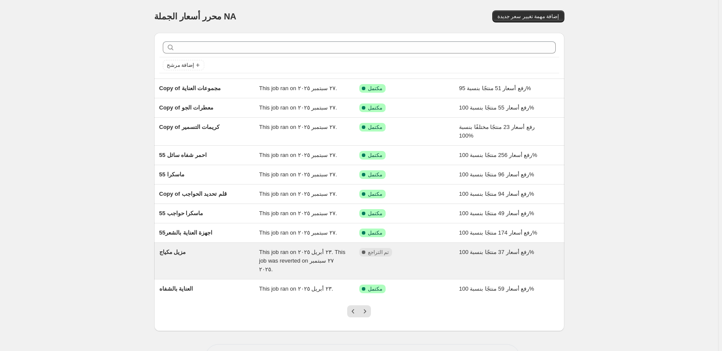
click at [434, 258] on div "مكتمل تم التراجع" at bounding box center [409, 261] width 100 height 26
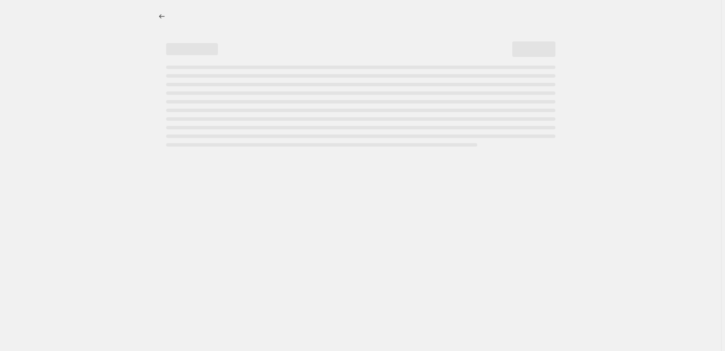
select select "percentage"
select select "pp"
select select "collection"
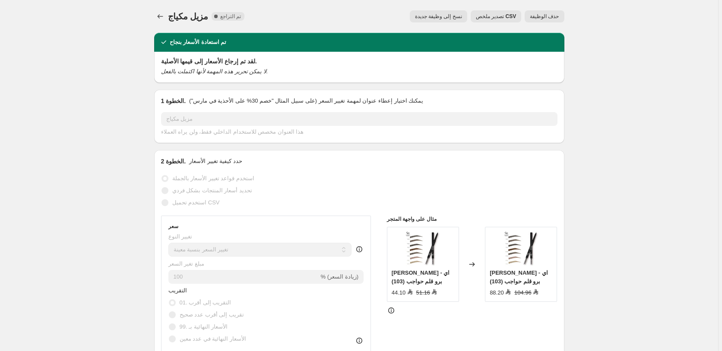
click at [556, 16] on span "حذف الوظيفة" at bounding box center [544, 16] width 29 height 7
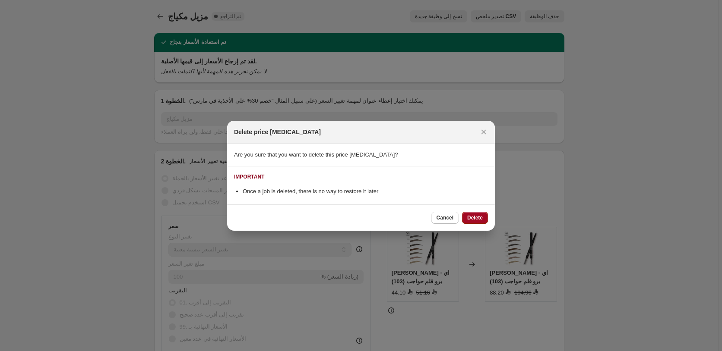
click at [481, 216] on span "Delete" at bounding box center [475, 218] width 16 height 7
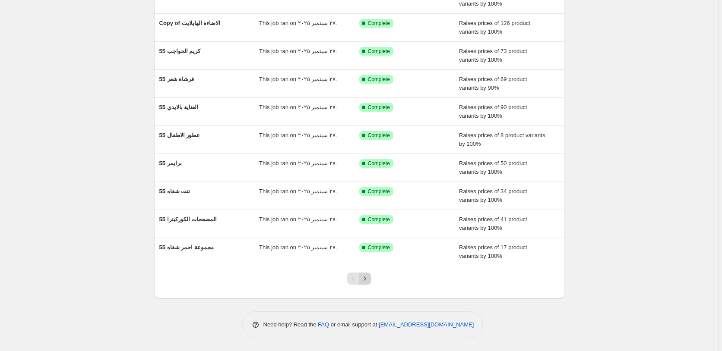
scroll to position [16, 0]
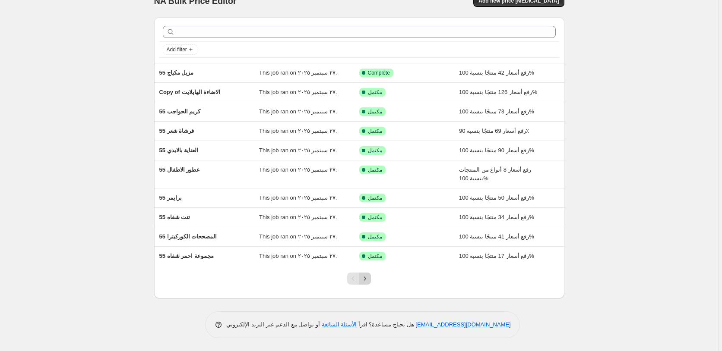
click at [368, 279] on icon "Next" at bounding box center [365, 279] width 9 height 9
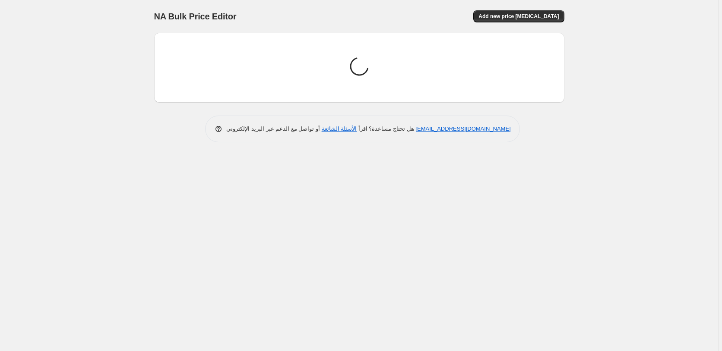
scroll to position [0, 0]
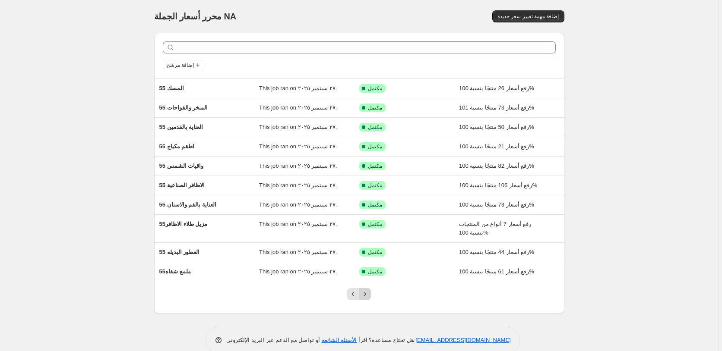
click at [368, 292] on icon "Next" at bounding box center [365, 294] width 9 height 9
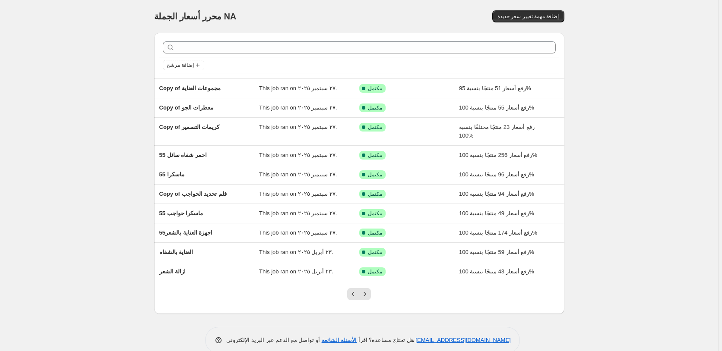
scroll to position [16, 0]
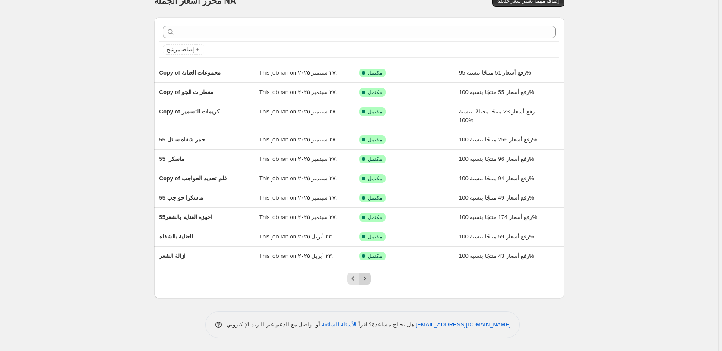
click at [368, 279] on icon "Next" at bounding box center [365, 279] width 9 height 9
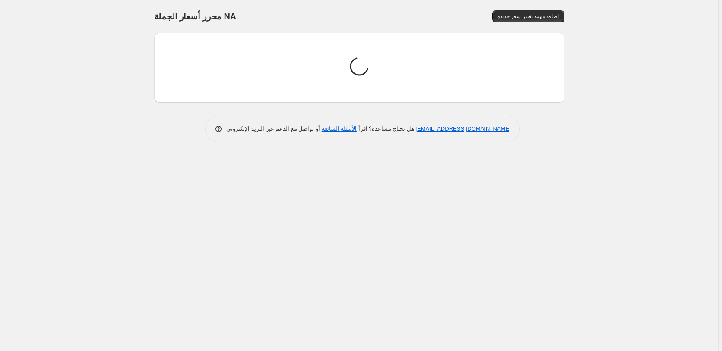
scroll to position [0, 0]
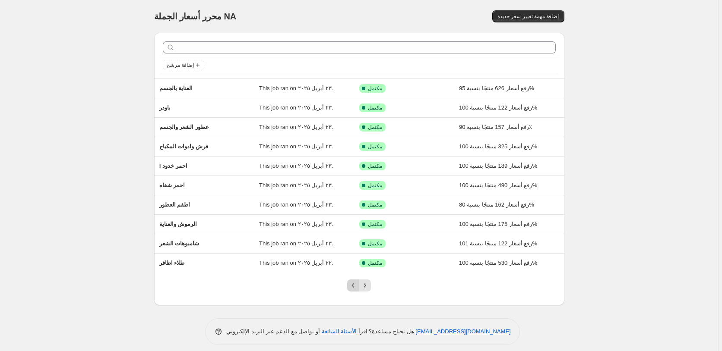
click at [354, 285] on icon "Previous" at bounding box center [353, 286] width 9 height 9
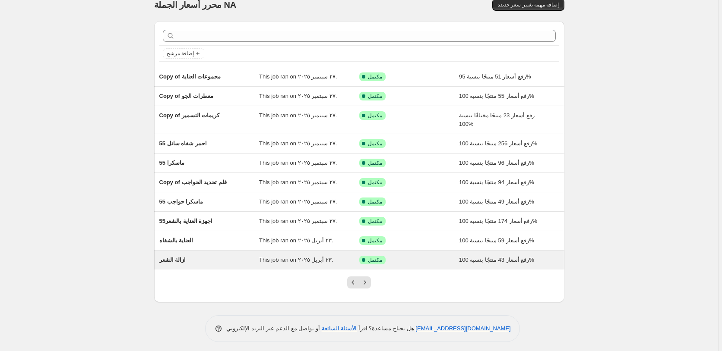
scroll to position [16, 0]
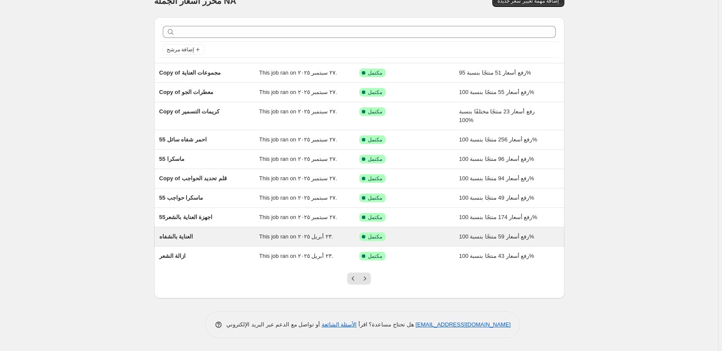
click at [430, 236] on div "تم النجاح مكتمل" at bounding box center [402, 237] width 87 height 9
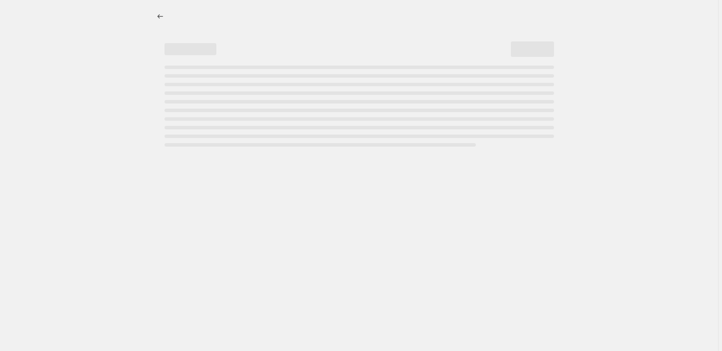
select select "percentage"
select select "pp"
select select "collection"
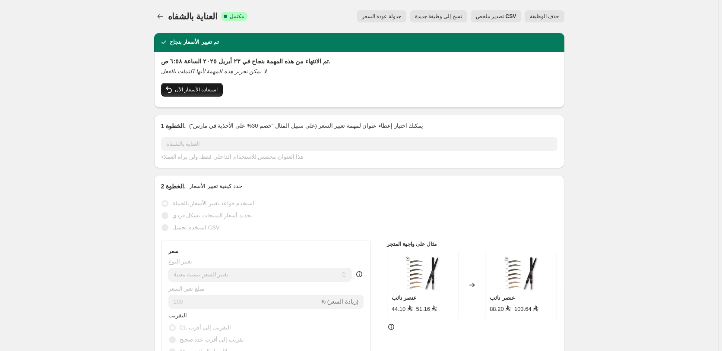
click at [201, 89] on span "استعادة الأسعار الآن" at bounding box center [196, 89] width 43 height 7
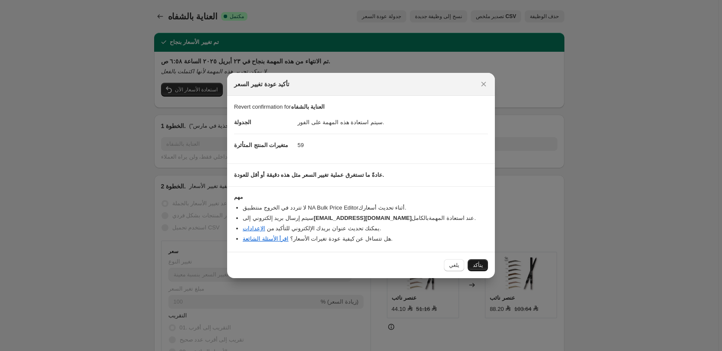
click at [473, 271] on button "يتأكد" at bounding box center [478, 266] width 20 height 12
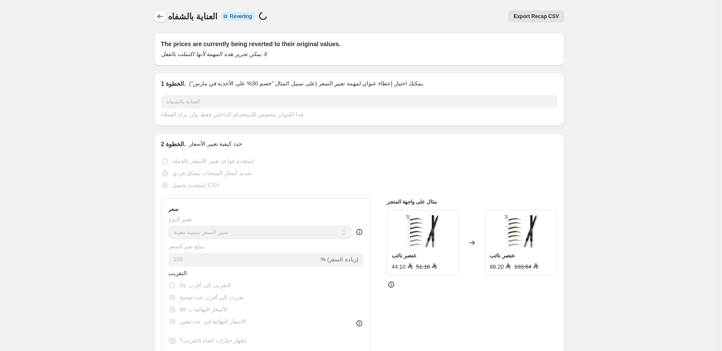
click at [161, 15] on icon "Price change jobs" at bounding box center [160, 16] width 9 height 9
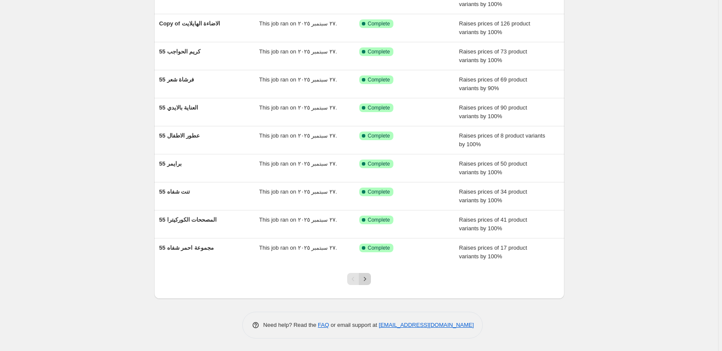
scroll to position [16, 0]
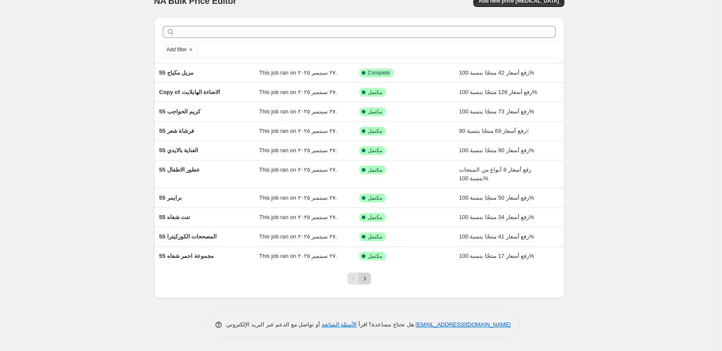
click at [367, 279] on icon "Next" at bounding box center [365, 279] width 9 height 9
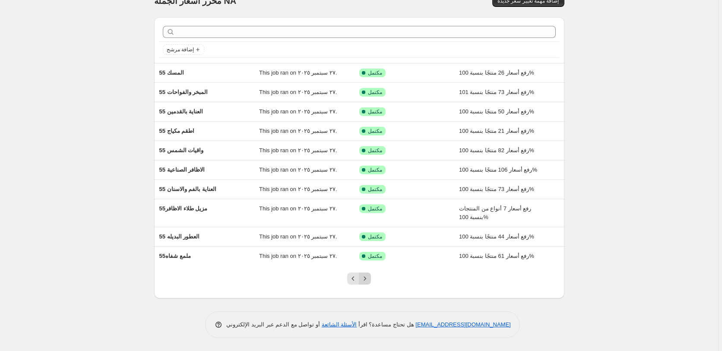
click at [366, 279] on icon "Next" at bounding box center [365, 279] width 2 height 4
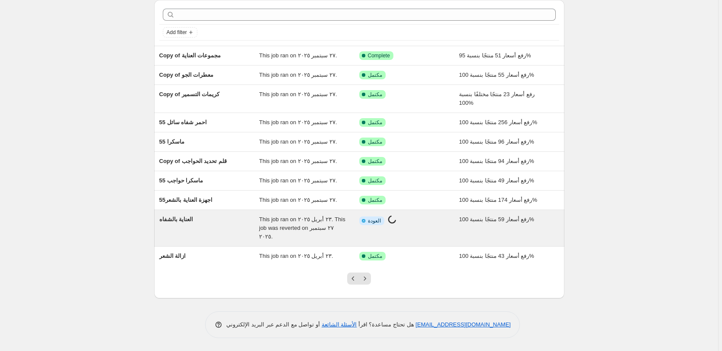
scroll to position [24, 0]
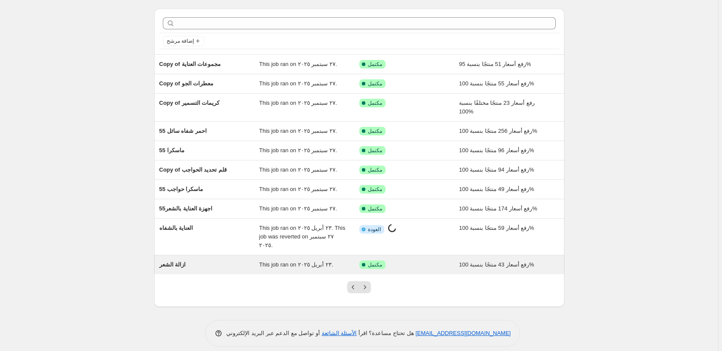
click at [430, 261] on div "تم النجاح مكتمل" at bounding box center [402, 265] width 87 height 9
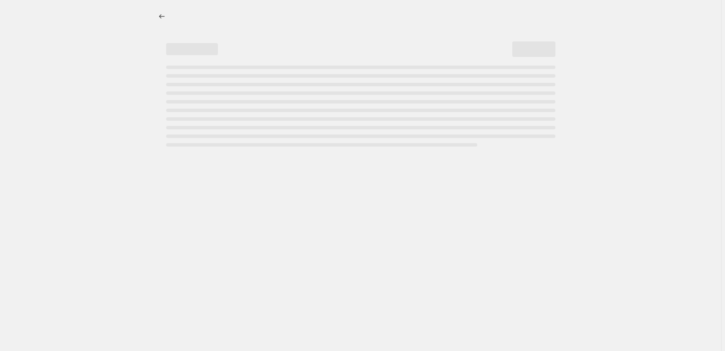
select select "percentage"
select select "pp"
select select "collection"
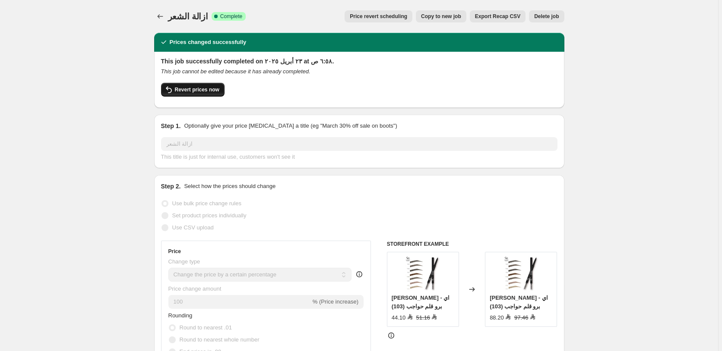
click at [196, 90] on span "Revert prices now" at bounding box center [197, 89] width 44 height 7
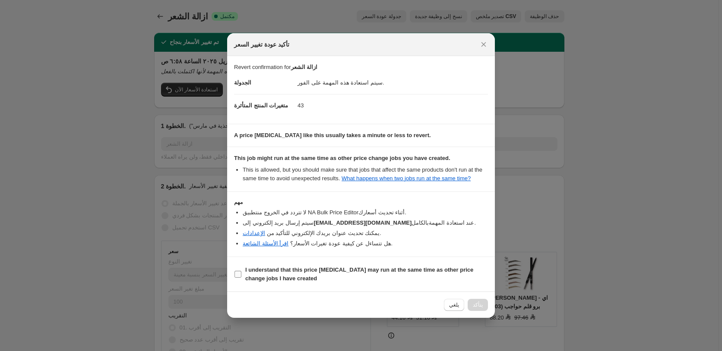
click at [399, 271] on b "I understand that this price change job may run at the same time as other price…" at bounding box center [359, 274] width 228 height 15
click at [241, 271] on input "I understand that this price change job may run at the same time as other price…" at bounding box center [237, 274] width 7 height 7
checkbox input "true"
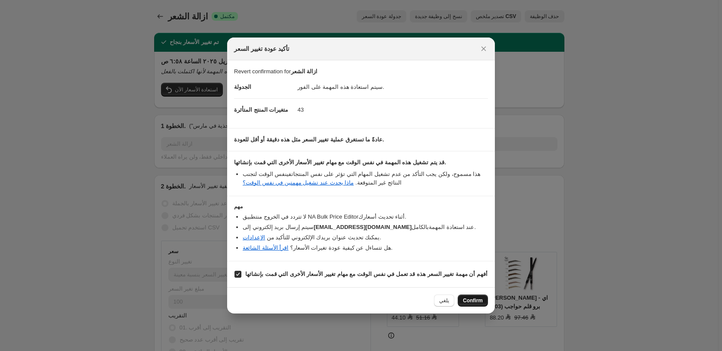
click at [478, 304] on span "Confirm" at bounding box center [473, 300] width 20 height 7
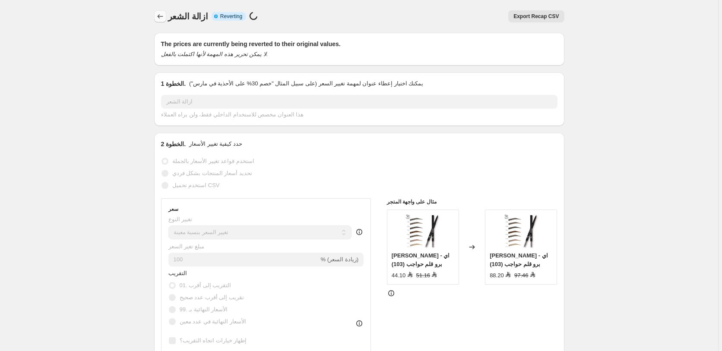
click at [162, 16] on icon "Price change jobs" at bounding box center [160, 16] width 9 height 9
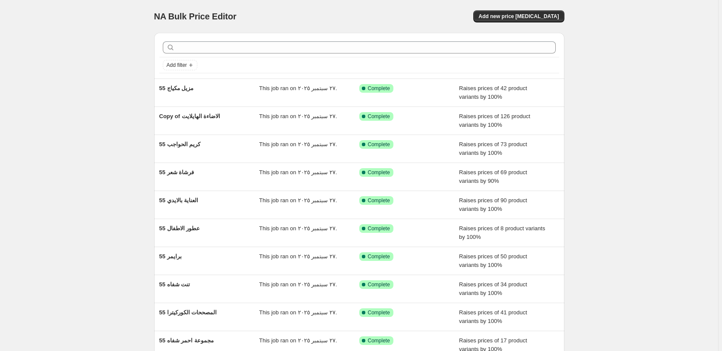
scroll to position [93, 0]
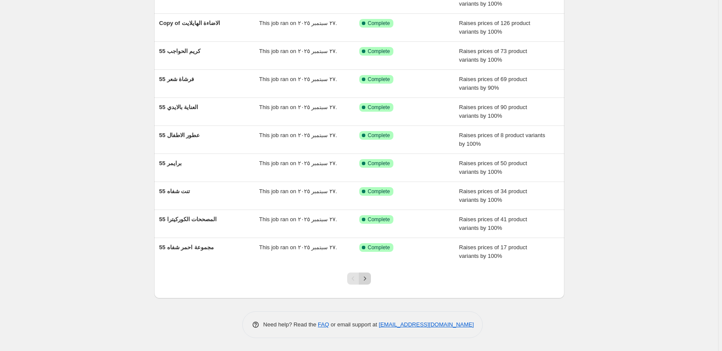
click at [366, 279] on icon "Next" at bounding box center [365, 279] width 9 height 9
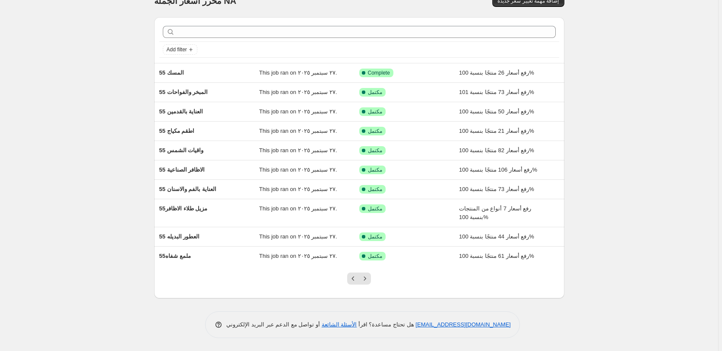
scroll to position [16, 0]
click at [366, 278] on icon "Next" at bounding box center [365, 279] width 9 height 9
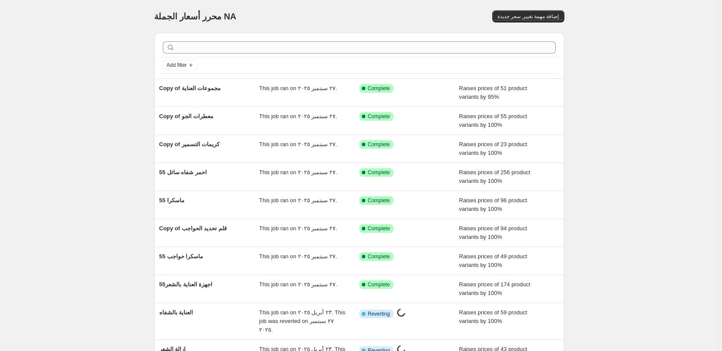
scroll to position [33, 0]
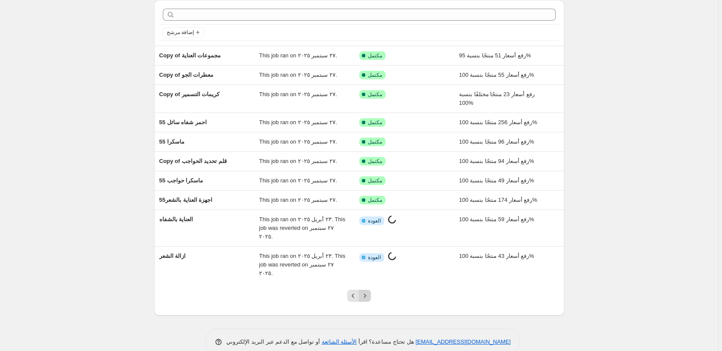
click at [369, 292] on icon "Next" at bounding box center [365, 296] width 9 height 9
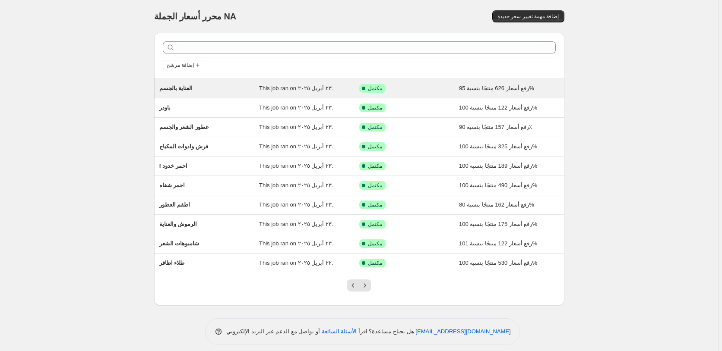
click at [416, 89] on div "تم النجاح مكتمل" at bounding box center [402, 88] width 87 height 9
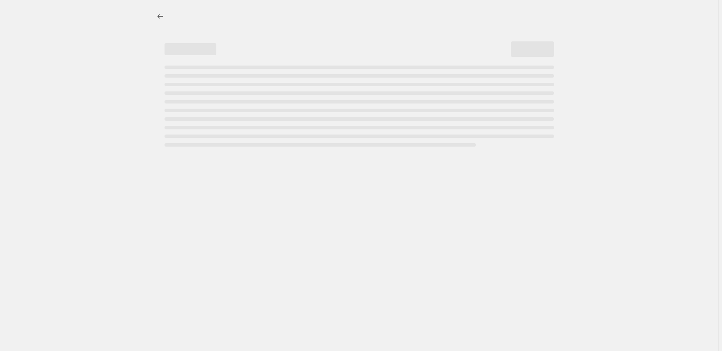
select select "percentage"
select select "pp"
select select "collection"
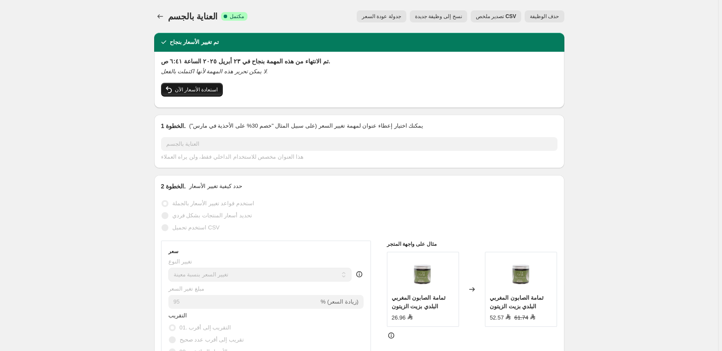
click at [184, 89] on span "استعادة الأسعار الآن" at bounding box center [196, 89] width 43 height 7
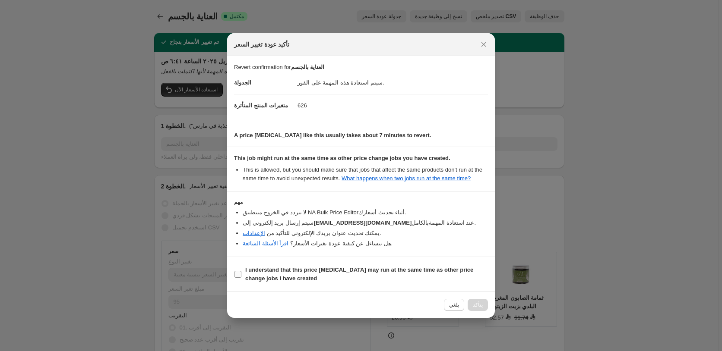
click at [268, 270] on b "I understand that this price change job may run at the same time as other price…" at bounding box center [359, 274] width 228 height 15
click at [241, 271] on input "I understand that this price change job may run at the same time as other price…" at bounding box center [237, 274] width 7 height 7
checkbox input "true"
click at [475, 305] on span "Confirm" at bounding box center [473, 305] width 20 height 7
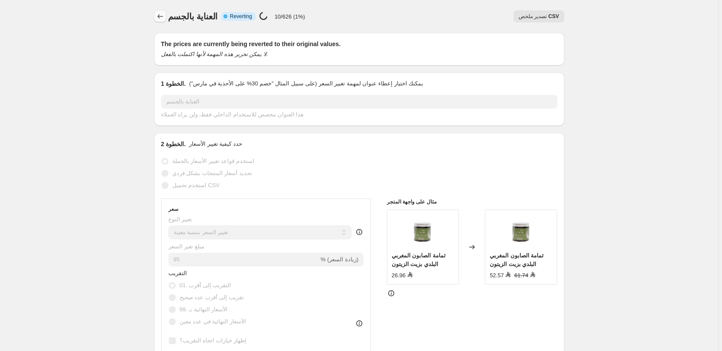
click at [164, 13] on icon "Price change jobs" at bounding box center [160, 16] width 9 height 9
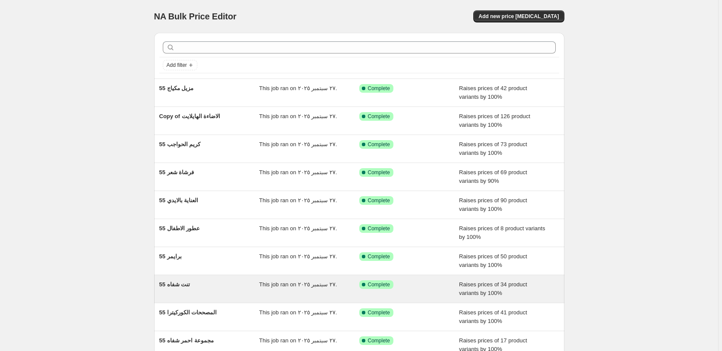
click at [367, 278] on div "55 تنت شفاه This job ran on ٢٧ سبتمبر ٢٠٢٥. Success Complete Complete Raises pr…" at bounding box center [359, 289] width 410 height 28
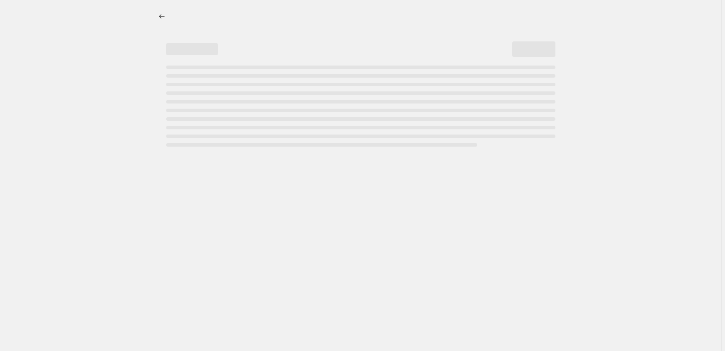
select select "percentage"
select select "pp"
select select "collection"
select select "percentage"
select select "pp"
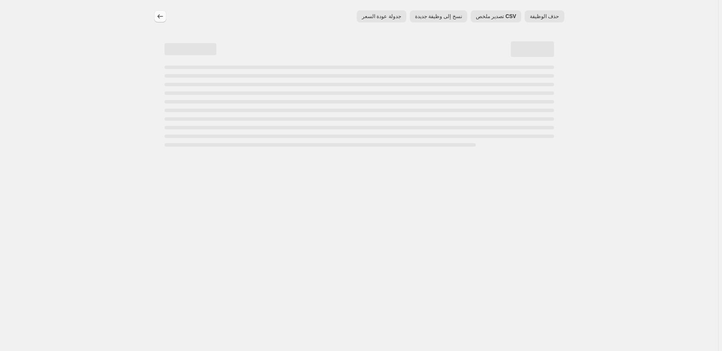
select select "collection"
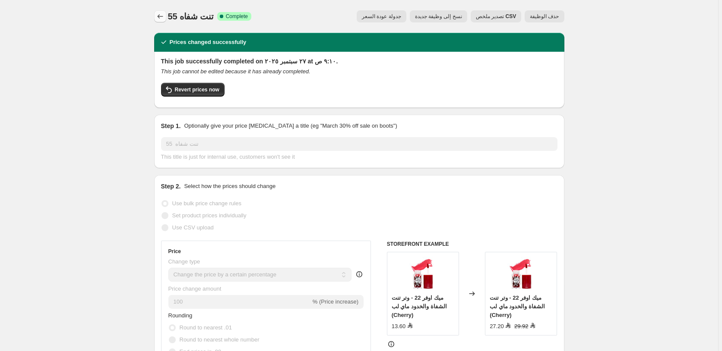
click at [158, 18] on icon "Price change jobs" at bounding box center [160, 16] width 9 height 9
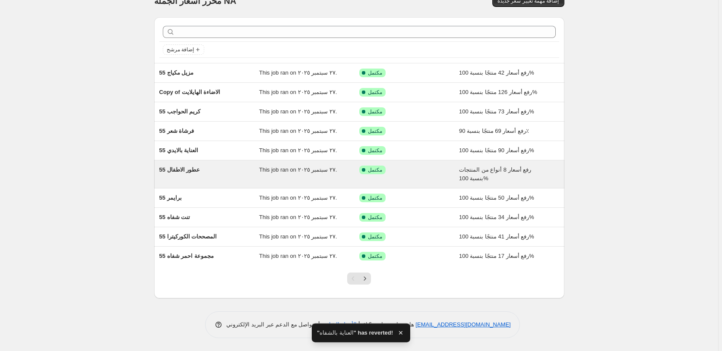
scroll to position [16, 0]
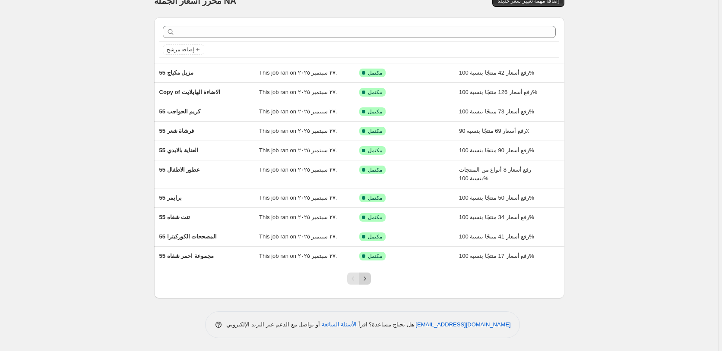
click at [366, 277] on icon "Next" at bounding box center [365, 279] width 9 height 9
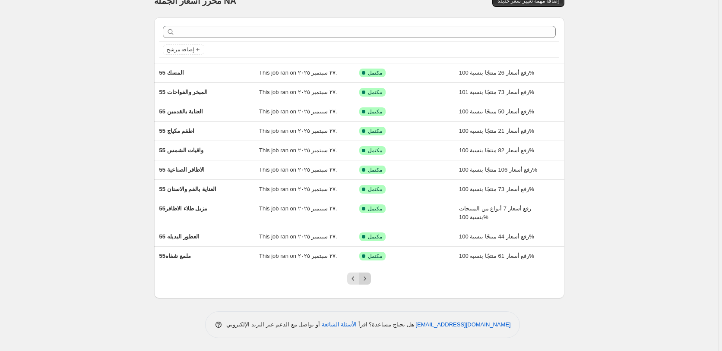
click at [367, 278] on icon "Next" at bounding box center [365, 279] width 9 height 9
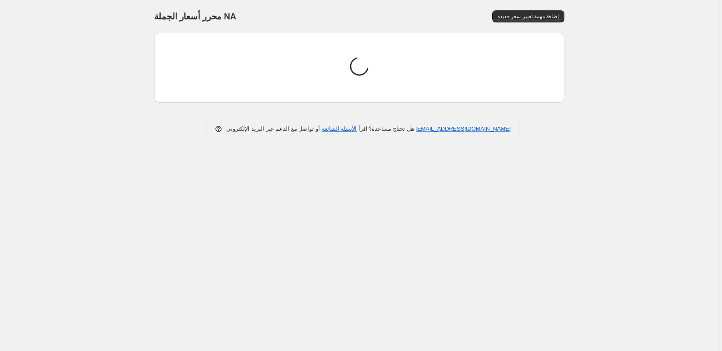
scroll to position [0, 0]
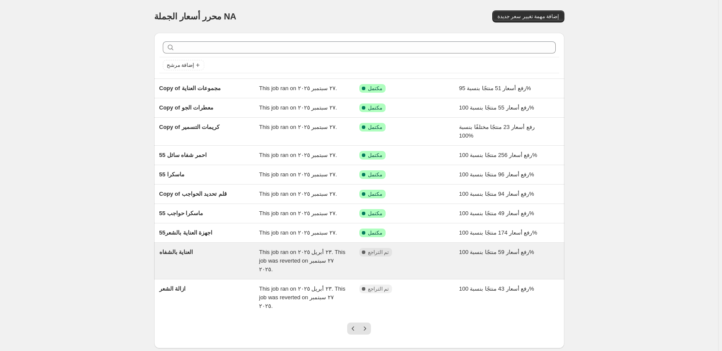
click at [434, 251] on div "مكتمل تم التراجع" at bounding box center [402, 252] width 87 height 9
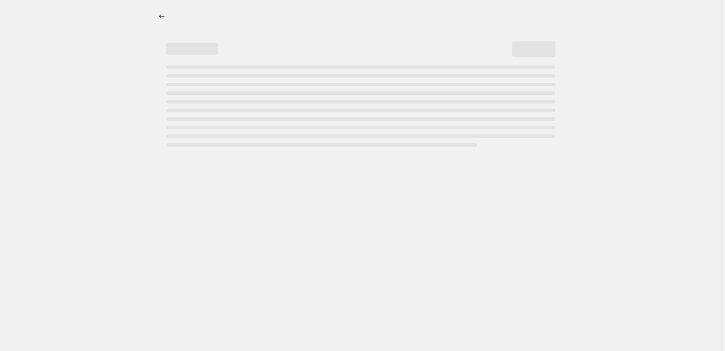
select select "percentage"
select select "pp"
select select "collection"
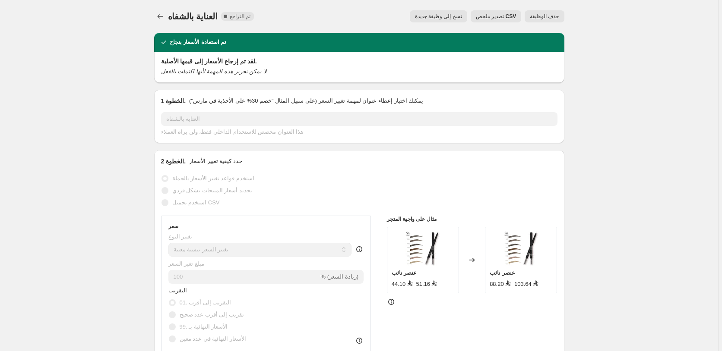
click at [450, 16] on span "نسخ إلى وظيفة جديدة" at bounding box center [438, 16] width 47 height 7
select select "percentage"
select select "pp"
select select "collection"
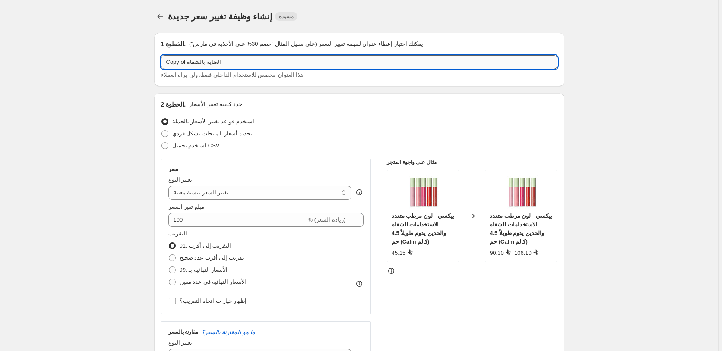
drag, startPoint x: 187, startPoint y: 63, endPoint x: 157, endPoint y: 63, distance: 30.7
click at [161, 63] on input "Copy of العناية بالشفاه" at bounding box center [359, 62] width 396 height 14
paste input "55"
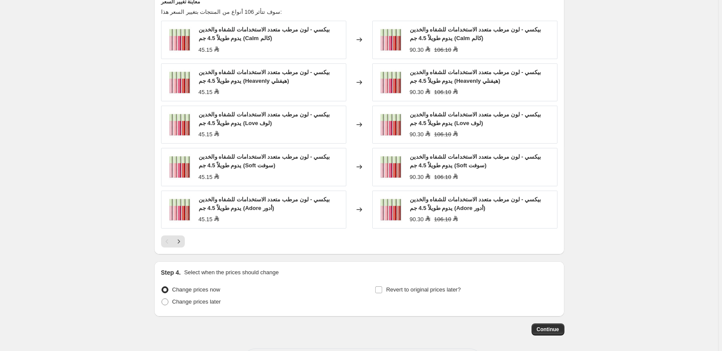
scroll to position [742, 0]
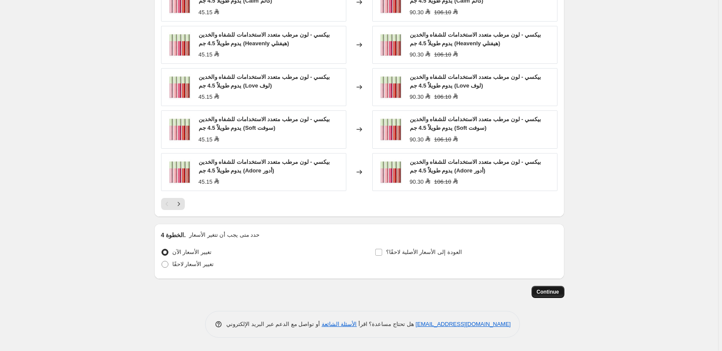
type input "55 العناية بالشفاه"
click at [551, 293] on span "Continue" at bounding box center [548, 292] width 22 height 7
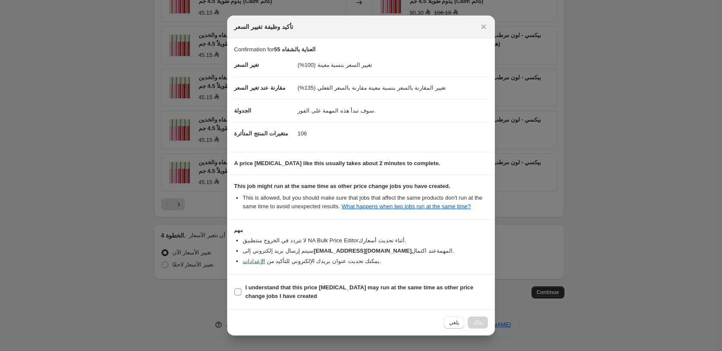
click at [411, 286] on b "I understand that this price change job may run at the same time as other price…" at bounding box center [359, 292] width 228 height 15
click at [241, 289] on input "I understand that this price change job may run at the same time as other price…" at bounding box center [237, 292] width 7 height 7
checkbox input "true"
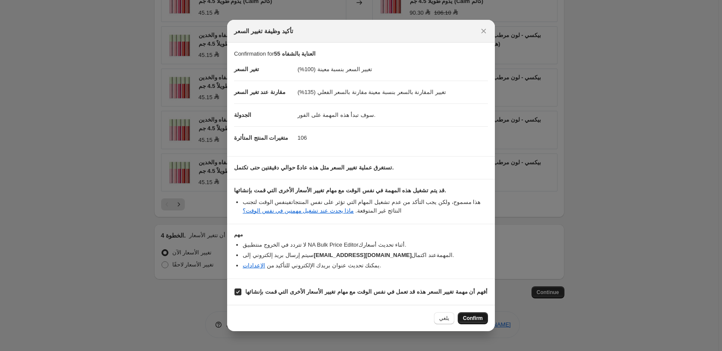
click at [472, 320] on span "Confirm" at bounding box center [473, 318] width 20 height 7
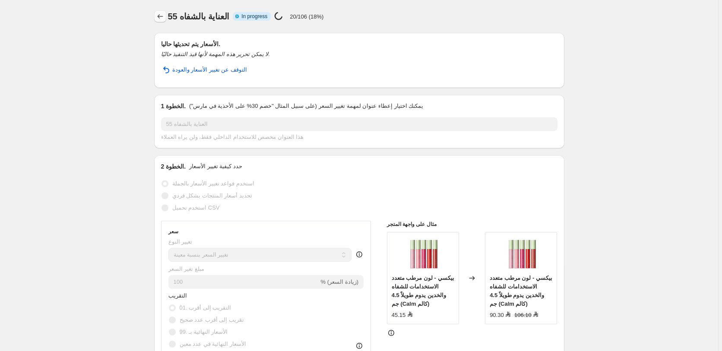
click at [162, 16] on icon "Price change jobs" at bounding box center [160, 16] width 9 height 9
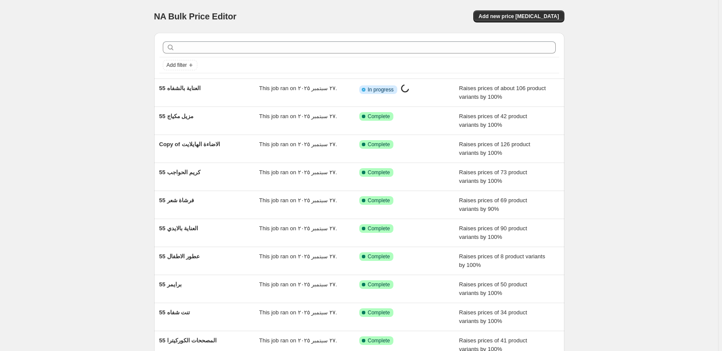
scroll to position [24, 0]
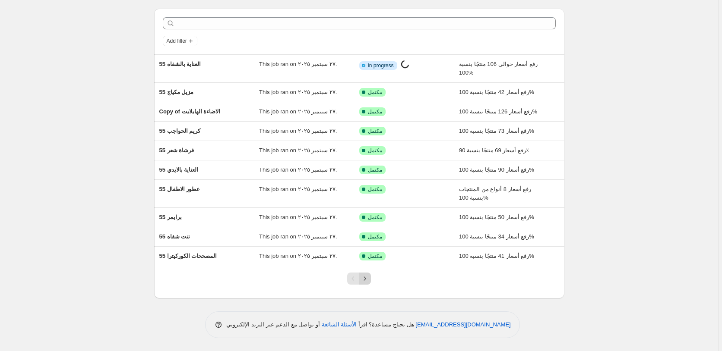
click at [366, 280] on icon "Next" at bounding box center [365, 279] width 2 height 4
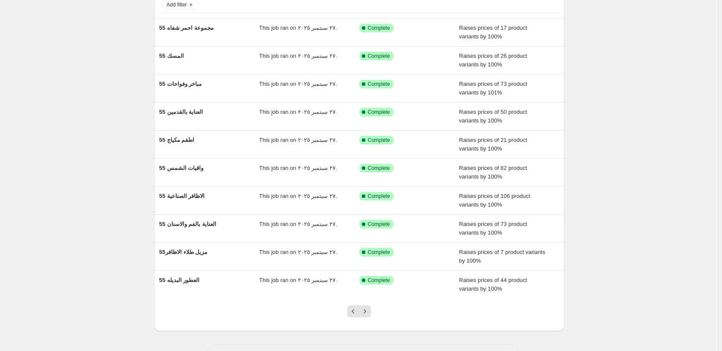
scroll to position [93, 0]
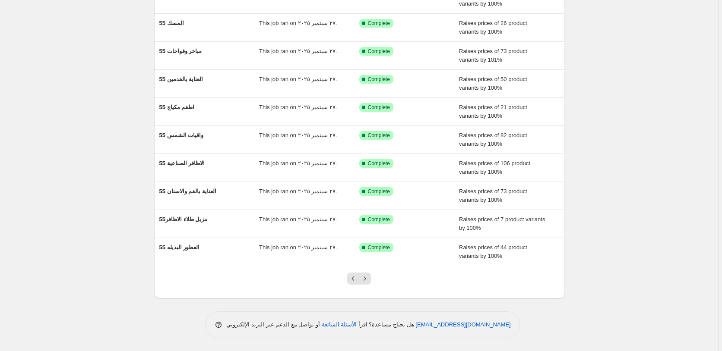
click at [366, 280] on icon "Next" at bounding box center [365, 279] width 2 height 4
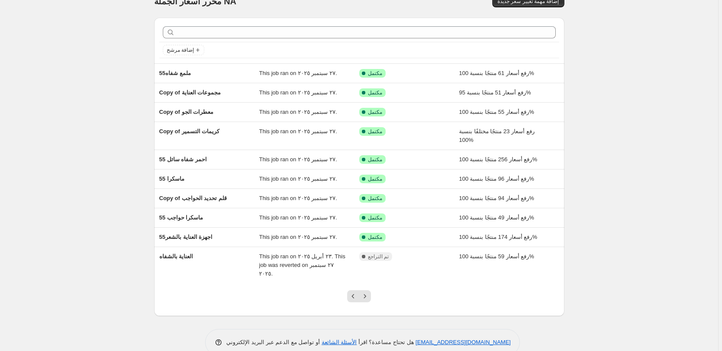
scroll to position [24, 0]
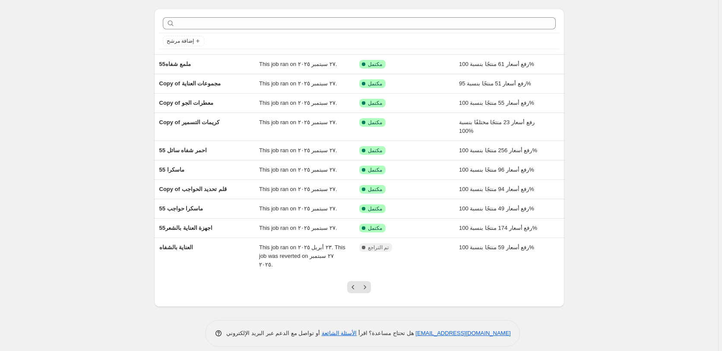
click at [366, 285] on icon "Next" at bounding box center [365, 287] width 2 height 4
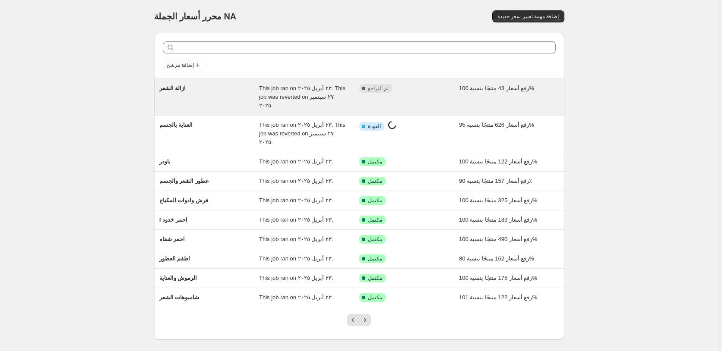
click at [429, 94] on div "مكتمل تم التراجع" at bounding box center [409, 97] width 100 height 26
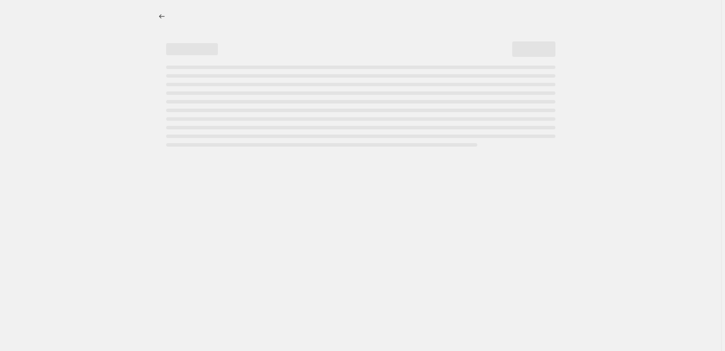
select select "percentage"
select select "pp"
select select "collection"
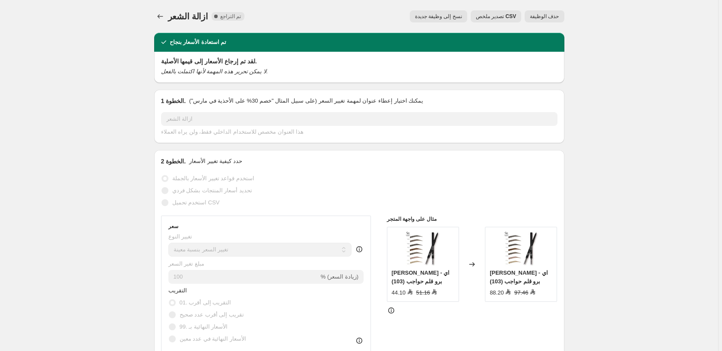
click at [441, 16] on span "نسخ إلى وظيفة جديدة" at bounding box center [438, 16] width 47 height 7
select select "percentage"
select select "pp"
select select "collection"
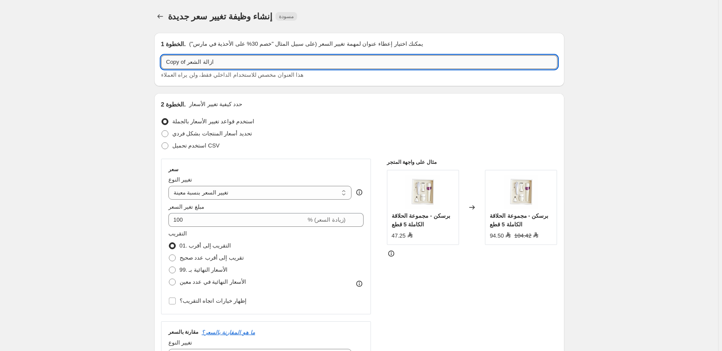
drag, startPoint x: 187, startPoint y: 63, endPoint x: 153, endPoint y: 60, distance: 34.7
click at [161, 60] on input "Copy of ازالة الشعر" at bounding box center [359, 62] width 396 height 14
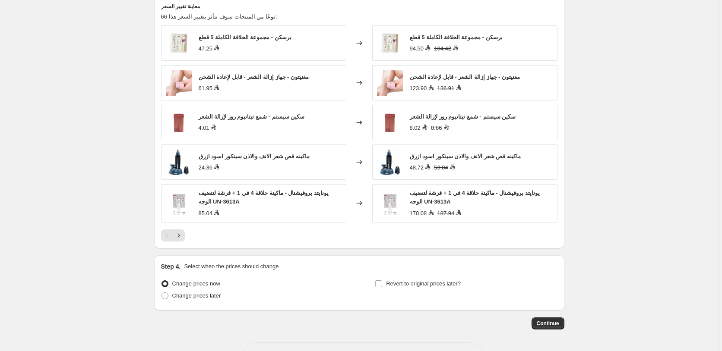
scroll to position [731, 0]
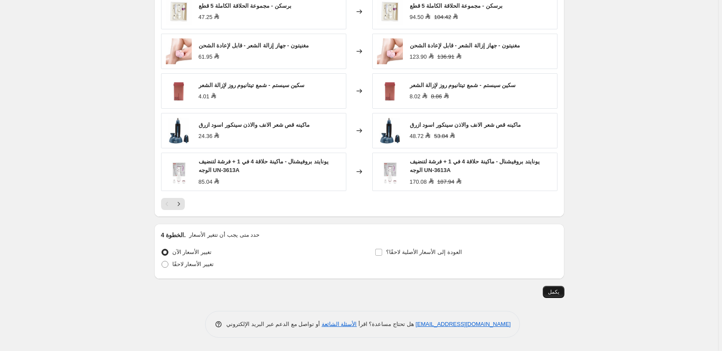
type input "55 ازالة الشعر"
click at [554, 292] on span "يكمل" at bounding box center [553, 292] width 11 height 7
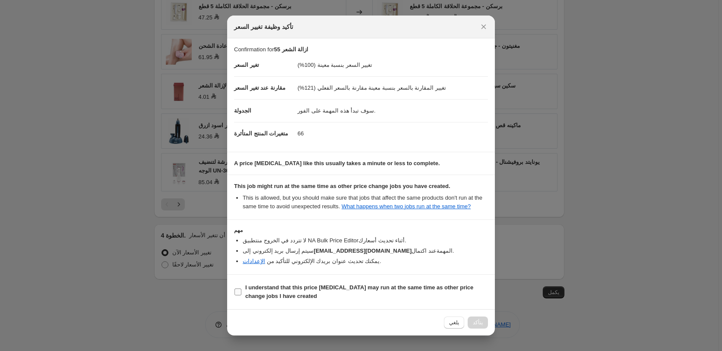
click at [375, 287] on b "I understand that this price change job may run at the same time as other price…" at bounding box center [359, 292] width 228 height 15
click at [241, 289] on input "I understand that this price change job may run at the same time as other price…" at bounding box center [237, 292] width 7 height 7
checkbox input "true"
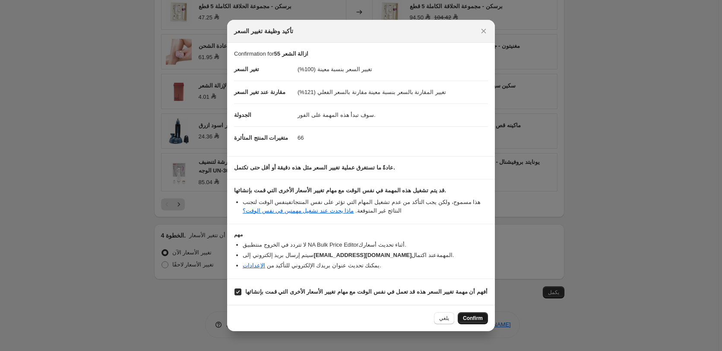
click at [476, 320] on span "Confirm" at bounding box center [473, 318] width 20 height 7
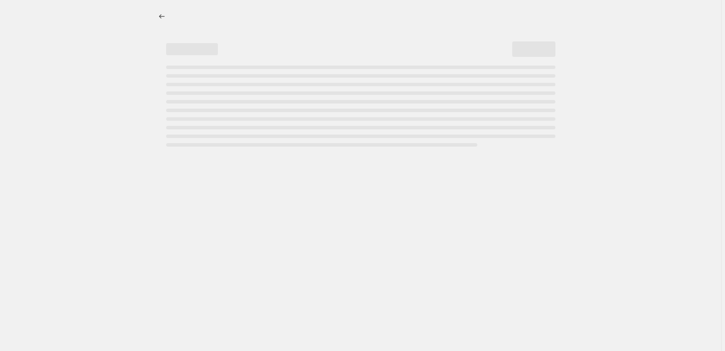
select select "percentage"
select select "pp"
select select "collection"
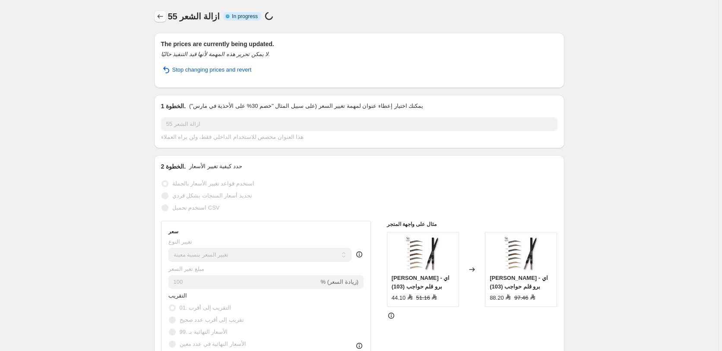
click at [161, 16] on icon "Price change jobs" at bounding box center [160, 16] width 9 height 9
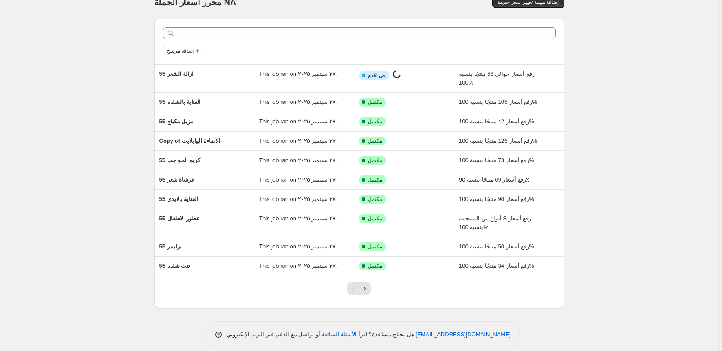
scroll to position [24, 0]
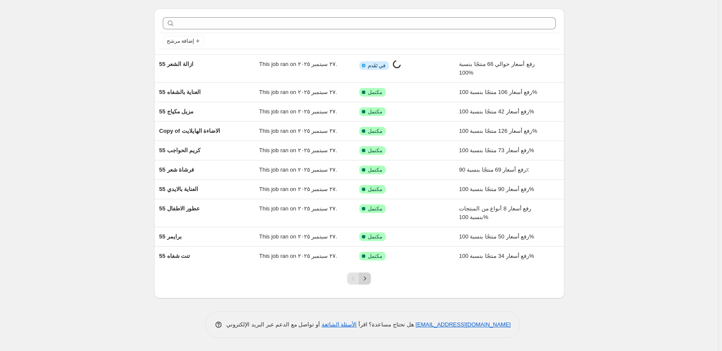
click at [367, 277] on icon "Next" at bounding box center [365, 279] width 9 height 9
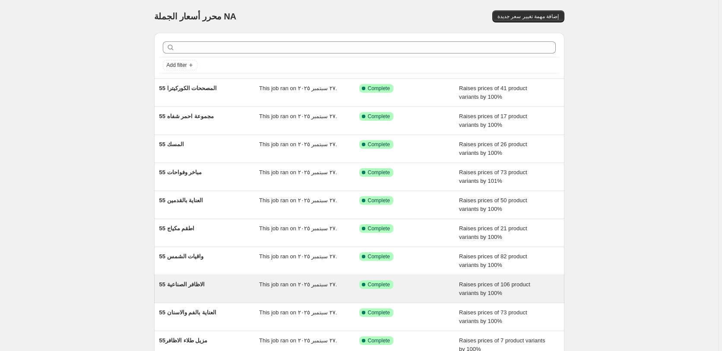
scroll to position [16, 0]
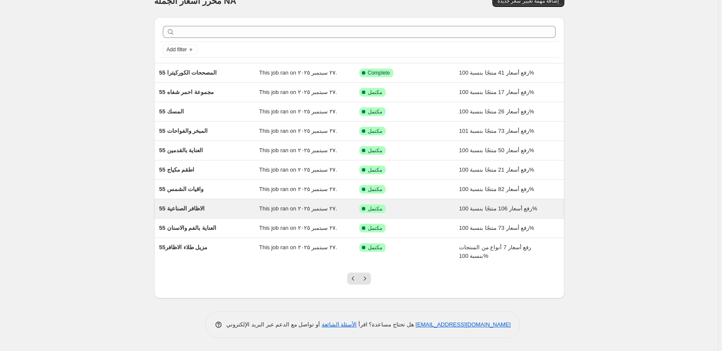
click at [367, 276] on icon "Next" at bounding box center [365, 279] width 9 height 9
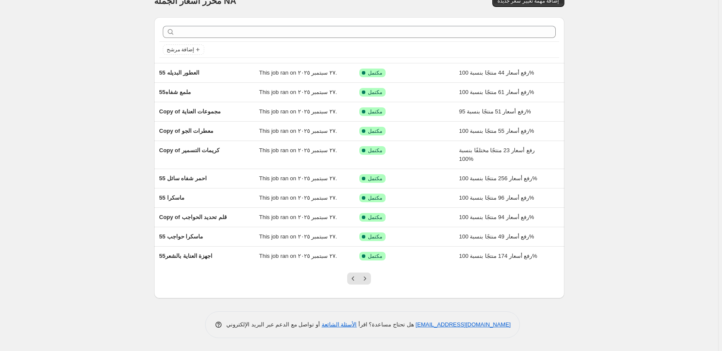
click at [367, 276] on icon "Next" at bounding box center [365, 279] width 9 height 9
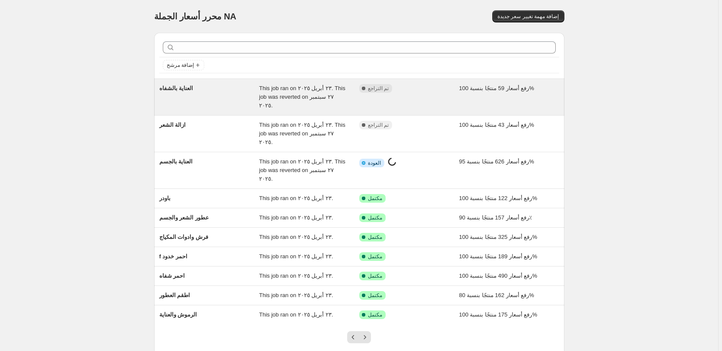
click at [432, 94] on div "مكتمل تم التراجع" at bounding box center [409, 97] width 100 height 26
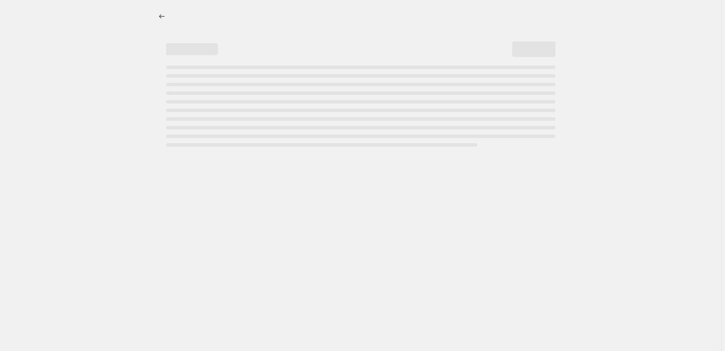
select select "percentage"
select select "pp"
select select "collection"
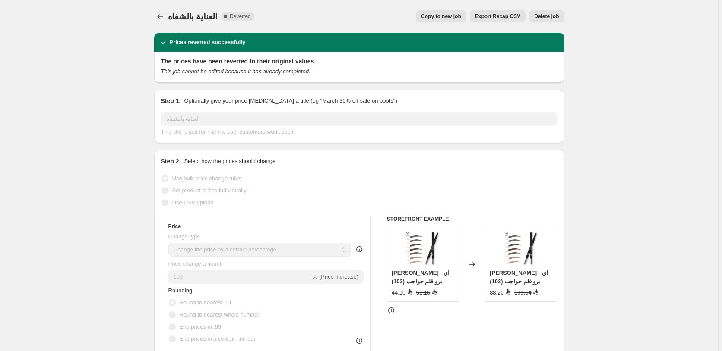
click at [550, 15] on span "Delete job" at bounding box center [546, 16] width 25 height 7
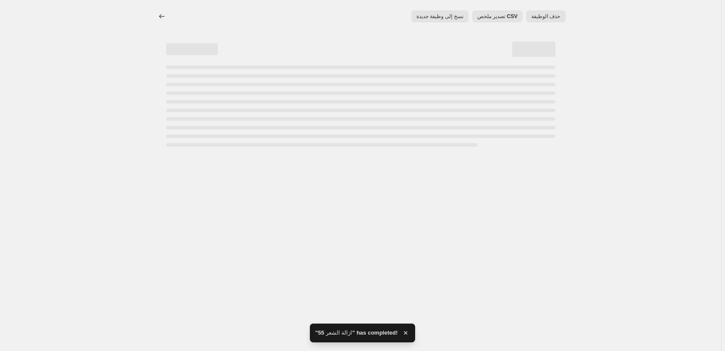
select select "percentage"
select select "pp"
select select "collection"
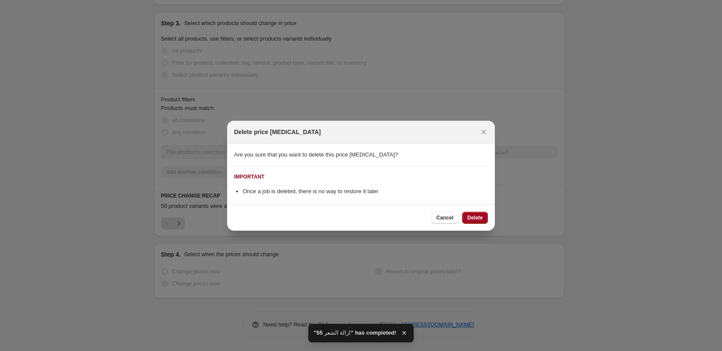
click at [473, 218] on span "Delete" at bounding box center [475, 218] width 16 height 7
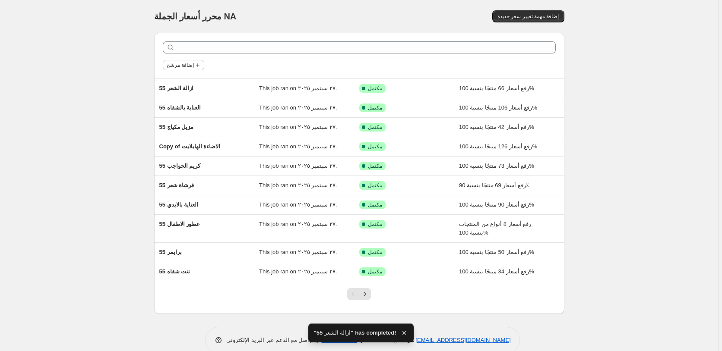
click at [185, 66] on span "إضافة مرشح" at bounding box center [180, 65] width 27 height 7
click at [188, 82] on span "Job status" at bounding box center [184, 82] width 25 height 6
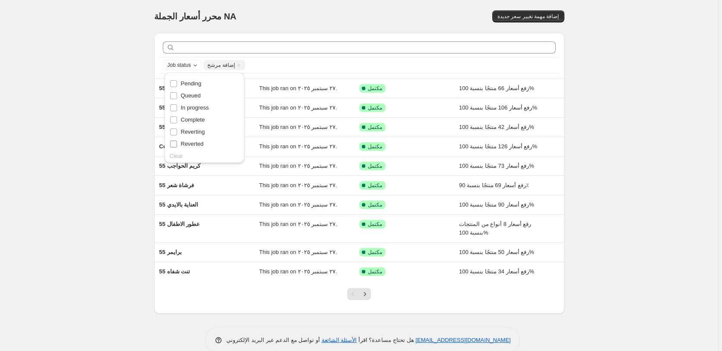
click at [196, 142] on span "Reverted" at bounding box center [192, 144] width 23 height 6
click at [177, 142] on input "Reverted" at bounding box center [173, 144] width 7 height 7
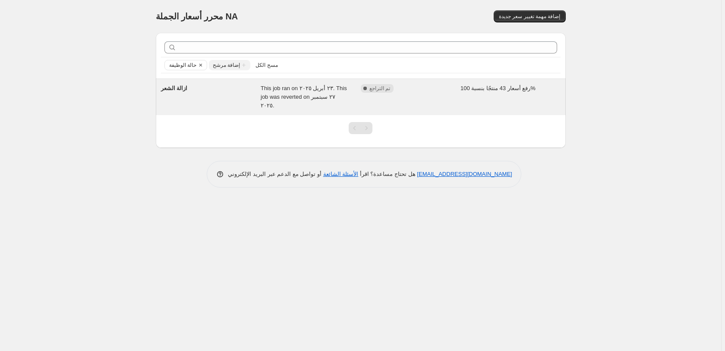
click at [541, 88] on div "رفع أسعار 43 منتجًا بنسبة 100%" at bounding box center [511, 97] width 100 height 26
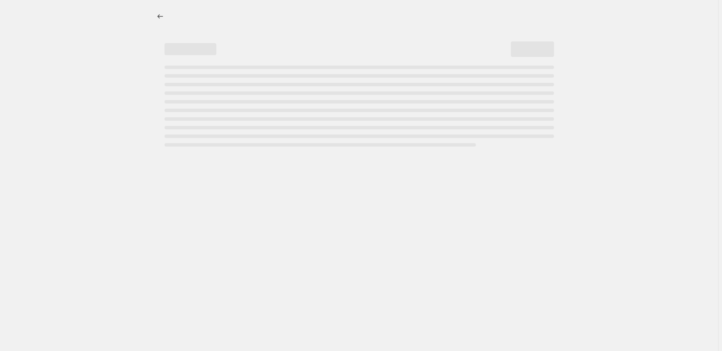
select select "percentage"
select select "pp"
select select "collection"
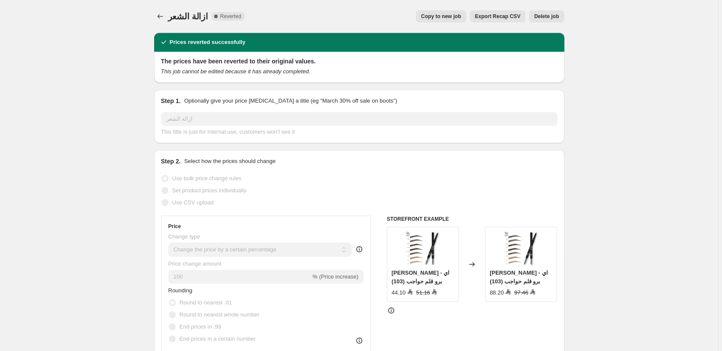
click at [546, 15] on span "Delete job" at bounding box center [546, 16] width 25 height 7
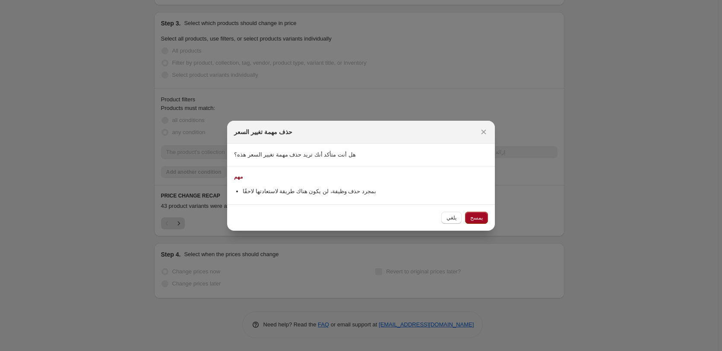
click at [476, 218] on span "يمسح" at bounding box center [476, 218] width 13 height 7
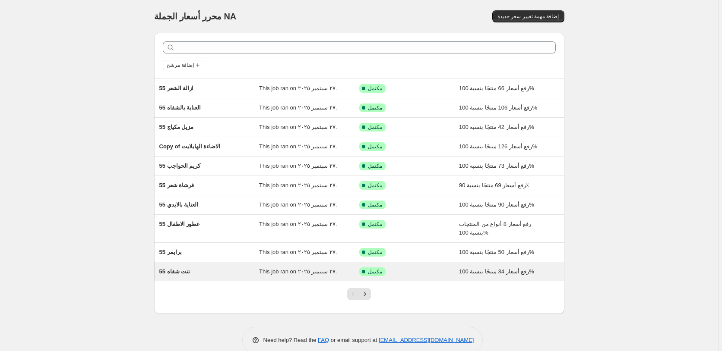
scroll to position [16, 0]
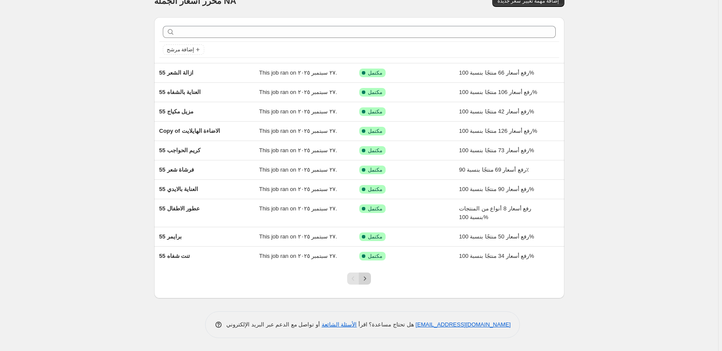
click at [368, 280] on icon "Next" at bounding box center [365, 279] width 9 height 9
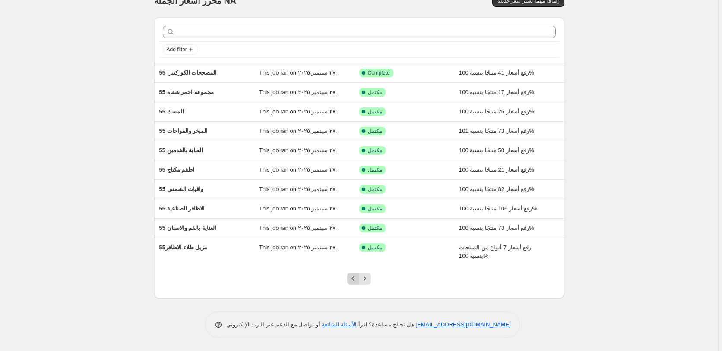
click at [354, 278] on icon "Previous" at bounding box center [353, 279] width 9 height 9
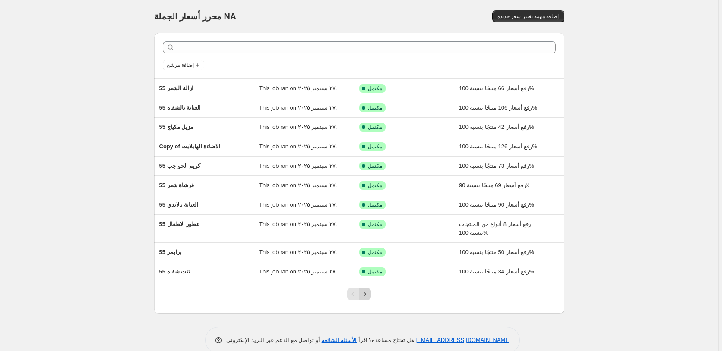
click at [369, 294] on icon "Next" at bounding box center [365, 294] width 9 height 9
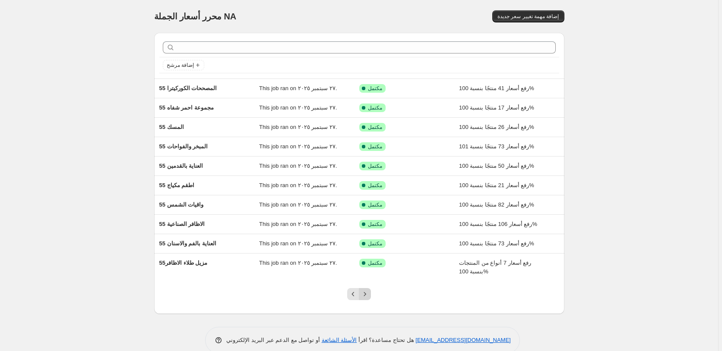
click at [369, 294] on icon "Next" at bounding box center [365, 294] width 9 height 9
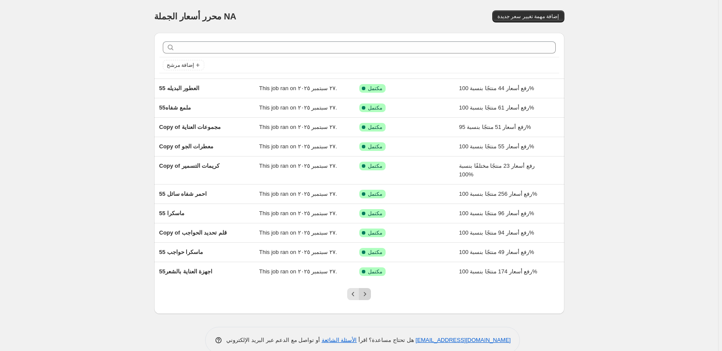
click at [367, 294] on icon "Next" at bounding box center [365, 294] width 9 height 9
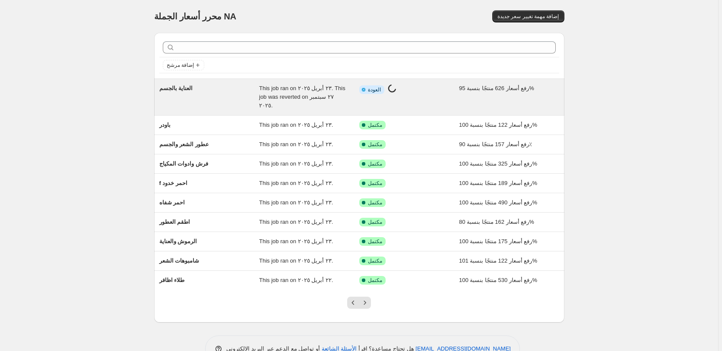
click at [422, 93] on div "معلومات مكتملة جزئيا العودة جاري العمل على تغيير السعر..." at bounding box center [402, 89] width 87 height 11
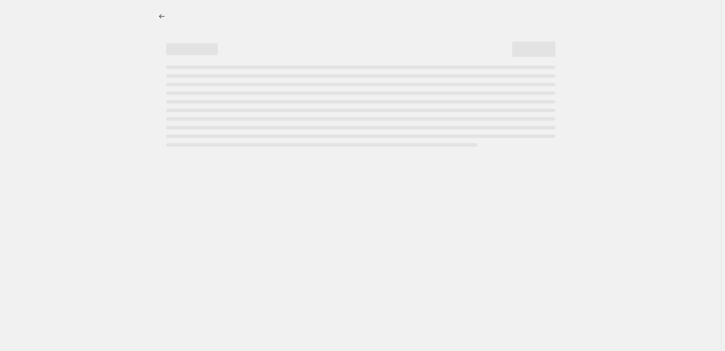
select select "percentage"
select select "pp"
select select "collection"
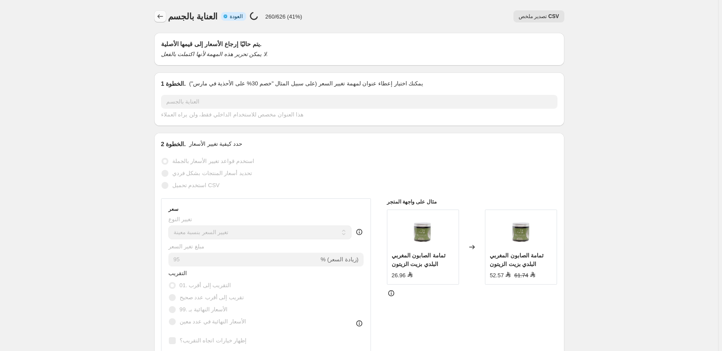
click at [163, 17] on icon "Price change jobs" at bounding box center [160, 16] width 9 height 9
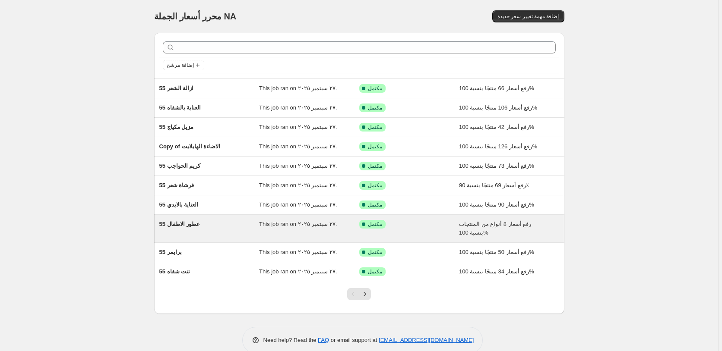
scroll to position [16, 0]
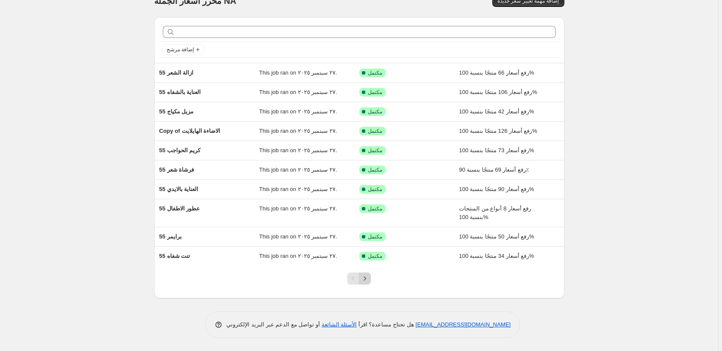
click at [368, 281] on icon "Next" at bounding box center [365, 279] width 9 height 9
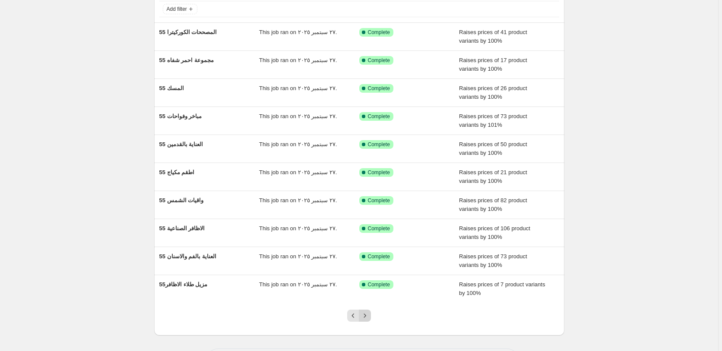
scroll to position [93, 0]
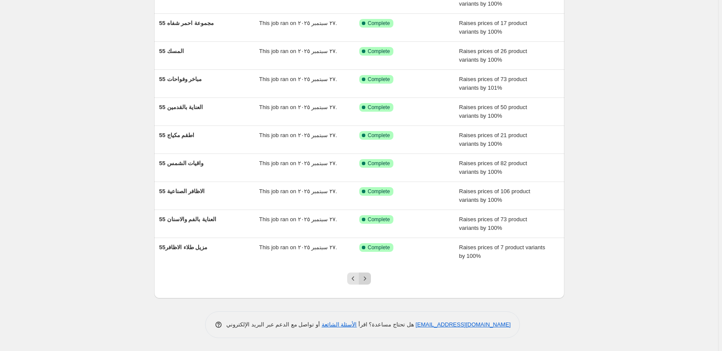
click at [369, 281] on icon "Next" at bounding box center [365, 279] width 9 height 9
click at [366, 277] on icon "Next" at bounding box center [365, 279] width 9 height 9
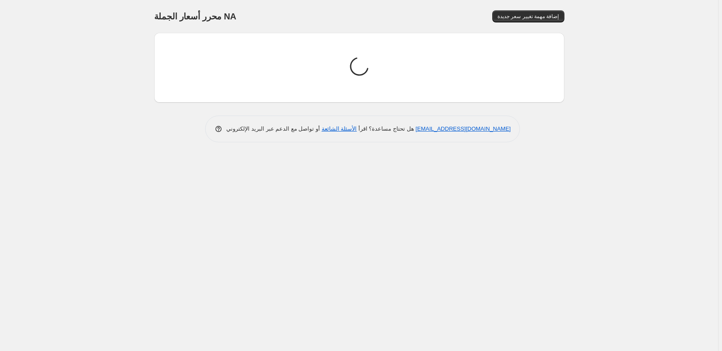
scroll to position [0, 0]
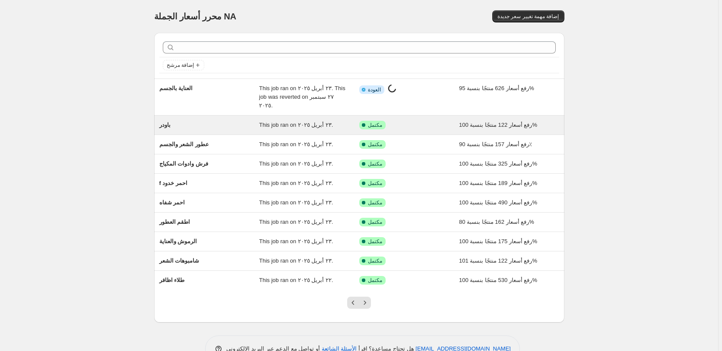
click at [426, 121] on div "تم النجاح مكتمل" at bounding box center [402, 125] width 87 height 9
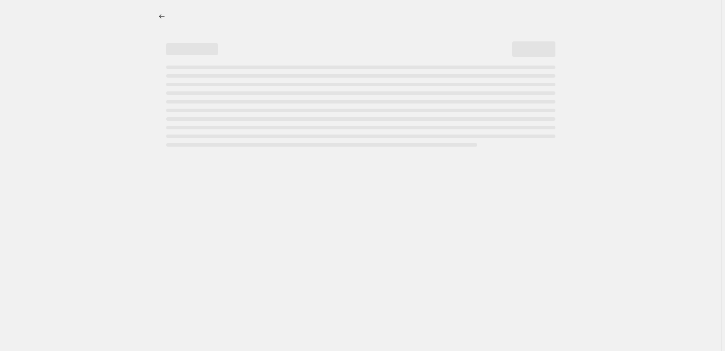
select select "percentage"
select select "pp"
select select "collection"
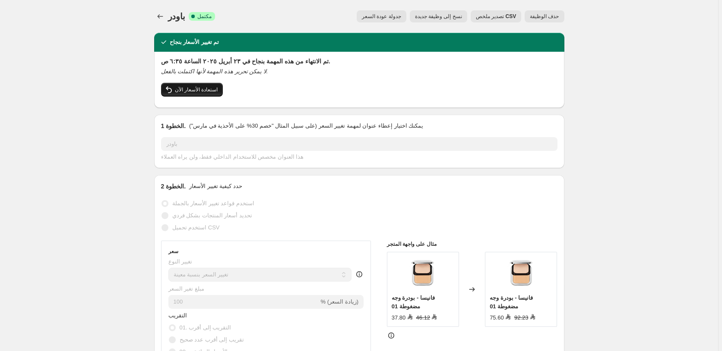
click at [198, 90] on span "استعادة الأسعار الآن" at bounding box center [196, 89] width 43 height 7
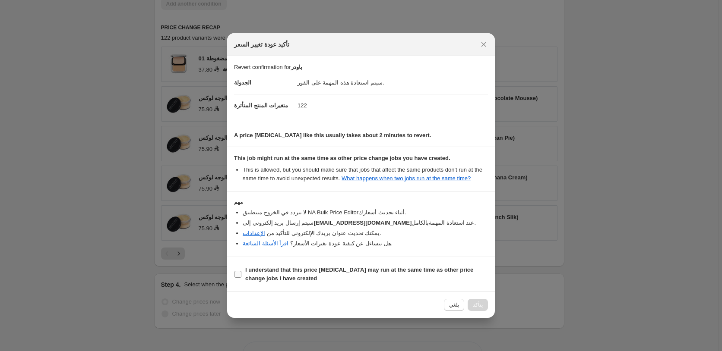
click at [256, 272] on b "I understand that this price change job may run at the same time as other price…" at bounding box center [359, 274] width 228 height 15
click at [241, 272] on input "I understand that this price change job may run at the same time as other price…" at bounding box center [237, 274] width 7 height 7
checkbox input "true"
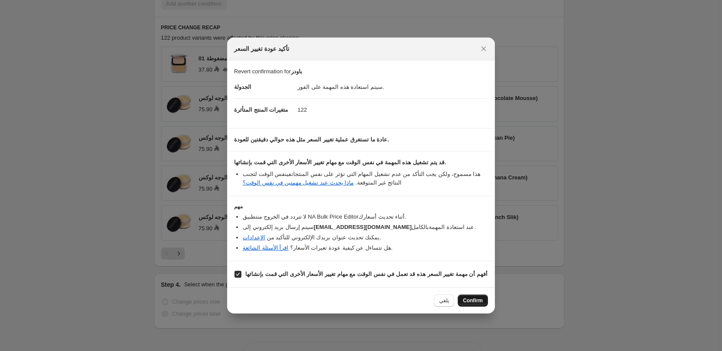
click at [475, 299] on span "Confirm" at bounding box center [473, 300] width 20 height 7
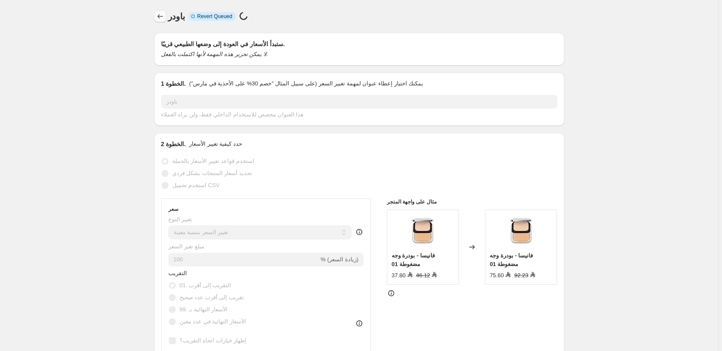
click at [161, 17] on icon "Price change jobs" at bounding box center [160, 16] width 9 height 9
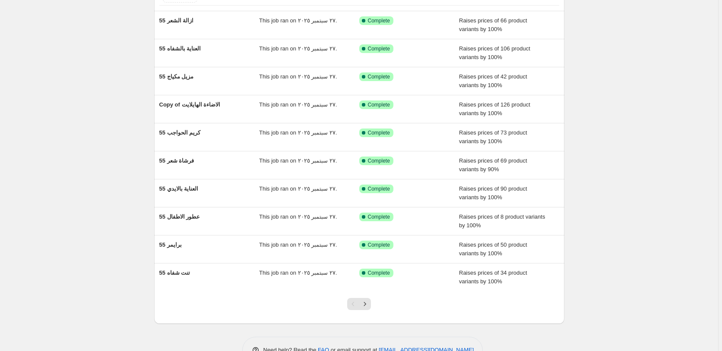
scroll to position [93, 0]
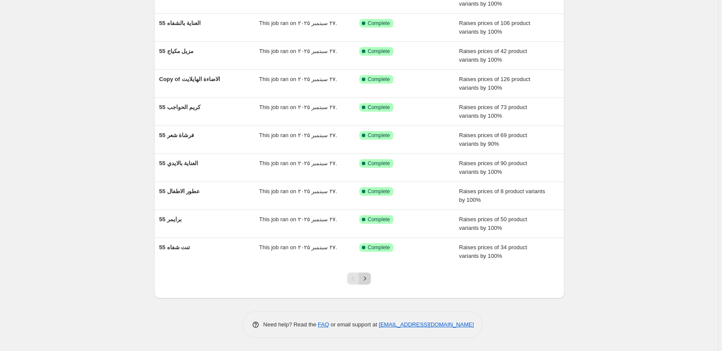
click at [368, 277] on icon "Next" at bounding box center [365, 279] width 9 height 9
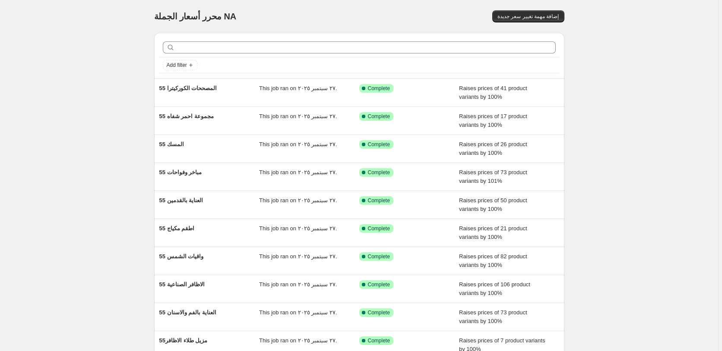
scroll to position [16, 0]
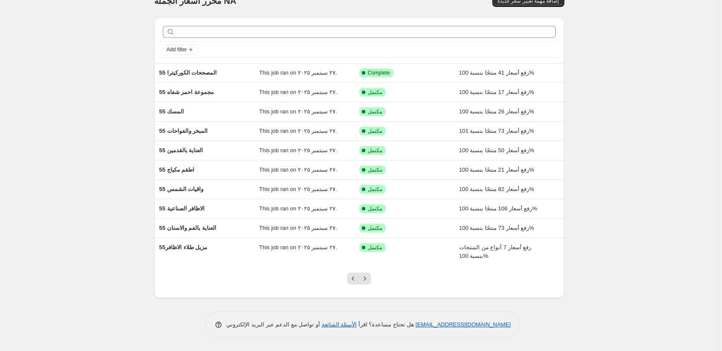
click at [367, 276] on icon "Next" at bounding box center [365, 279] width 9 height 9
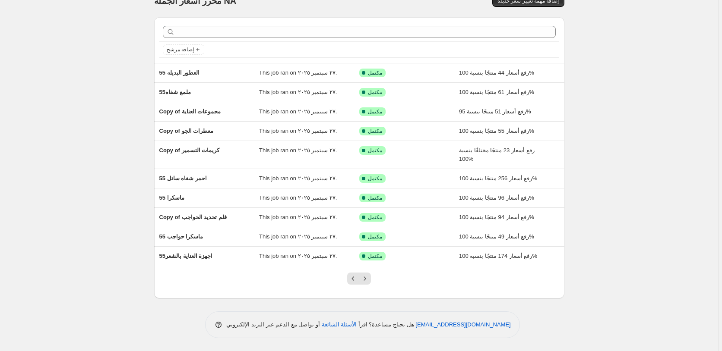
click at [367, 276] on icon "Next" at bounding box center [365, 279] width 9 height 9
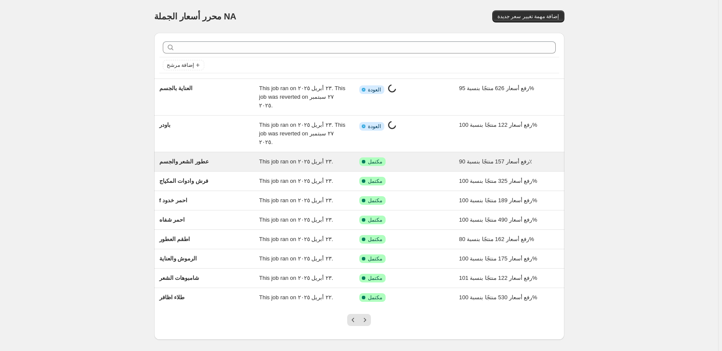
click at [427, 158] on div "تم النجاح مكتمل" at bounding box center [402, 162] width 87 height 9
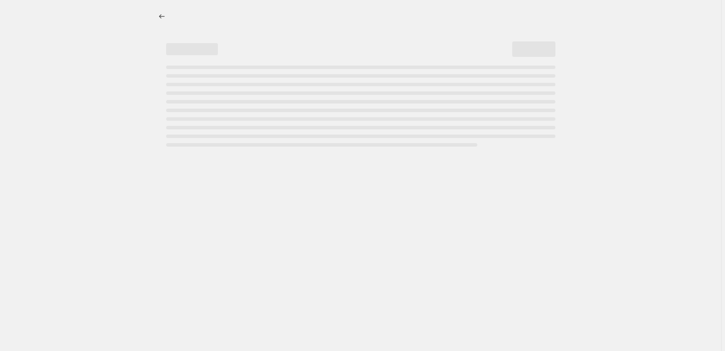
select select "percentage"
select select "pp"
select select "collection"
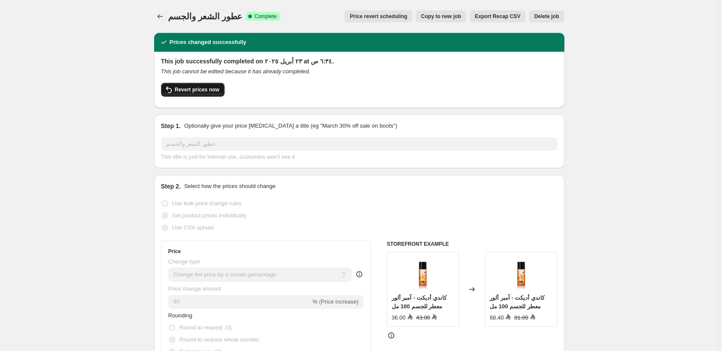
click at [191, 89] on span "Revert prices now" at bounding box center [197, 89] width 44 height 7
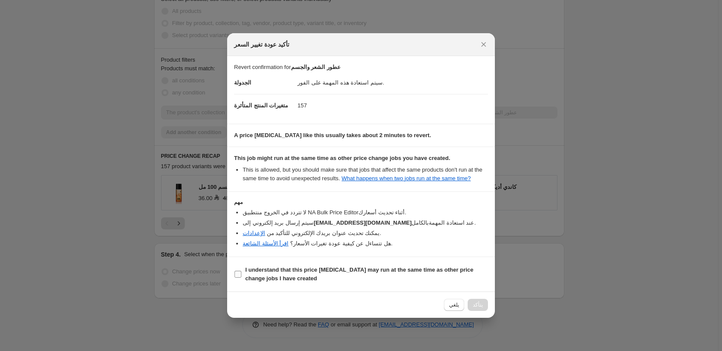
click at [265, 272] on b "I understand that this price change job may run at the same time as other price…" at bounding box center [359, 274] width 228 height 15
click at [241, 272] on input "I understand that this price change job may run at the same time as other price…" at bounding box center [237, 274] width 7 height 7
checkbox input "true"
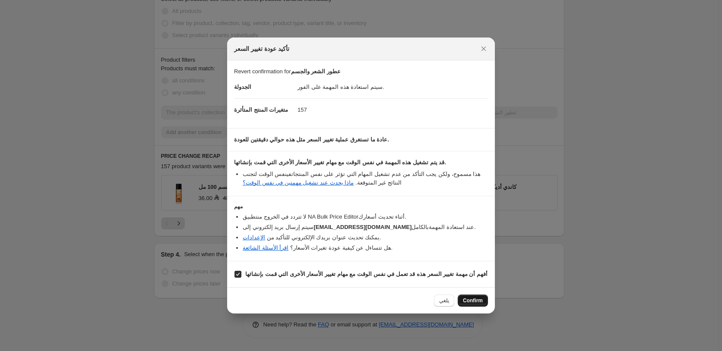
click at [473, 301] on span "Confirm" at bounding box center [473, 300] width 20 height 7
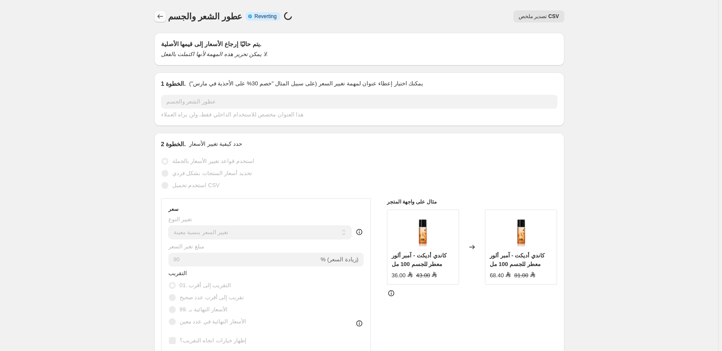
click at [162, 16] on icon "Price change jobs" at bounding box center [160, 16] width 9 height 9
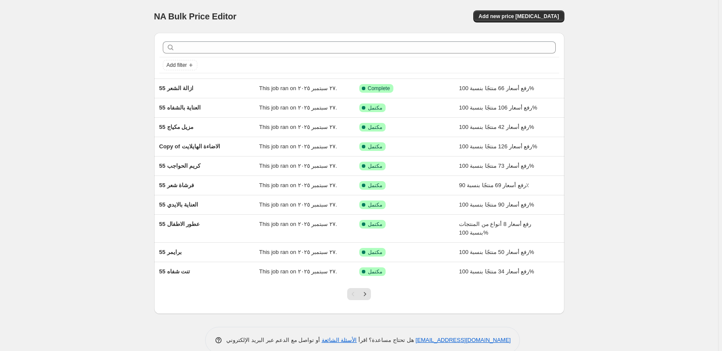
scroll to position [16, 0]
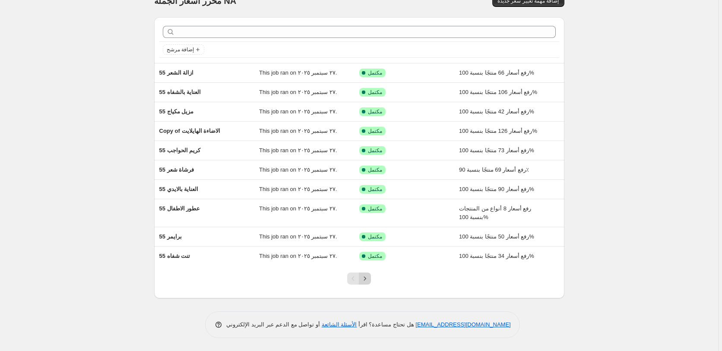
click at [368, 280] on icon "Next" at bounding box center [365, 279] width 9 height 9
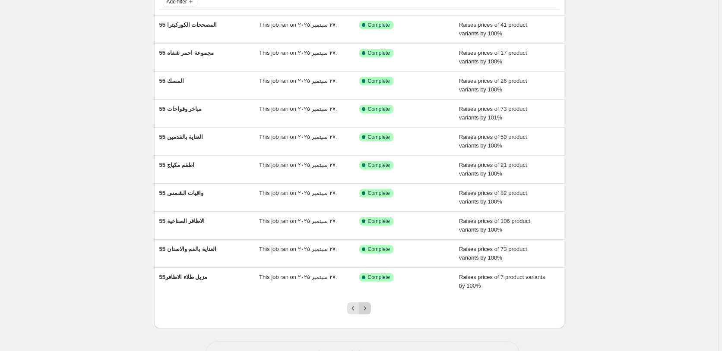
scroll to position [93, 0]
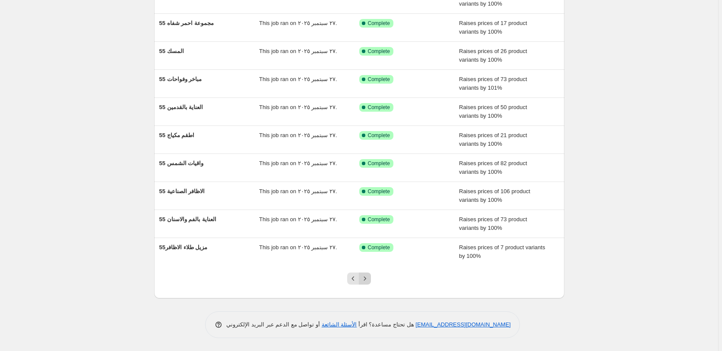
click at [368, 279] on icon "Next" at bounding box center [365, 279] width 9 height 9
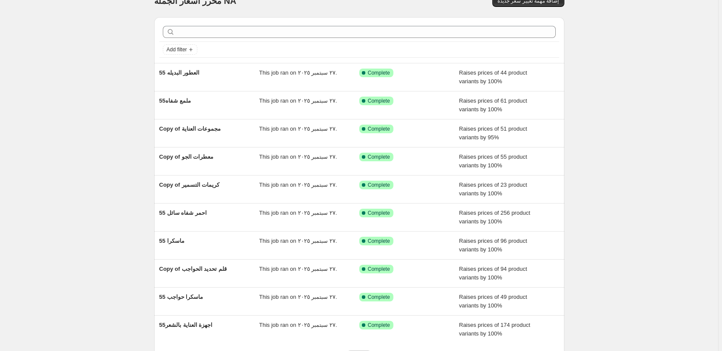
click at [368, 351] on icon "Next" at bounding box center [365, 356] width 9 height 9
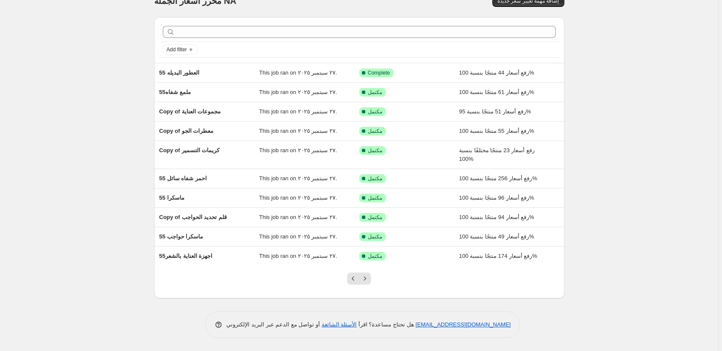
scroll to position [0, 0]
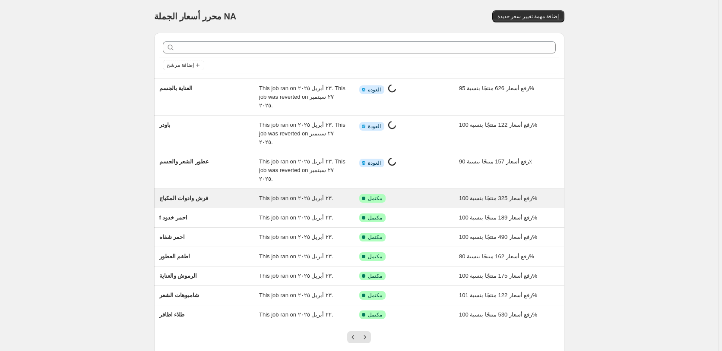
click at [421, 194] on div "تم النجاح مكتمل" at bounding box center [402, 198] width 87 height 9
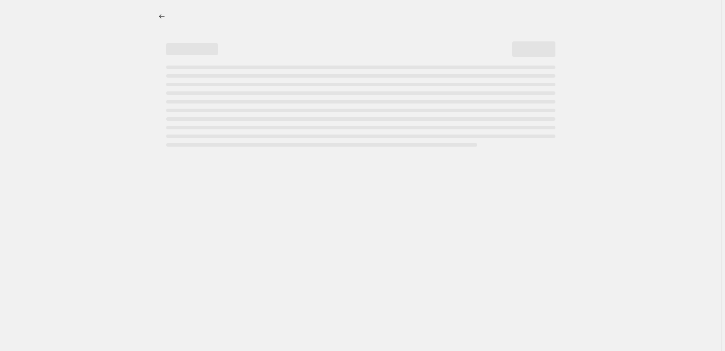
select select "percentage"
select select "pp"
select select "collection"
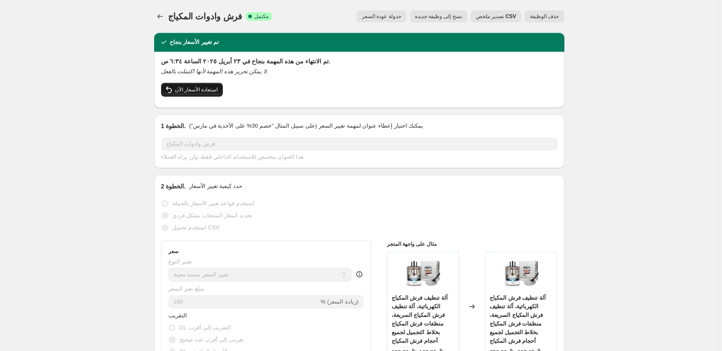
click at [194, 90] on span "استعادة الأسعار الآن" at bounding box center [196, 89] width 43 height 7
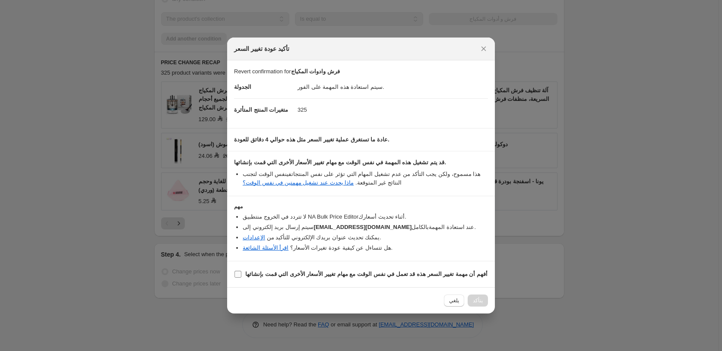
click at [343, 276] on b "أفهم أن مهمة تغيير السعر هذه قد تعمل في نفس الوقت مع مهام تغيير الأسعار الأخرى …" at bounding box center [366, 274] width 242 height 6
click at [241, 276] on input "أفهم أن مهمة تغيير السعر هذه قد تعمل في نفس الوقت مع مهام تغيير الأسعار الأخرى …" at bounding box center [237, 274] width 7 height 7
click at [343, 276] on b "أفهم أن مهمة تغيير السعر هذه قد تعمل في نفس الوقت مع مهام تغيير الأسعار الأخرى …" at bounding box center [366, 274] width 242 height 6
click at [241, 276] on input "أفهم أن مهمة تغيير السعر هذه قد تعمل في نفس الوقت مع مهام تغيير الأسعار الأخرى …" at bounding box center [237, 274] width 7 height 7
click at [298, 273] on b "أفهم أن مهمة تغيير السعر هذه قد تعمل في نفس الوقت مع مهام تغيير الأسعار الأخرى …" at bounding box center [366, 274] width 242 height 6
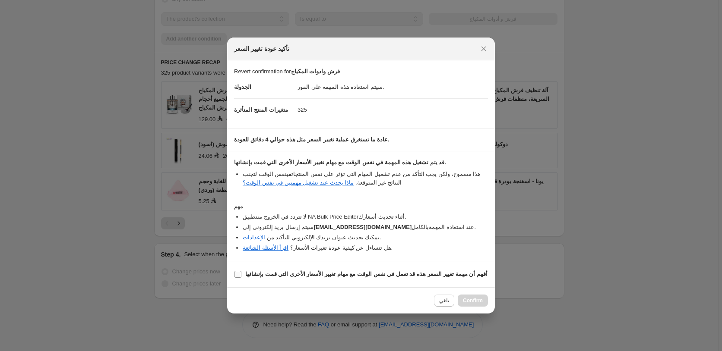
click at [241, 273] on input "أفهم أن مهمة تغيير السعر هذه قد تعمل في نفس الوقت مع مهام تغيير الأسعار الأخرى …" at bounding box center [237, 274] width 7 height 7
checkbox input "true"
click at [474, 303] on span "Confirm" at bounding box center [473, 300] width 20 height 7
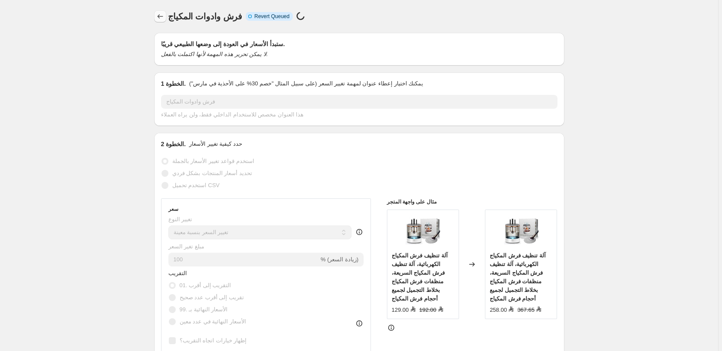
click at [160, 16] on icon "Price change jobs" at bounding box center [160, 16] width 6 height 4
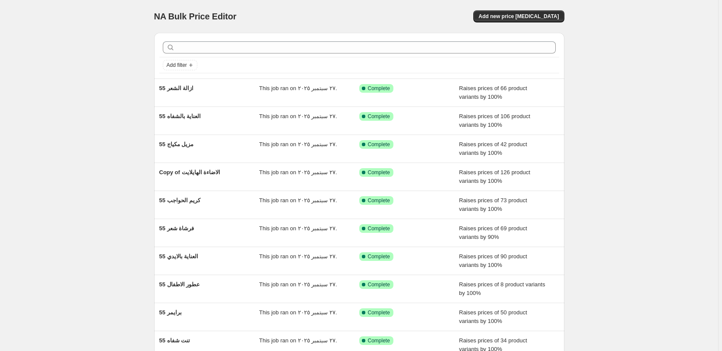
scroll to position [16, 0]
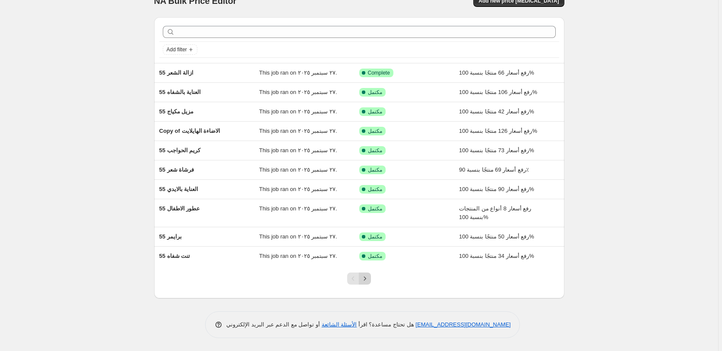
click at [365, 279] on icon "Next" at bounding box center [365, 279] width 9 height 9
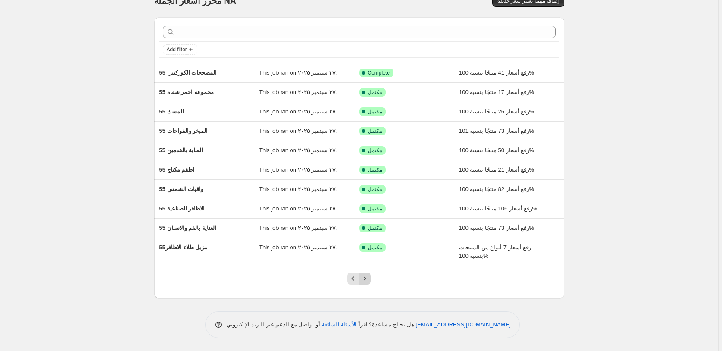
click at [369, 280] on icon "Next" at bounding box center [365, 279] width 9 height 9
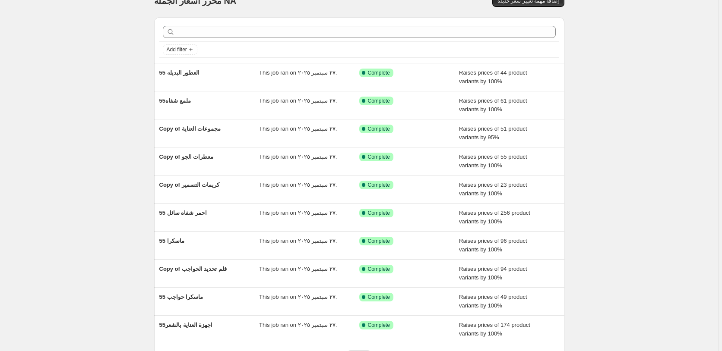
click at [369, 351] on icon "Next" at bounding box center [365, 356] width 9 height 9
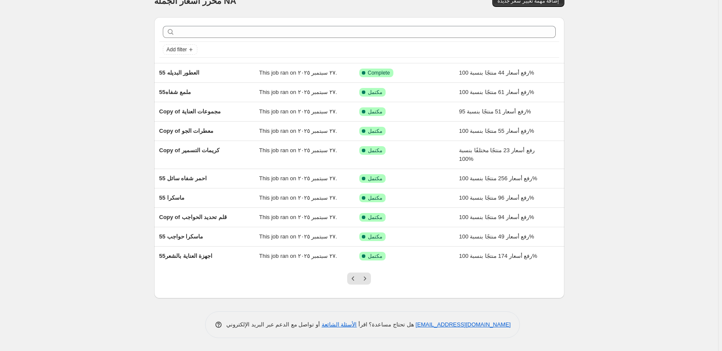
scroll to position [0, 0]
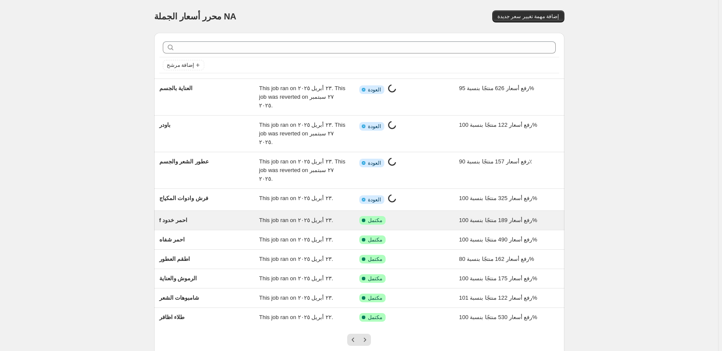
click at [425, 216] on div "تم النجاح مكتمل" at bounding box center [402, 220] width 87 height 9
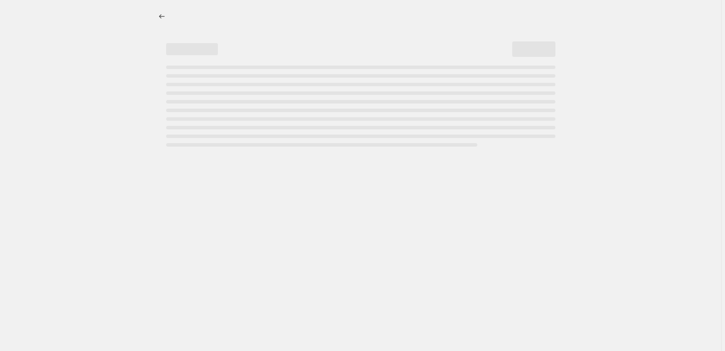
select select "percentage"
select select "pp"
select select "collection"
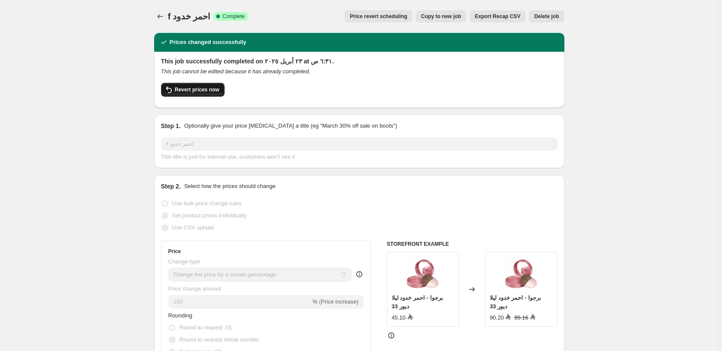
click at [194, 91] on span "Revert prices now" at bounding box center [197, 89] width 44 height 7
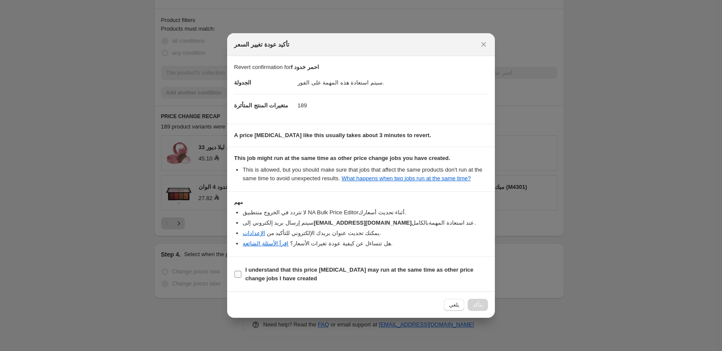
click at [270, 269] on b "I understand that this price change job may run at the same time as other price…" at bounding box center [359, 274] width 228 height 15
click at [241, 271] on input "I understand that this price change job may run at the same time as other price…" at bounding box center [237, 274] width 7 height 7
checkbox input "true"
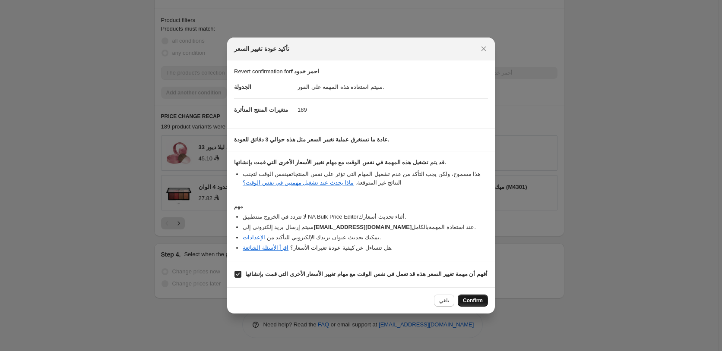
click at [475, 300] on span "Confirm" at bounding box center [473, 300] width 20 height 7
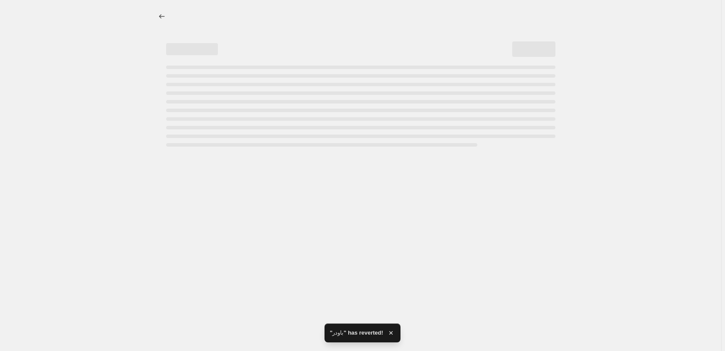
select select "percentage"
select select "pp"
select select "collection"
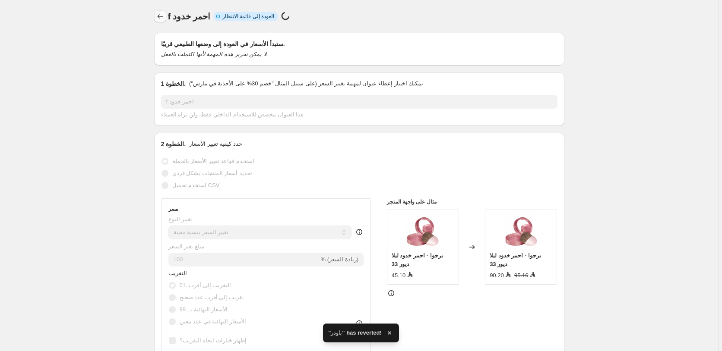
click at [159, 16] on icon "Price change jobs" at bounding box center [160, 16] width 9 height 9
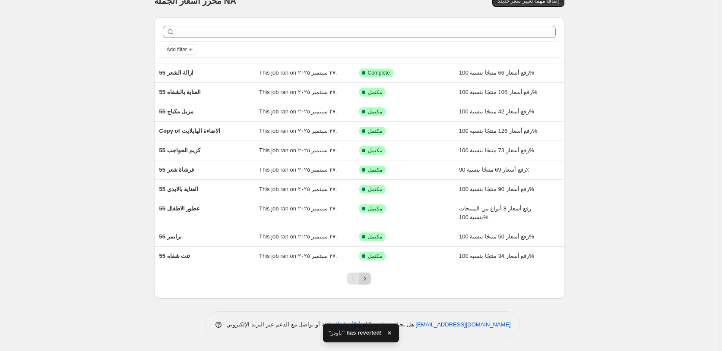
scroll to position [16, 0]
click at [366, 279] on icon "Next" at bounding box center [365, 279] width 2 height 4
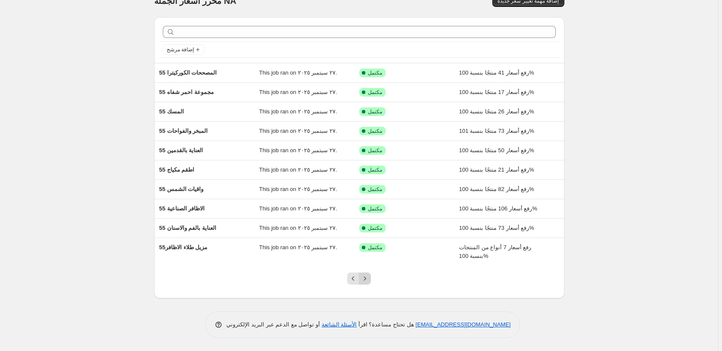
click at [367, 281] on icon "Next" at bounding box center [365, 279] width 9 height 9
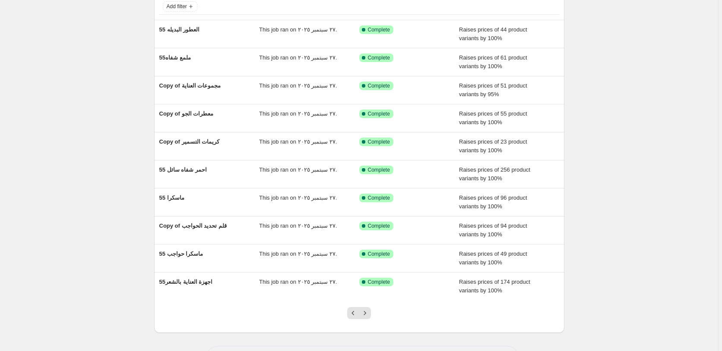
scroll to position [93, 0]
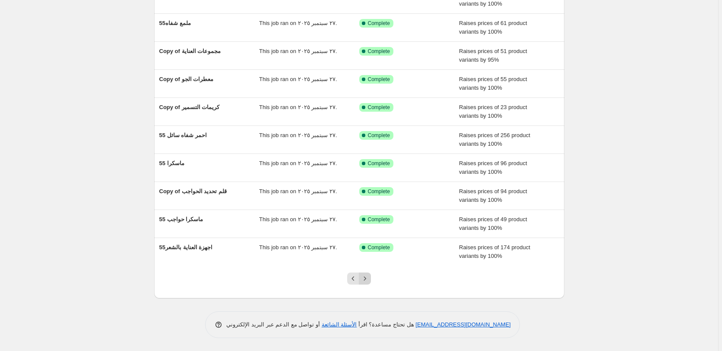
click at [369, 278] on icon "Next" at bounding box center [365, 279] width 9 height 9
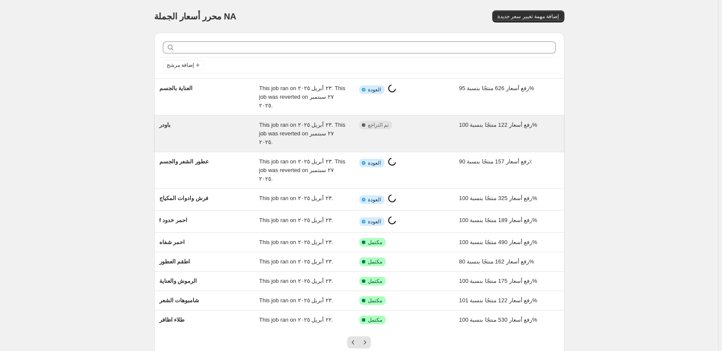
click at [438, 121] on div "مكتمل تم التراجع" at bounding box center [402, 125] width 87 height 9
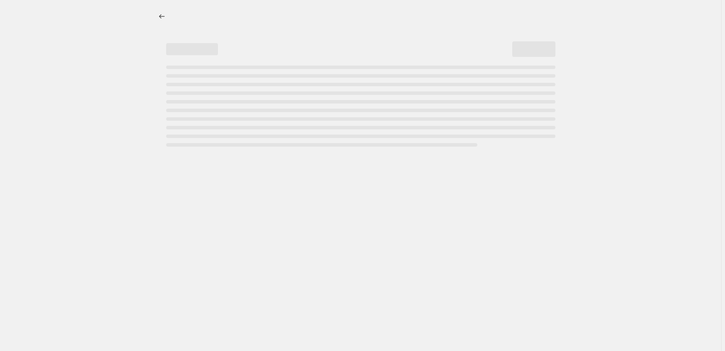
select select "percentage"
select select "pp"
select select "collection"
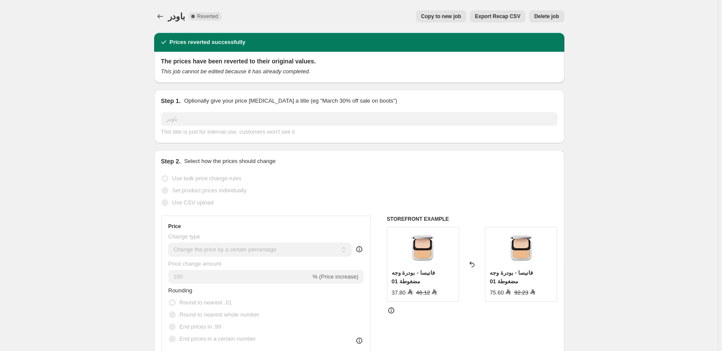
click at [446, 15] on span "Copy to new job" at bounding box center [441, 16] width 40 height 7
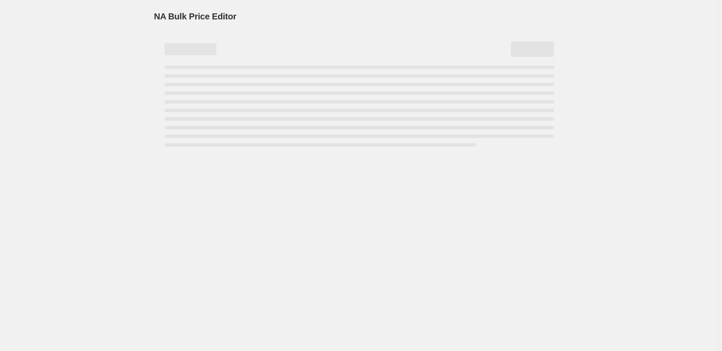
select select "percentage"
select select "pp"
select select "collection"
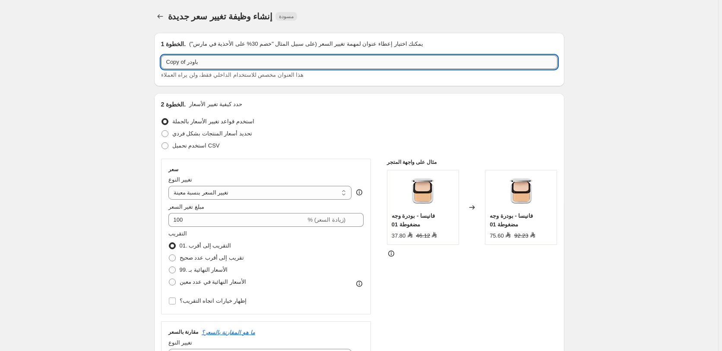
drag, startPoint x: 187, startPoint y: 64, endPoint x: 158, endPoint y: 62, distance: 29.4
click at [161, 62] on input "Copy of باودر" at bounding box center [359, 62] width 396 height 14
paste input "55"
type input "55 باودر"
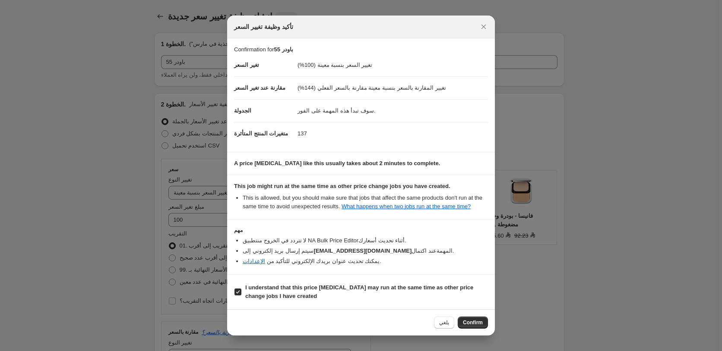
select select "percentage"
select select "pp"
select select "collection"
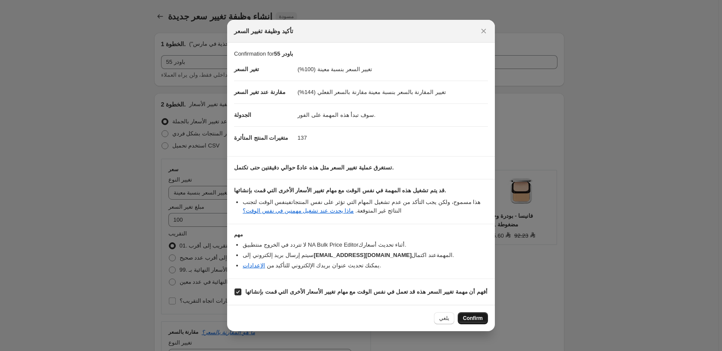
scroll to position [728, 0]
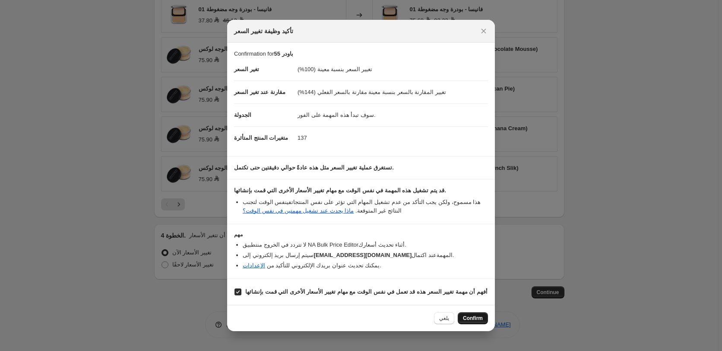
click at [477, 319] on span "Confirm" at bounding box center [473, 318] width 20 height 7
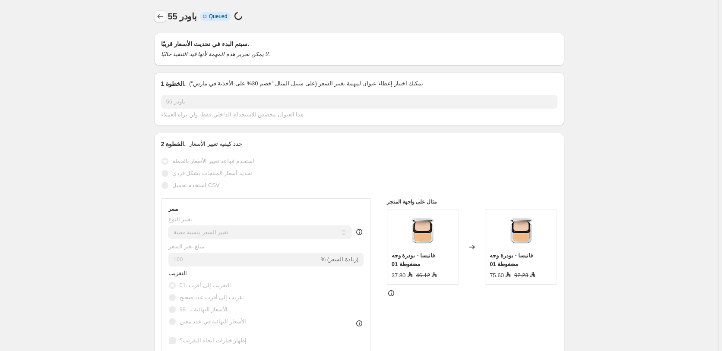
click at [161, 16] on icon "Price change jobs" at bounding box center [160, 16] width 9 height 9
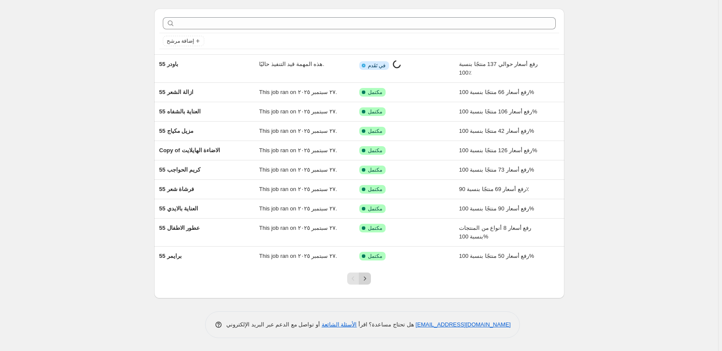
scroll to position [24, 0]
click at [367, 278] on icon "Next" at bounding box center [365, 279] width 9 height 9
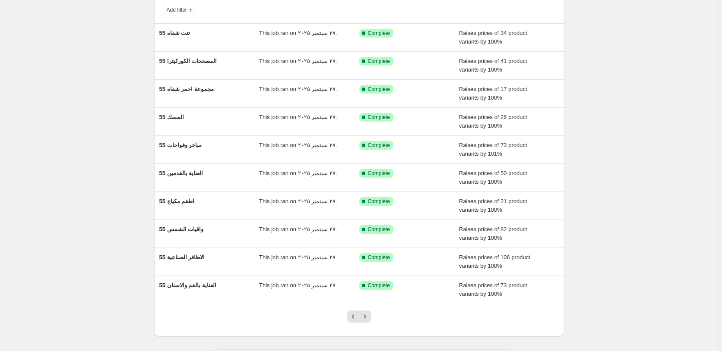
scroll to position [93, 0]
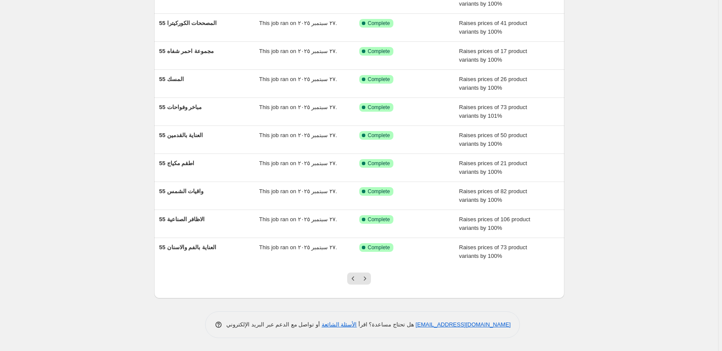
click at [367, 278] on icon "Next" at bounding box center [365, 279] width 9 height 9
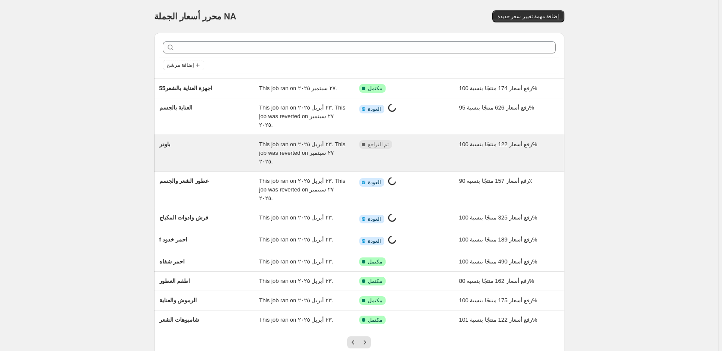
click at [436, 140] on div "مكتمل تم التراجع" at bounding box center [402, 144] width 87 height 9
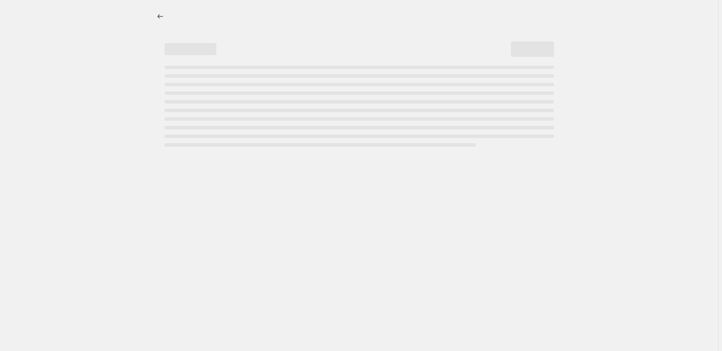
select select "percentage"
select select "pp"
select select "collection"
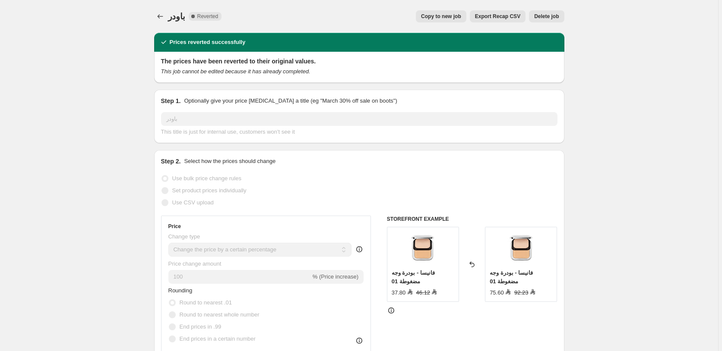
click at [554, 16] on span "Delete job" at bounding box center [546, 16] width 25 height 7
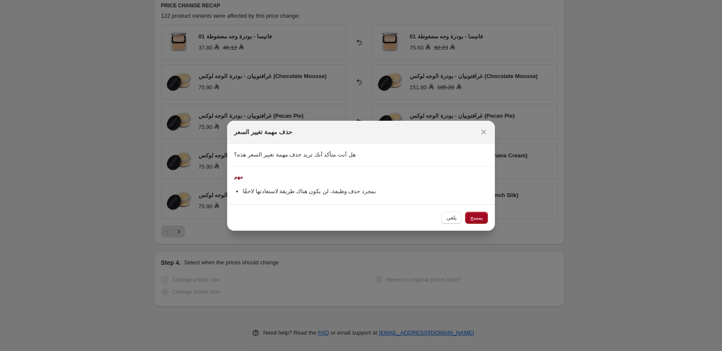
click at [478, 215] on span "يمسح" at bounding box center [476, 218] width 13 height 7
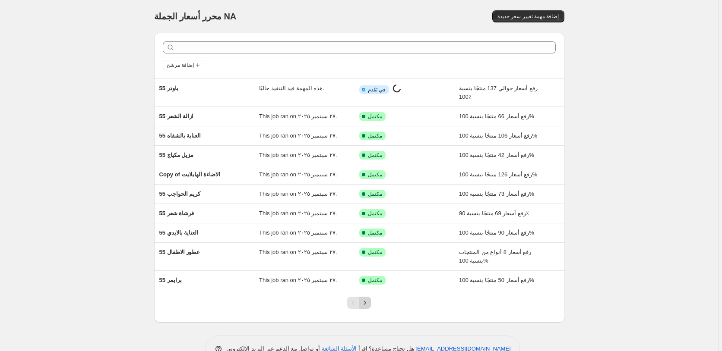
click at [369, 303] on icon "Next" at bounding box center [365, 303] width 9 height 9
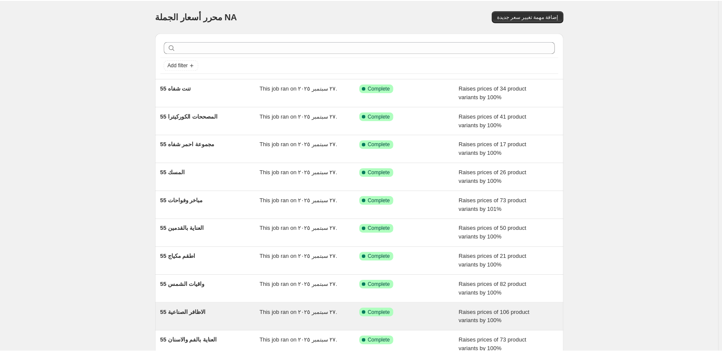
scroll to position [7, 0]
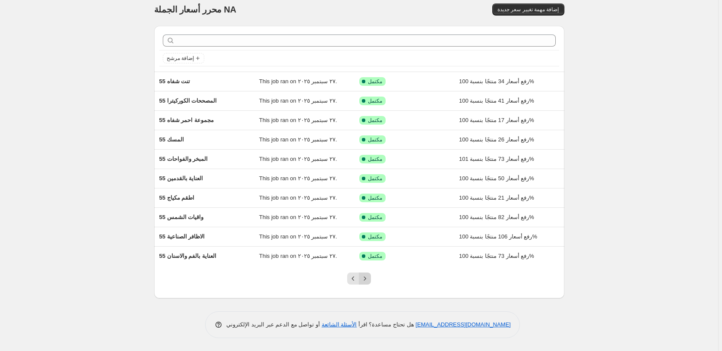
click at [368, 279] on icon "Next" at bounding box center [365, 279] width 9 height 9
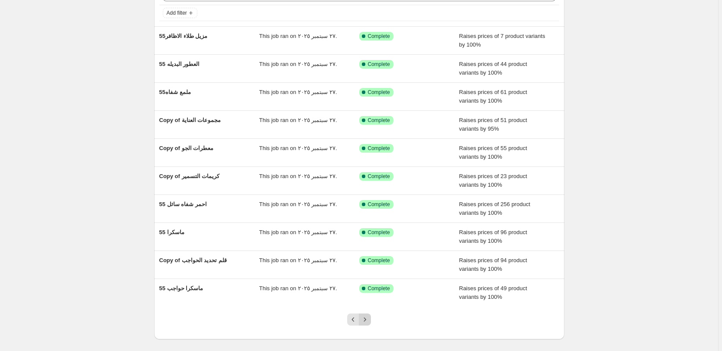
scroll to position [93, 0]
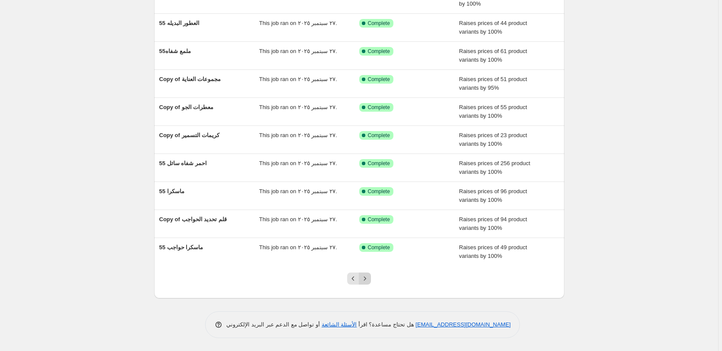
click at [369, 279] on icon "Next" at bounding box center [365, 279] width 9 height 9
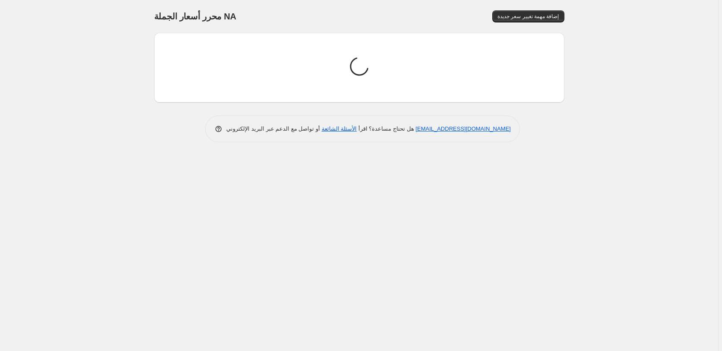
scroll to position [0, 0]
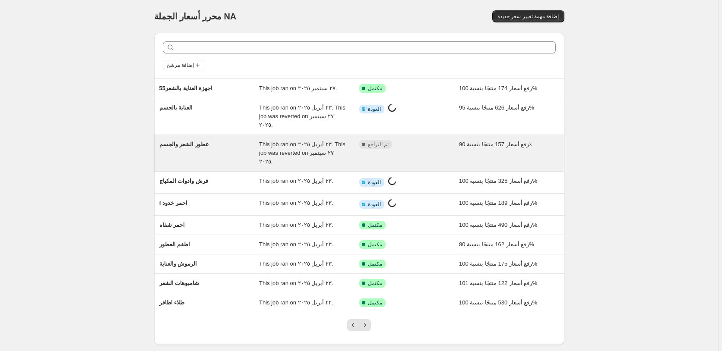
click at [429, 140] on div "مكتمل تم التراجع" at bounding box center [402, 144] width 87 height 9
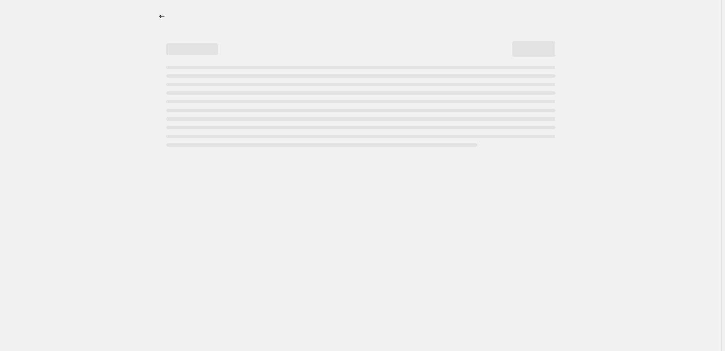
select select "percentage"
select select "pp"
select select "collection"
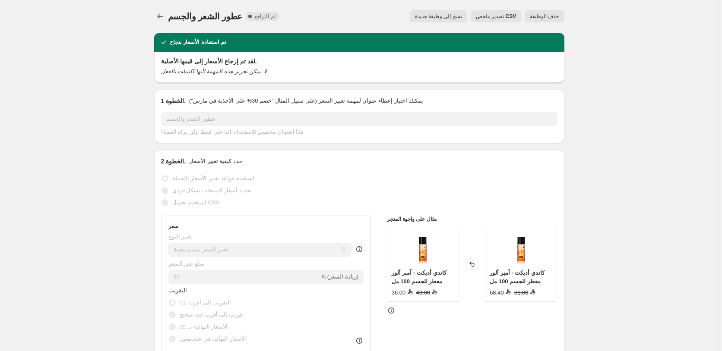
click at [446, 15] on span "نسخ إلى وظيفة جديدة" at bounding box center [438, 16] width 47 height 7
select select "percentage"
select select "pp"
select select "collection"
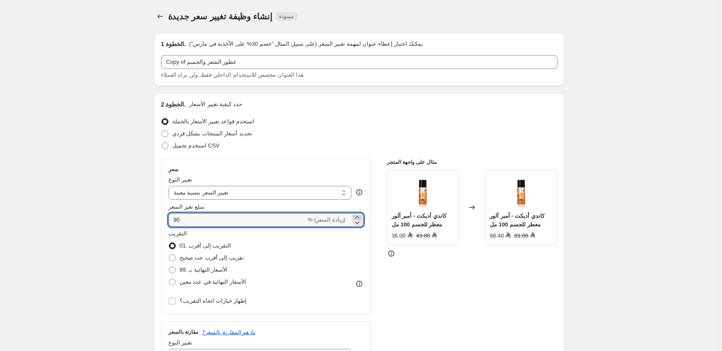
click at [360, 218] on icon at bounding box center [357, 217] width 9 height 9
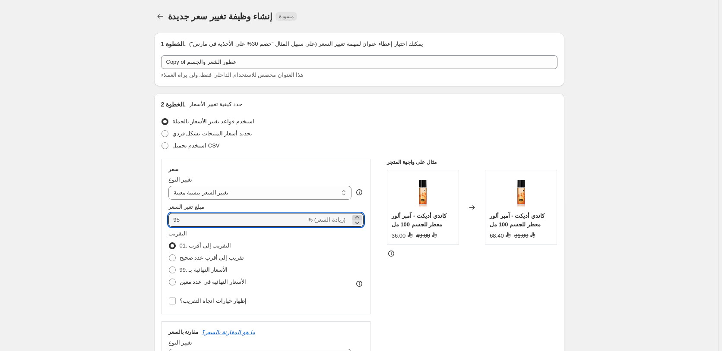
click at [360, 218] on icon at bounding box center [357, 217] width 9 height 9
click at [360, 223] on icon at bounding box center [357, 223] width 4 height 3
click at [359, 216] on icon at bounding box center [357, 217] width 9 height 9
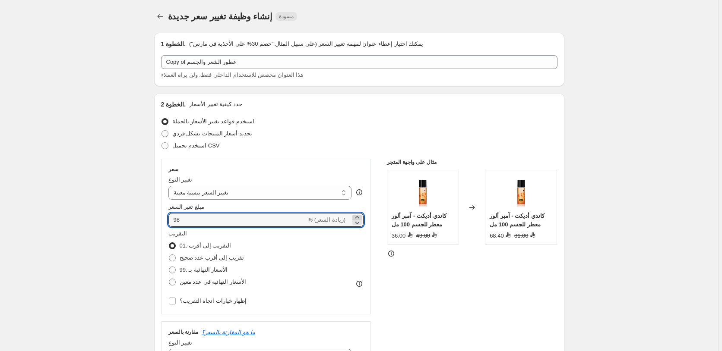
click at [359, 216] on icon at bounding box center [357, 217] width 9 height 9
type input "100"
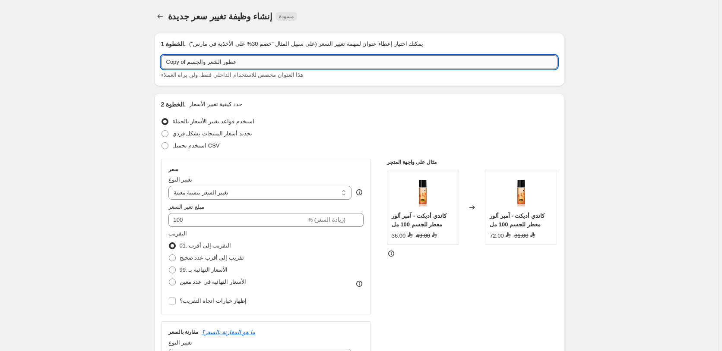
drag, startPoint x: 188, startPoint y: 62, endPoint x: 163, endPoint y: 61, distance: 25.0
click at [163, 61] on input "Copy of عطور الشعر والجسم" at bounding box center [359, 62] width 396 height 14
paste input "55"
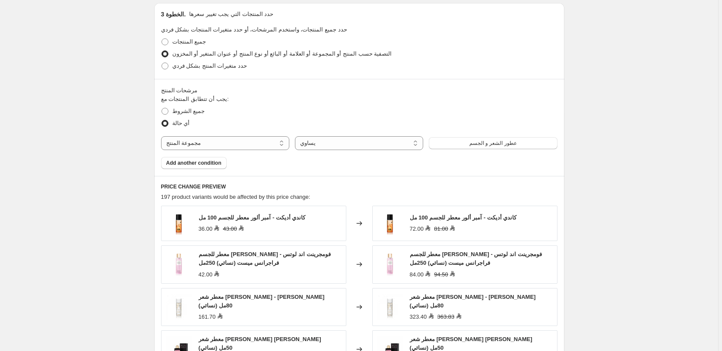
scroll to position [734, 0]
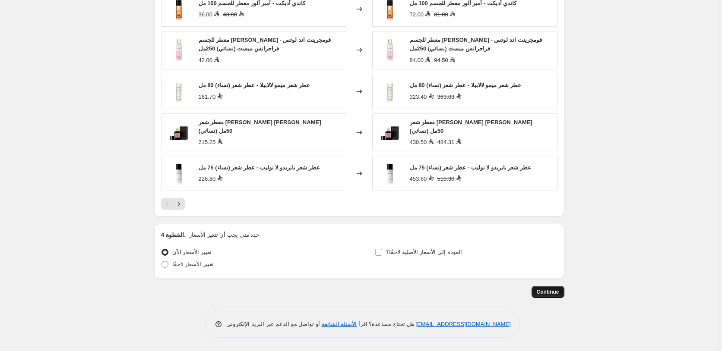
type input "55 عطور الشعر والجسم"
click at [547, 291] on span "Continue" at bounding box center [548, 292] width 22 height 7
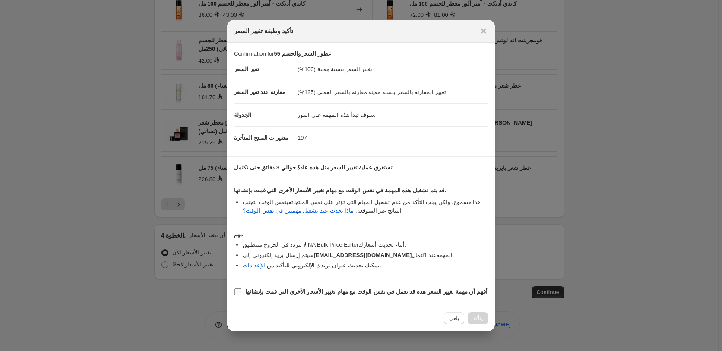
click at [325, 292] on b "أفهم أن مهمة تغيير السعر هذه قد تعمل في نفس الوقت مع مهام تغيير الأسعار الأخرى …" at bounding box center [366, 292] width 242 height 6
click at [241, 292] on input "أفهم أن مهمة تغيير السعر هذه قد تعمل في نفس الوقت مع مهام تغيير الأسعار الأخرى …" at bounding box center [237, 292] width 7 height 7
checkbox input "true"
click at [475, 318] on span "Confirm" at bounding box center [473, 318] width 20 height 7
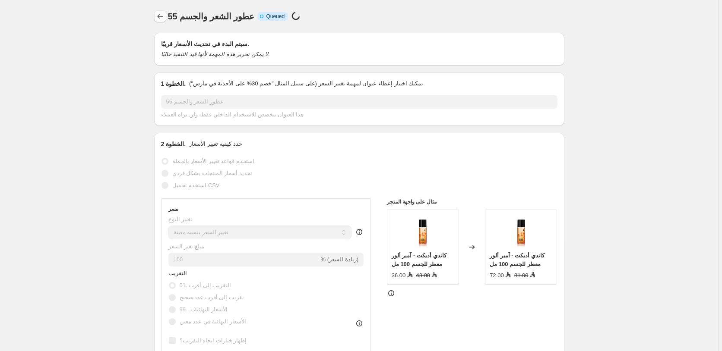
click at [159, 15] on icon "Price change jobs" at bounding box center [160, 16] width 9 height 9
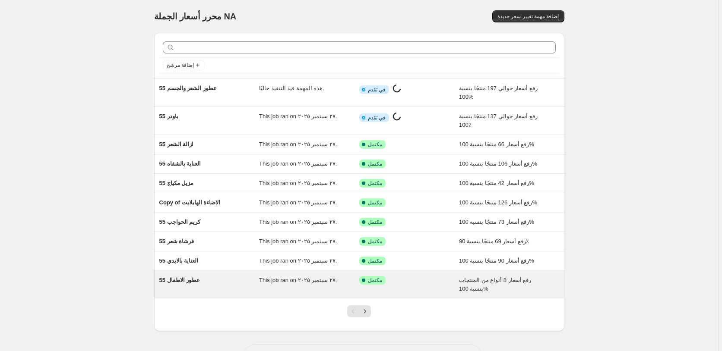
scroll to position [33, 0]
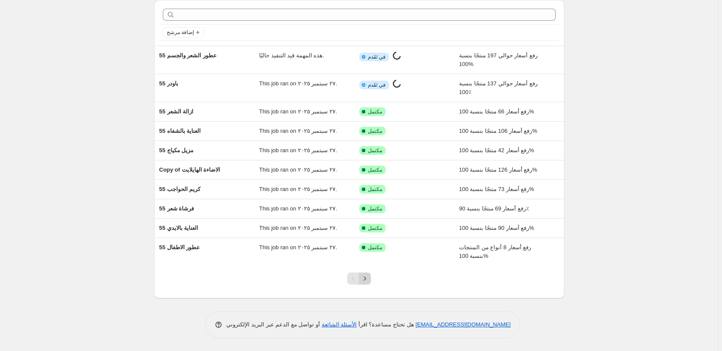
click at [367, 279] on icon "Next" at bounding box center [365, 279] width 9 height 9
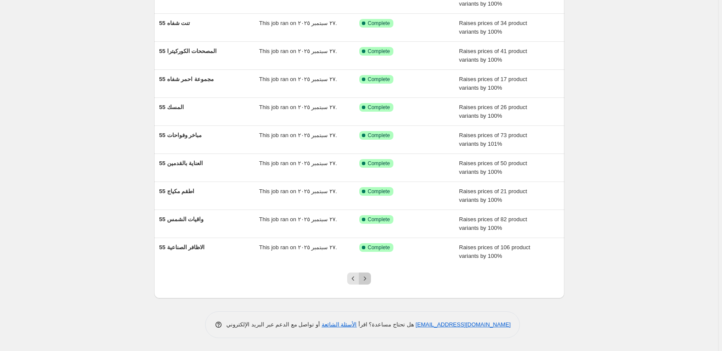
scroll to position [7, 0]
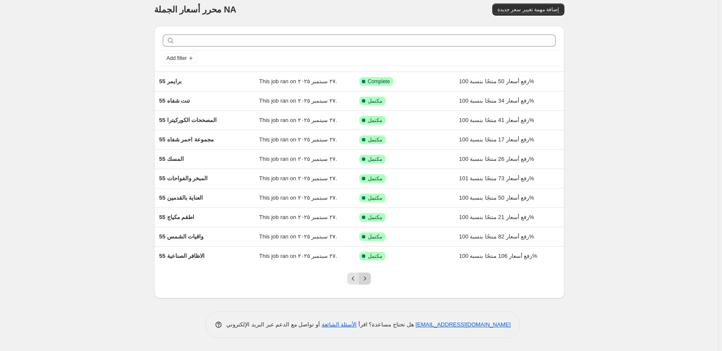
click at [366, 279] on icon "Next" at bounding box center [365, 279] width 2 height 4
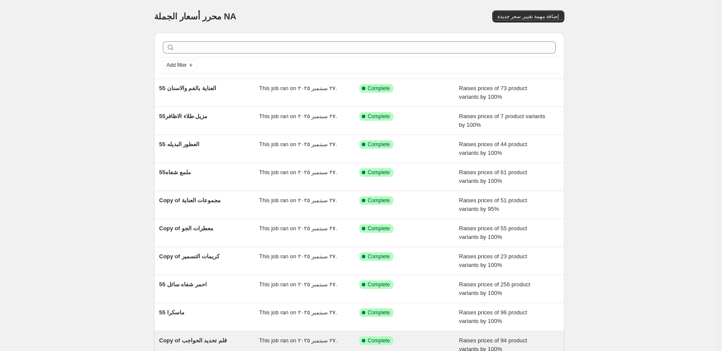
scroll to position [24, 0]
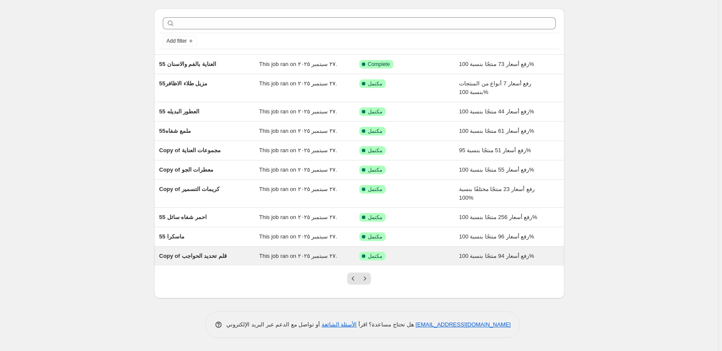
click at [369, 279] on icon "Next" at bounding box center [365, 279] width 9 height 9
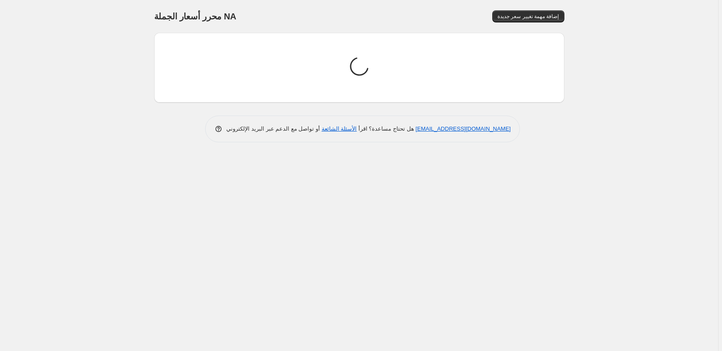
scroll to position [0, 0]
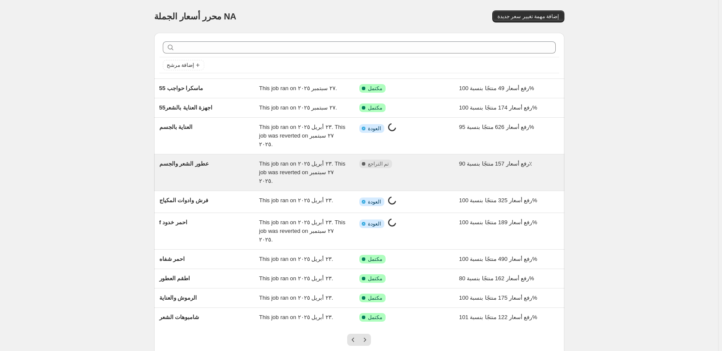
click at [434, 160] on div "مكتمل تم التراجع" at bounding box center [409, 173] width 100 height 26
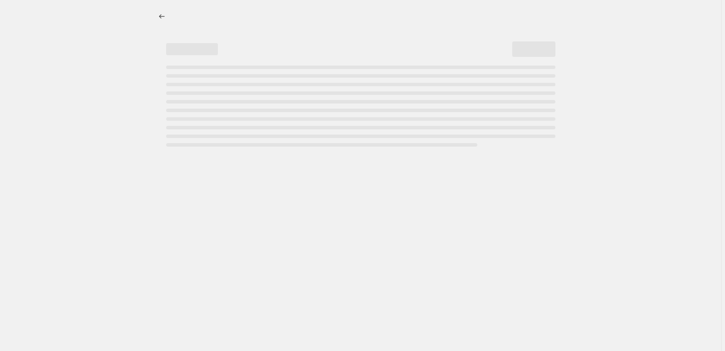
select select "percentage"
select select "pp"
select select "collection"
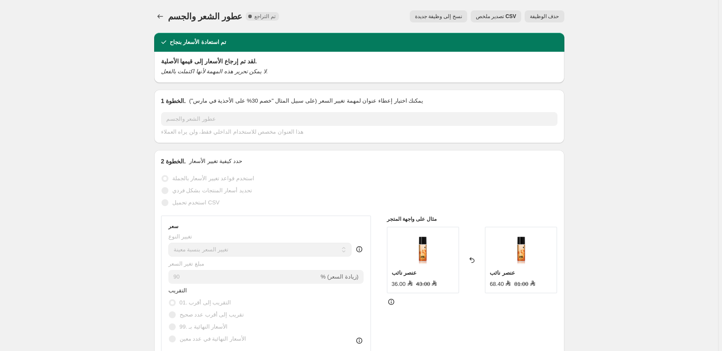
click at [545, 16] on span "حذف الوظيفة" at bounding box center [544, 16] width 29 height 7
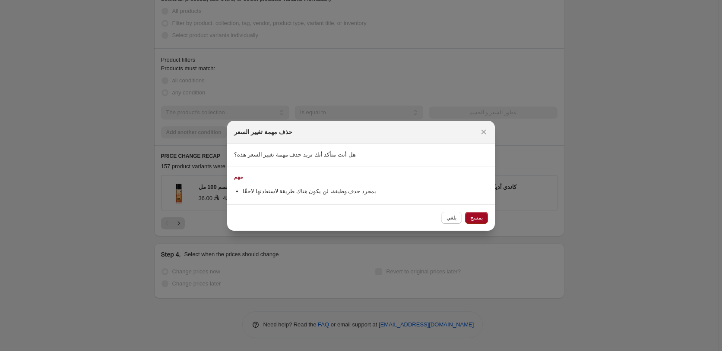
click at [479, 218] on span "يمسح" at bounding box center [476, 218] width 13 height 7
click at [479, 218] on div "يلغي يمسح" at bounding box center [464, 218] width 47 height 12
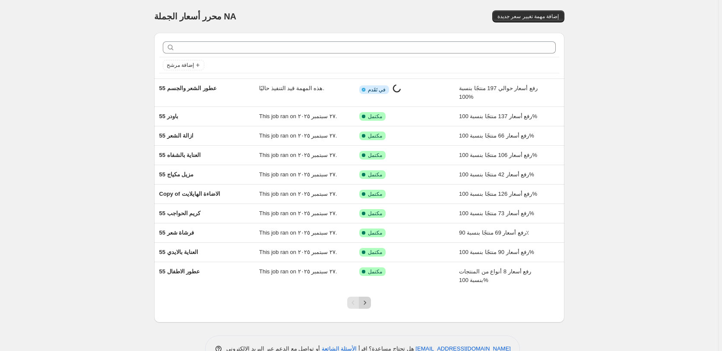
click at [369, 303] on icon "Next" at bounding box center [365, 303] width 9 height 9
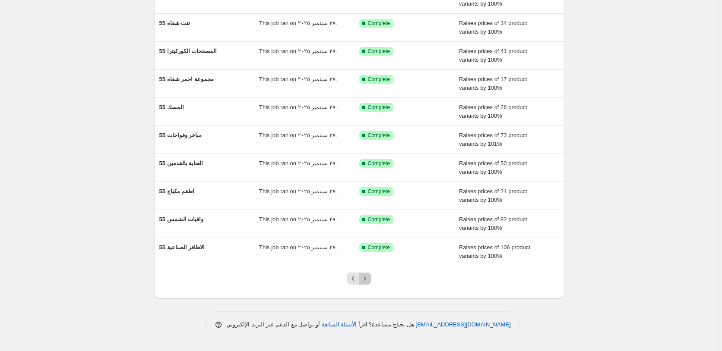
scroll to position [7, 0]
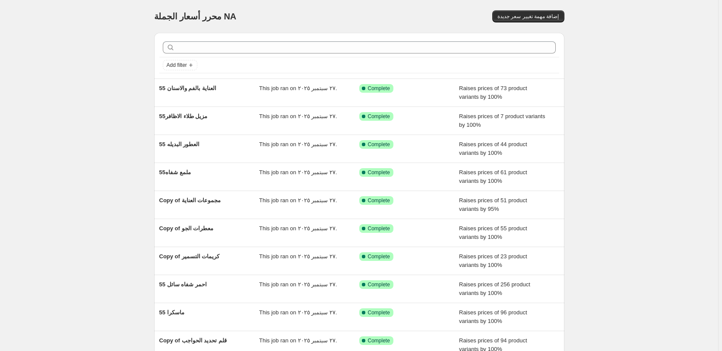
scroll to position [24, 0]
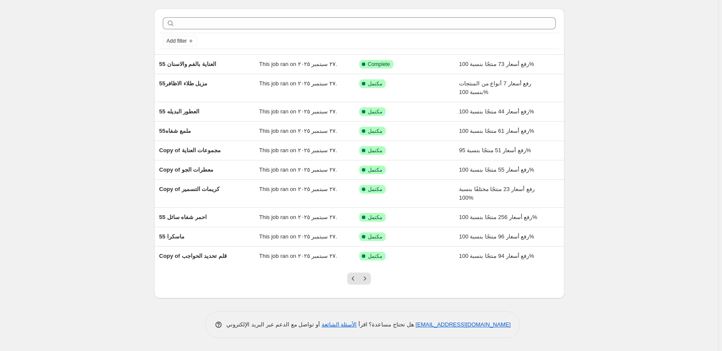
click at [368, 279] on icon "Next" at bounding box center [365, 279] width 9 height 9
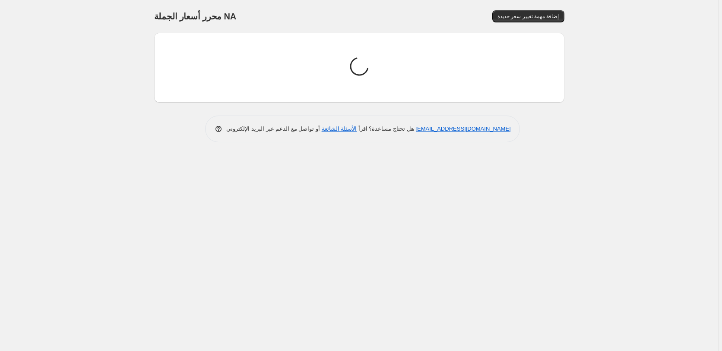
scroll to position [0, 0]
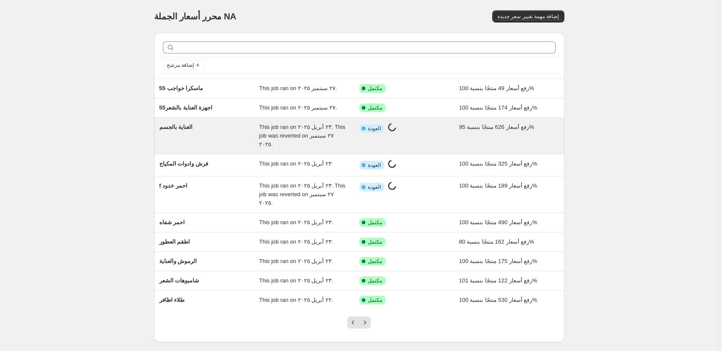
click at [441, 134] on div "معلومات مكتملة جزئيا العودة جاري العمل على تغيير السعر..." at bounding box center [409, 136] width 100 height 26
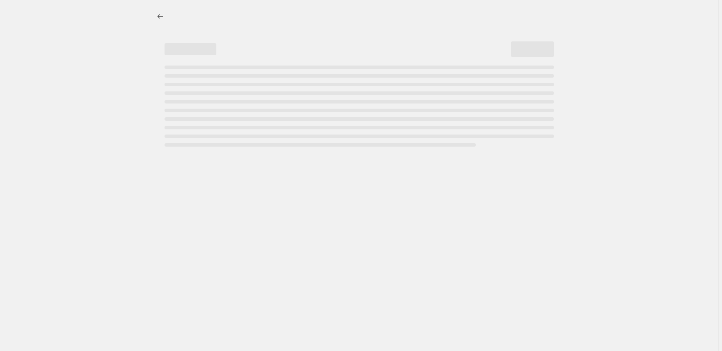
select select "percentage"
select select "pp"
select select "collection"
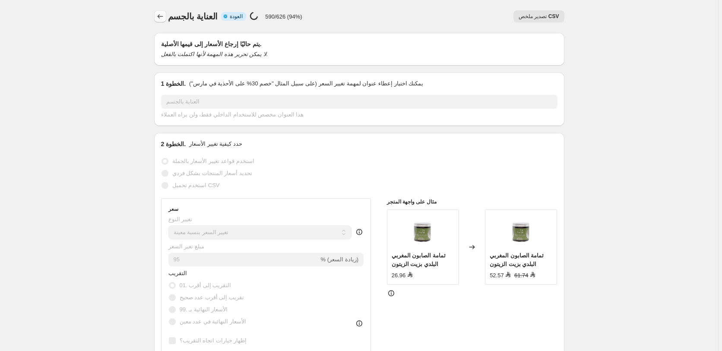
click at [161, 17] on icon "Price change jobs" at bounding box center [160, 16] width 9 height 9
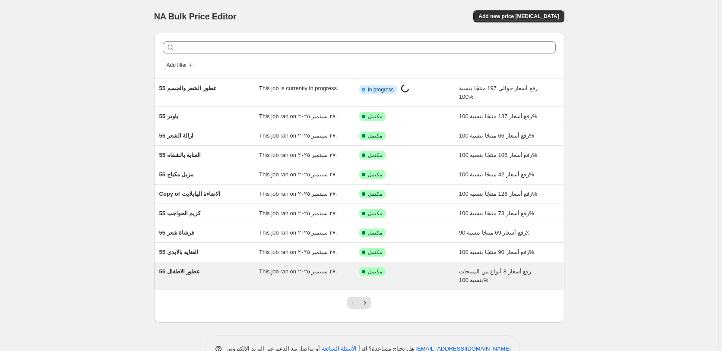
scroll to position [24, 0]
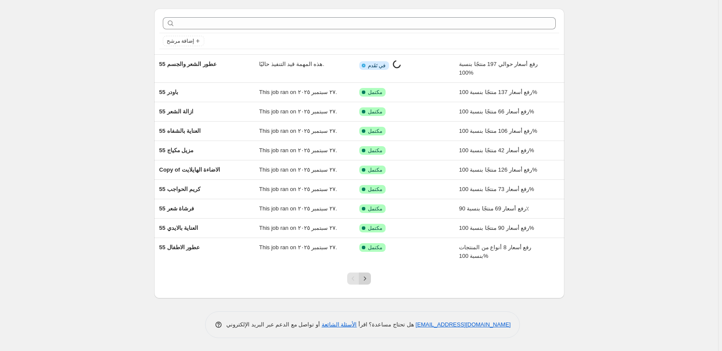
click at [366, 277] on icon "Next" at bounding box center [365, 279] width 9 height 9
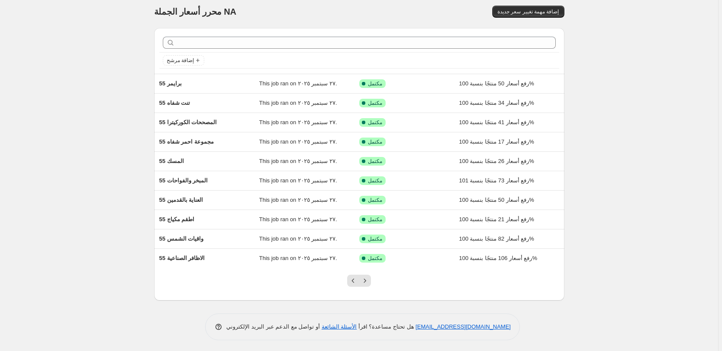
scroll to position [7, 0]
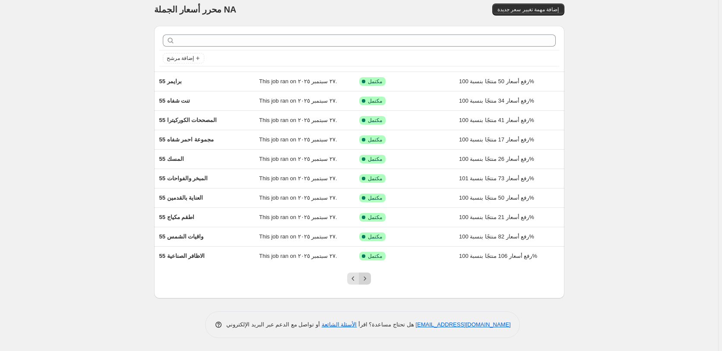
click at [366, 277] on icon "Next" at bounding box center [365, 279] width 9 height 9
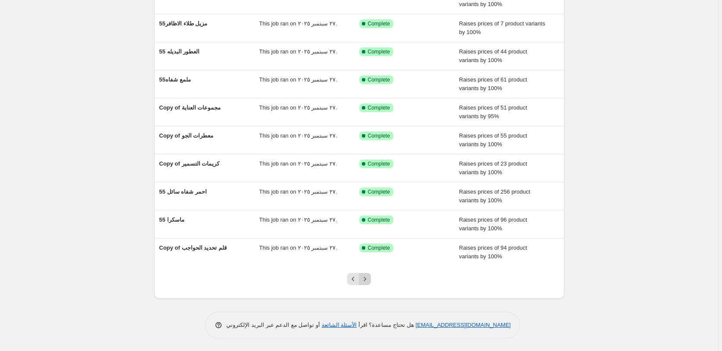
scroll to position [93, 0]
click at [369, 281] on icon "Next" at bounding box center [365, 279] width 9 height 9
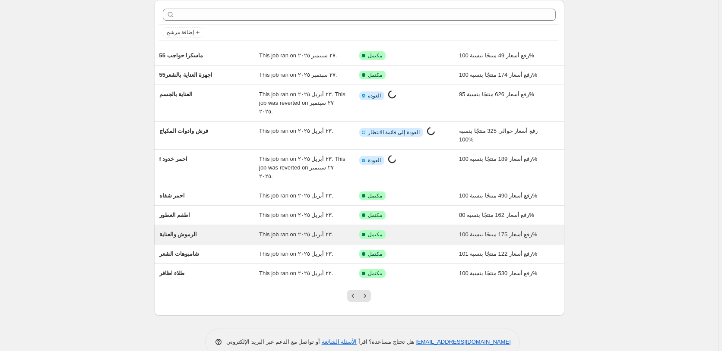
scroll to position [0, 0]
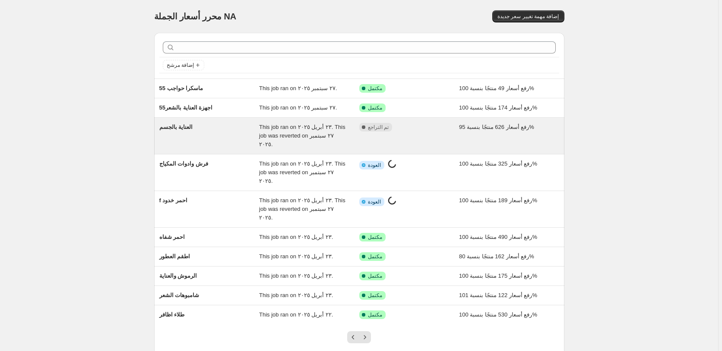
click at [430, 127] on div "مكتمل تم التراجع" at bounding box center [402, 127] width 87 height 9
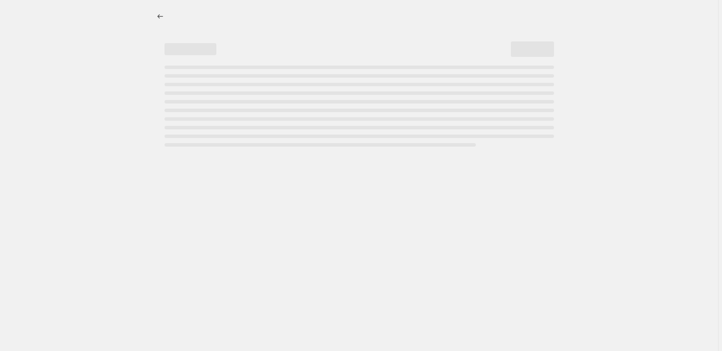
select select "percentage"
select select "pp"
select select "collection"
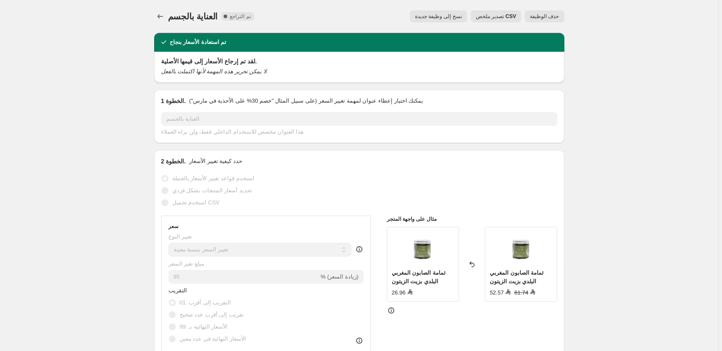
click at [438, 15] on span "نسخ إلى وظيفة جديدة" at bounding box center [438, 16] width 47 height 7
select select "percentage"
select select "pp"
select select "collection"
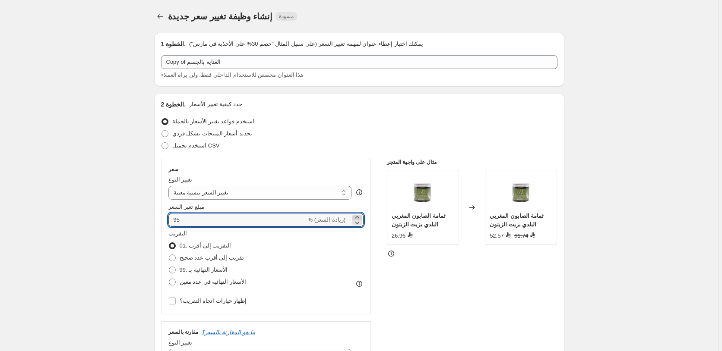
click at [358, 215] on icon at bounding box center [357, 217] width 9 height 9
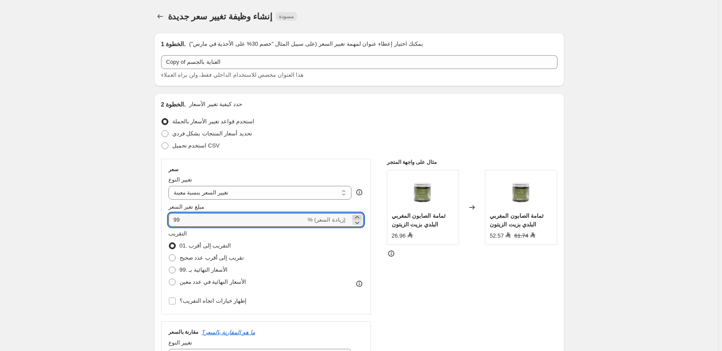
type input "100"
click at [481, 285] on div "مثال على واجهة المتجر ثمامة الصابون المغربي البلدي بزيت الزيتون 26.96 تم التغيي…" at bounding box center [472, 324] width 171 height 330
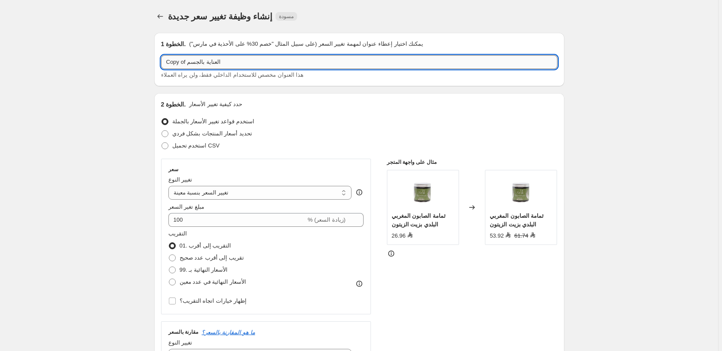
drag, startPoint x: 186, startPoint y: 61, endPoint x: 168, endPoint y: 65, distance: 18.1
click at [168, 65] on input "Copy of العناية بالجسم" at bounding box center [359, 62] width 396 height 14
click at [180, 62] on input "Copy of العناية بالجسم" at bounding box center [359, 62] width 396 height 14
click at [206, 62] on input "Copy of العناية بالجسم" at bounding box center [359, 62] width 396 height 14
click at [161, 65] on input "Copy of العناية بالجسم" at bounding box center [359, 62] width 396 height 14
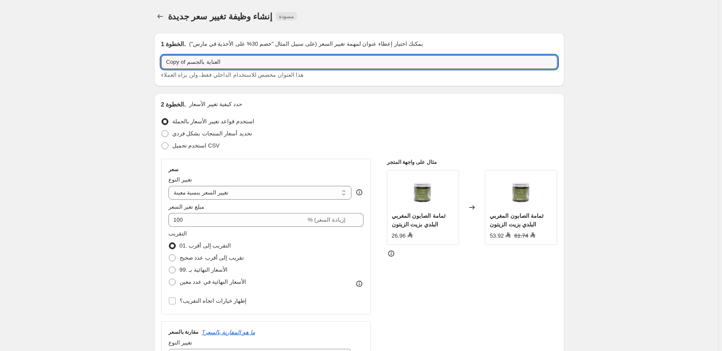
paste input "55"
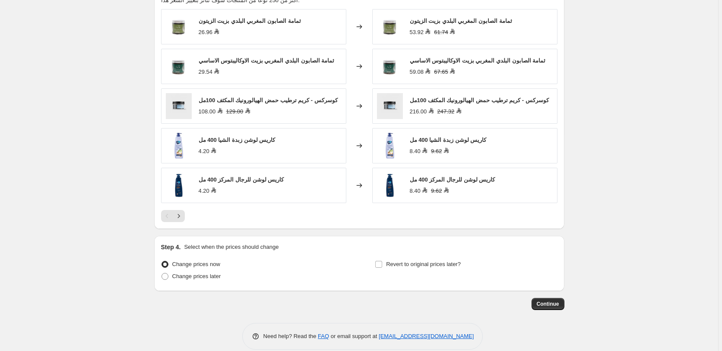
scroll to position [728, 0]
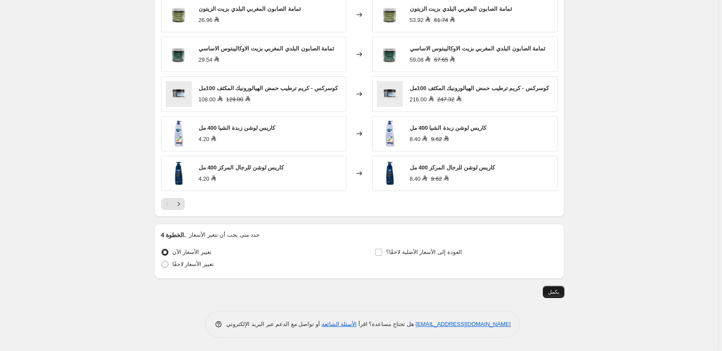
type input "55 العناية بالجسم"
click at [558, 293] on span "يكمل" at bounding box center [553, 292] width 11 height 7
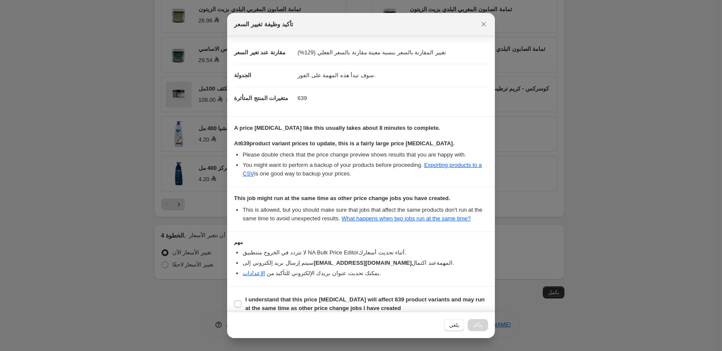
scroll to position [45, 0]
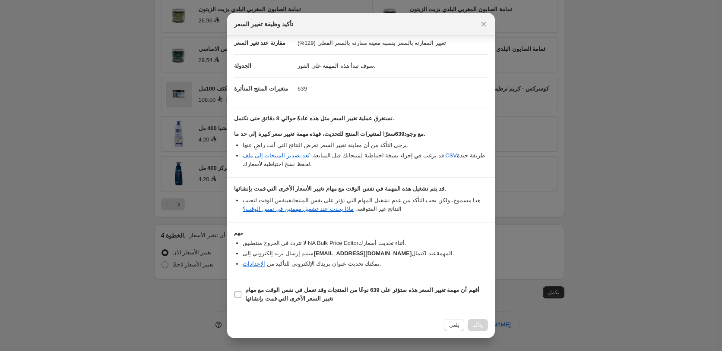
click at [358, 288] on b "أفهم أن مهمة تغيير السعر هذه ستؤثر على 639 نوعًا من المنتجات وقد تعمل في نفس ال…" at bounding box center [362, 294] width 234 height 15
click at [241, 291] on input "أفهم أن مهمة تغيير السعر هذه ستؤثر على 639 نوعًا من المنتجات وقد تعمل في نفس ال…" at bounding box center [237, 294] width 7 height 7
checkbox input "true"
click at [474, 323] on span "Confirm" at bounding box center [473, 325] width 20 height 7
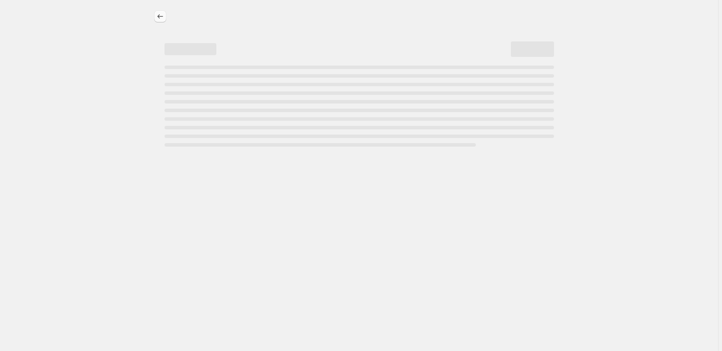
select select "percentage"
select select "pp"
select select "collection"
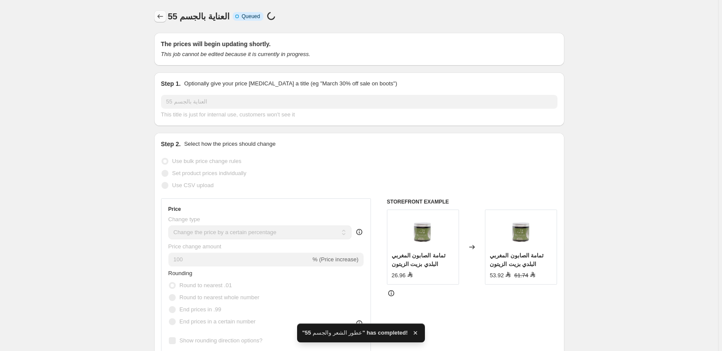
click at [161, 17] on icon "Price change jobs" at bounding box center [160, 16] width 9 height 9
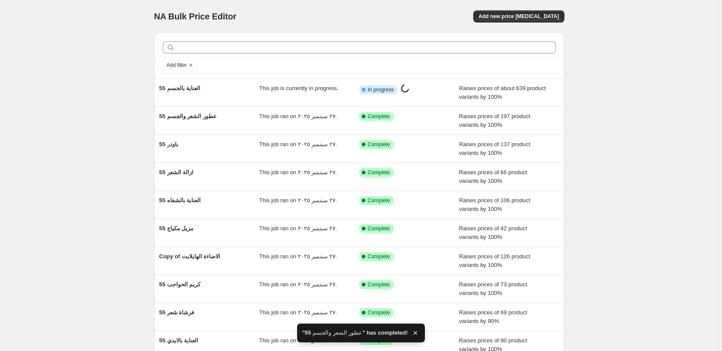
scroll to position [93, 0]
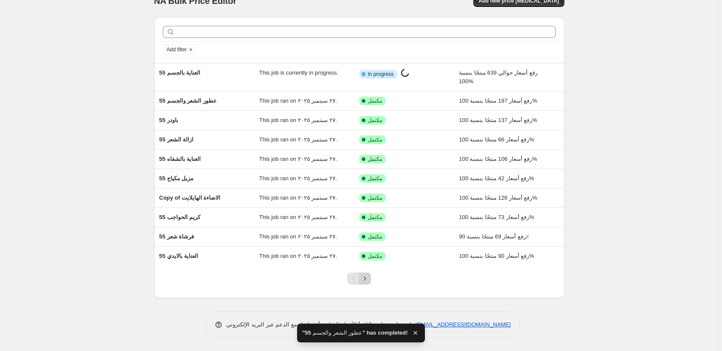
click at [366, 277] on icon "Next" at bounding box center [365, 279] width 9 height 9
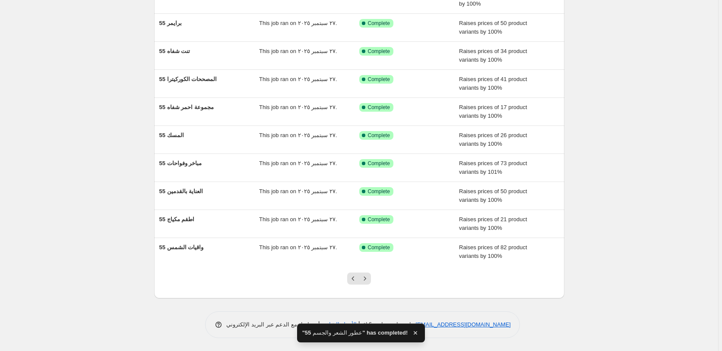
click at [366, 277] on icon "Next" at bounding box center [365, 279] width 9 height 9
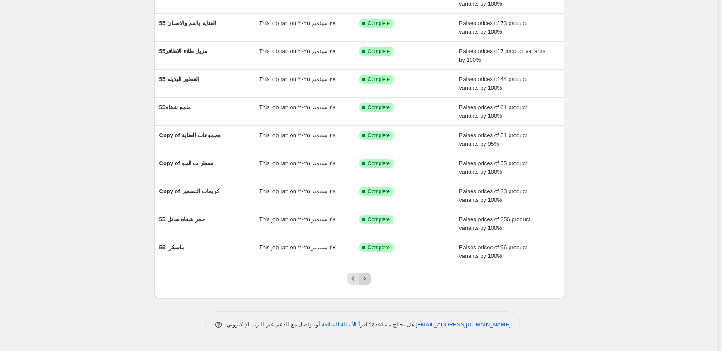
scroll to position [24, 0]
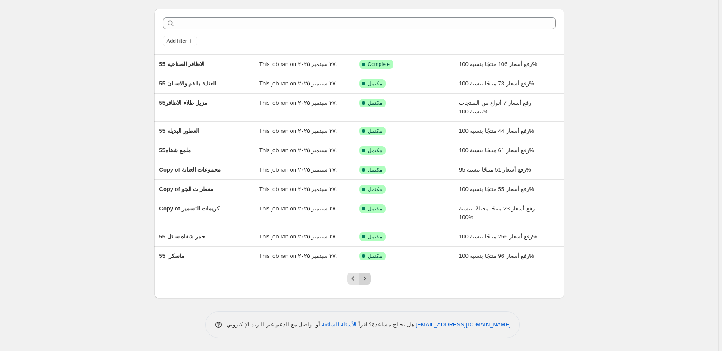
click at [368, 279] on icon "Next" at bounding box center [365, 279] width 9 height 9
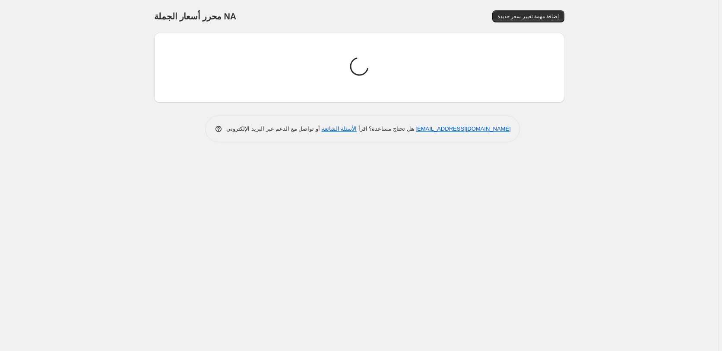
scroll to position [0, 0]
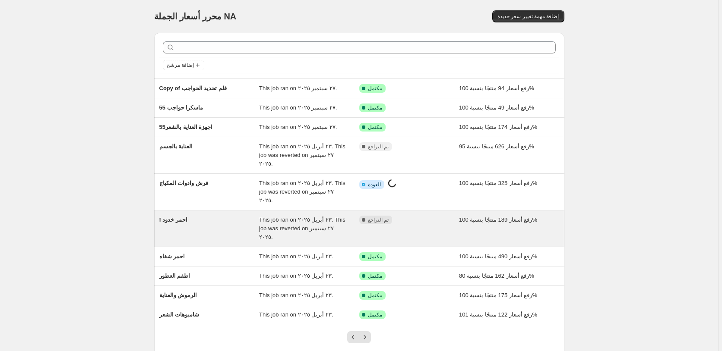
click at [429, 216] on div "مكتمل تم التراجع" at bounding box center [402, 220] width 87 height 9
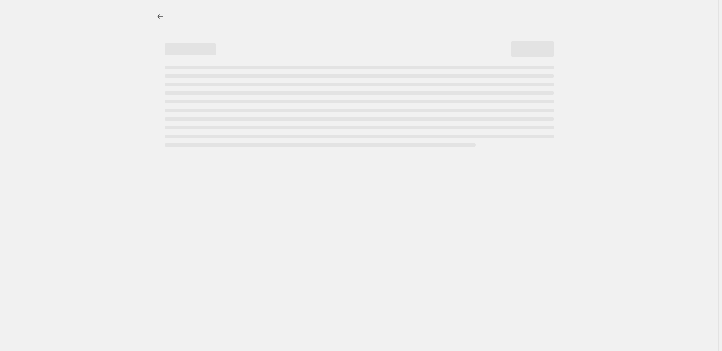
select select "percentage"
select select "pp"
select select "collection"
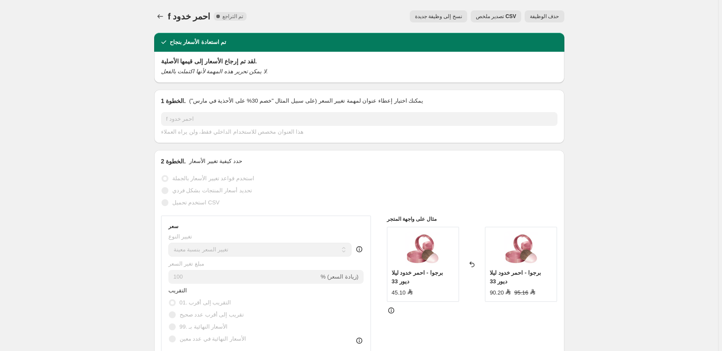
click at [446, 16] on span "نسخ إلى وظيفة جديدة" at bounding box center [438, 16] width 47 height 7
select select "percentage"
select select "pp"
select select "collection"
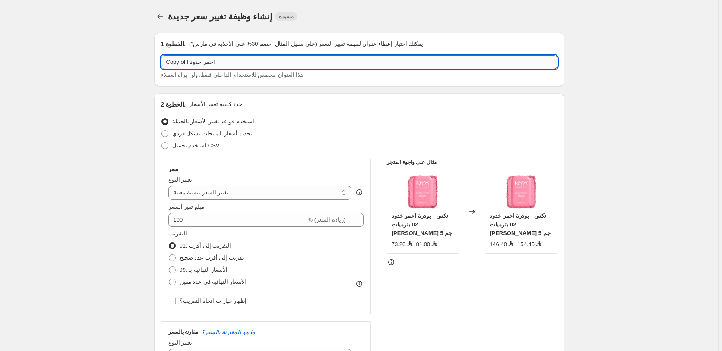
drag, startPoint x: 190, startPoint y: 62, endPoint x: 153, endPoint y: 62, distance: 37.1
click at [161, 62] on input "Copy of f احمر خدود" at bounding box center [359, 62] width 396 height 14
paste input "55"
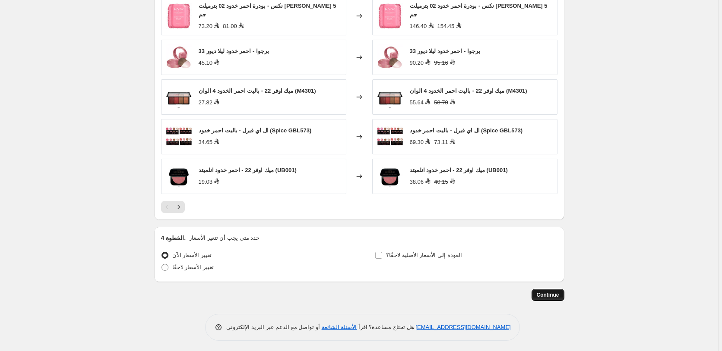
type input "55 احمر خدود"
click at [551, 292] on span "Continue" at bounding box center [548, 295] width 22 height 7
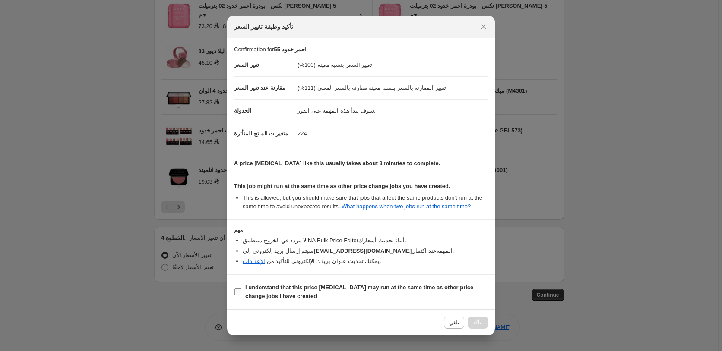
click at [363, 285] on b "I understand that this price change job may run at the same time as other price…" at bounding box center [359, 292] width 228 height 15
click at [241, 289] on input "I understand that this price change job may run at the same time as other price…" at bounding box center [237, 292] width 7 height 7
checkbox input "true"
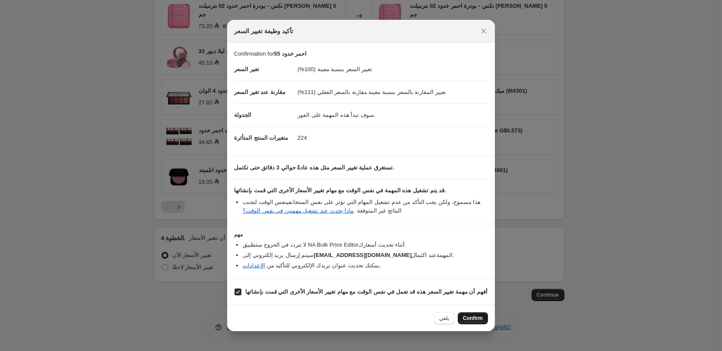
click at [476, 320] on span "Confirm" at bounding box center [473, 318] width 20 height 7
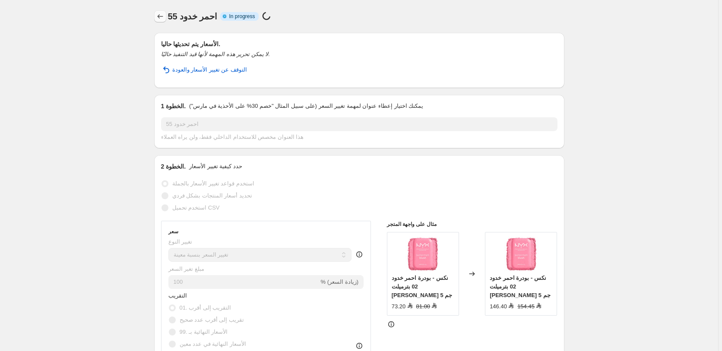
click at [161, 18] on icon "Price change jobs" at bounding box center [160, 16] width 9 height 9
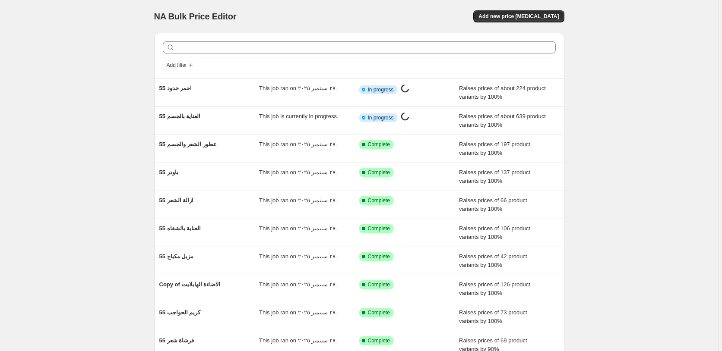
scroll to position [24, 0]
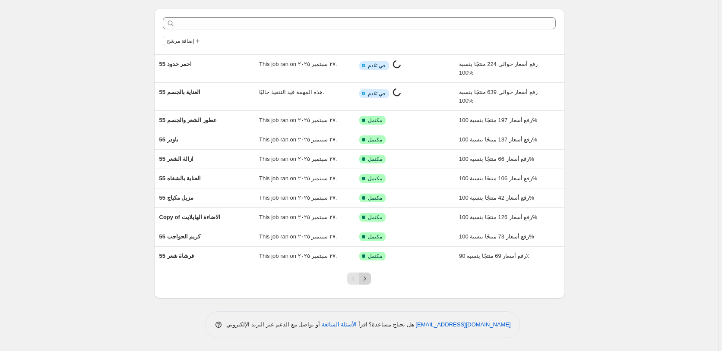
click at [368, 279] on icon "Next" at bounding box center [365, 279] width 9 height 9
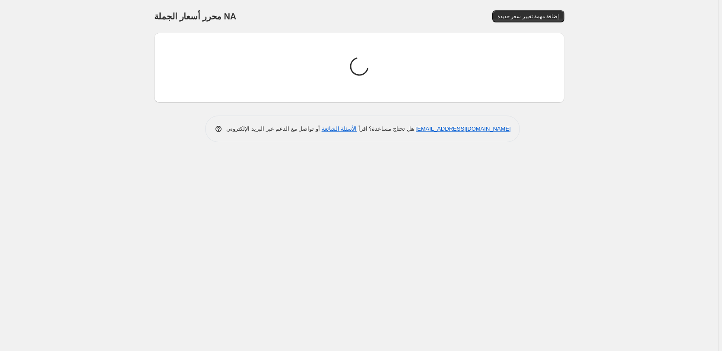
scroll to position [0, 0]
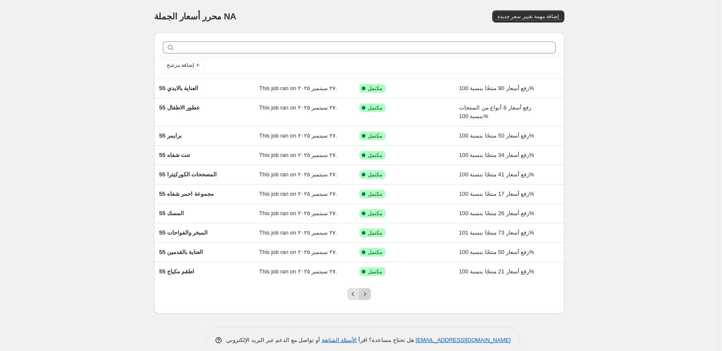
click at [369, 294] on icon "Next" at bounding box center [365, 294] width 9 height 9
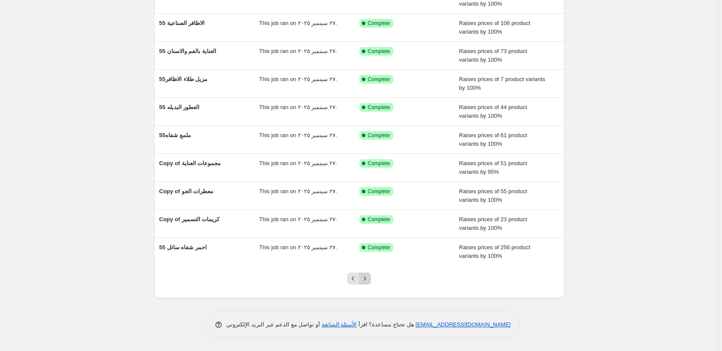
scroll to position [24, 0]
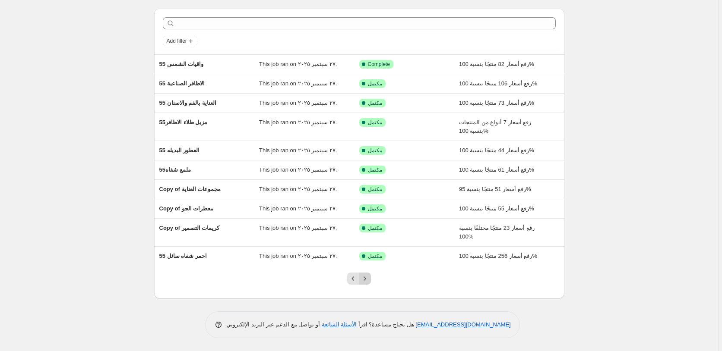
click at [368, 278] on icon "Next" at bounding box center [365, 279] width 9 height 9
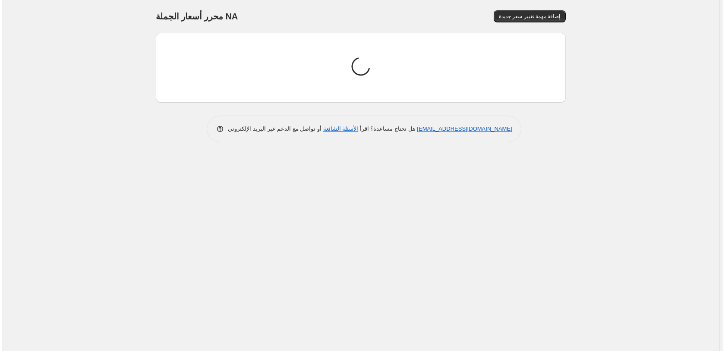
scroll to position [0, 0]
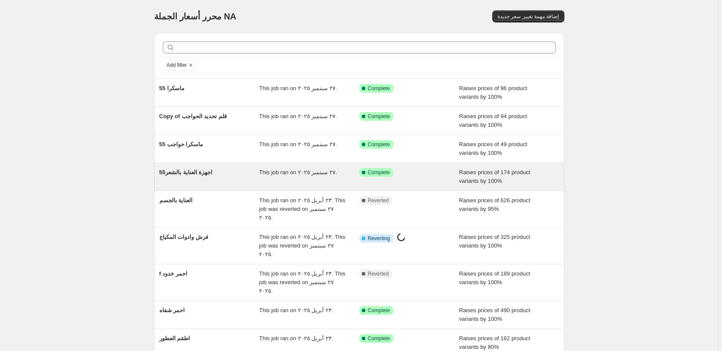
scroll to position [33, 0]
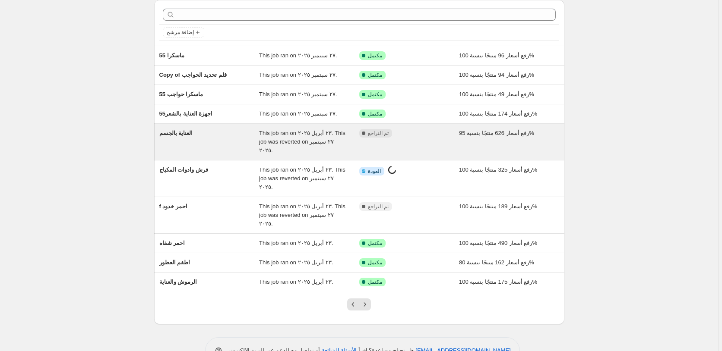
click at [433, 135] on div "مكتمل تم التراجع" at bounding box center [402, 133] width 87 height 9
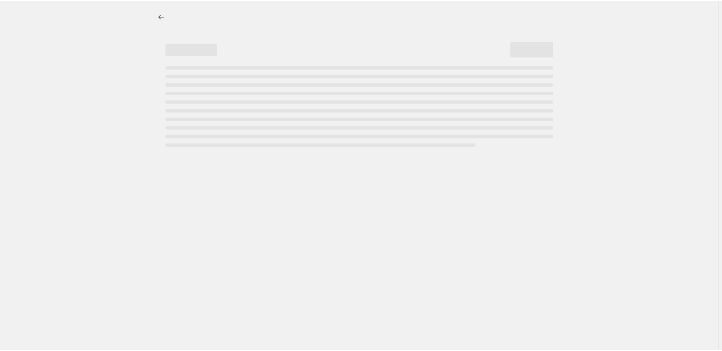
select select "percentage"
select select "pp"
select select "collection"
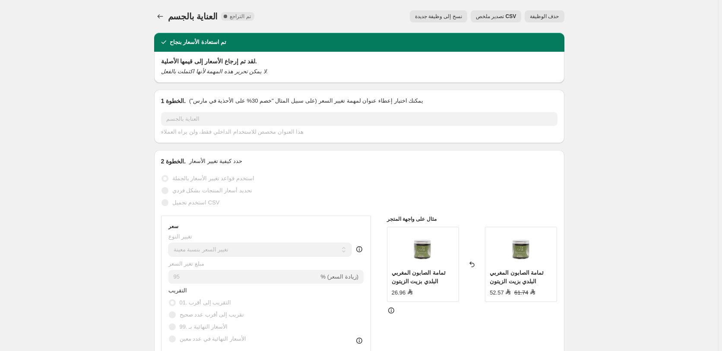
click at [550, 16] on span "حذف الوظيفة" at bounding box center [544, 16] width 29 height 7
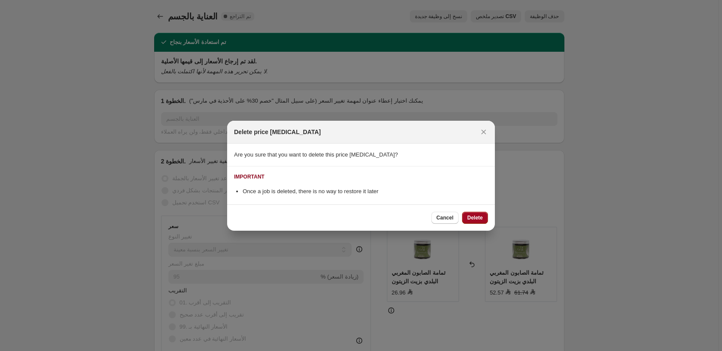
click at [478, 219] on span "Delete" at bounding box center [475, 218] width 16 height 7
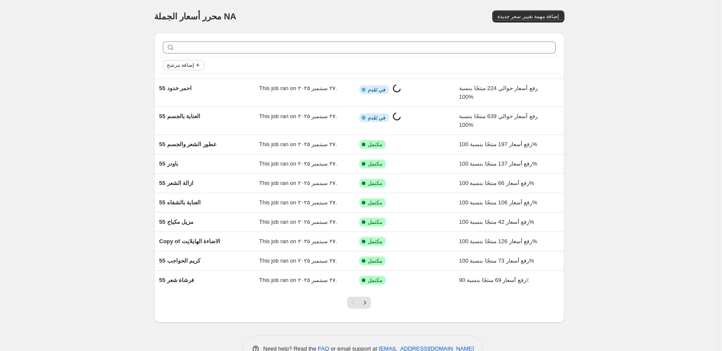
click at [182, 64] on span "إضافة مرشح" at bounding box center [180, 65] width 27 height 7
click at [183, 86] on span "حالة الوظيفة" at bounding box center [187, 82] width 30 height 9
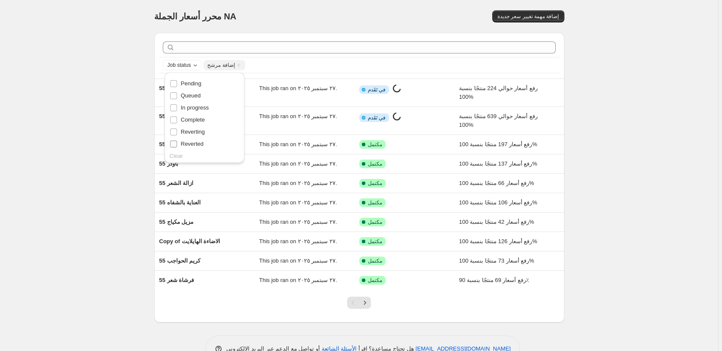
click at [196, 145] on span "Reverted" at bounding box center [192, 144] width 23 height 6
click at [177, 145] on input "Reverted" at bounding box center [173, 144] width 7 height 7
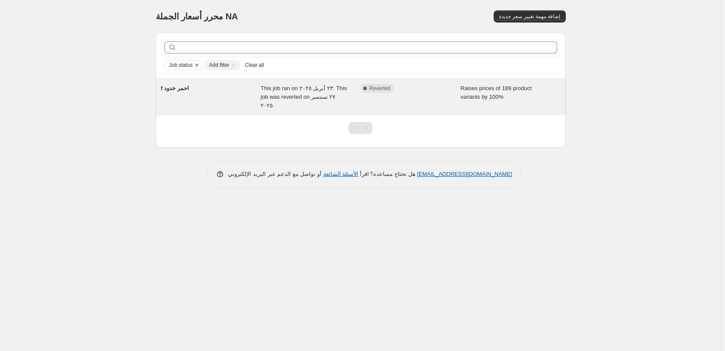
click at [544, 90] on div "Raises prices of 189 product variants by 100%" at bounding box center [511, 97] width 100 height 26
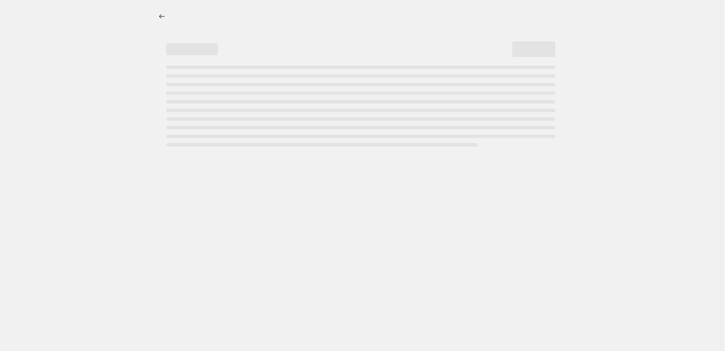
select select "percentage"
select select "pp"
select select "collection"
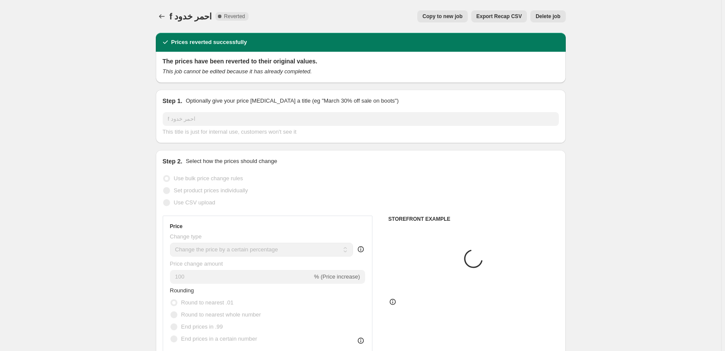
click at [554, 16] on span "Delete job" at bounding box center [548, 16] width 25 height 7
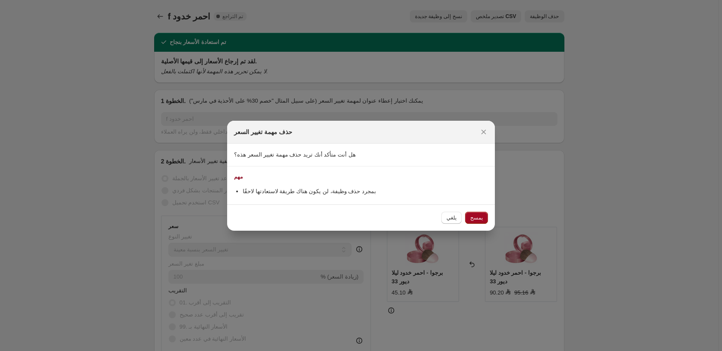
click at [481, 219] on span "يمسح" at bounding box center [476, 218] width 13 height 7
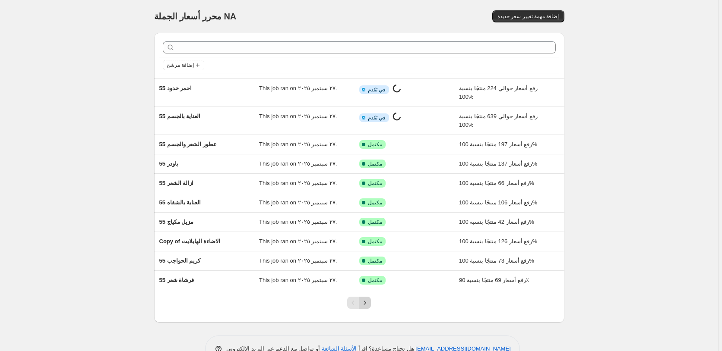
click at [369, 301] on icon "Next" at bounding box center [365, 303] width 9 height 9
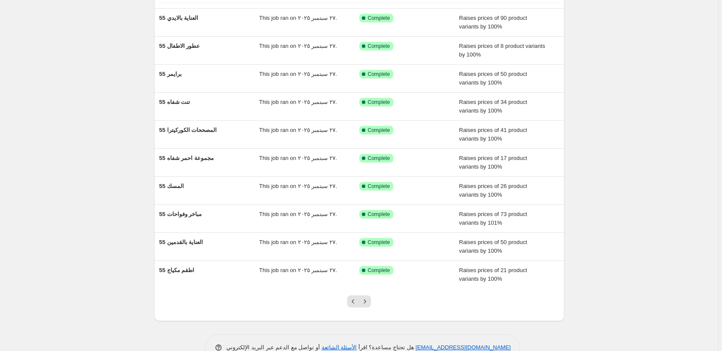
scroll to position [93, 0]
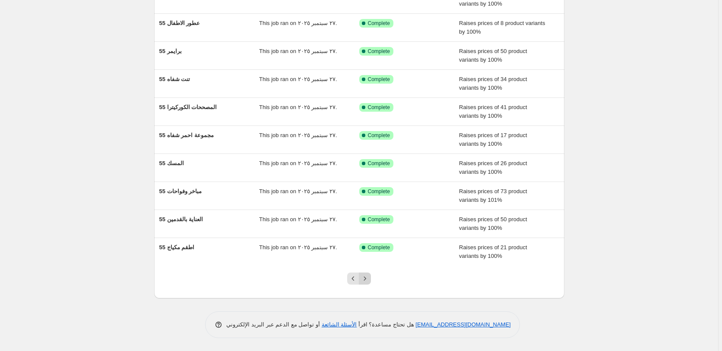
click at [368, 279] on icon "Next" at bounding box center [365, 279] width 9 height 9
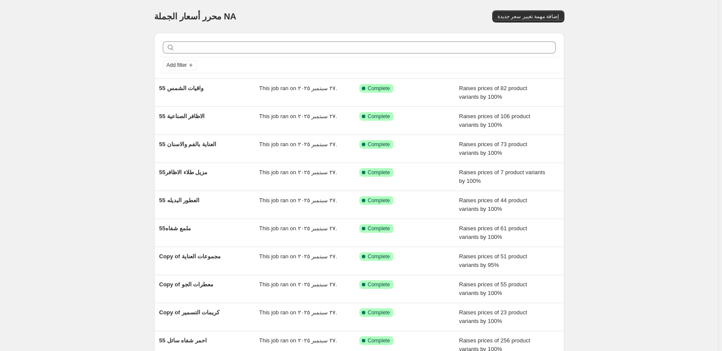
scroll to position [24, 0]
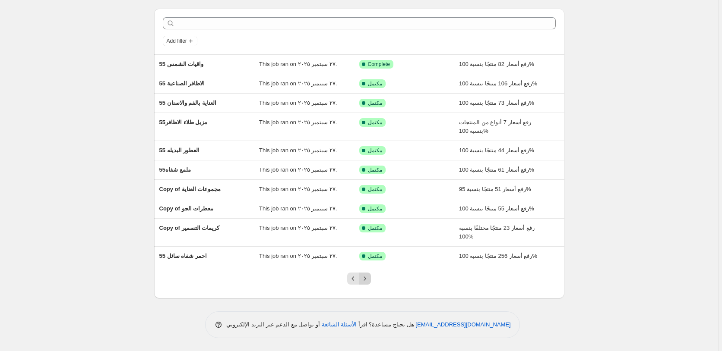
click at [368, 280] on icon "Next" at bounding box center [365, 279] width 9 height 9
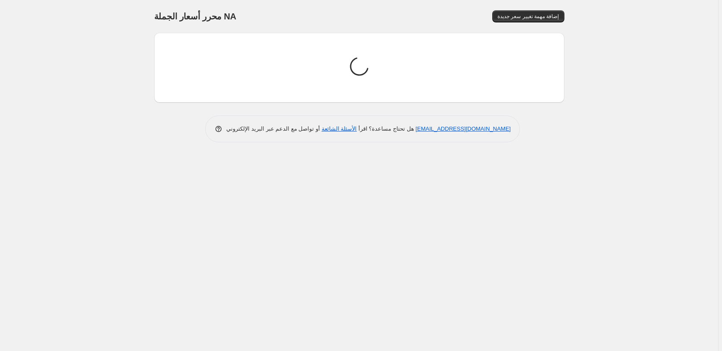
scroll to position [0, 0]
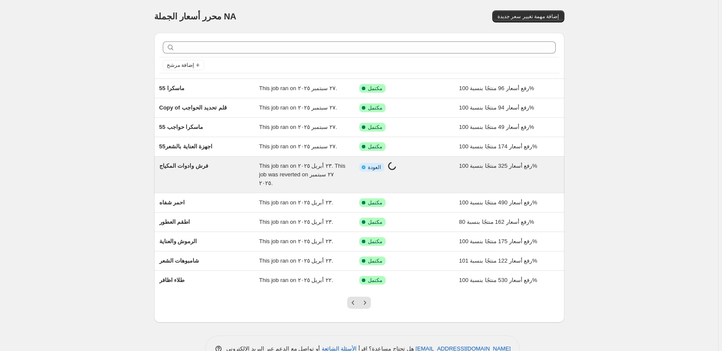
click at [428, 168] on div "معلومات مكتملة جزئيا العودة جاري العمل على تغيير السعر..." at bounding box center [402, 167] width 87 height 11
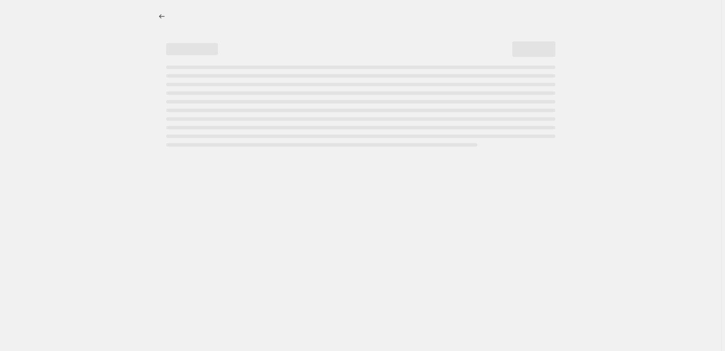
select select "percentage"
select select "pp"
select select "collection"
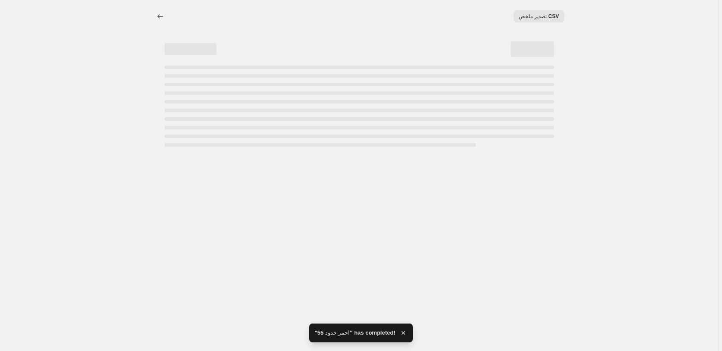
select select "percentage"
select select "pp"
select select "collection"
select select "percentage"
select select "pp"
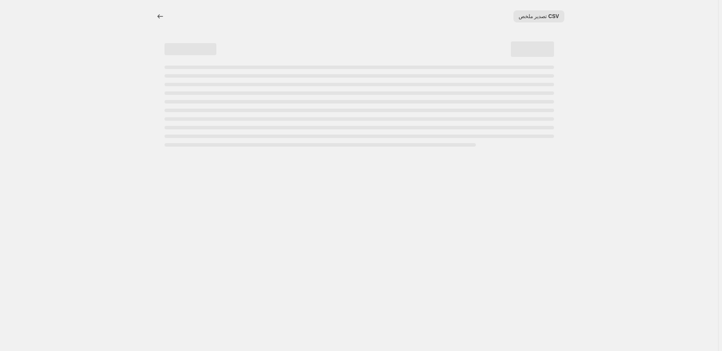
select select "collection"
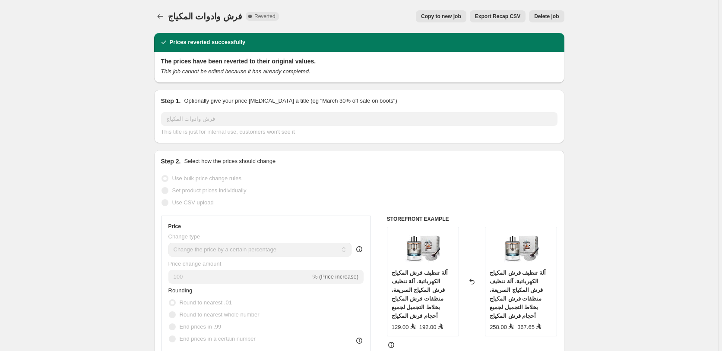
click at [449, 16] on span "Copy to new job" at bounding box center [441, 16] width 40 height 7
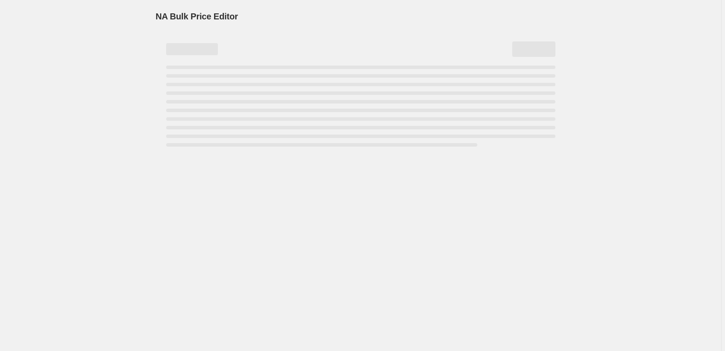
select select "percentage"
select select "pp"
select select "collection"
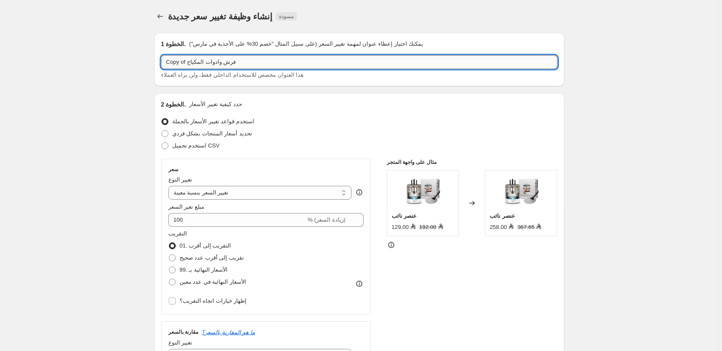
drag, startPoint x: 187, startPoint y: 62, endPoint x: 151, endPoint y: 63, distance: 36.7
click at [161, 63] on input "Copy of فرش وادوات المكياج" at bounding box center [359, 62] width 396 height 14
paste input "55"
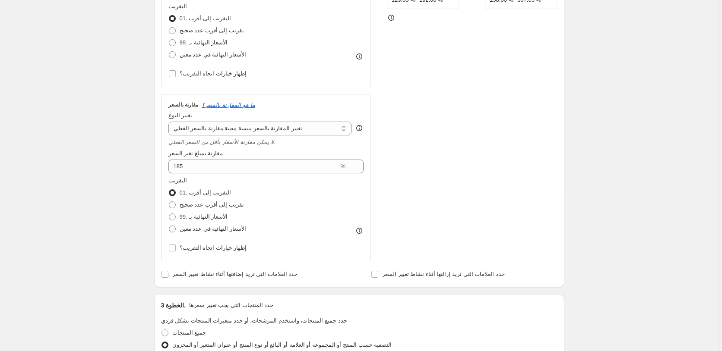
scroll to position [742, 0]
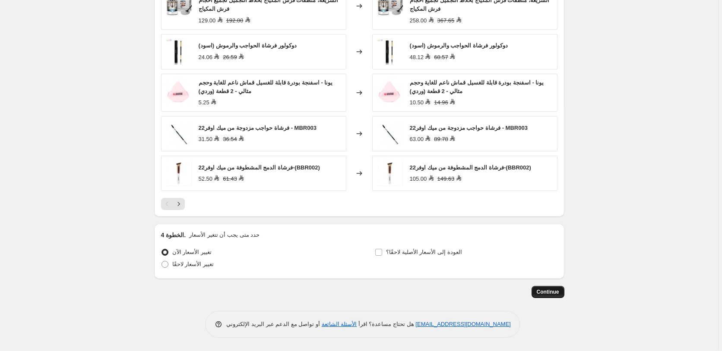
type input "55 فرش وادوات المكياج"
click at [551, 292] on span "Continue" at bounding box center [548, 292] width 22 height 7
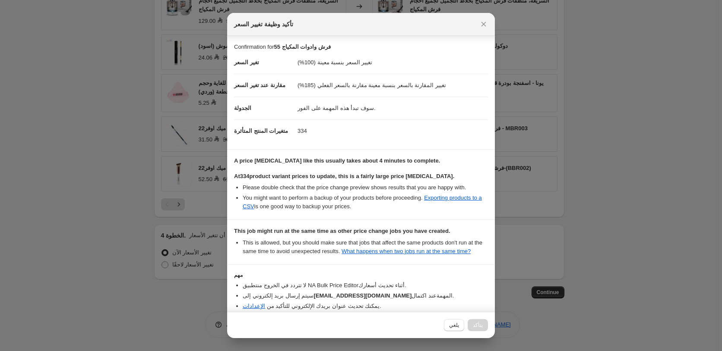
scroll to position [45, 0]
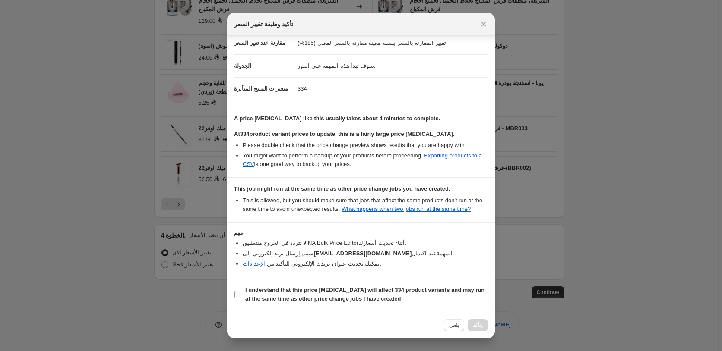
click at [319, 290] on b "I understand that this price [MEDICAL_DATA] will affect 334 product variants an…" at bounding box center [364, 294] width 239 height 15
click at [241, 291] on input "I understand that this price [MEDICAL_DATA] will affect 334 product variants an…" at bounding box center [237, 294] width 7 height 7
checkbox input "true"
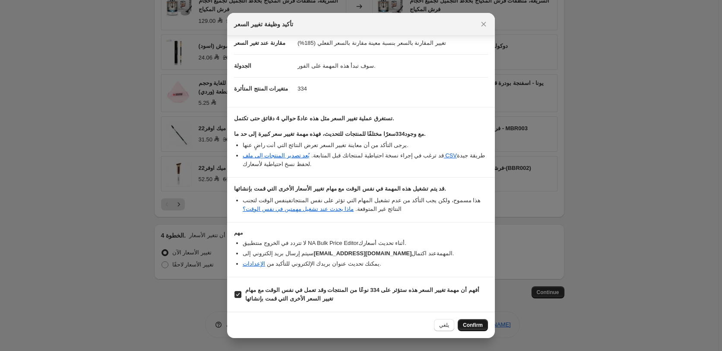
click at [472, 326] on span "Confirm" at bounding box center [473, 325] width 20 height 7
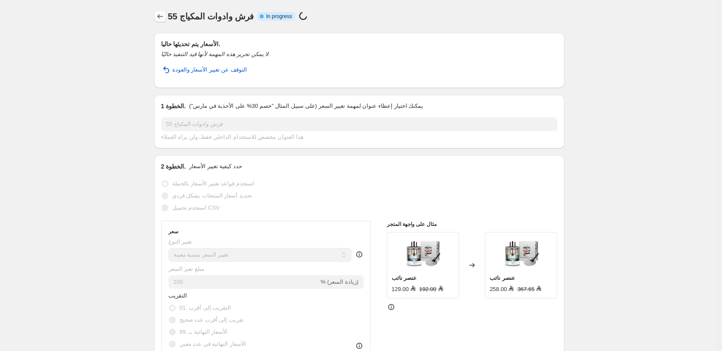
click at [161, 14] on icon "Price change jobs" at bounding box center [160, 16] width 9 height 9
